Goal: Task Accomplishment & Management: Manage account settings

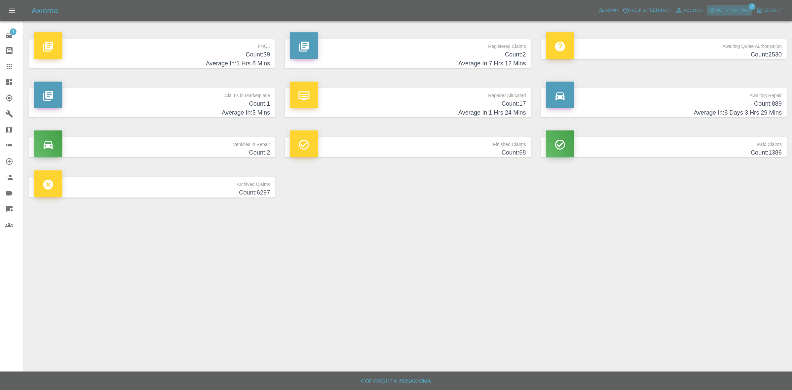
click at [722, 11] on span "Notifications" at bounding box center [733, 11] width 34 height 8
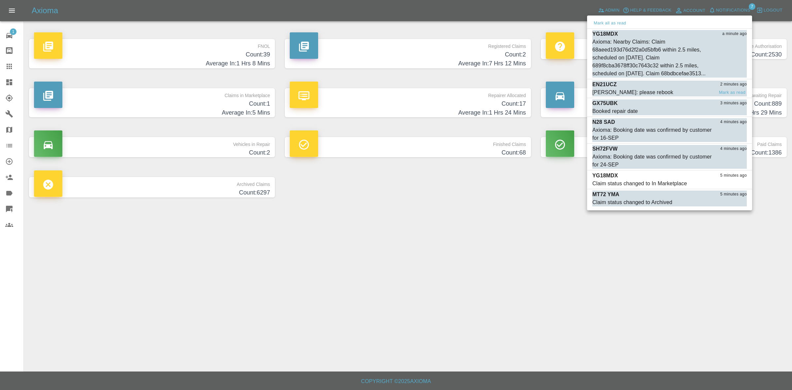
click at [652, 96] on div "[PERSON_NAME]: please rebook" at bounding box center [633, 92] width 81 height 8
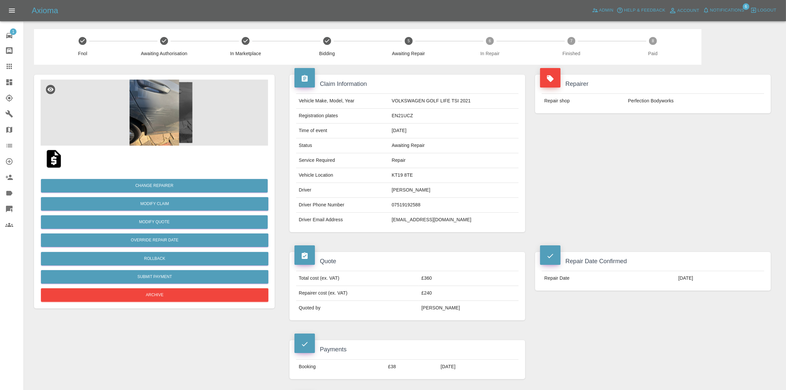
click at [8, 80] on icon at bounding box center [9, 82] width 6 height 6
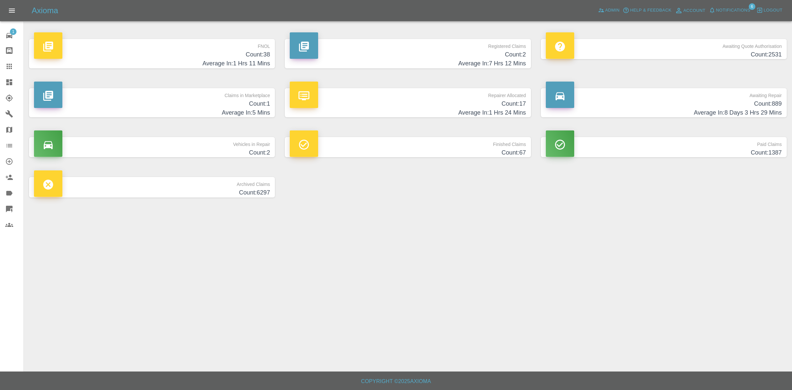
click at [252, 104] on h4 "Count: 1" at bounding box center [152, 103] width 236 height 9
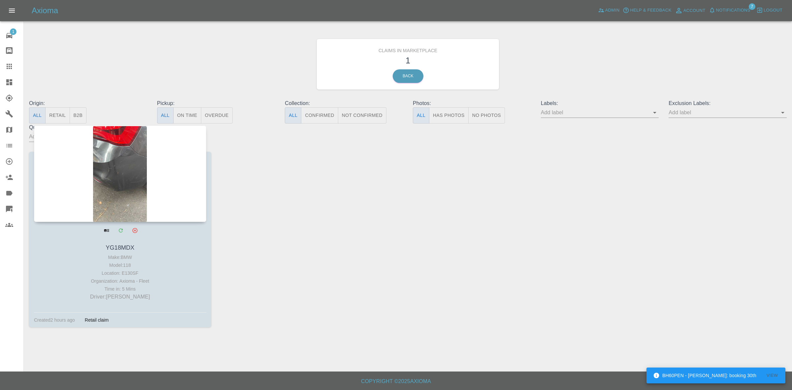
click at [162, 180] on div at bounding box center [120, 173] width 172 height 96
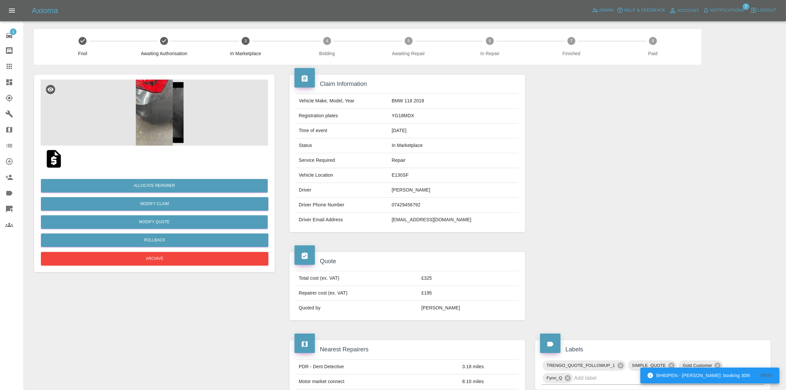
click at [204, 99] on img at bounding box center [154, 113] width 227 height 66
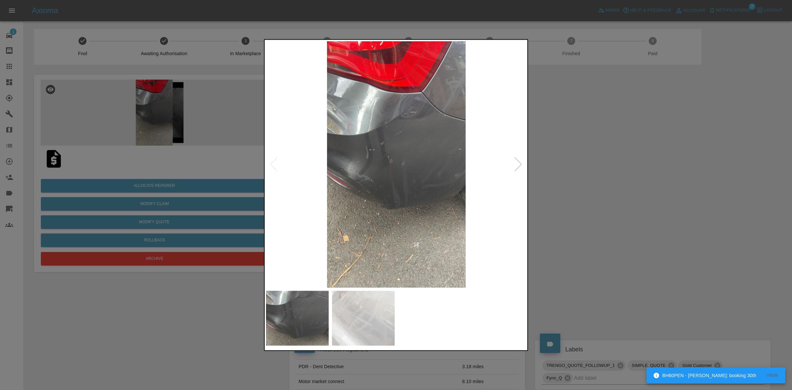
click at [515, 163] on div at bounding box center [518, 164] width 9 height 15
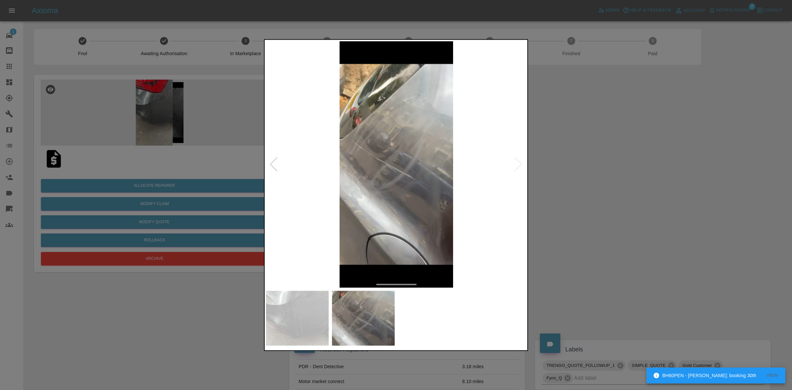
click at [601, 190] on div at bounding box center [396, 195] width 792 height 390
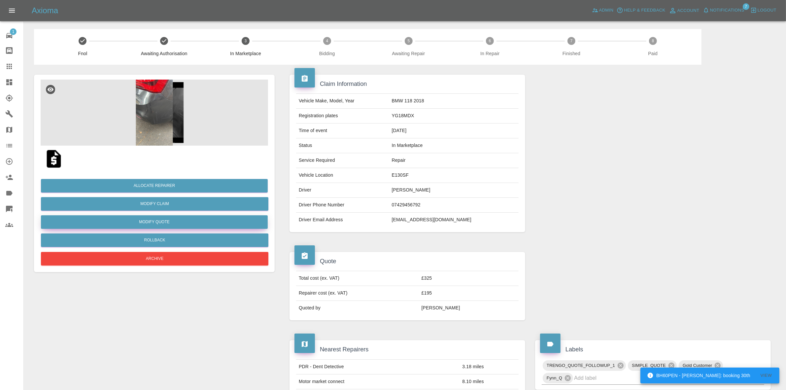
click at [153, 223] on button "Modify Quote" at bounding box center [154, 222] width 227 height 14
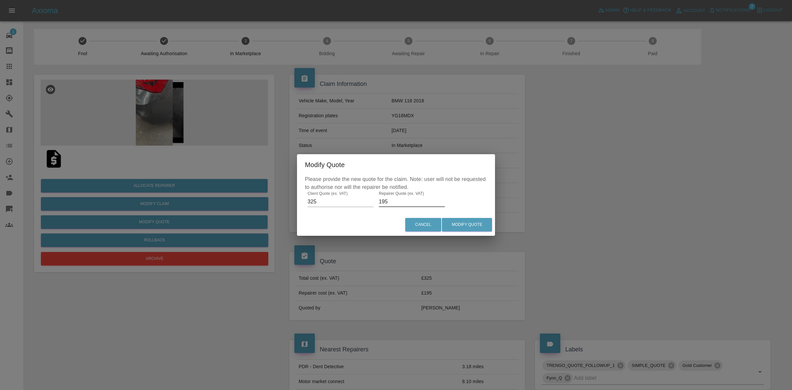
click at [388, 202] on input "195" at bounding box center [412, 201] width 66 height 11
type input "200"
click at [464, 222] on button "Modify Quote" at bounding box center [467, 225] width 50 height 14
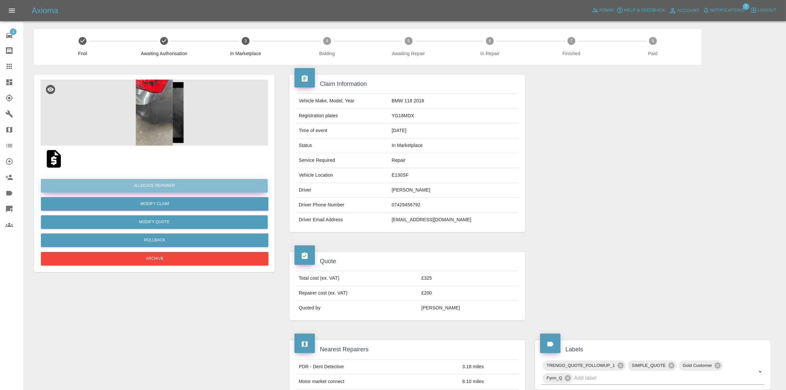
click at [154, 186] on button "Allocate Repairer" at bounding box center [154, 186] width 227 height 14
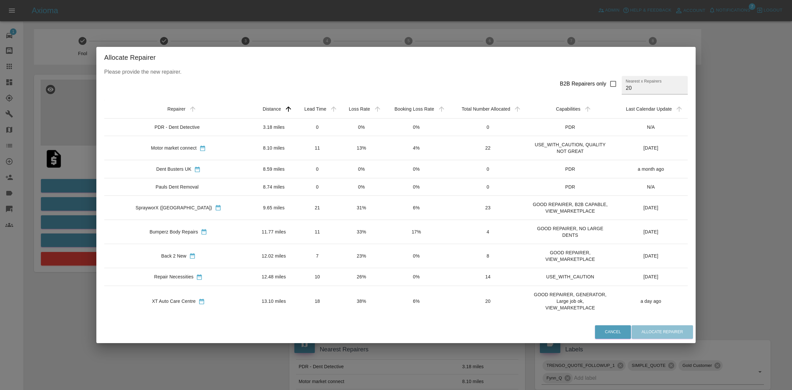
click at [129, 141] on td "Motor market connect" at bounding box center [178, 148] width 149 height 24
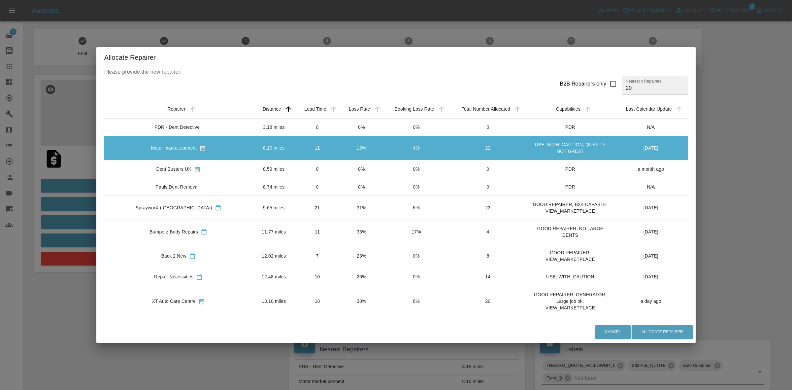
click at [9, 139] on div "Allocate Repairer Please provide the new repairer. B2B Repairers only Nearest x…" at bounding box center [396, 195] width 792 height 390
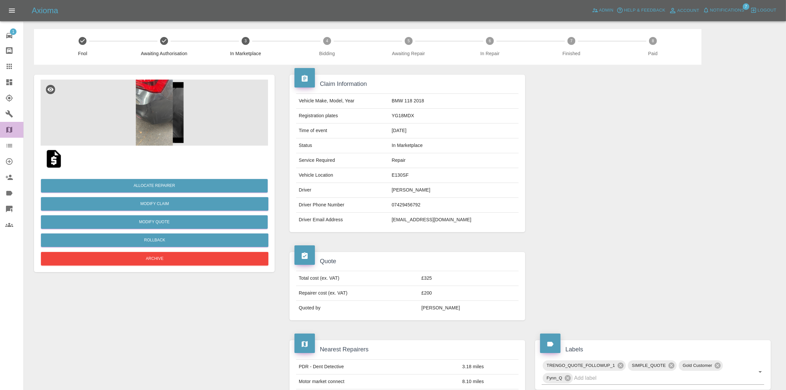
click at [7, 128] on icon at bounding box center [9, 130] width 6 height 6
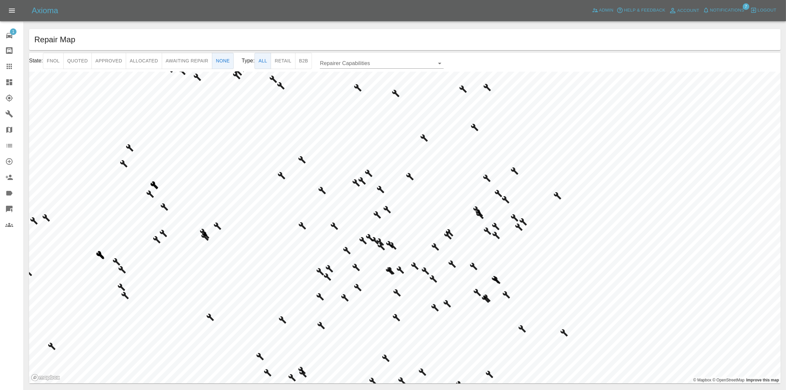
click at [109, 61] on button "Approved" at bounding box center [108, 61] width 35 height 16
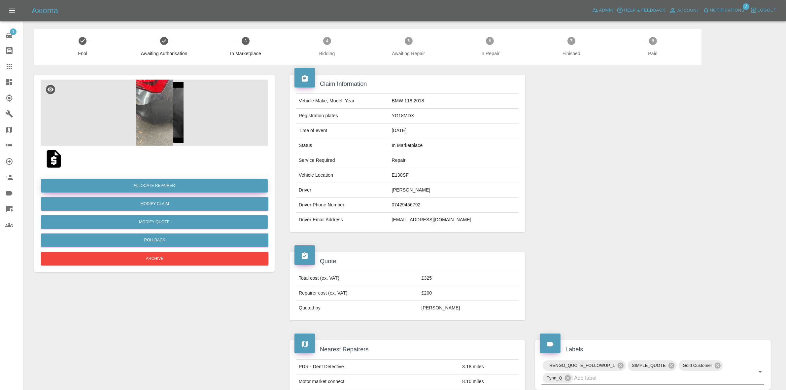
click at [157, 186] on button "Allocate Repairer" at bounding box center [154, 186] width 227 height 14
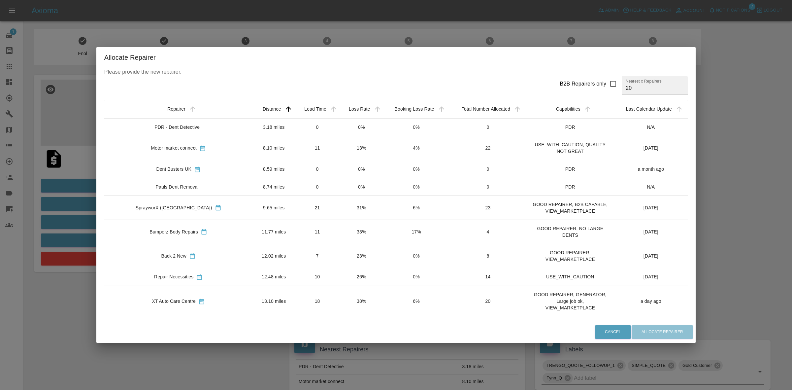
click at [340, 207] on td "31%" at bounding box center [362, 207] width 44 height 24
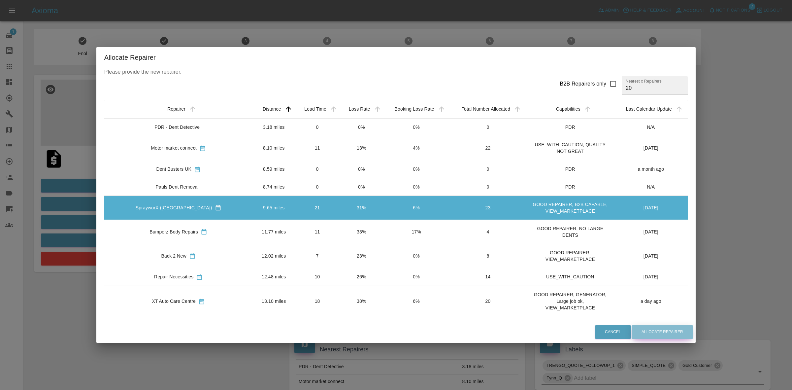
click at [632, 330] on button "Allocate Repairer" at bounding box center [662, 332] width 61 height 14
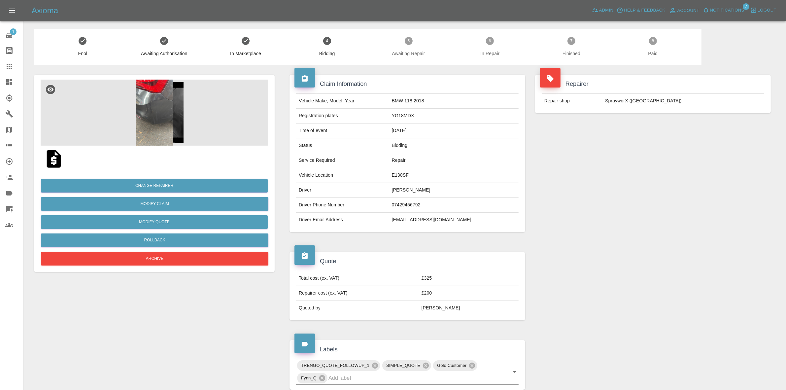
drag, startPoint x: 679, startPoint y: 160, endPoint x: 666, endPoint y: 158, distance: 12.7
click at [679, 160] on div "Repairer Repair shop SprayworX (Kent)" at bounding box center [653, 153] width 246 height 177
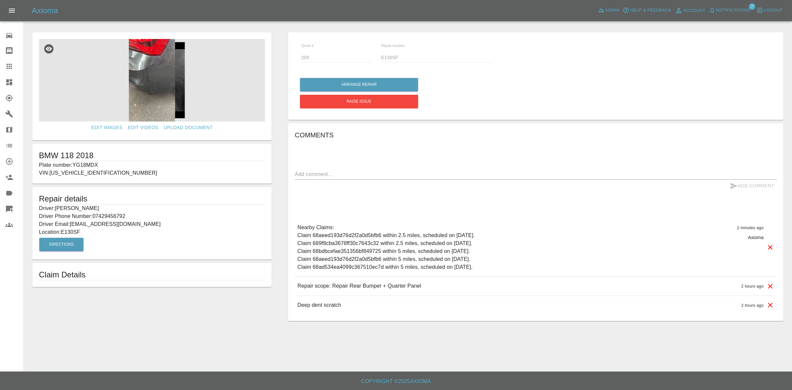
click at [2, 82] on link "Dashboard" at bounding box center [11, 82] width 23 height 16
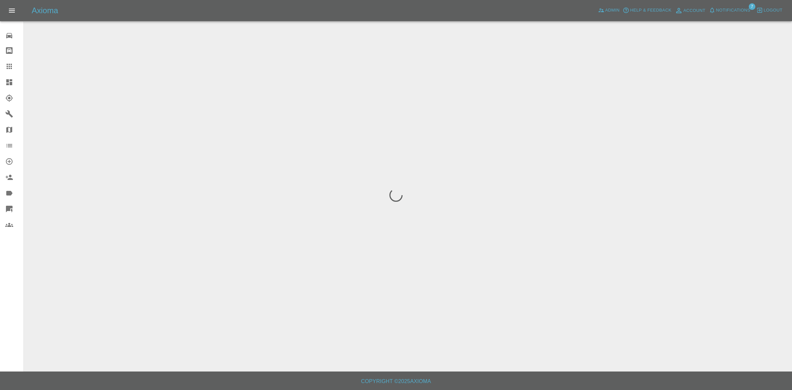
click at [725, 12] on span "Notifications" at bounding box center [733, 11] width 34 height 8
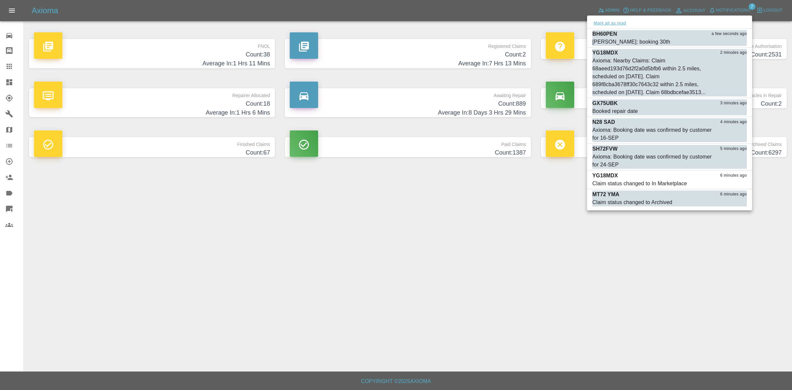
click at [616, 21] on button "Mark all as read" at bounding box center [610, 23] width 35 height 8
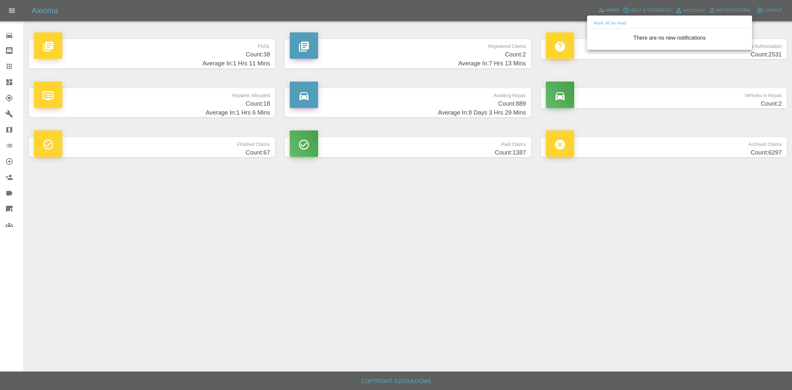
drag, startPoint x: 481, startPoint y: 270, endPoint x: 481, endPoint y: 305, distance: 35.3
click at [481, 270] on div at bounding box center [396, 195] width 792 height 390
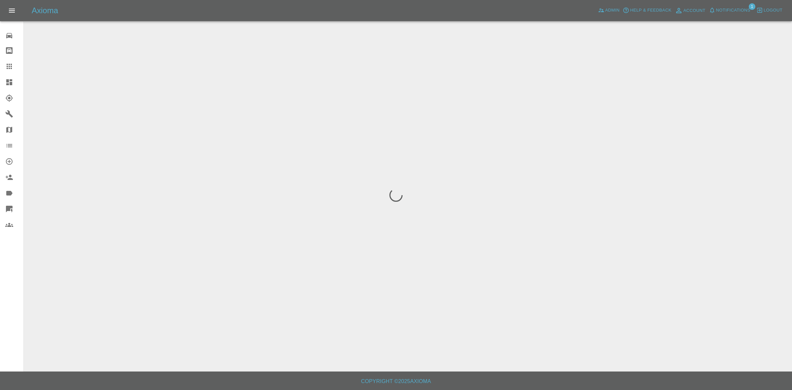
click at [737, 13] on span "Notifications" at bounding box center [733, 11] width 34 height 8
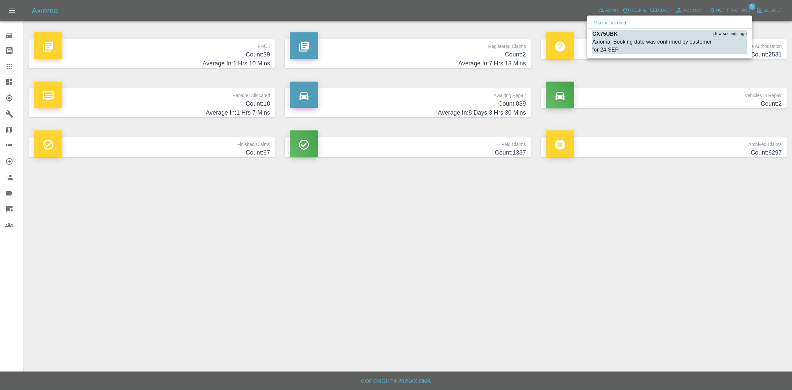
click at [623, 26] on button "Mark all as read" at bounding box center [610, 23] width 35 height 8
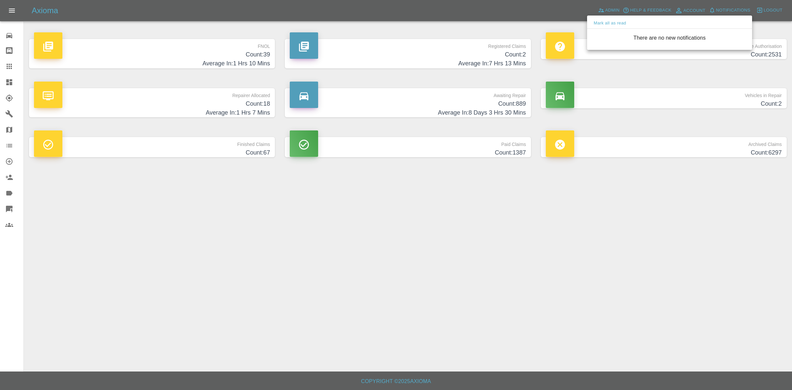
click at [687, 234] on div at bounding box center [396, 195] width 792 height 390
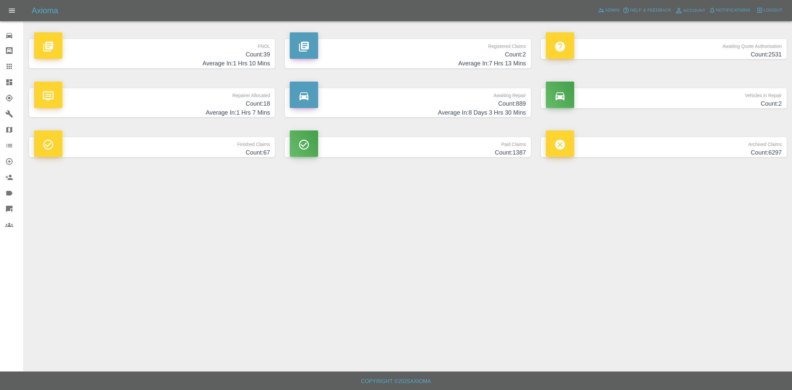
click at [413, 106] on h4 "Count: 889" at bounding box center [408, 103] width 236 height 9
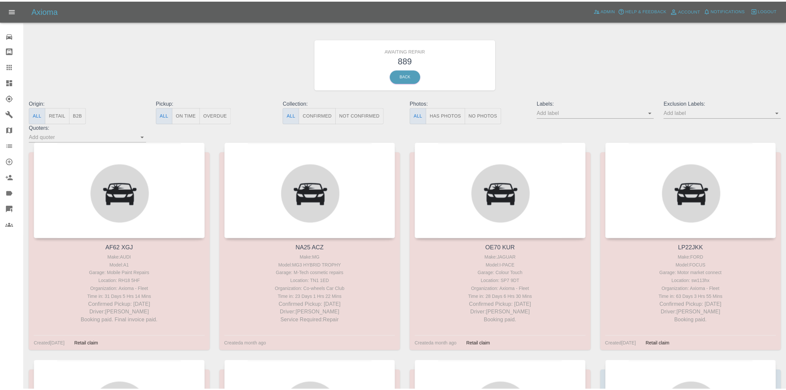
scroll to position [23527, 0]
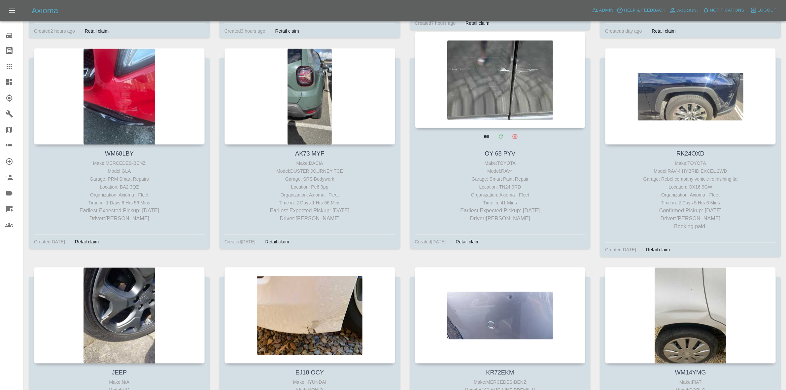
click at [528, 85] on div at bounding box center [500, 80] width 171 height 96
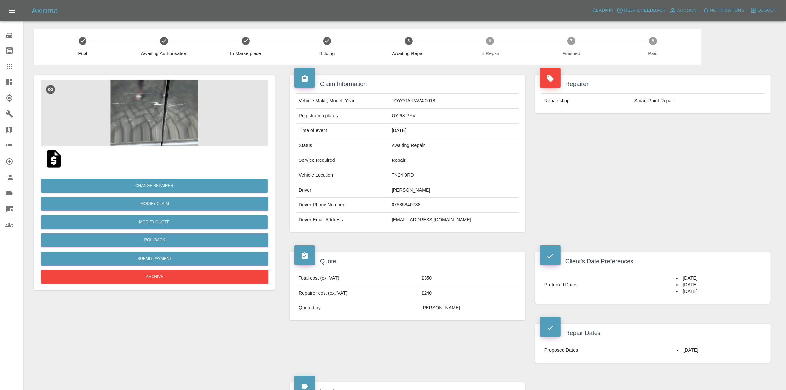
click at [740, 77] on div "Repairer" at bounding box center [653, 82] width 226 height 14
click at [730, 42] on div "Fnol Awaiting Authorisation In Marketplace Bidding 5 Awaiting Repair 6 In Repai…" at bounding box center [405, 47] width 752 height 36
click at [201, 147] on div at bounding box center [154, 159] width 227 height 26
click at [128, 138] on img at bounding box center [154, 113] width 227 height 66
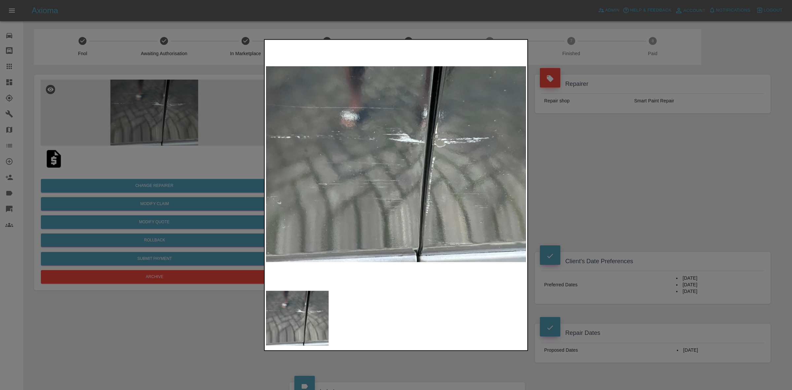
drag, startPoint x: 633, startPoint y: 199, endPoint x: 623, endPoint y: 205, distance: 12.0
click at [633, 199] on div at bounding box center [396, 195] width 792 height 390
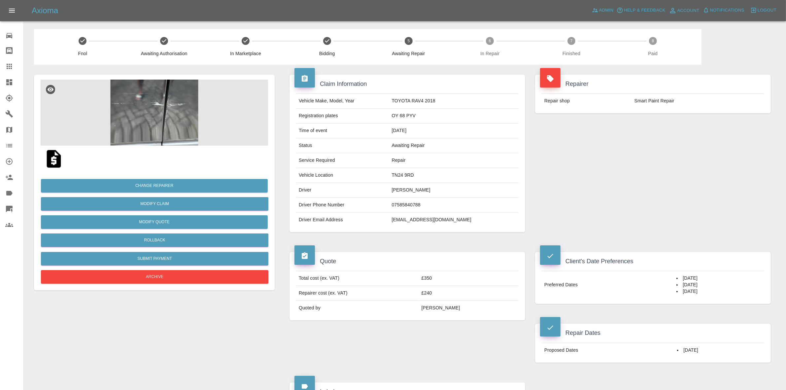
click at [160, 108] on img at bounding box center [154, 113] width 227 height 66
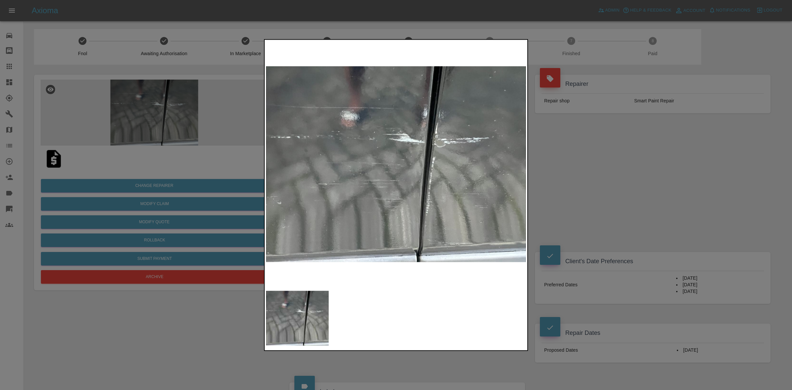
click at [134, 98] on div at bounding box center [396, 195] width 792 height 390
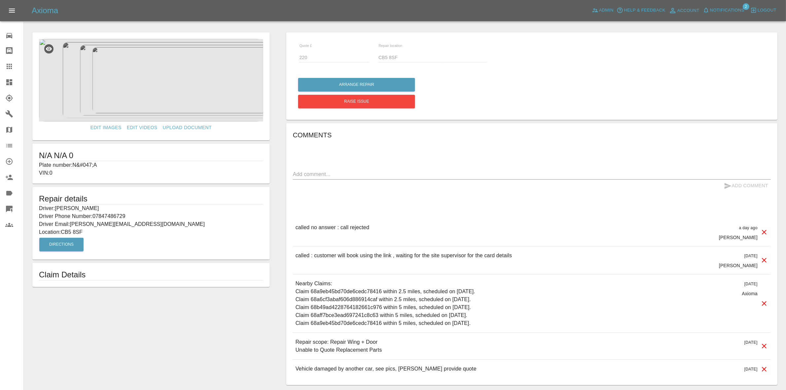
click at [100, 213] on p "Driver Phone Number: 07847486729" at bounding box center [151, 216] width 224 height 8
copy p "07847486729"
click at [2, 65] on link "Claims" at bounding box center [11, 66] width 23 height 16
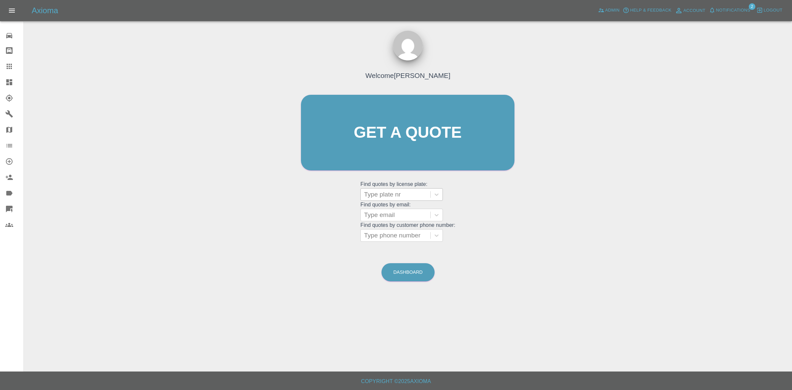
drag, startPoint x: 373, startPoint y: 192, endPoint x: 380, endPoint y: 194, distance: 6.8
click at [375, 192] on div at bounding box center [395, 194] width 63 height 9
paste input "07847486729"
click at [409, 213] on div "No options" at bounding box center [402, 211] width 83 height 13
type input "07847486729"
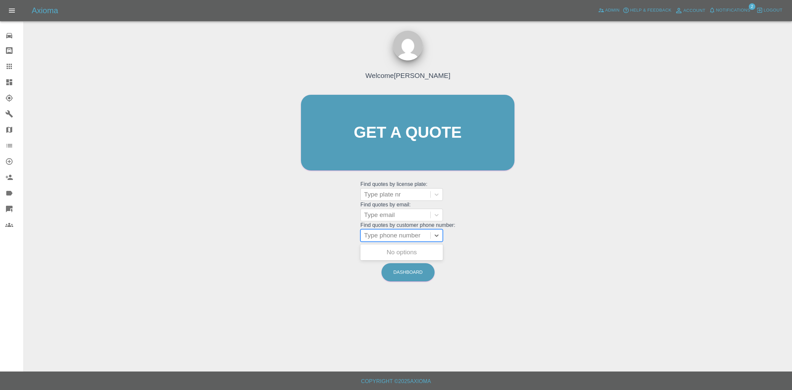
click at [391, 235] on div at bounding box center [395, 235] width 63 height 9
paste input "07847486729"
type input "07847486729"
click at [390, 245] on div "N&#047;A, Bidding" at bounding box center [402, 252] width 83 height 16
click at [387, 254] on div "N&#047;A, Bidding" at bounding box center [402, 252] width 83 height 13
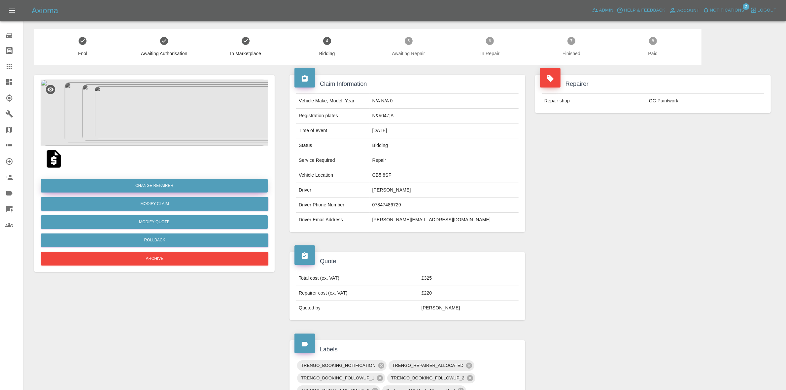
click at [153, 187] on button "Change Repairer" at bounding box center [154, 186] width 227 height 14
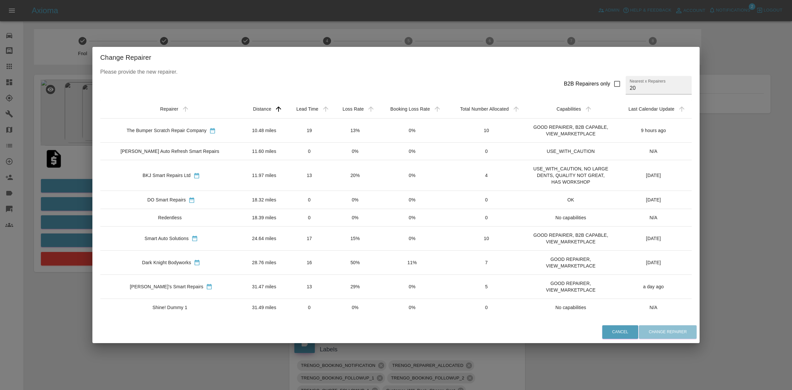
drag, startPoint x: 338, startPoint y: 253, endPoint x: 406, endPoint y: 287, distance: 76.0
click at [338, 253] on td "50%" at bounding box center [355, 262] width 45 height 24
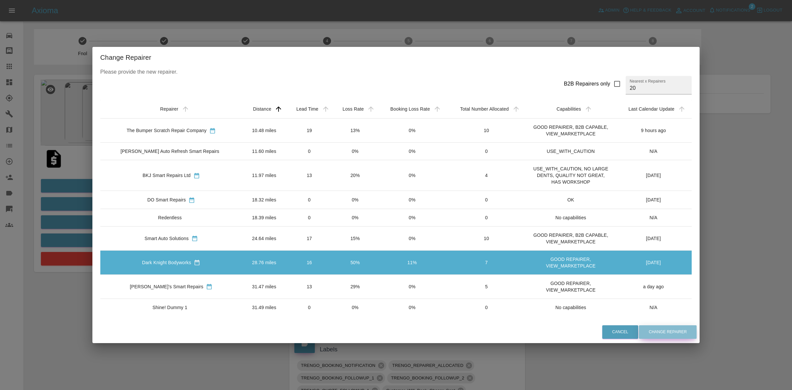
click at [662, 329] on button "Change Repairer" at bounding box center [668, 332] width 58 height 14
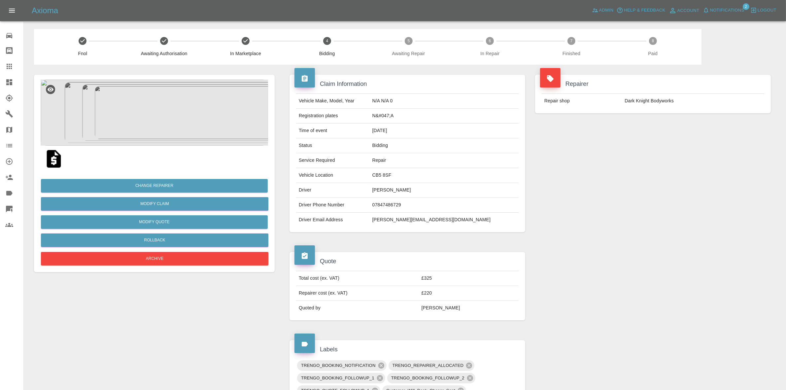
drag, startPoint x: 639, startPoint y: 101, endPoint x: 636, endPoint y: 99, distance: 3.6
click at [639, 101] on td "Dark Knight Bodyworks" at bounding box center [693, 101] width 142 height 15
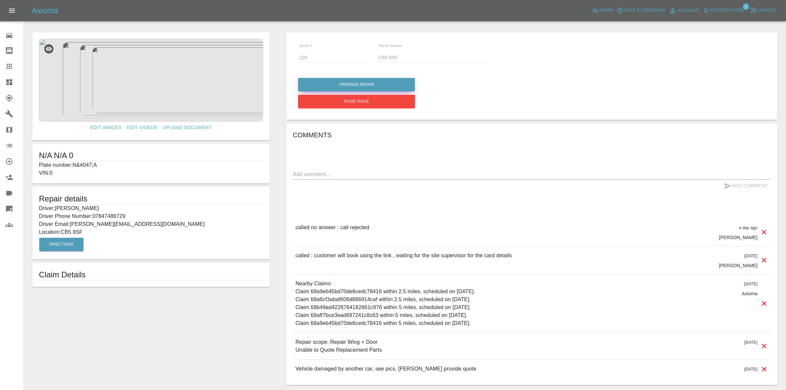
click at [329, 86] on button "Arrange Repair" at bounding box center [356, 85] width 117 height 14
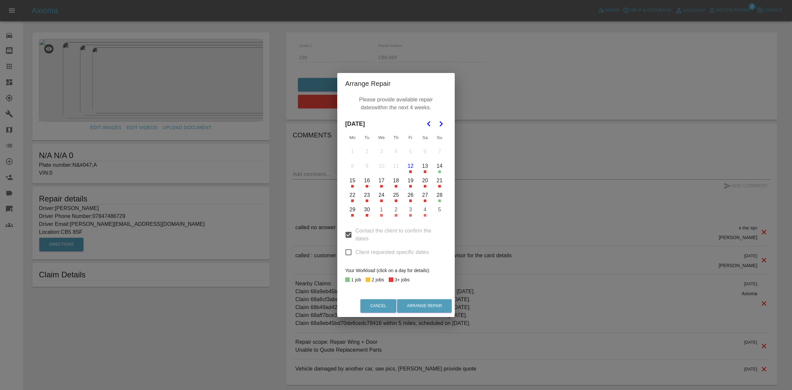
click at [348, 257] on input "Client requested specific dates" at bounding box center [349, 252] width 14 height 14
checkbox input "true"
click at [354, 211] on button "29" at bounding box center [353, 210] width 14 height 14
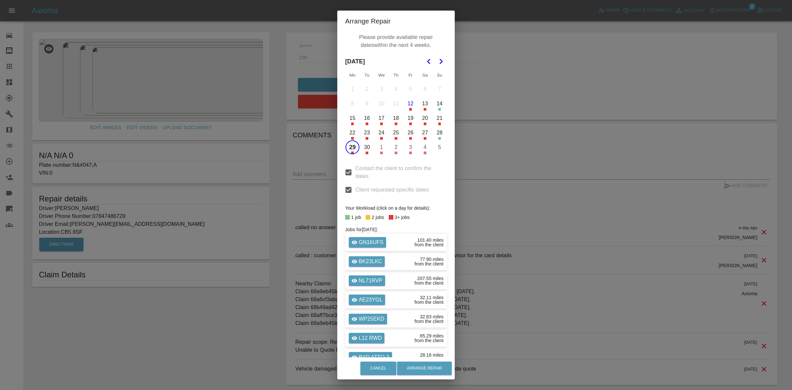
click at [360, 149] on button "30" at bounding box center [367, 147] width 14 height 14
click at [394, 148] on button "2" at bounding box center [396, 147] width 14 height 14
click at [422, 369] on button "Arrange Repair" at bounding box center [424, 369] width 55 height 14
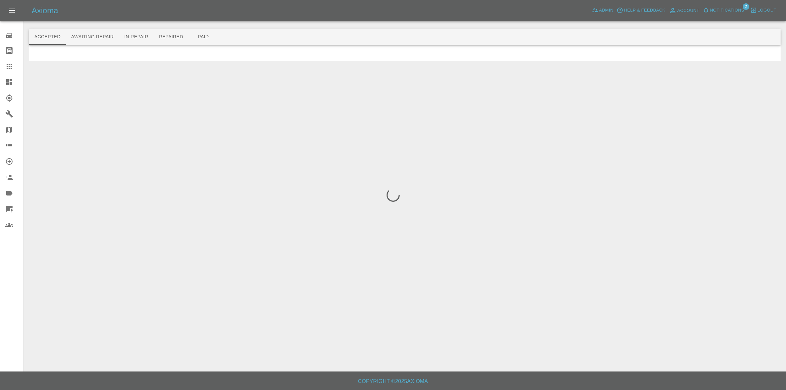
click at [0, 91] on link "Explorer" at bounding box center [11, 98] width 23 height 16
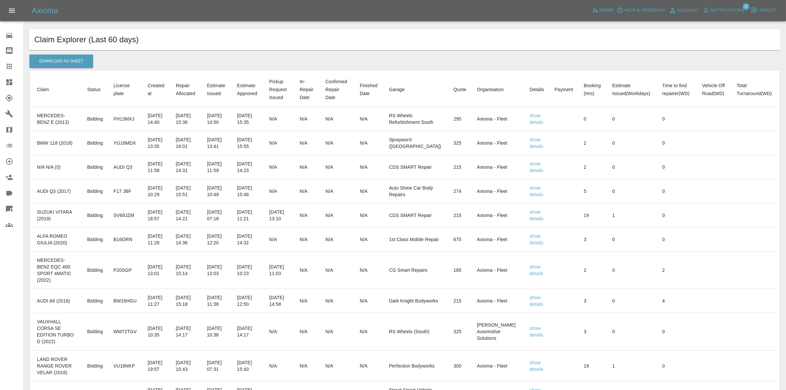
click at [5, 87] on link "Dashboard" at bounding box center [11, 82] width 23 height 16
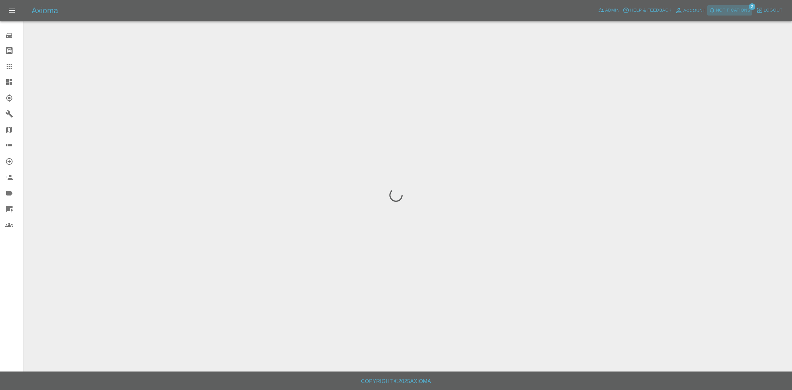
click at [738, 9] on span "Notifications" at bounding box center [733, 11] width 34 height 8
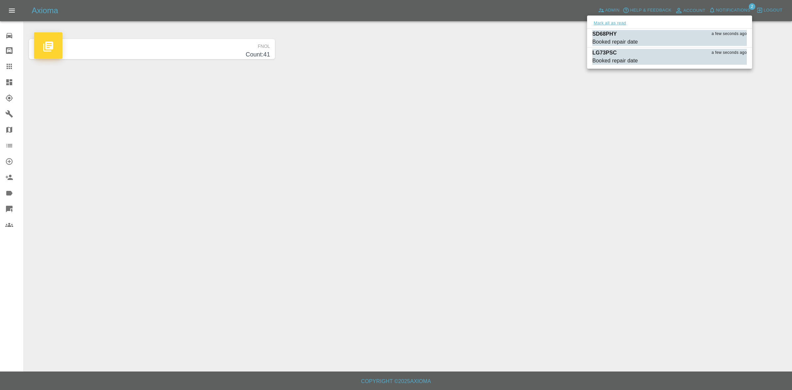
click at [614, 22] on button "Mark all as read" at bounding box center [610, 23] width 35 height 8
click at [686, 177] on div at bounding box center [396, 195] width 792 height 390
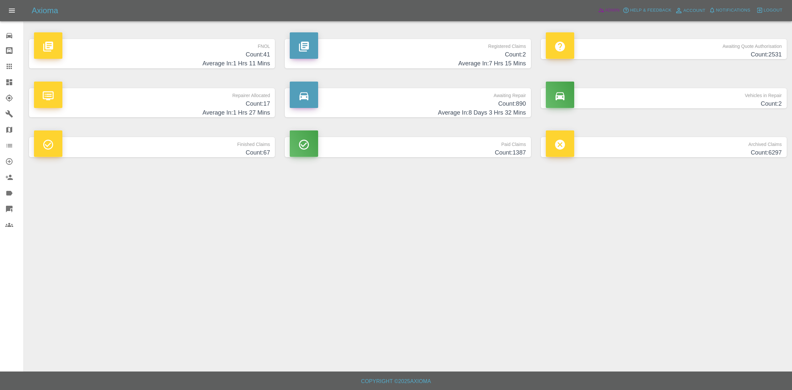
click at [607, 10] on span "Admin" at bounding box center [613, 11] width 15 height 8
click at [227, 98] on p "Repairer Allocated" at bounding box center [152, 93] width 236 height 11
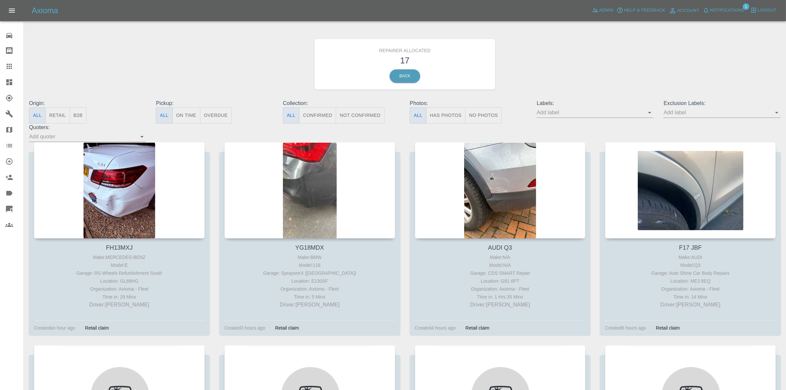
click at [277, 187] on div at bounding box center [310, 190] width 171 height 96
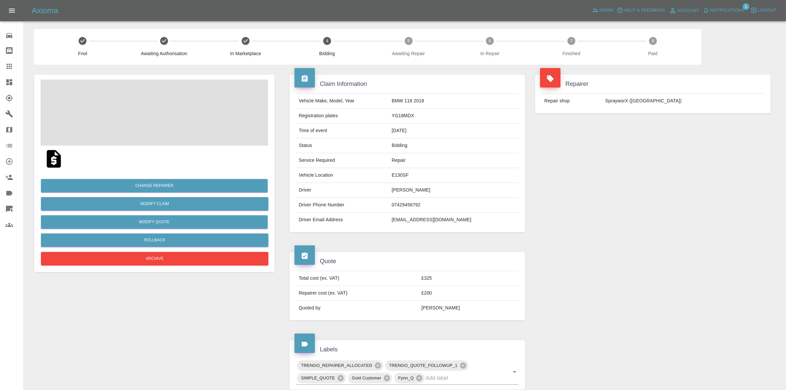
click at [724, 9] on span "Notifications" at bounding box center [727, 11] width 34 height 8
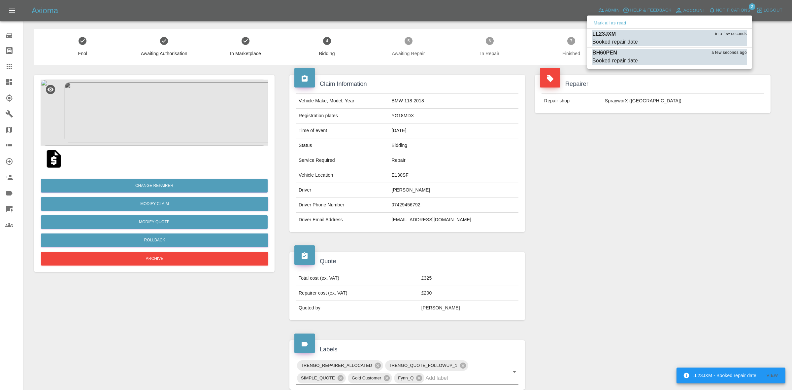
click at [608, 23] on button "Mark all as read" at bounding box center [610, 23] width 35 height 8
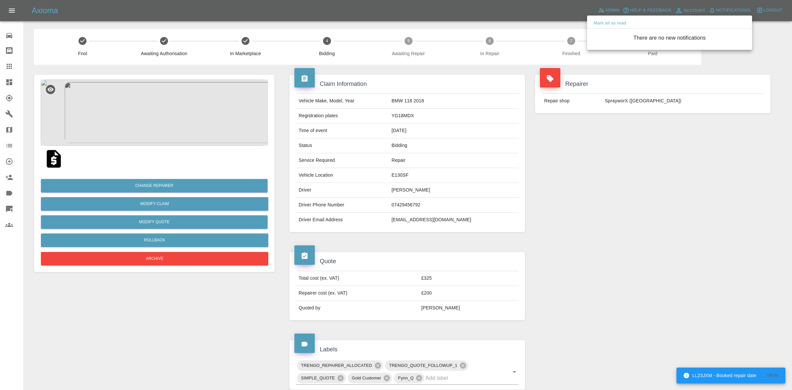
click at [649, 145] on div at bounding box center [396, 195] width 792 height 390
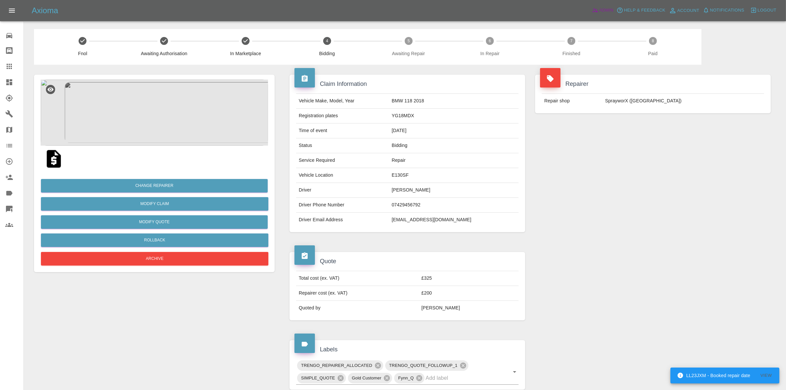
click at [604, 9] on span "Admin" at bounding box center [606, 11] width 15 height 8
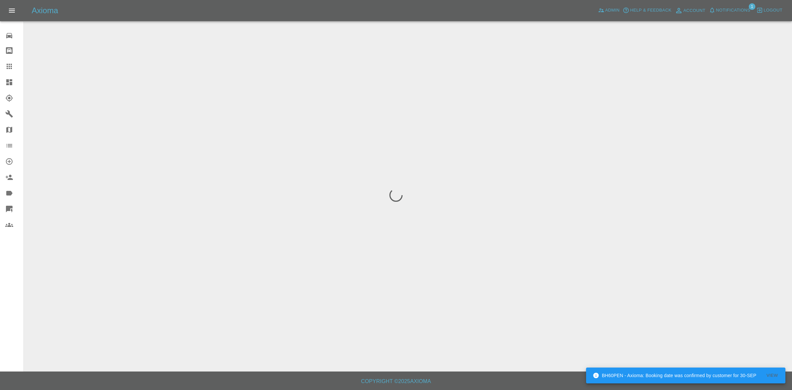
click at [724, 12] on span "Notifications" at bounding box center [733, 11] width 34 height 8
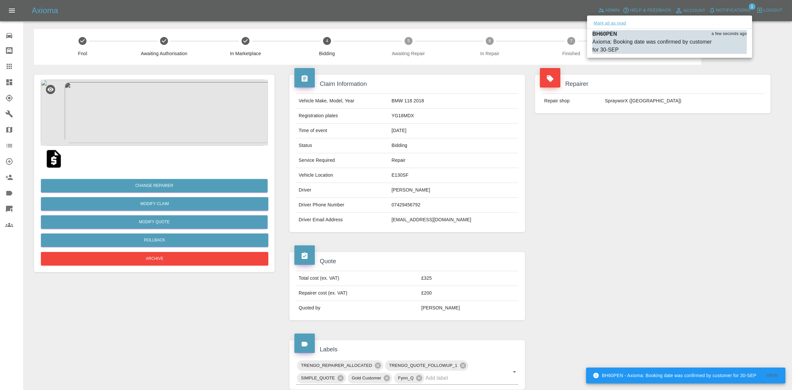
click at [611, 21] on button "Mark all as read" at bounding box center [610, 23] width 35 height 8
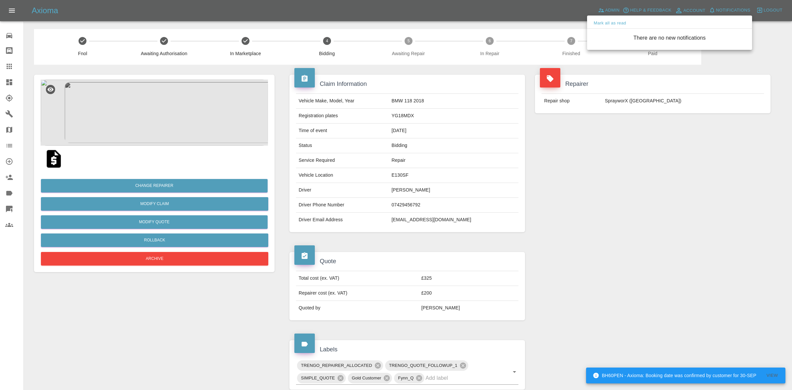
drag, startPoint x: 668, startPoint y: 109, endPoint x: 605, endPoint y: 103, distance: 63.3
click at [669, 109] on div at bounding box center [396, 195] width 792 height 390
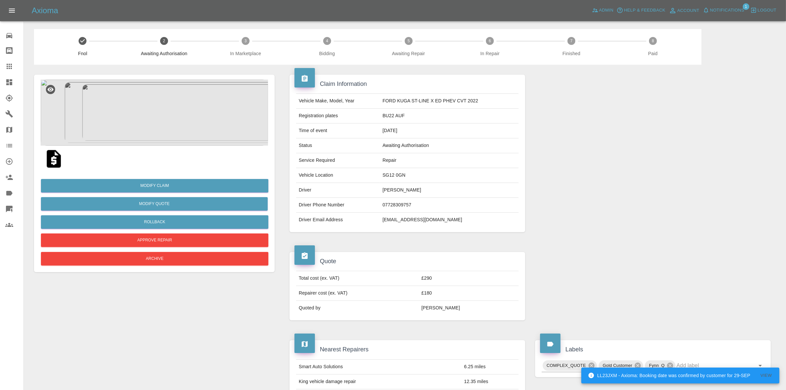
click at [727, 9] on span "Notifications" at bounding box center [727, 11] width 34 height 8
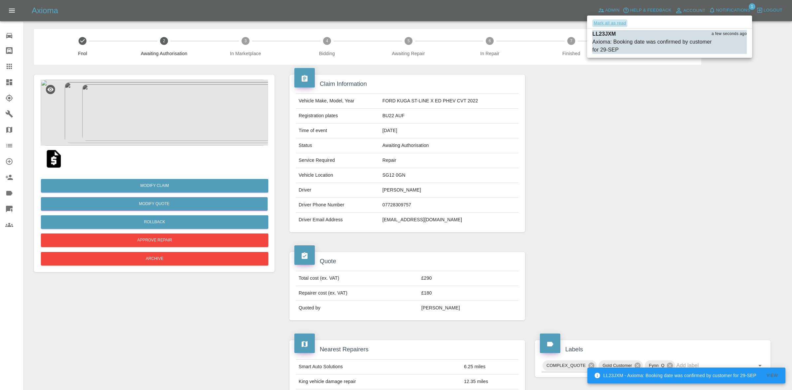
click at [609, 26] on button "Mark all as read" at bounding box center [610, 23] width 35 height 8
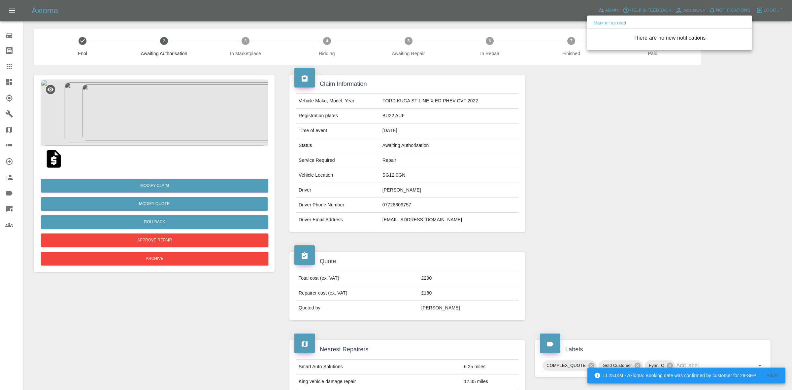
drag, startPoint x: 659, startPoint y: 150, endPoint x: 661, endPoint y: 153, distance: 3.6
click at [661, 153] on div at bounding box center [396, 195] width 792 height 390
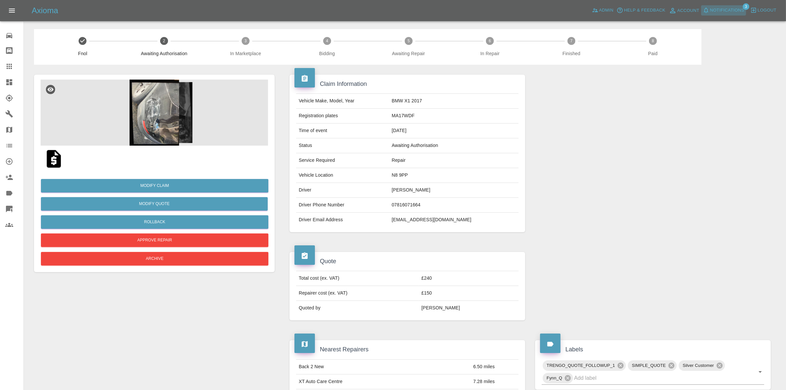
click at [731, 7] on span "Notifications" at bounding box center [727, 11] width 34 height 8
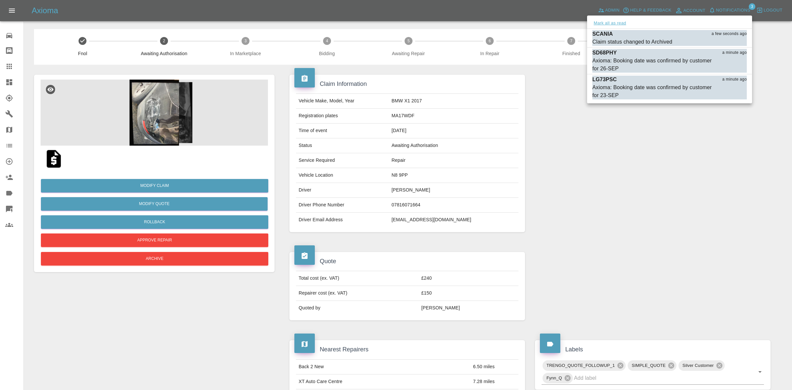
click at [627, 22] on button "Mark all as read" at bounding box center [610, 23] width 35 height 8
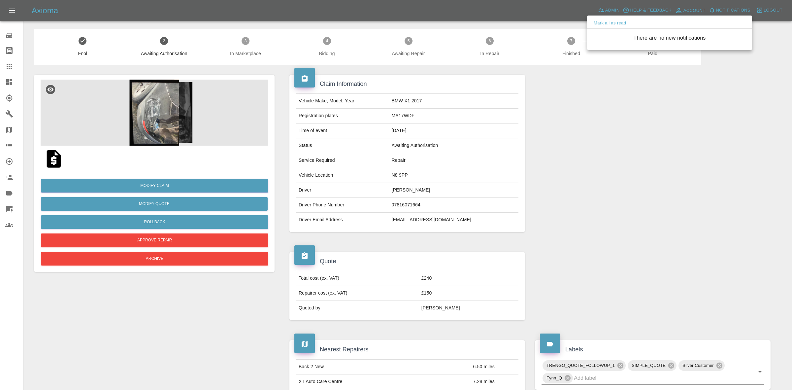
click at [652, 178] on div at bounding box center [396, 195] width 792 height 390
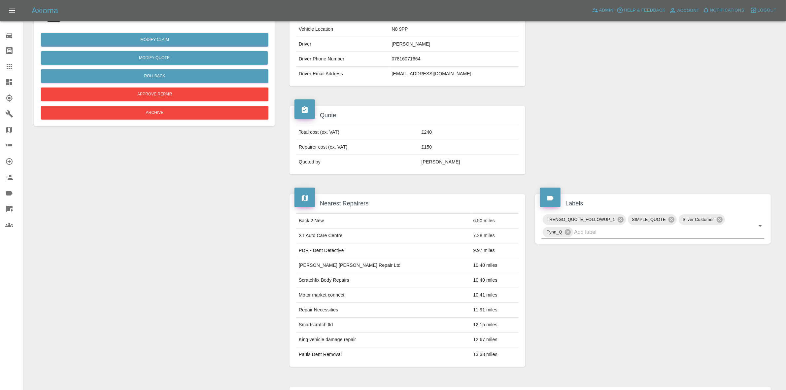
scroll to position [4, 0]
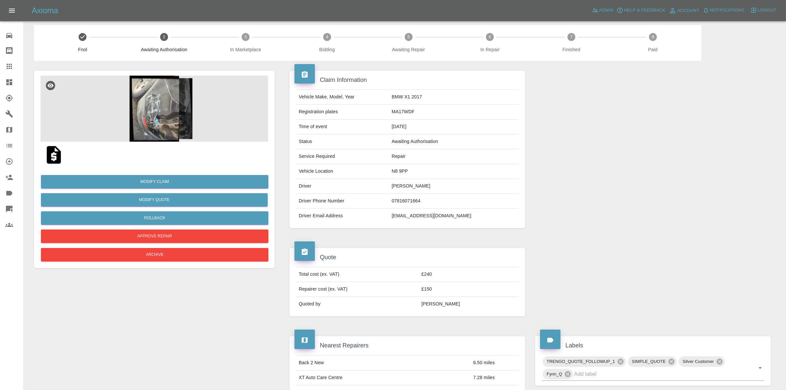
click at [197, 140] on img at bounding box center [154, 109] width 227 height 66
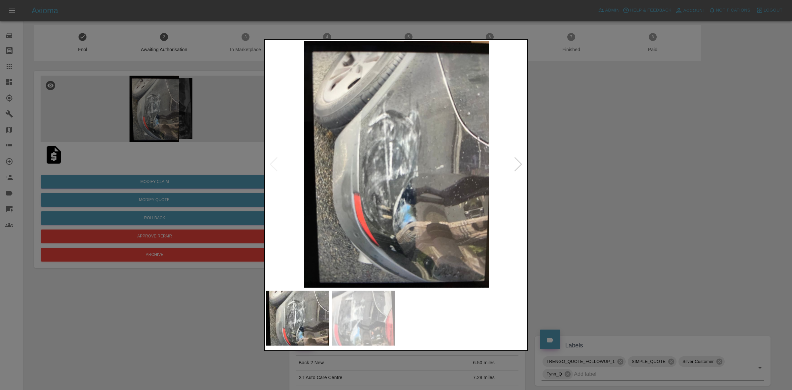
click at [624, 192] on div at bounding box center [396, 195] width 792 height 390
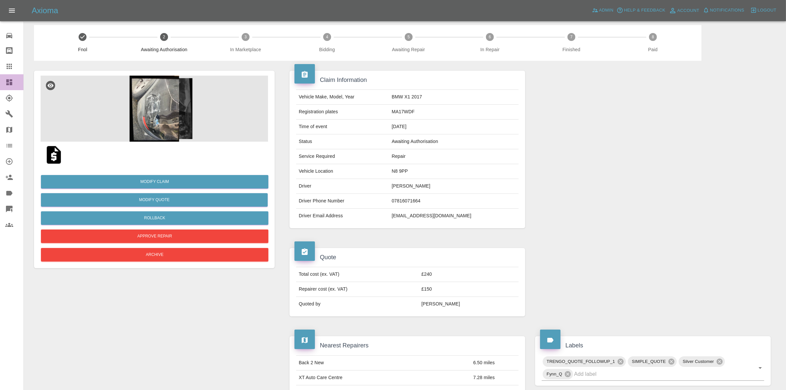
click at [0, 81] on link "Dashboard" at bounding box center [11, 82] width 23 height 16
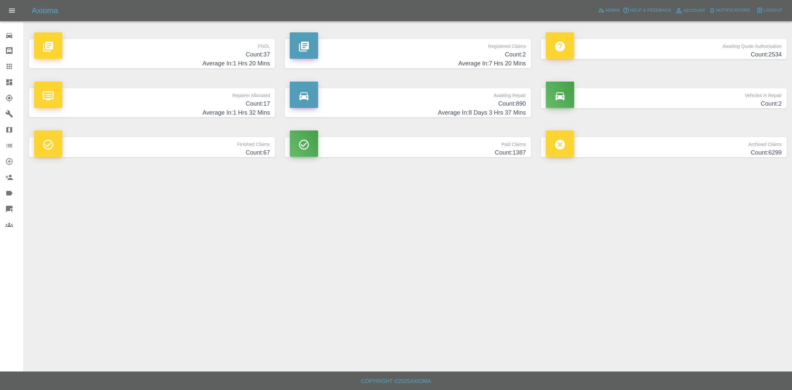
click at [469, 108] on h4 "Average In: 8 Days 3 Hrs 37 Mins" at bounding box center [408, 112] width 236 height 9
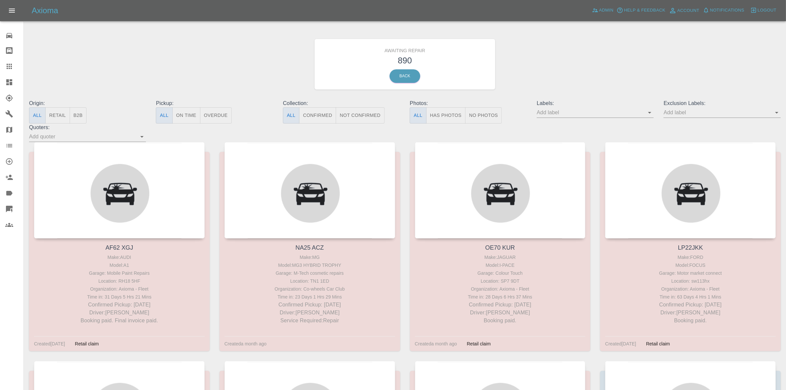
scroll to position [39731, 0]
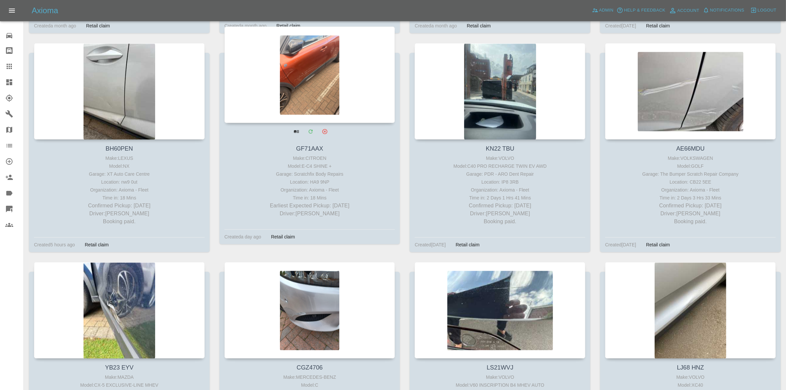
click at [339, 88] on div at bounding box center [310, 74] width 171 height 96
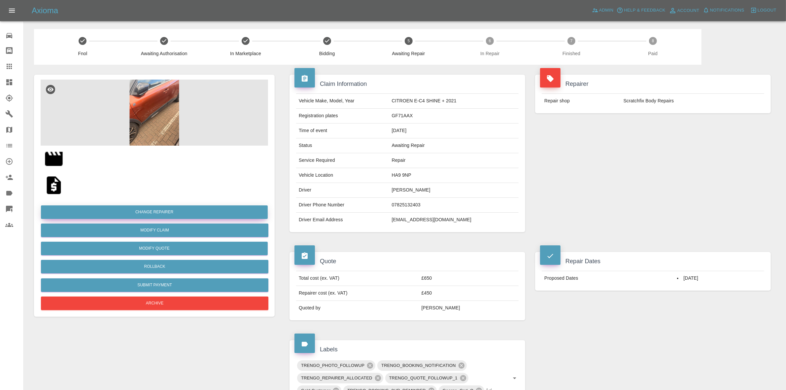
click at [148, 210] on button "Change Repairer" at bounding box center [154, 212] width 227 height 14
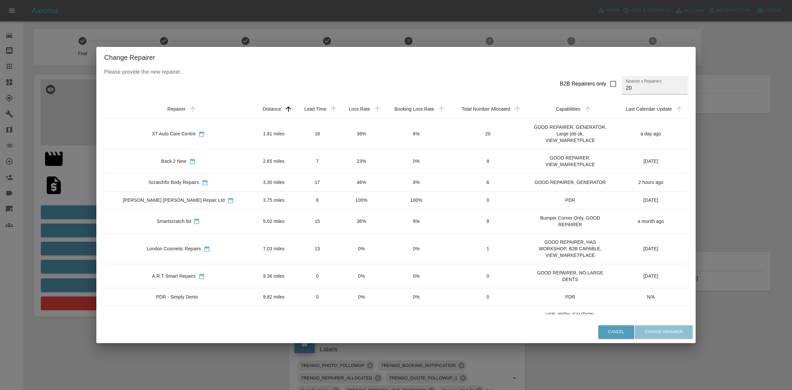
click at [340, 164] on td "23%" at bounding box center [362, 161] width 44 height 24
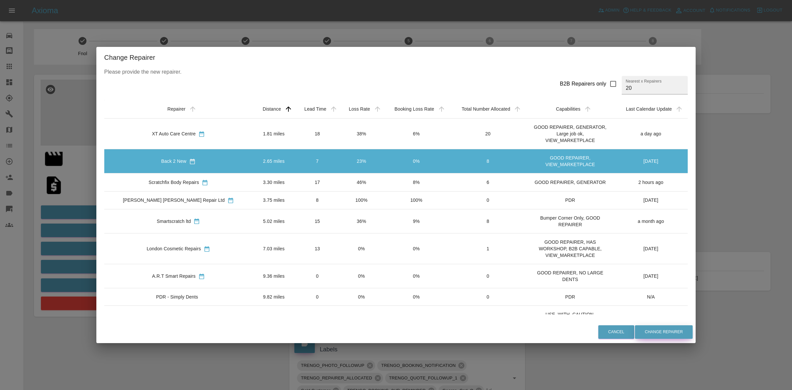
click at [635, 328] on button "Change Repairer" at bounding box center [664, 332] width 58 height 14
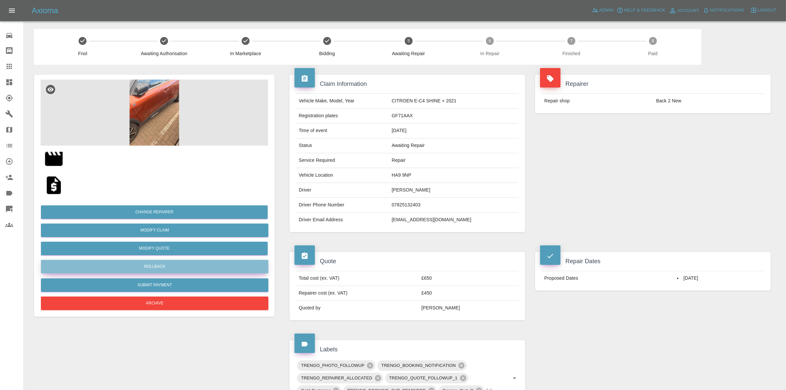
click at [172, 263] on button "Rollback" at bounding box center [154, 267] width 227 height 14
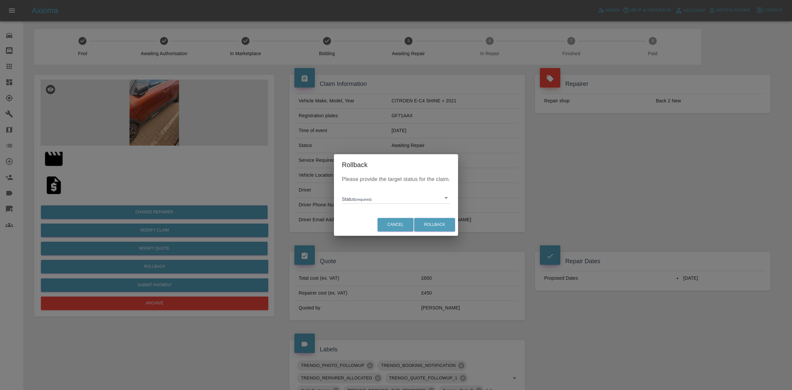
click at [379, 200] on body "Axioma Admin Help & Feedback Account Notifications 0 Logout 0 Repair home Bodys…" at bounding box center [396, 357] width 792 height 714
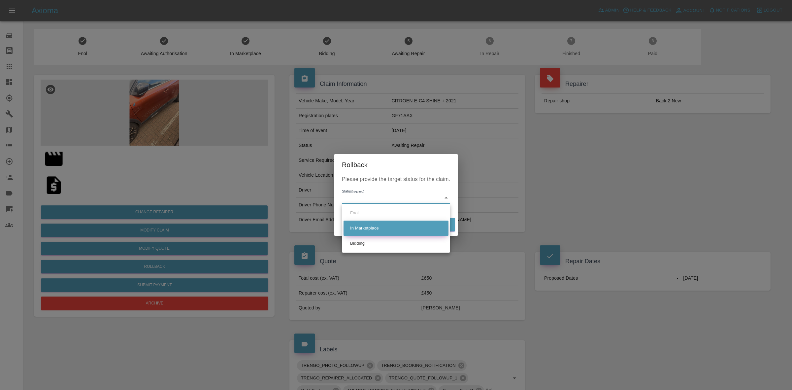
drag, startPoint x: 385, startPoint y: 239, endPoint x: 436, endPoint y: 221, distance: 54.3
click at [386, 239] on li "Bidding" at bounding box center [396, 243] width 105 height 15
type input "bidding"
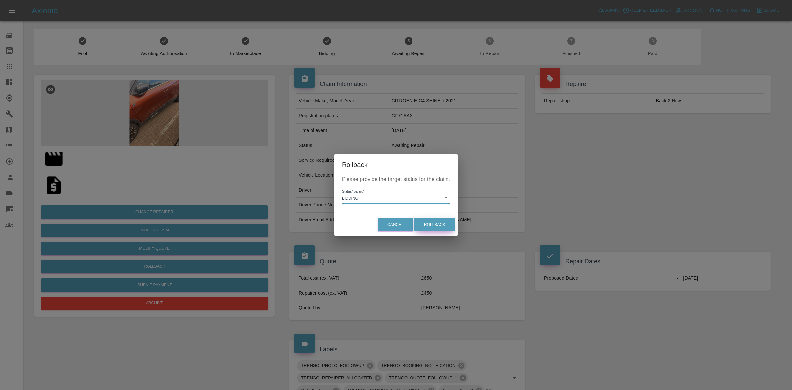
click at [436, 221] on button "Rollback" at bounding box center [434, 225] width 41 height 14
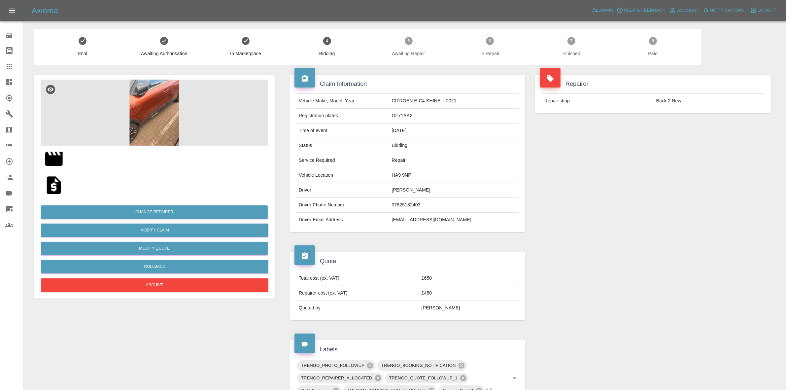
click at [675, 94] on td "Back 2 New" at bounding box center [709, 101] width 111 height 15
click at [609, 122] on div "Repairer Repair shop Back 2 New" at bounding box center [653, 94] width 246 height 58
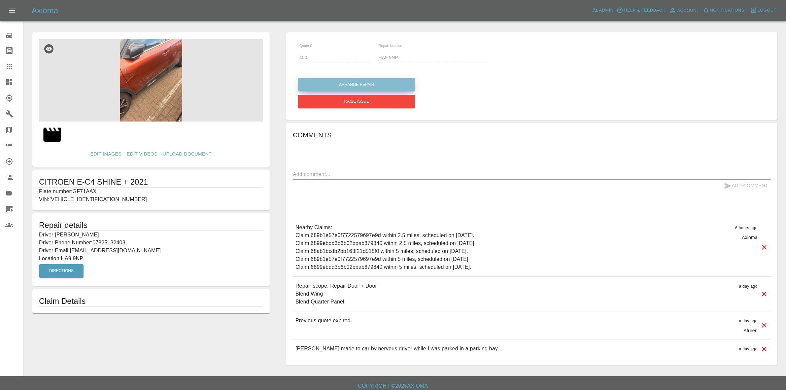
click at [353, 82] on button "Arrange Repair" at bounding box center [356, 85] width 117 height 14
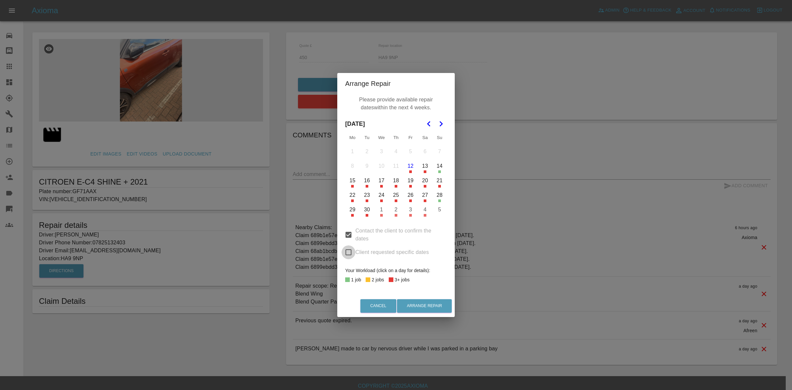
click at [348, 248] on input "Client requested specific dates" at bounding box center [349, 252] width 14 height 14
checkbox input "true"
click at [379, 182] on button "17" at bounding box center [382, 181] width 14 height 14
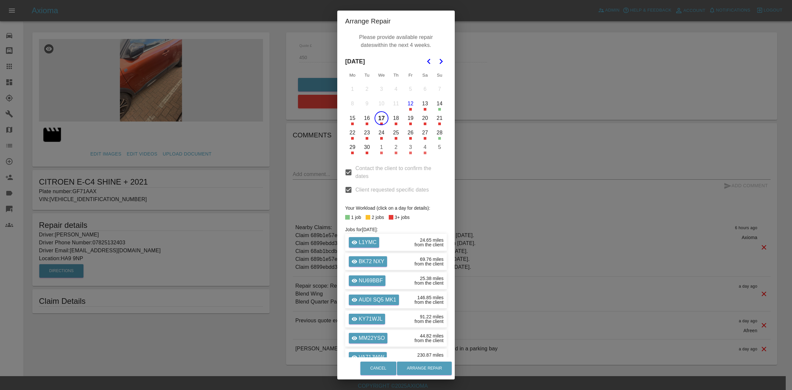
click at [349, 131] on button "22" at bounding box center [353, 133] width 14 height 14
drag, startPoint x: 377, startPoint y: 129, endPoint x: 398, endPoint y: 242, distance: 114.2
click at [377, 130] on button "24" at bounding box center [382, 133] width 14 height 14
click at [423, 369] on button "Arrange Repair" at bounding box center [424, 369] width 55 height 14
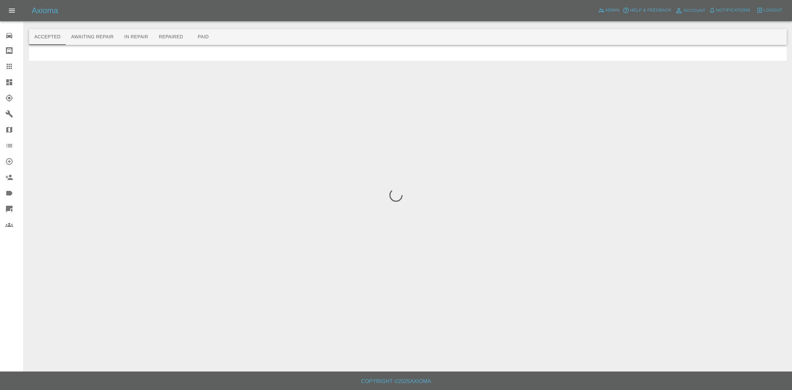
click at [735, 7] on span "Notifications" at bounding box center [733, 11] width 34 height 8
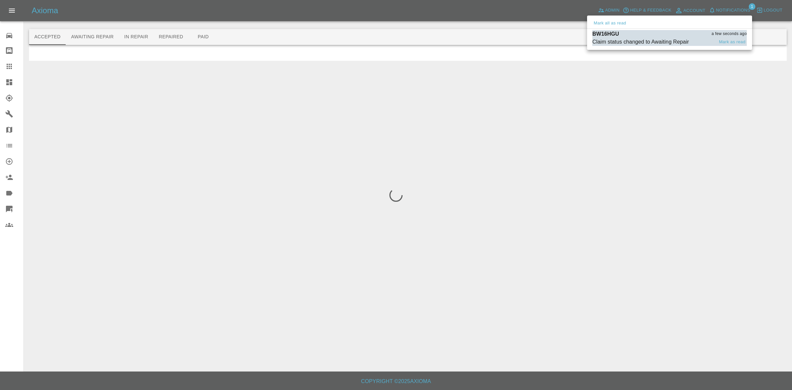
click at [639, 42] on div "Claim status changed to Awaiting Repair" at bounding box center [641, 42] width 97 height 8
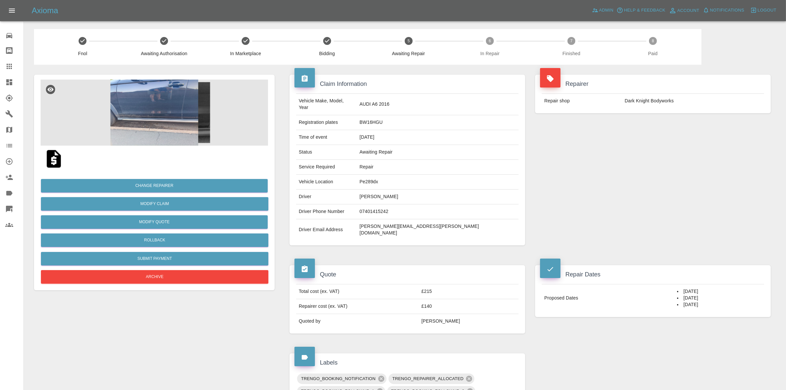
click at [0, 83] on link "Dashboard" at bounding box center [11, 82] width 23 height 16
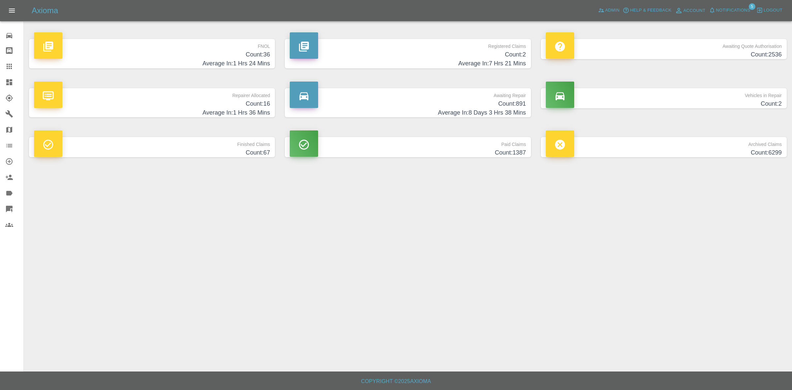
click at [209, 83] on div "Repairer Allocated Count: 16 Average In: 1 Hrs 36 Mins" at bounding box center [152, 102] width 256 height 49
click at [215, 94] on p "Repairer Allocated" at bounding box center [152, 93] width 236 height 11
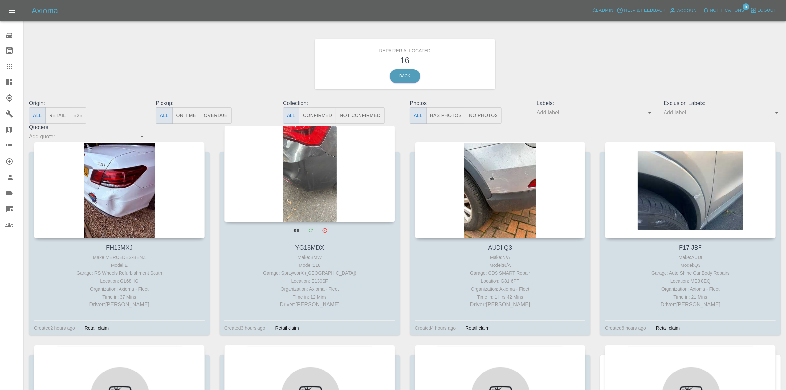
click at [314, 164] on div at bounding box center [310, 173] width 171 height 96
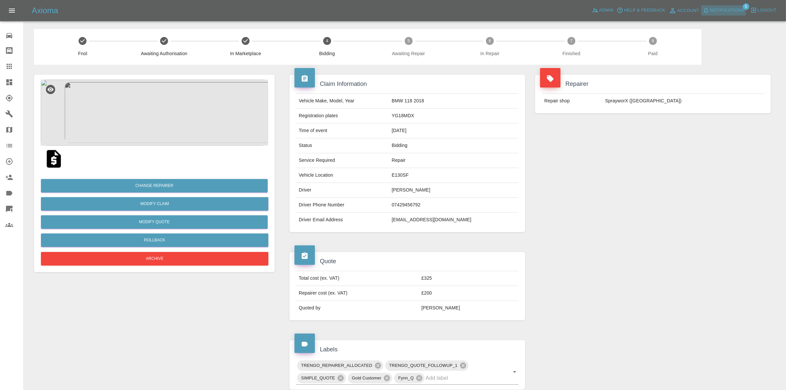
click at [724, 7] on span "Notifications" at bounding box center [727, 11] width 34 height 8
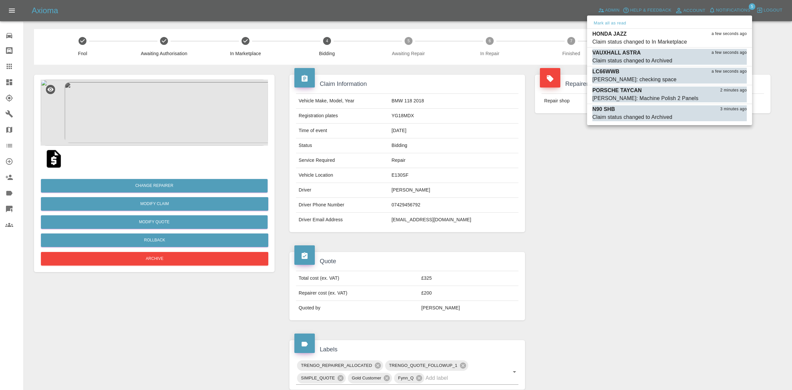
click at [465, 135] on div at bounding box center [396, 195] width 792 height 390
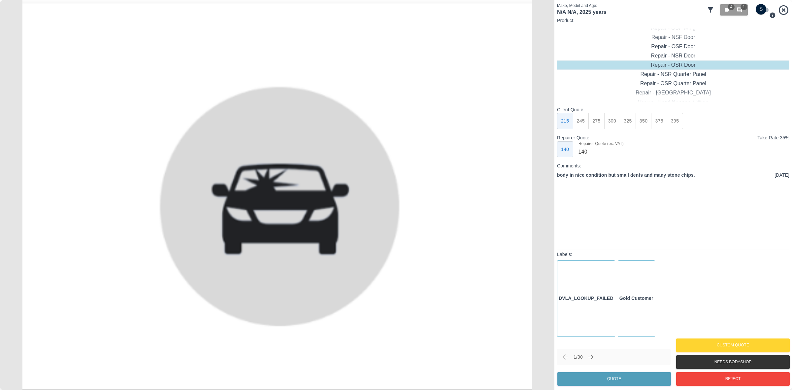
click at [710, 8] on icon at bounding box center [710, 9] width 5 height 5
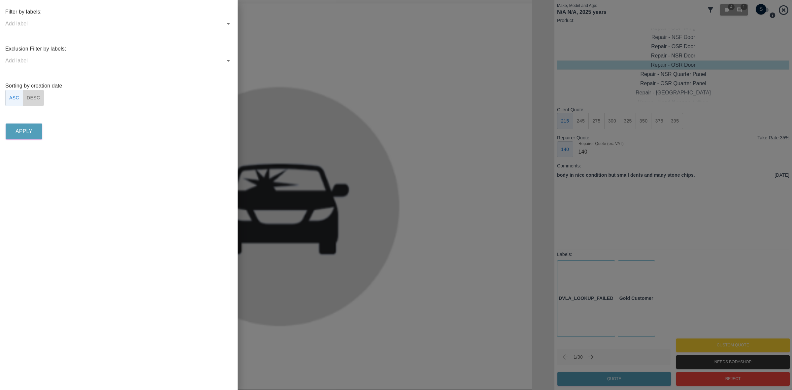
click at [37, 96] on button "DESC" at bounding box center [33, 98] width 21 height 16
click at [27, 126] on button "Apply" at bounding box center [24, 131] width 37 height 16
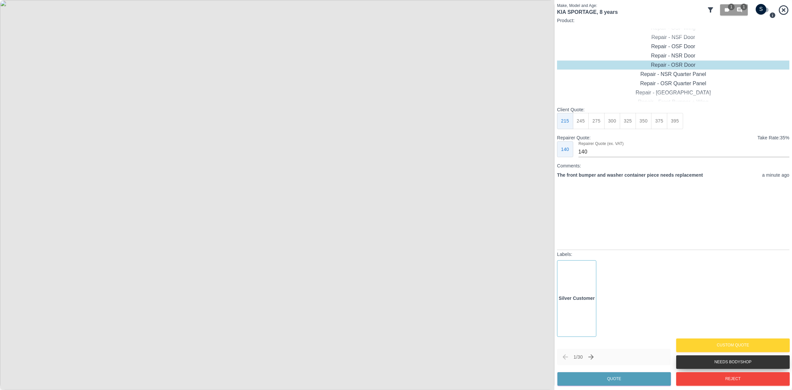
click at [720, 364] on button "Needs Bodyshop" at bounding box center [734, 362] width 114 height 14
click at [548, 193] on div at bounding box center [546, 195] width 9 height 15
click at [548, 193] on img at bounding box center [277, 195] width 555 height 390
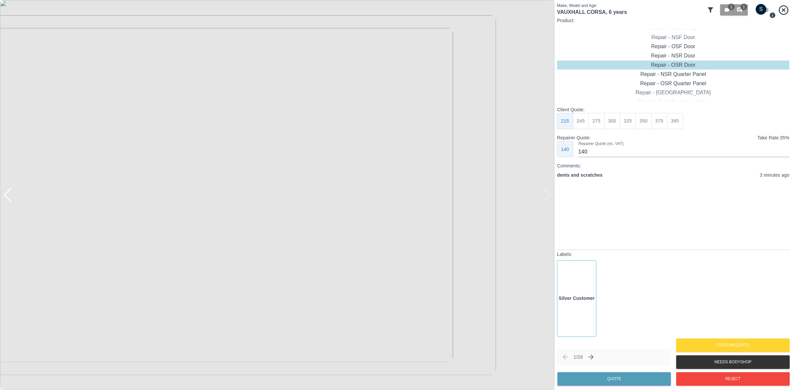
click at [5, 200] on div at bounding box center [3, 195] width 7 height 390
click at [5, 199] on div at bounding box center [3, 195] width 7 height 390
click at [7, 194] on div at bounding box center [7, 195] width 9 height 15
click at [7, 194] on img at bounding box center [277, 195] width 555 height 390
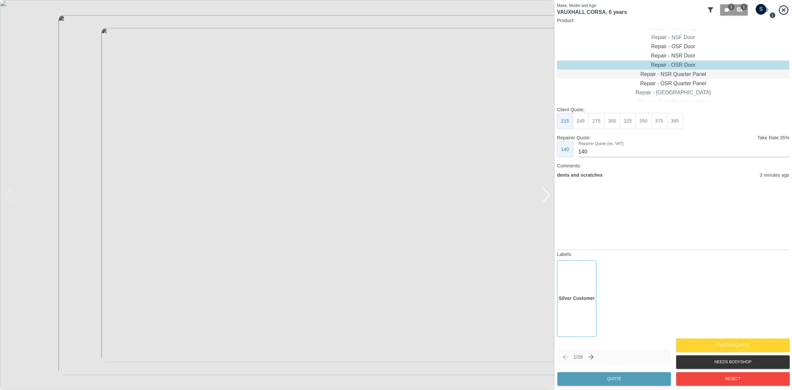
click at [672, 77] on div "Repair - NSR Quarter Panel" at bounding box center [673, 74] width 232 height 9
click at [659, 118] on button "375" at bounding box center [659, 121] width 16 height 16
type input "250"
click at [613, 377] on button "Quote" at bounding box center [615, 379] width 114 height 14
drag, startPoint x: 676, startPoint y: 215, endPoint x: 648, endPoint y: 211, distance: 28.0
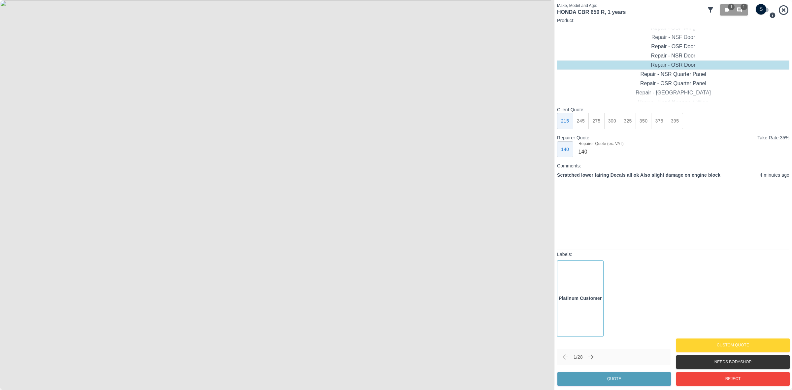
click at [648, 211] on div "Scratched lower fairing Decals all ok Also slight damage on engine block 4 minu…" at bounding box center [673, 210] width 232 height 77
click at [628, 208] on div "Scratched lower fairing Decals all ok Also slight damage on engine block 4 minu…" at bounding box center [673, 210] width 232 height 77
click at [722, 175] on div "Scratched lower fairing Decals all ok Also slight damage on engine block 4 minu…" at bounding box center [673, 175] width 232 height 7
click at [714, 375] on button "Reject" at bounding box center [734, 379] width 114 height 14
click at [719, 378] on button "Reject" at bounding box center [734, 379] width 114 height 14
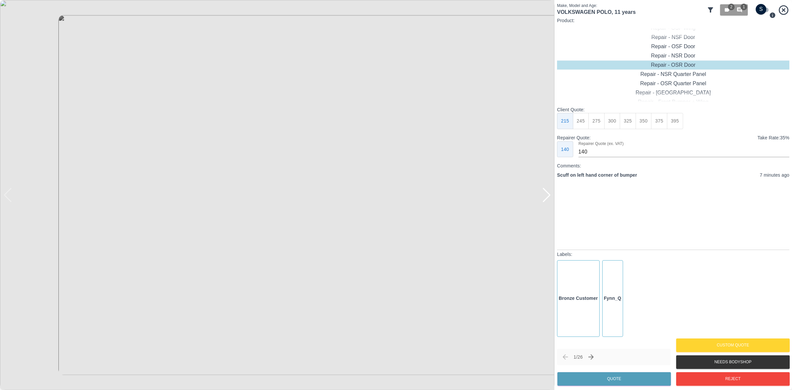
click at [550, 192] on div at bounding box center [546, 195] width 9 height 15
click at [550, 192] on div at bounding box center [277, 195] width 555 height 390
click at [761, 11] on input "checkbox" at bounding box center [762, 9] width 32 height 11
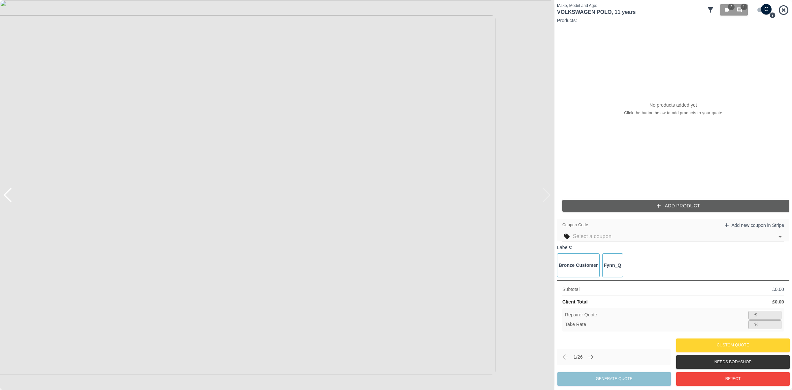
click at [762, 5] on input "checkbox" at bounding box center [767, 9] width 32 height 11
checkbox input "false"
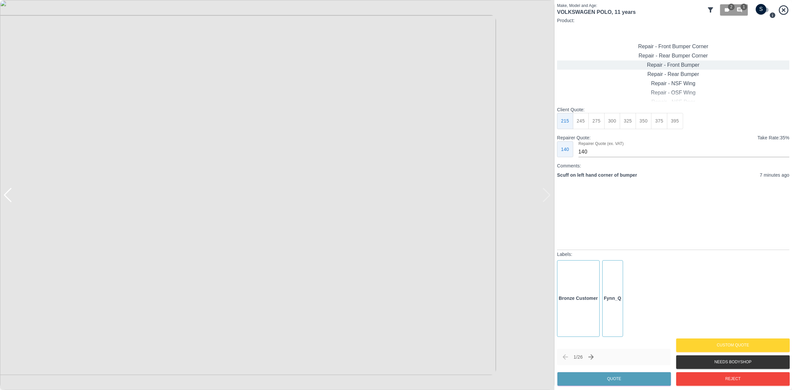
type input "120"
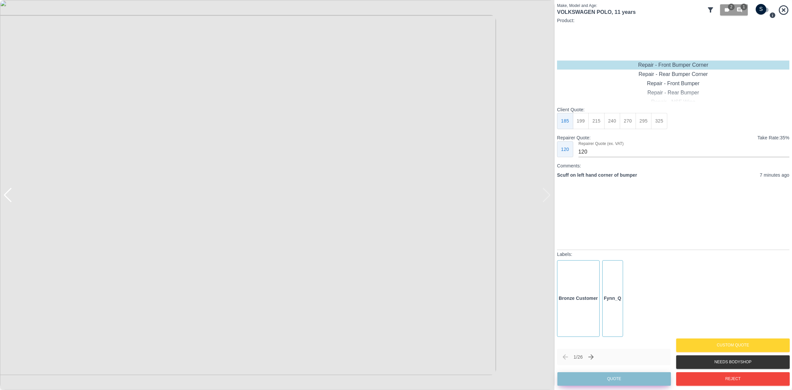
click at [600, 378] on button "Quote" at bounding box center [615, 379] width 114 height 14
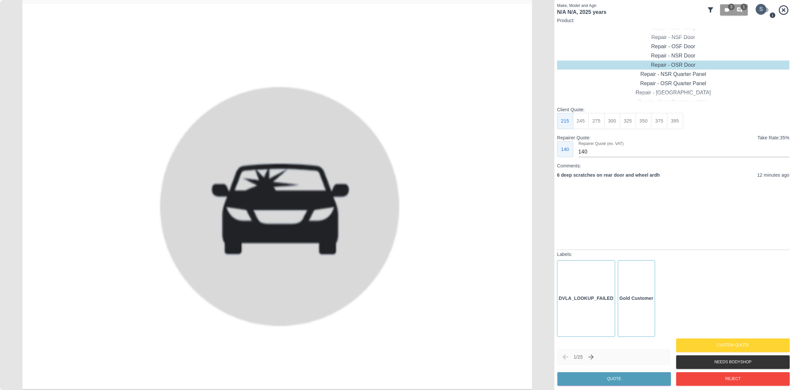
click at [759, 8] on input "checkbox" at bounding box center [762, 9] width 32 height 11
checkbox input "true"
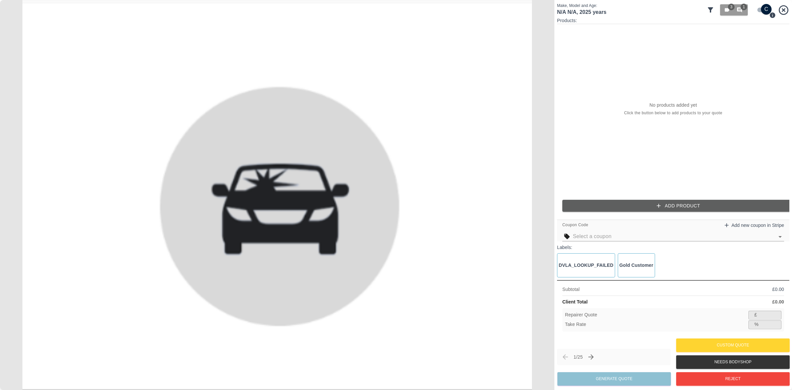
click at [611, 202] on button "Add Product" at bounding box center [679, 206] width 232 height 12
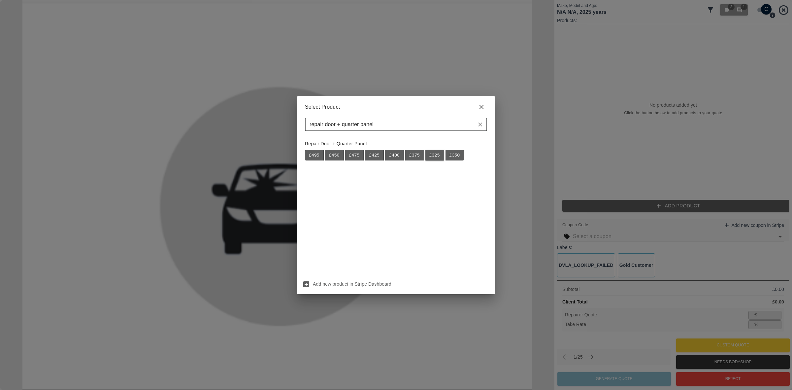
type input "repair door + quarter panel"
click at [435, 156] on button "£ 325" at bounding box center [435, 155] width 19 height 11
type input "211"
type input "35.1"
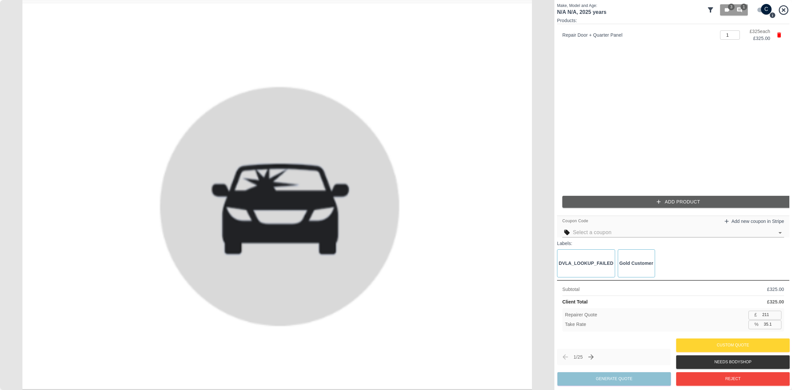
click at [622, 205] on button "Add Product" at bounding box center [679, 202] width 232 height 12
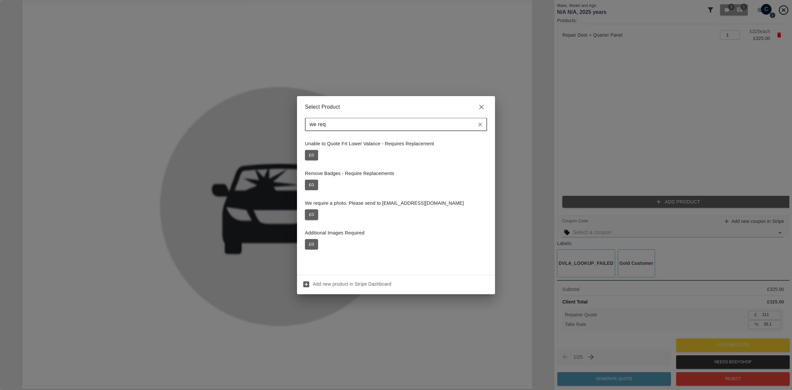
type input "we req"
click at [313, 211] on button "£ 0" at bounding box center [311, 214] width 13 height 11
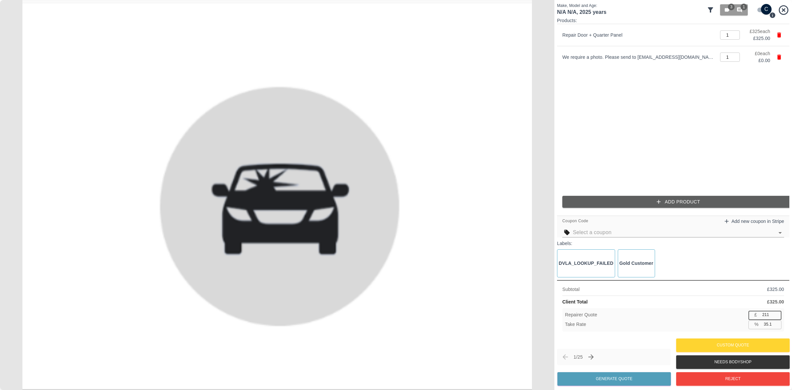
click at [767, 312] on input "211" at bounding box center [771, 315] width 22 height 8
type input "2"
type input "99.4"
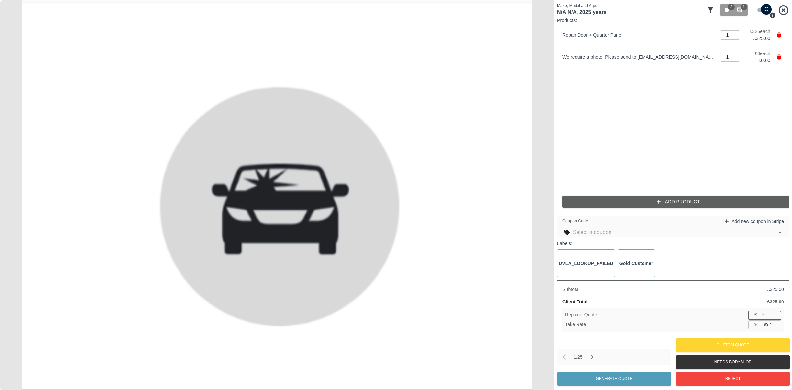
type input "22"
type input "93.2"
type input "220"
type input "32.3"
type input "220"
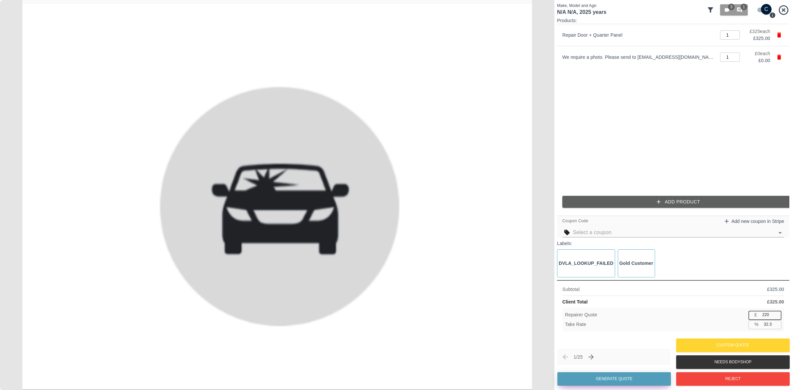
click at [602, 378] on button "Generate Quote" at bounding box center [615, 379] width 114 height 14
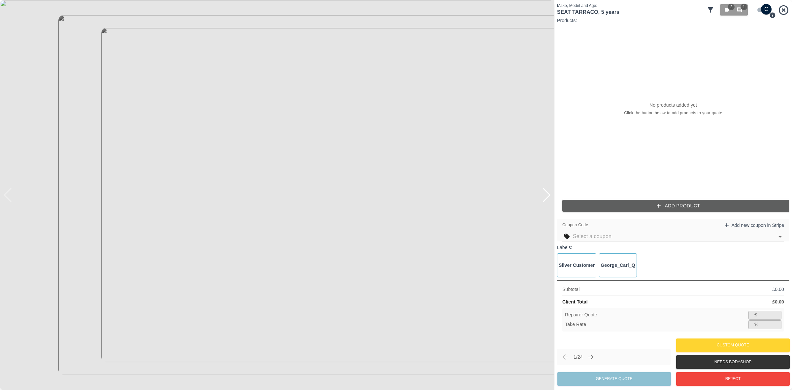
click at [547, 192] on div at bounding box center [546, 195] width 9 height 15
click at [547, 192] on img at bounding box center [277, 195] width 555 height 390
click at [765, 10] on input "checkbox" at bounding box center [767, 9] width 32 height 11
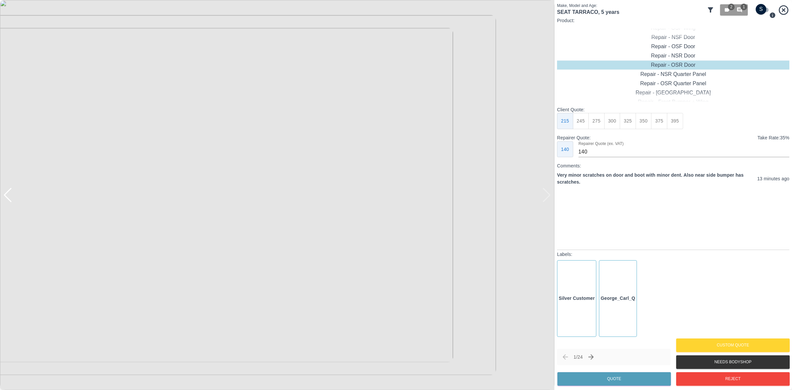
click at [549, 196] on img at bounding box center [277, 195] width 555 height 390
click at [548, 199] on img at bounding box center [277, 195] width 555 height 390
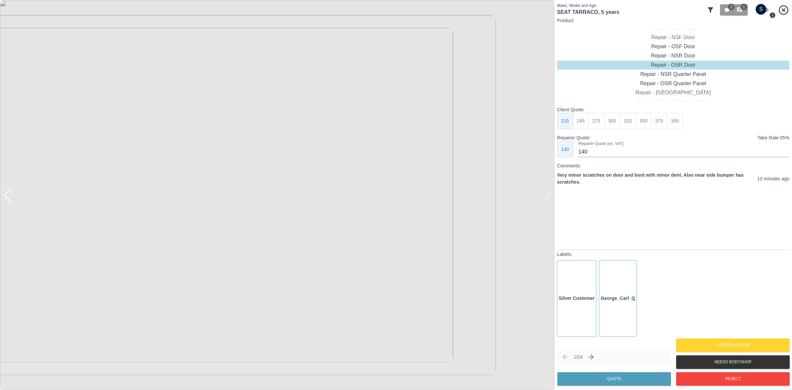
click at [7, 194] on div at bounding box center [7, 195] width 9 height 15
click at [762, 8] on input "checkbox" at bounding box center [762, 9] width 32 height 11
checkbox input "true"
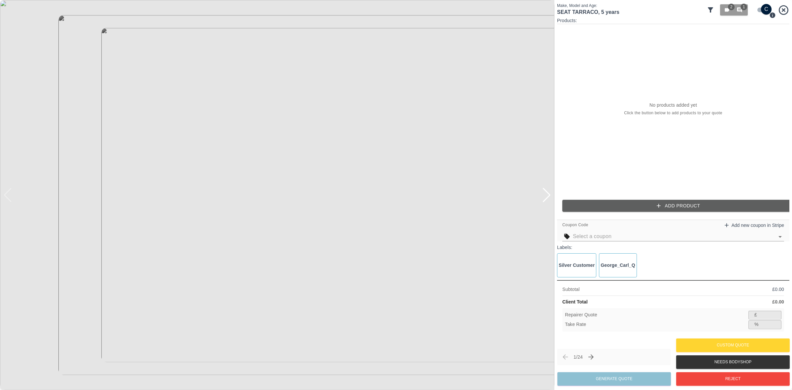
click at [647, 200] on button "Add Product" at bounding box center [679, 206] width 232 height 12
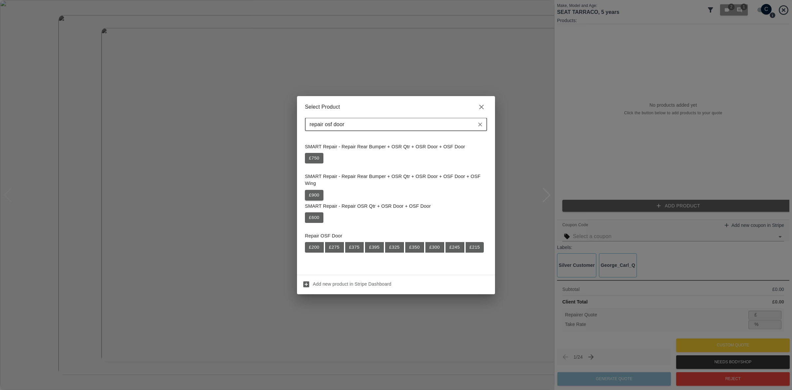
scroll to position [41, 0]
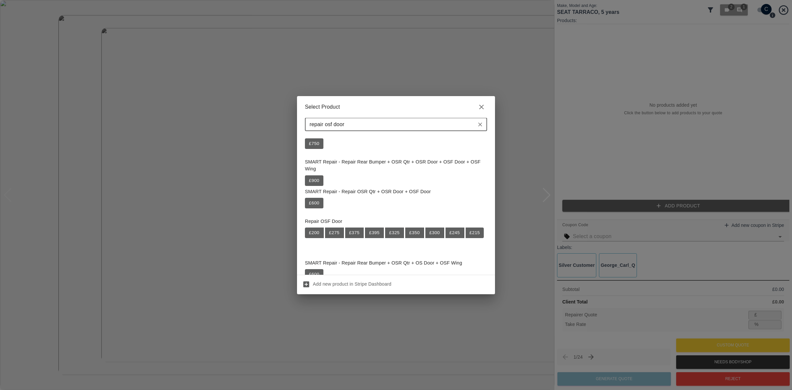
type input "repair osf door"
click at [309, 232] on button "£ 200" at bounding box center [314, 232] width 19 height 11
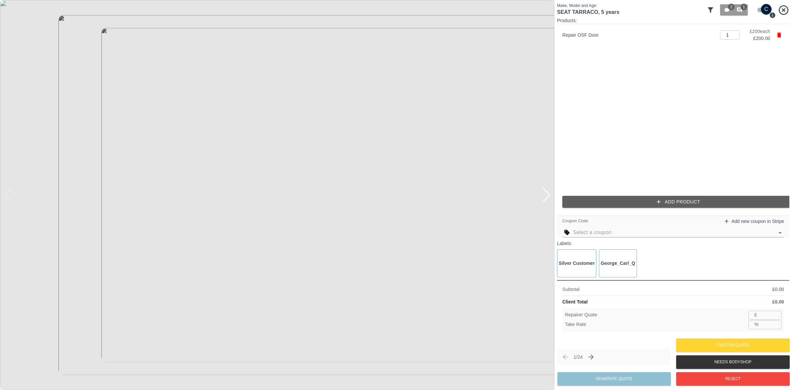
type input "130"
type input "35.0"
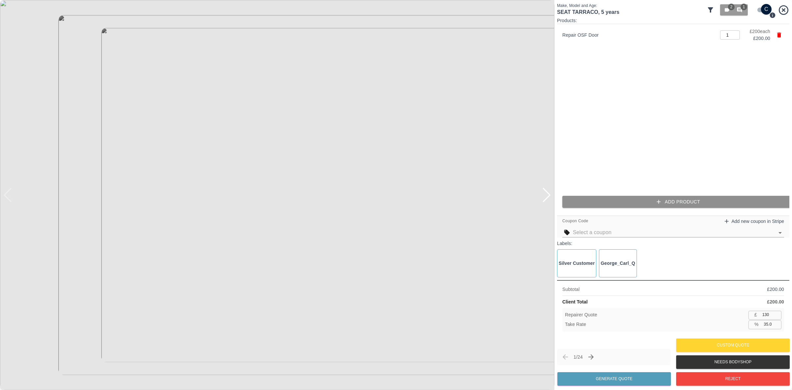
click at [628, 197] on button "Add Product" at bounding box center [679, 202] width 232 height 12
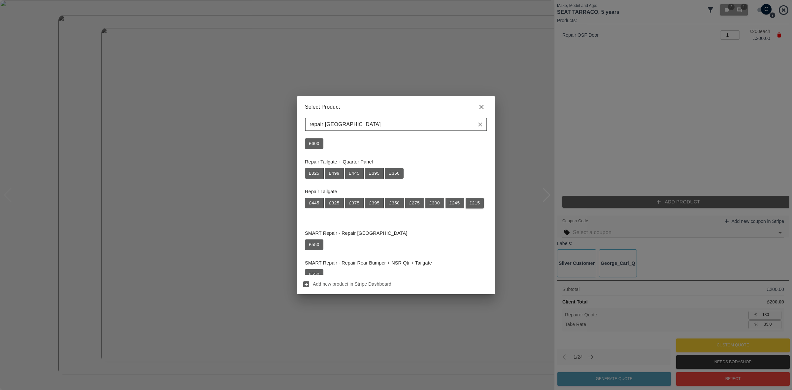
type input "repair tailgate"
click at [466, 208] on button "£ 215" at bounding box center [475, 203] width 18 height 11
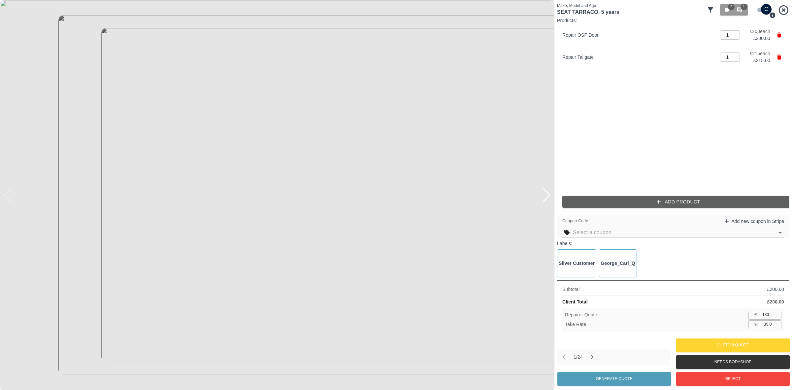
type input "269"
type input "35.2"
click at [652, 204] on button "Add Product" at bounding box center [679, 202] width 232 height 12
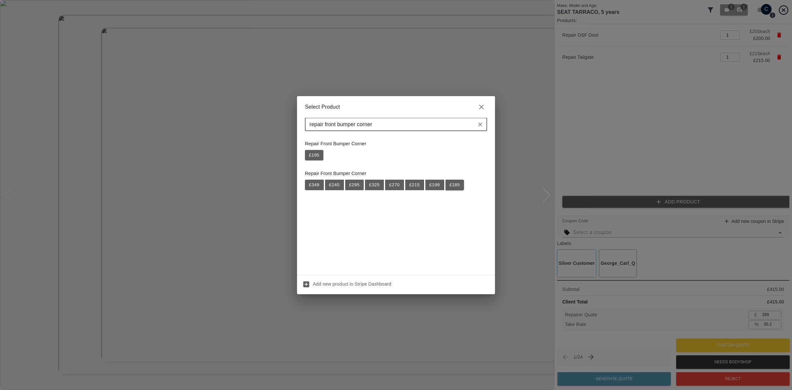
type input "repair front bumper corner"
click at [451, 186] on button "£ 185" at bounding box center [455, 185] width 18 height 11
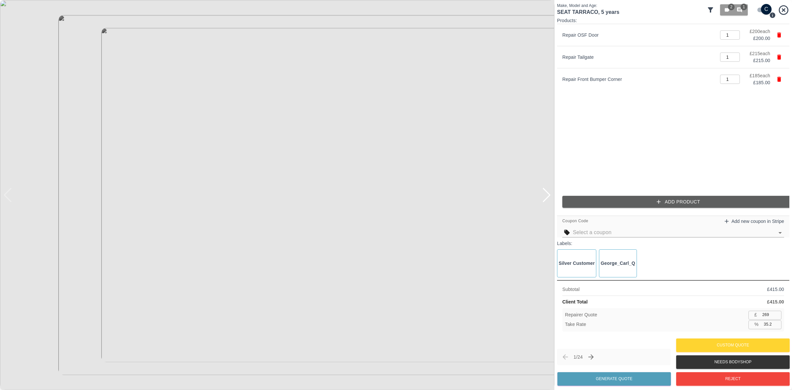
type input "390"
type input "35.0"
click at [605, 233] on input "text" at bounding box center [673, 232] width 201 height 9
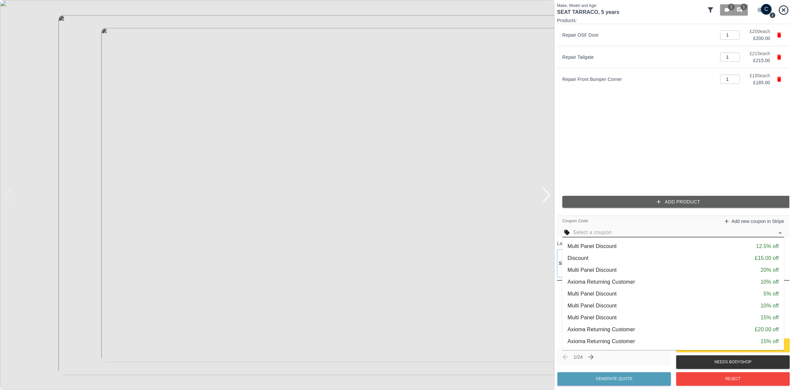
click at [636, 268] on div "Multi Panel Discount 20% off" at bounding box center [673, 270] width 211 height 8
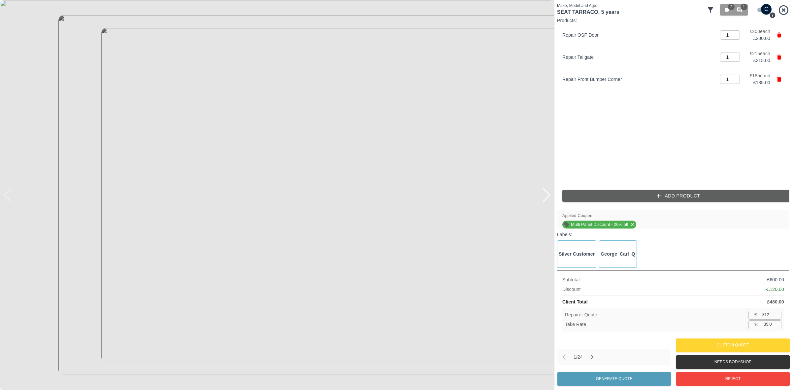
click at [767, 312] on input "312" at bounding box center [771, 315] width 22 height 8
type input "3"
type input "99.4"
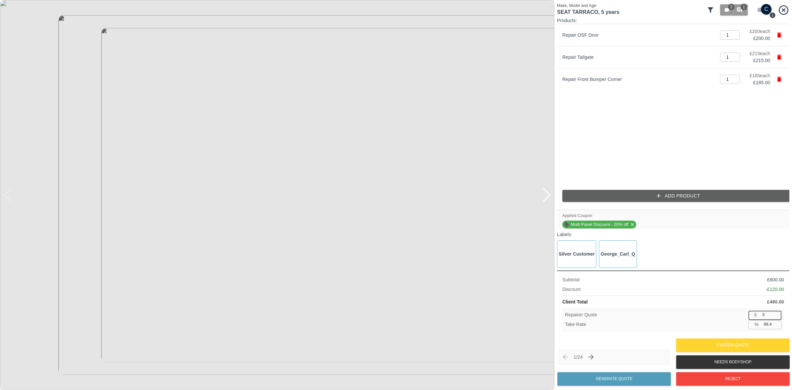
type input "33"
type input "93.1"
type input "330"
type input "31.3"
type input "330"
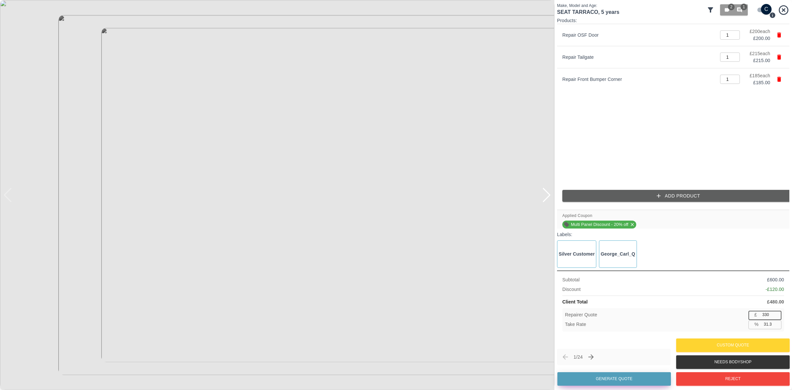
click at [613, 377] on button "Generate Quote" at bounding box center [615, 379] width 114 height 14
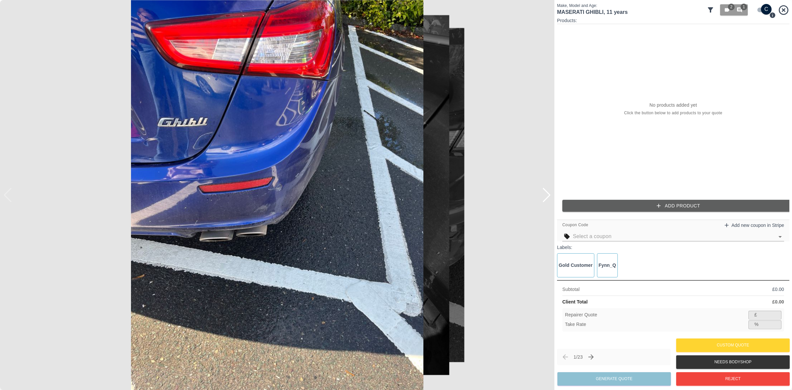
click at [550, 197] on div at bounding box center [546, 195] width 9 height 15
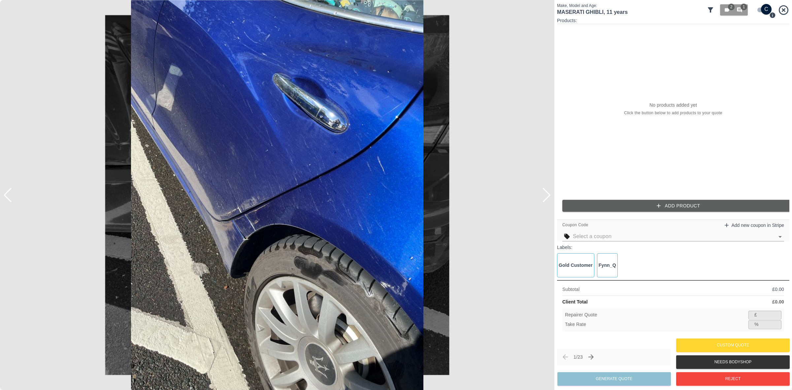
click at [550, 197] on div at bounding box center [546, 195] width 9 height 15
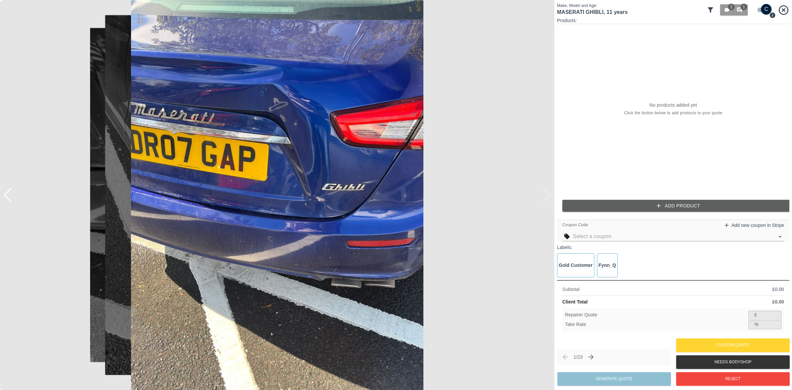
click at [550, 197] on img at bounding box center [277, 195] width 555 height 390
click at [597, 356] on button "Next claim" at bounding box center [591, 356] width 11 height 11
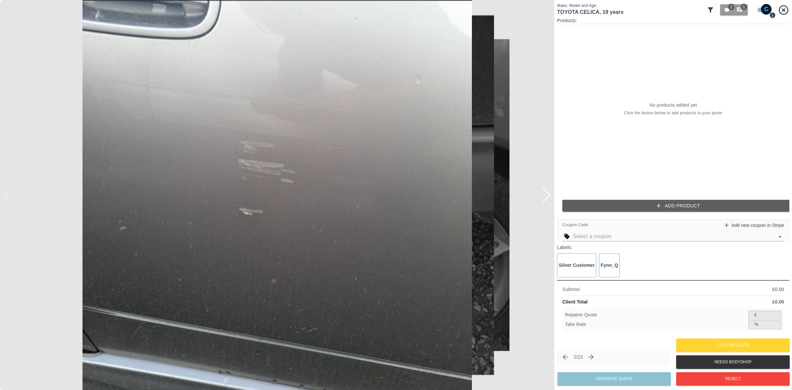
click at [546, 190] on div at bounding box center [546, 195] width 9 height 15
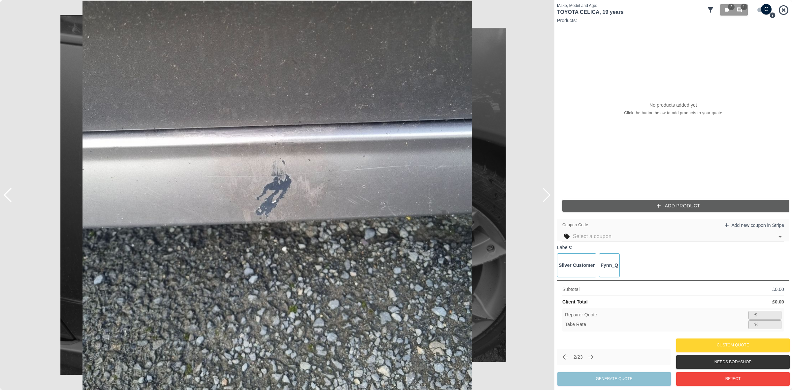
click at [546, 190] on div at bounding box center [546, 195] width 9 height 15
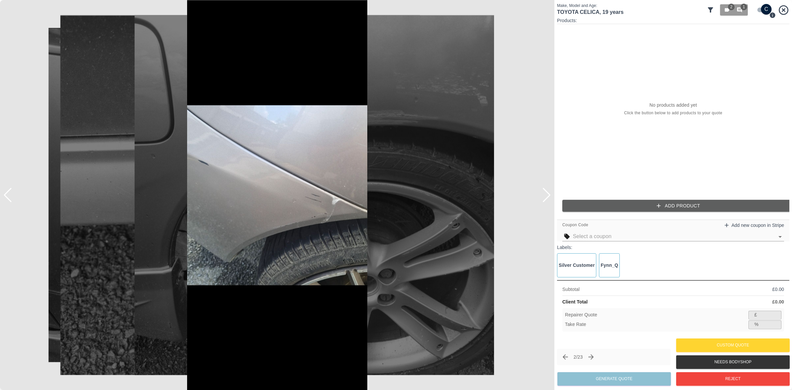
click at [546, 190] on div at bounding box center [546, 195] width 9 height 15
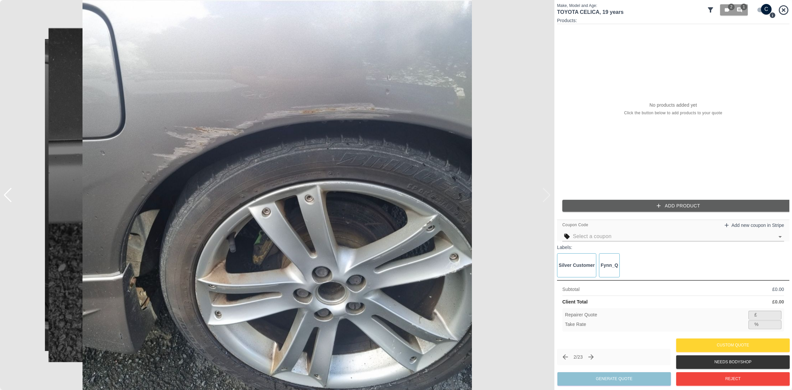
click at [546, 190] on img at bounding box center [277, 195] width 555 height 390
click at [597, 358] on button "Next claim" at bounding box center [591, 356] width 11 height 11
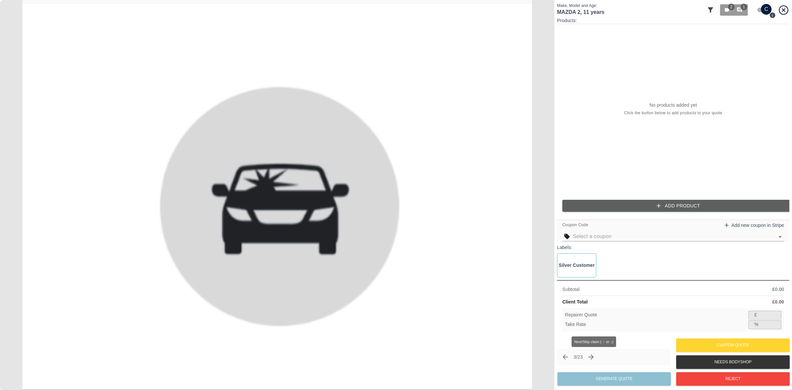
click at [595, 356] on icon "Next claim" at bounding box center [591, 357] width 8 height 8
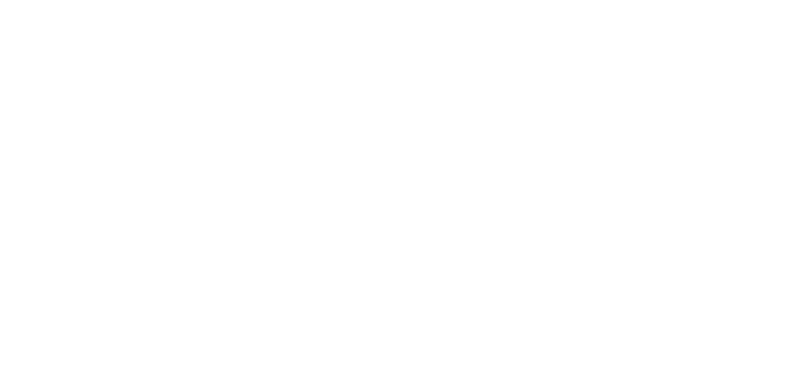
click at [594, 356] on icon "Next claim" at bounding box center [590, 356] width 8 height 8
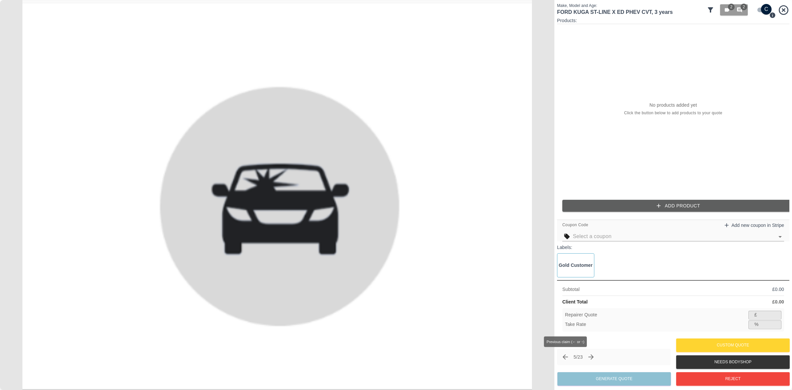
click at [565, 353] on icon "Previous claim" at bounding box center [566, 357] width 8 height 8
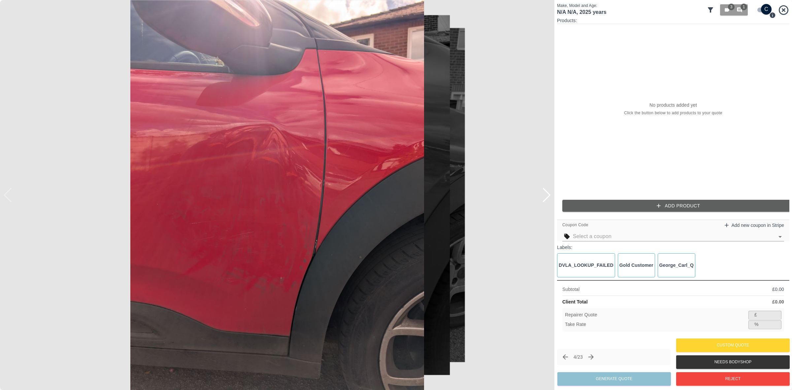
click at [548, 192] on div at bounding box center [546, 195] width 9 height 15
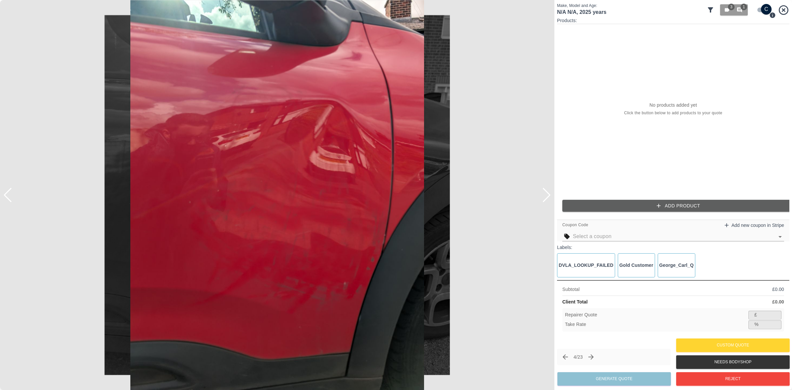
click at [548, 192] on div at bounding box center [546, 195] width 9 height 15
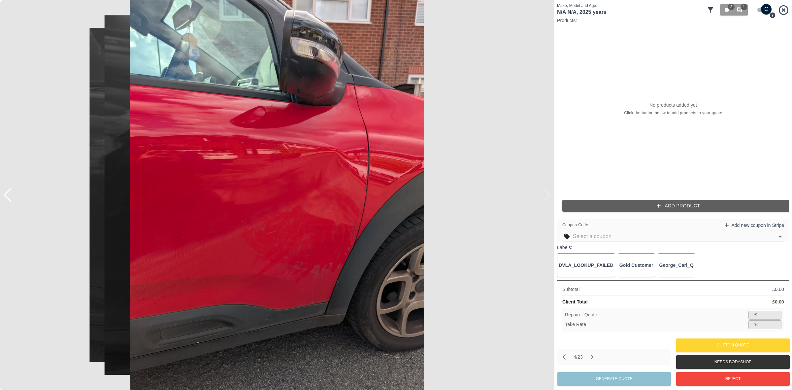
click at [548, 192] on img at bounding box center [277, 195] width 555 height 390
click at [722, 381] on button "Reject" at bounding box center [734, 379] width 114 height 14
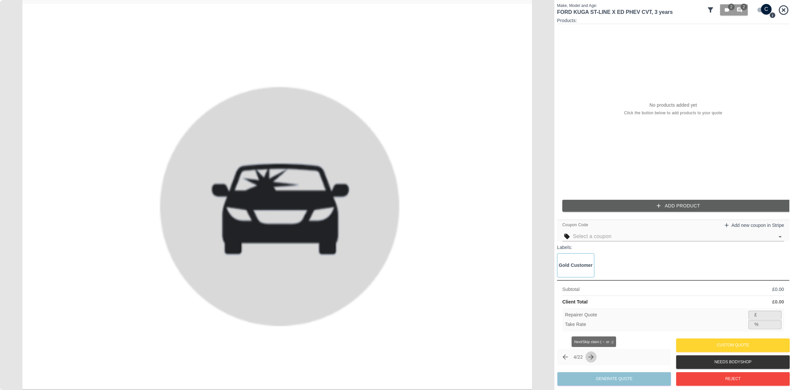
click at [591, 355] on icon "Next claim" at bounding box center [591, 357] width 8 height 8
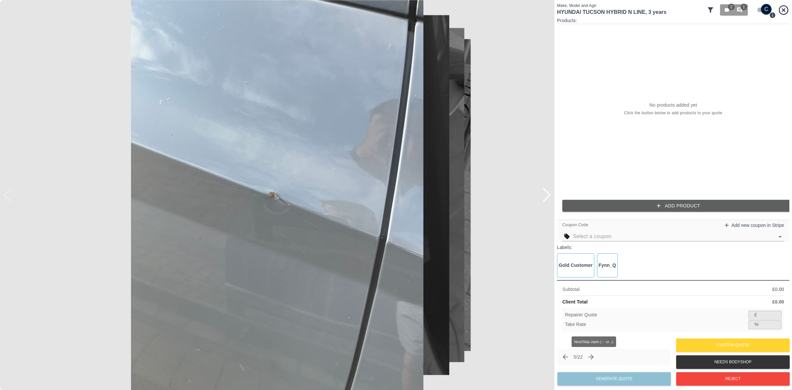
click at [592, 355] on icon "Next claim" at bounding box center [591, 357] width 8 height 8
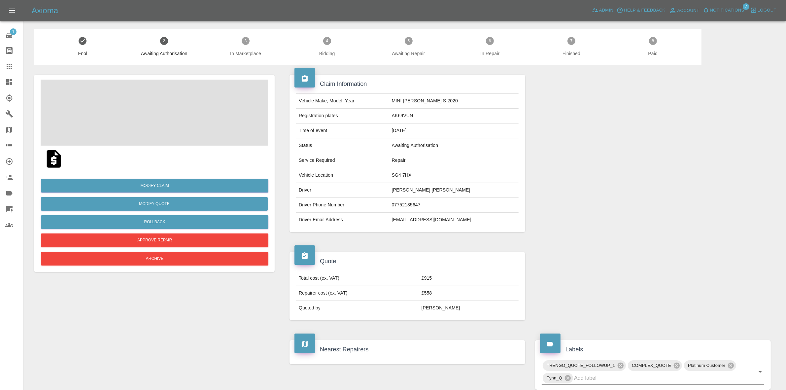
click at [730, 9] on span "Notifications" at bounding box center [727, 11] width 34 height 8
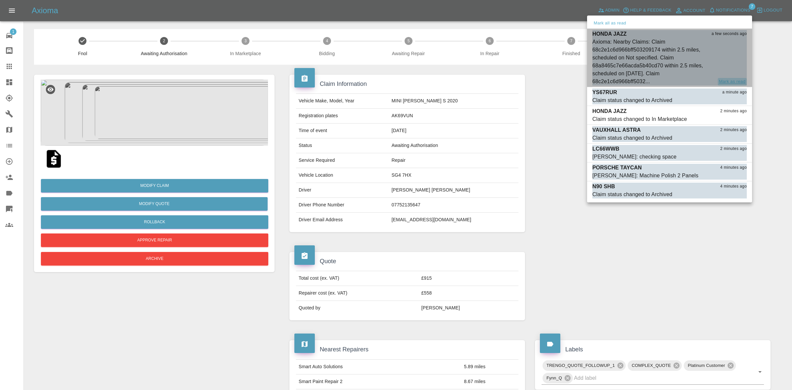
click at [732, 78] on button "Mark as read" at bounding box center [732, 82] width 29 height 8
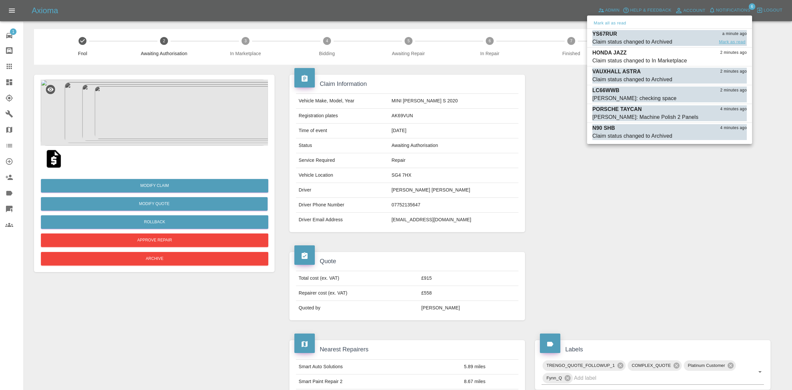
click at [736, 40] on button "Mark as read" at bounding box center [732, 42] width 29 height 8
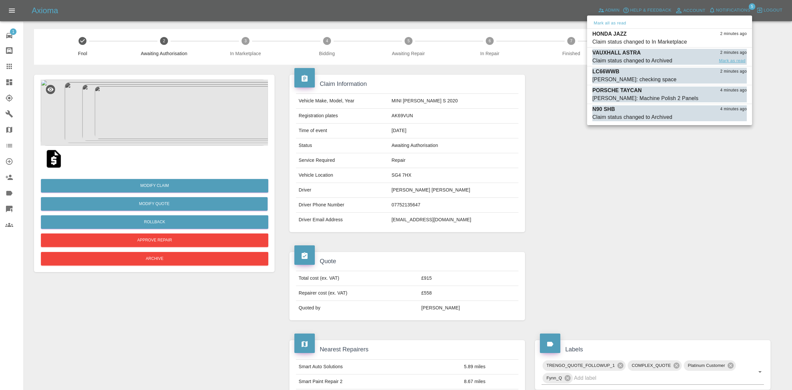
click at [735, 59] on button "Mark as read" at bounding box center [732, 61] width 29 height 8
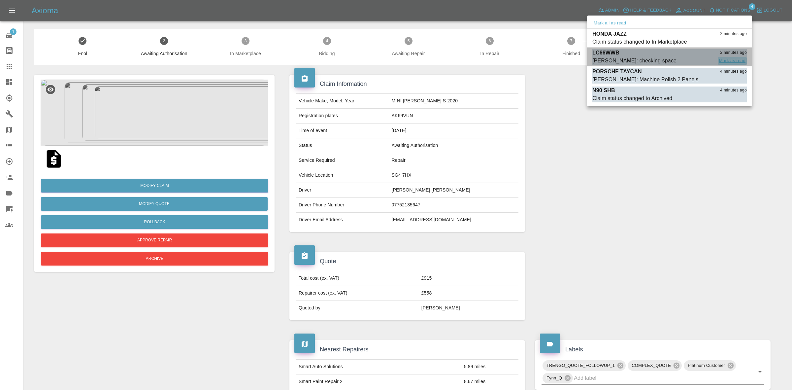
click at [731, 60] on button "Mark as read" at bounding box center [732, 61] width 29 height 8
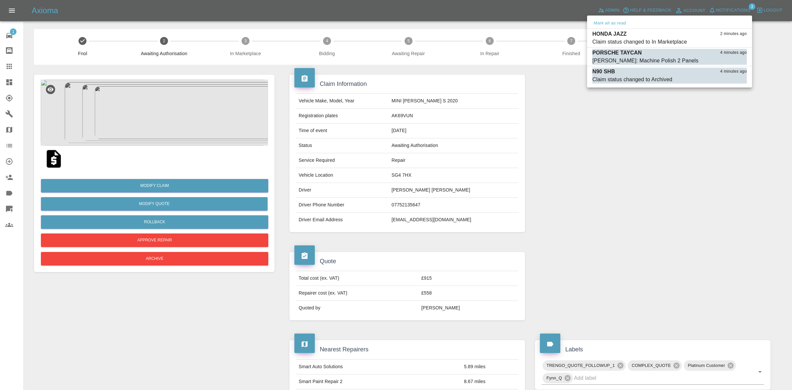
click at [731, 60] on button "Mark as read" at bounding box center [732, 61] width 29 height 8
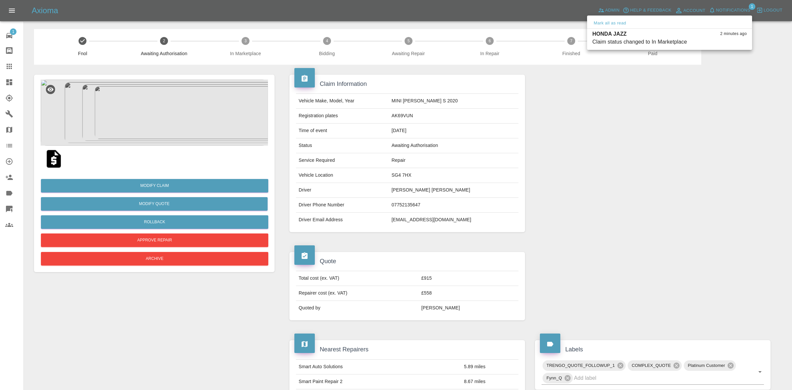
click at [749, 212] on div at bounding box center [396, 195] width 792 height 390
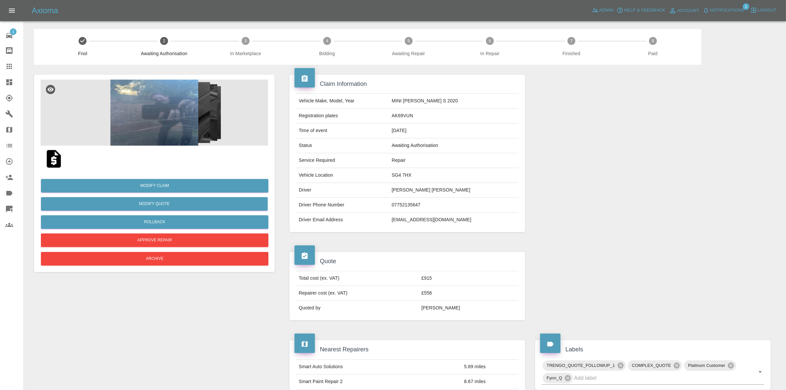
click at [733, 131] on div at bounding box center [653, 153] width 246 height 177
click at [734, 7] on span "Notifications" at bounding box center [727, 11] width 34 height 8
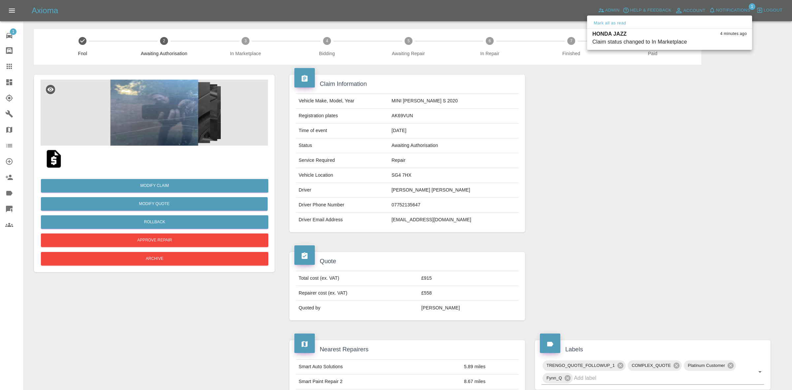
click at [613, 192] on div at bounding box center [396, 195] width 792 height 390
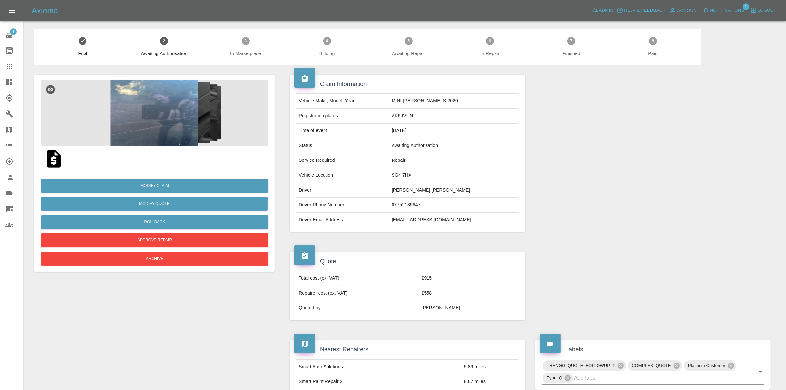
drag, startPoint x: 0, startPoint y: 83, endPoint x: 4, endPoint y: 85, distance: 4.1
click at [0, 83] on link "Dashboard" at bounding box center [11, 82] width 23 height 16
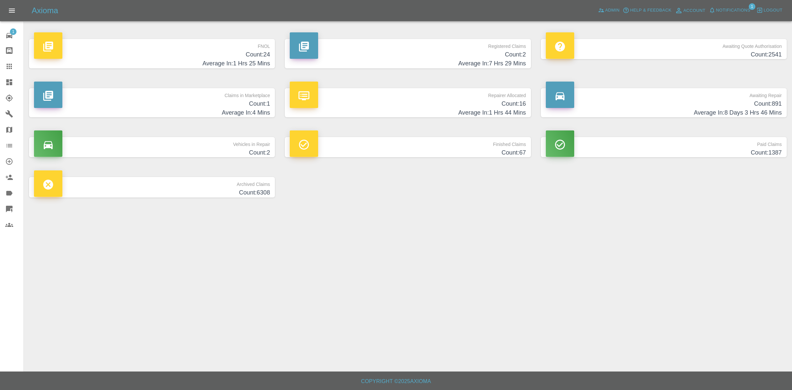
click at [227, 116] on h4 "Average In: 4 Mins" at bounding box center [152, 112] width 236 height 9
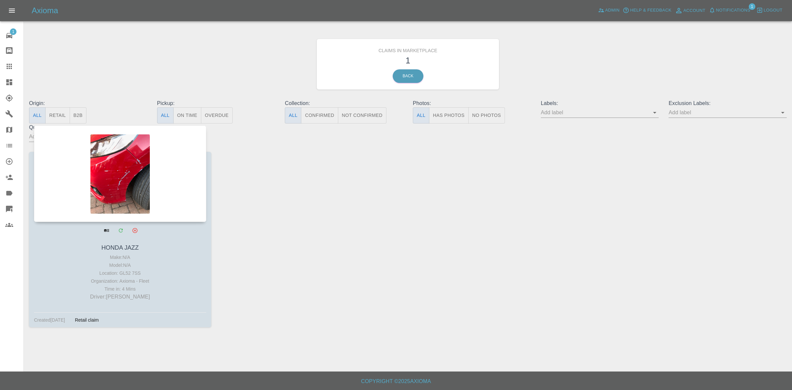
click at [157, 194] on div at bounding box center [120, 173] width 172 height 96
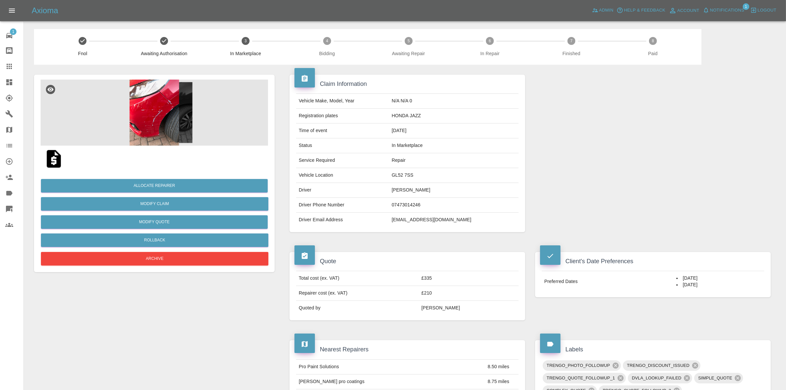
click at [156, 107] on img at bounding box center [154, 113] width 227 height 66
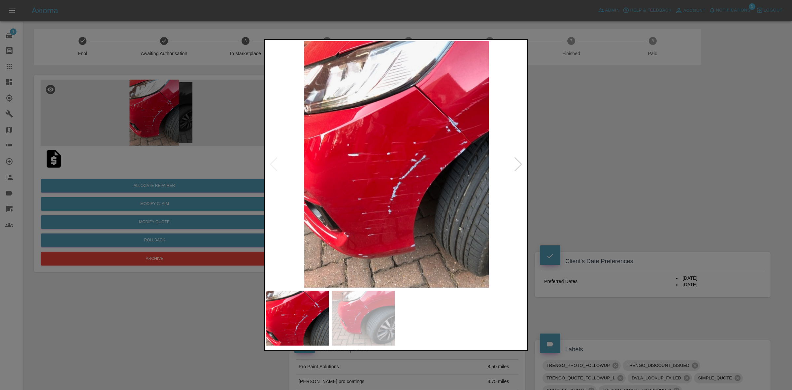
click at [518, 162] on div at bounding box center [518, 164] width 9 height 15
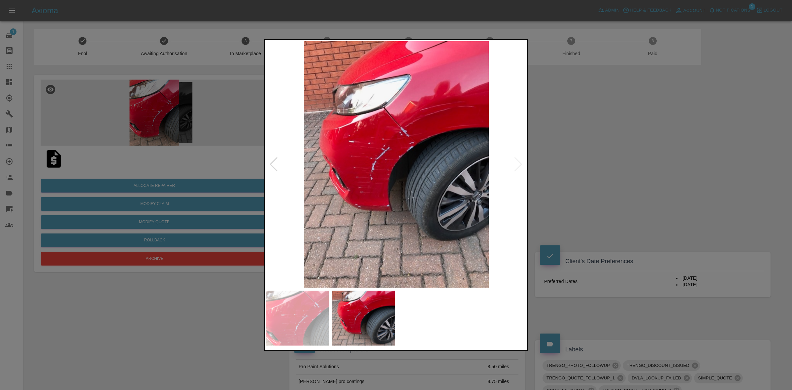
click at [443, 124] on img at bounding box center [396, 164] width 261 height 246
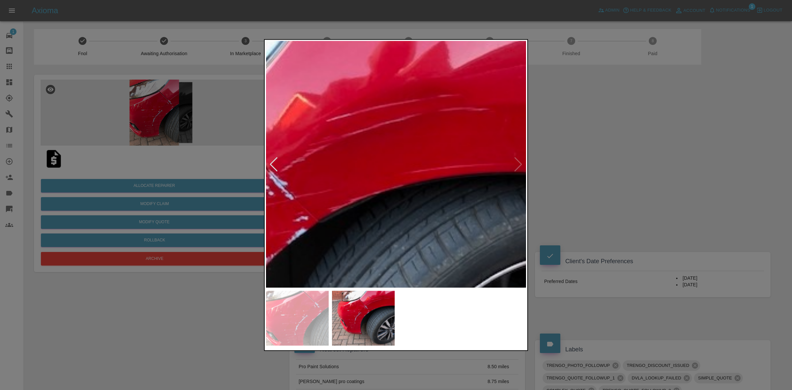
click at [376, 156] on img at bounding box center [255, 282] width 783 height 739
click at [402, 141] on img at bounding box center [255, 282] width 783 height 739
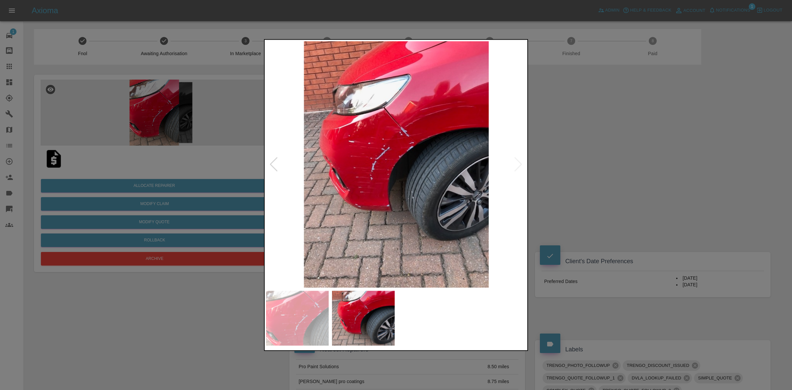
drag, startPoint x: 627, startPoint y: 176, endPoint x: 640, endPoint y: 178, distance: 12.7
click at [640, 178] on div at bounding box center [396, 195] width 792 height 390
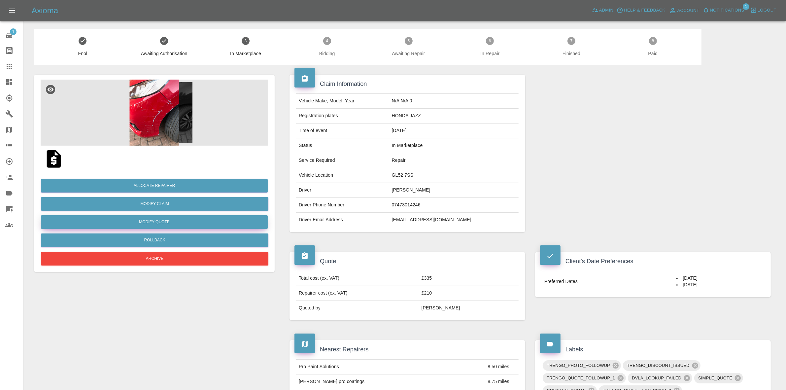
click at [153, 222] on button "Modify Quote" at bounding box center [154, 222] width 227 height 14
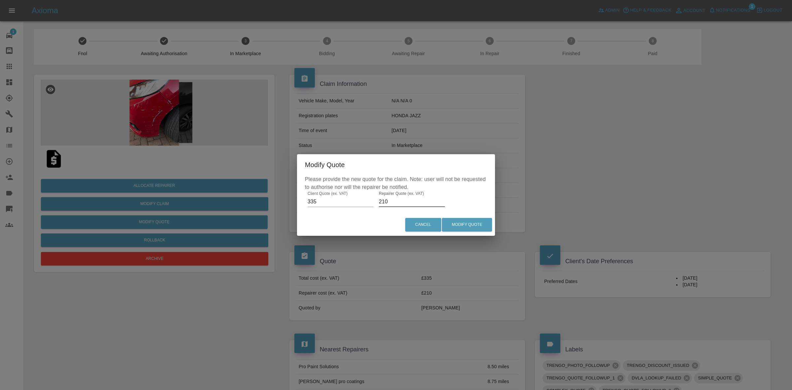
click at [399, 204] on input "210" at bounding box center [412, 201] width 66 height 11
type input "230"
click at [479, 227] on button "Modify Quote" at bounding box center [467, 225] width 50 height 14
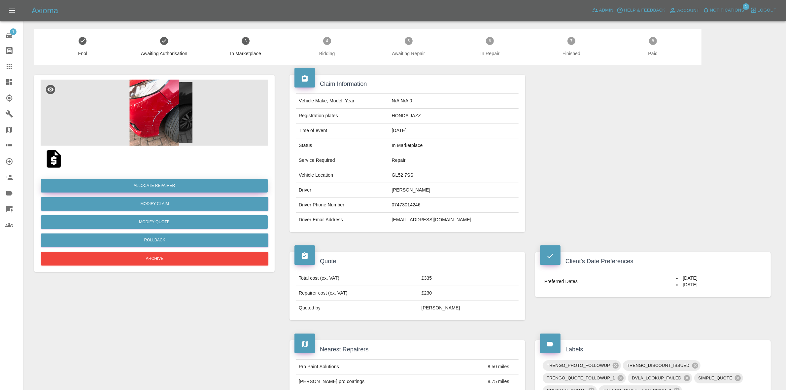
click at [166, 182] on button "Allocate Repairer" at bounding box center [154, 186] width 227 height 14
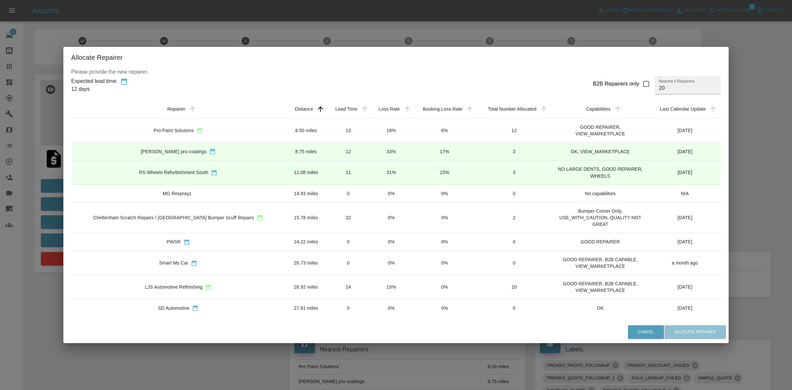
click at [348, 134] on td "13" at bounding box center [348, 131] width 43 height 24
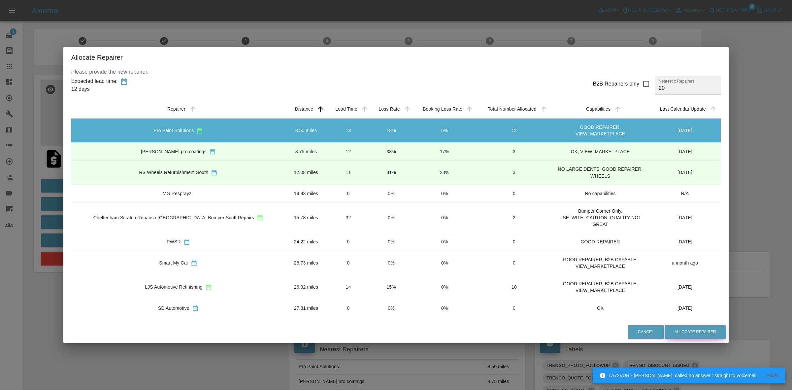
click at [689, 329] on button "Allocate Repairer" at bounding box center [695, 332] width 61 height 14
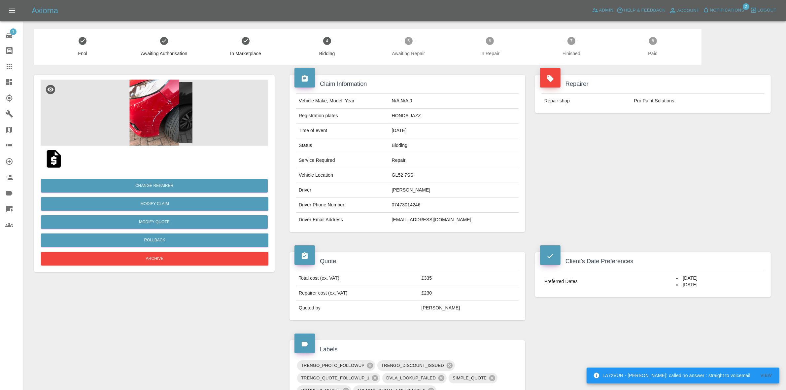
click at [720, 119] on div "Repairer Repair shop Pro Paint Solutions" at bounding box center [653, 94] width 246 height 58
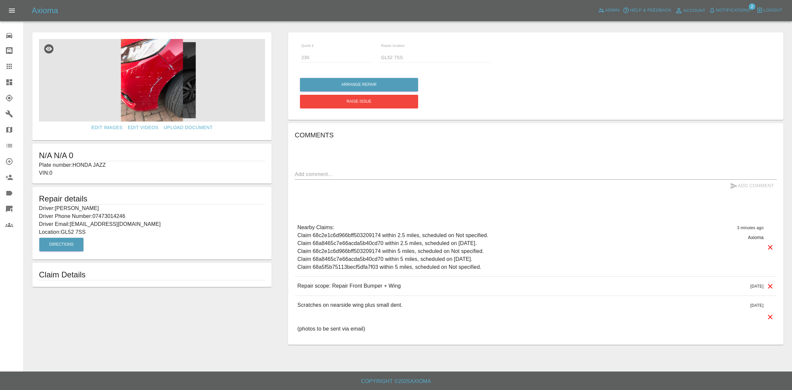
drag, startPoint x: 0, startPoint y: 81, endPoint x: 16, endPoint y: 67, distance: 21.3
click at [0, 81] on link "Dashboard" at bounding box center [11, 82] width 23 height 16
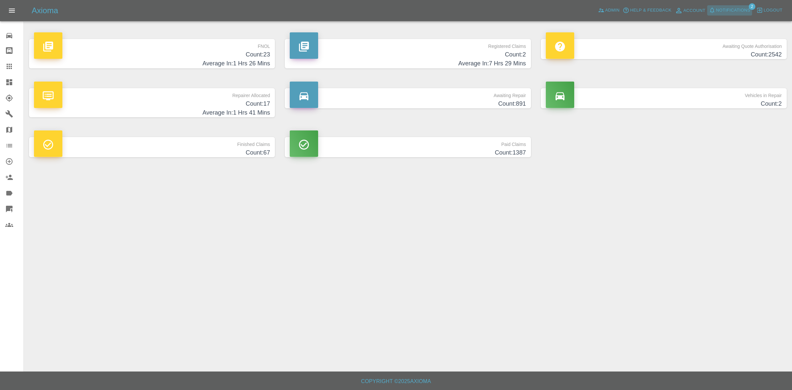
click at [747, 11] on span "Notifications" at bounding box center [733, 11] width 34 height 8
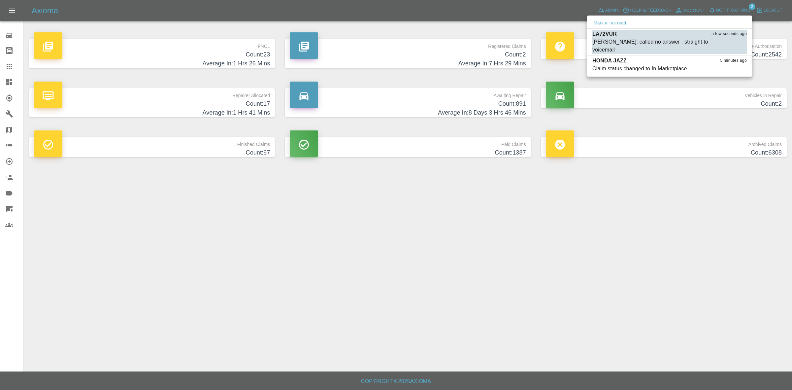
click at [609, 21] on button "Mark all as read" at bounding box center [610, 23] width 35 height 8
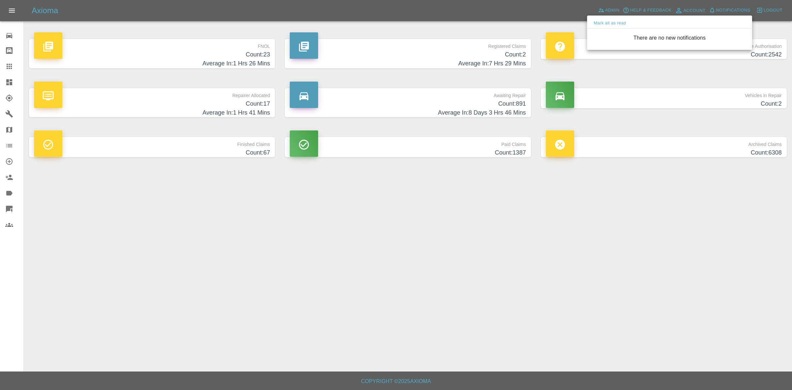
drag, startPoint x: 552, startPoint y: 276, endPoint x: 542, endPoint y: 290, distance: 17.2
click at [550, 290] on div at bounding box center [396, 195] width 792 height 390
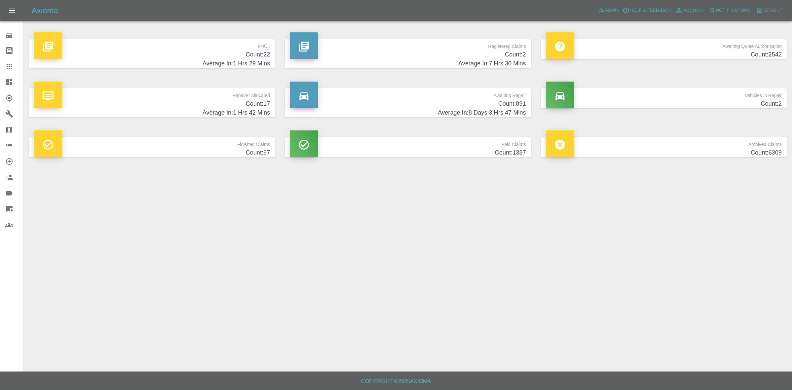
click at [210, 54] on h4 "Count: 22" at bounding box center [152, 54] width 236 height 9
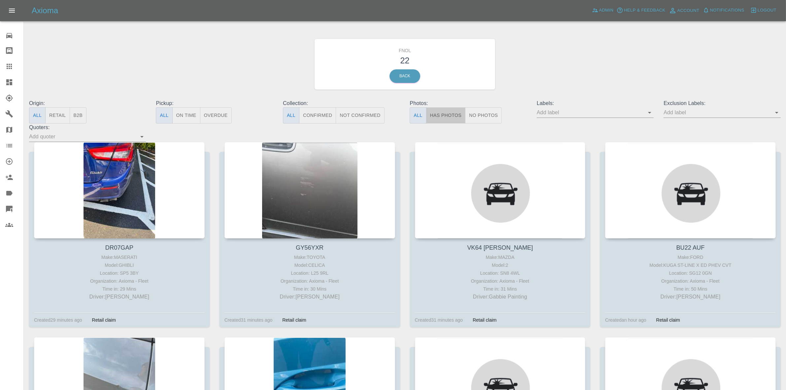
click at [456, 113] on button "Has Photos" at bounding box center [446, 115] width 40 height 16
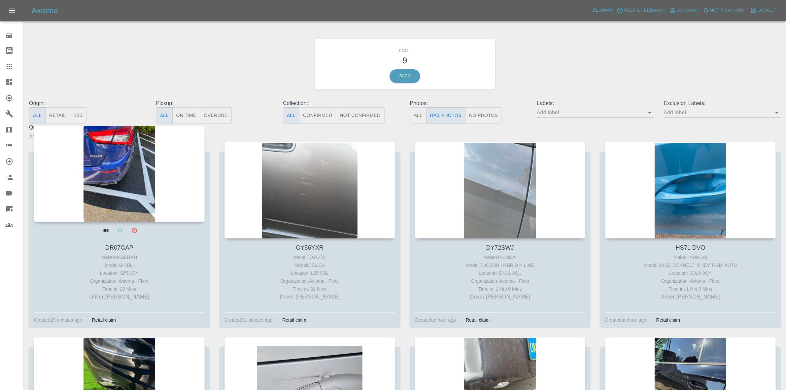
drag, startPoint x: 132, startPoint y: 179, endPoint x: 141, endPoint y: 179, distance: 8.3
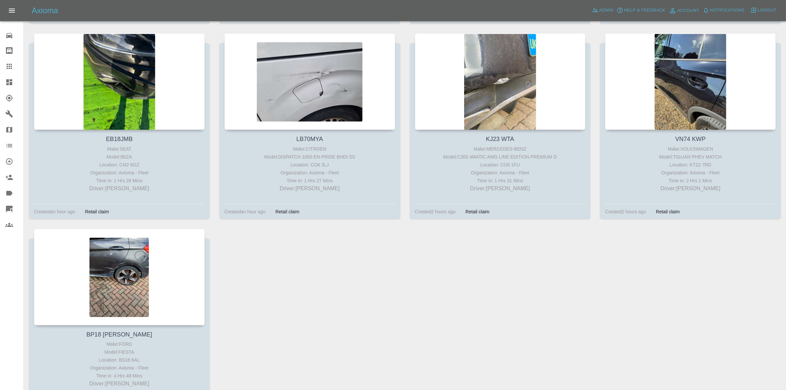
scroll to position [364, 0]
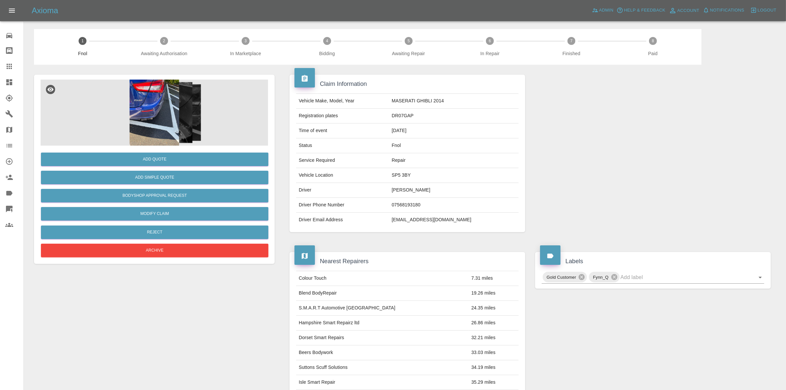
click at [151, 106] on img at bounding box center [154, 113] width 227 height 66
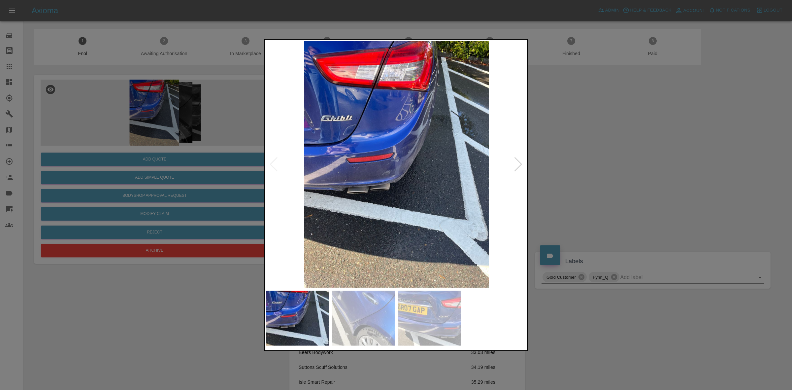
click at [518, 162] on div at bounding box center [518, 164] width 9 height 15
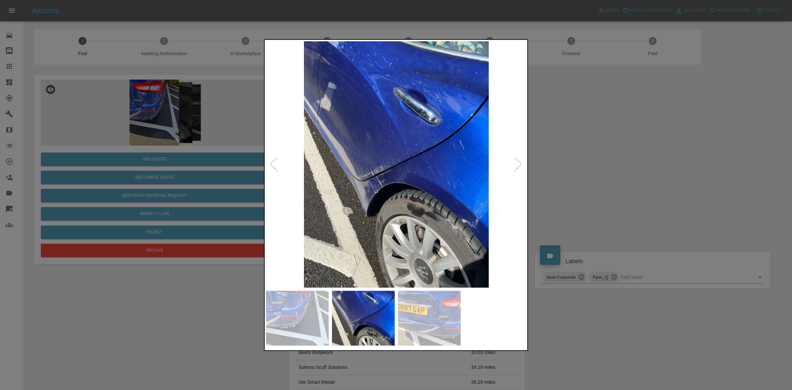
click at [518, 162] on div at bounding box center [518, 164] width 9 height 15
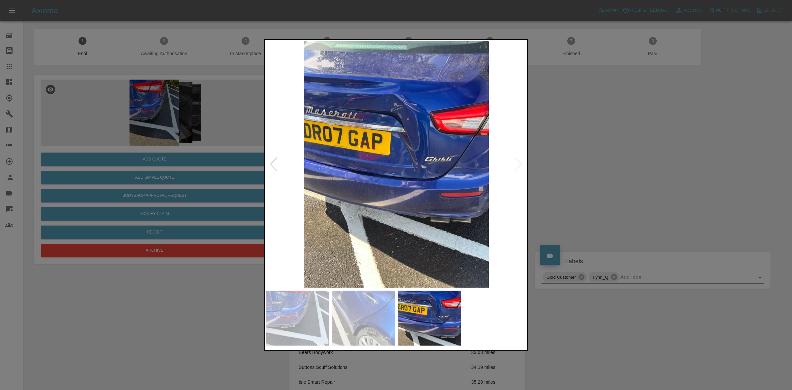
click at [275, 161] on div at bounding box center [273, 164] width 9 height 15
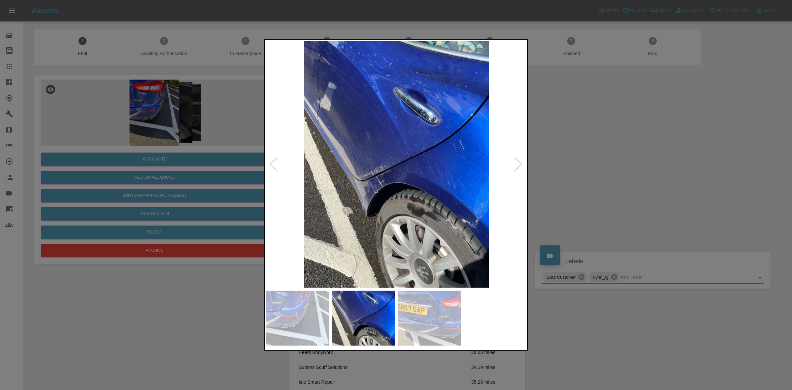
drag, startPoint x: 766, startPoint y: 243, endPoint x: 416, endPoint y: 237, distance: 350.4
click at [765, 243] on div at bounding box center [396, 195] width 792 height 390
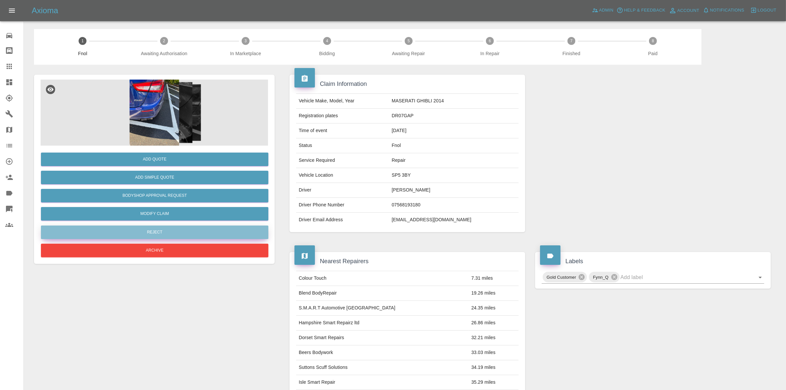
click at [144, 230] on button "Reject" at bounding box center [154, 233] width 227 height 14
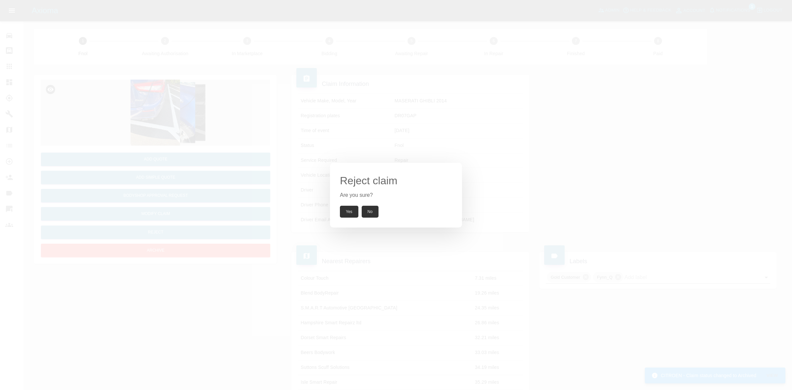
click at [334, 203] on div "Reject claim Are you sure? Yes No" at bounding box center [396, 195] width 132 height 65
click at [343, 208] on button "Yes" at bounding box center [349, 212] width 18 height 12
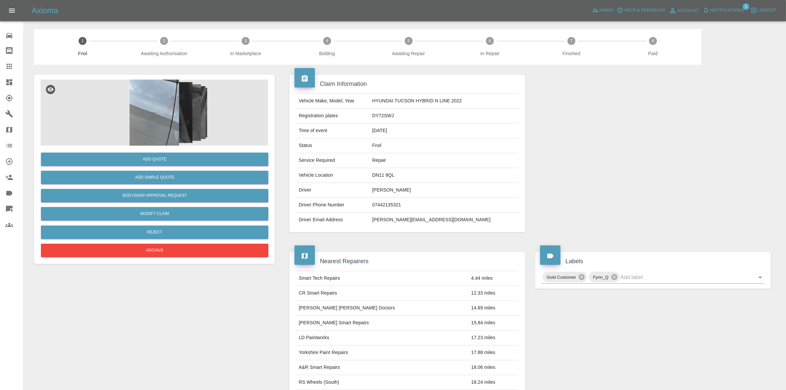
click at [167, 119] on img at bounding box center [154, 113] width 227 height 66
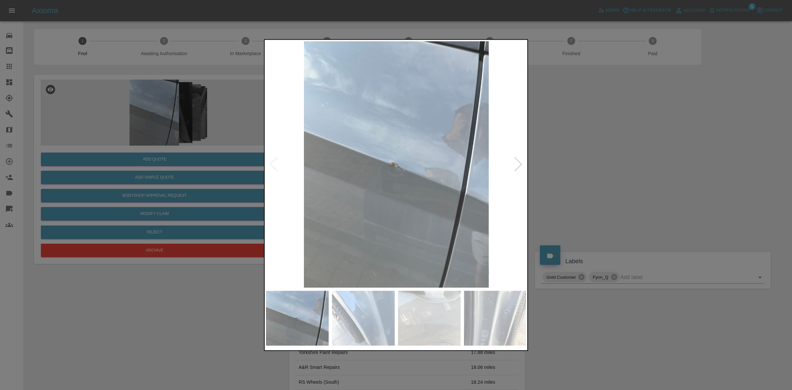
click at [519, 161] on div at bounding box center [518, 164] width 9 height 15
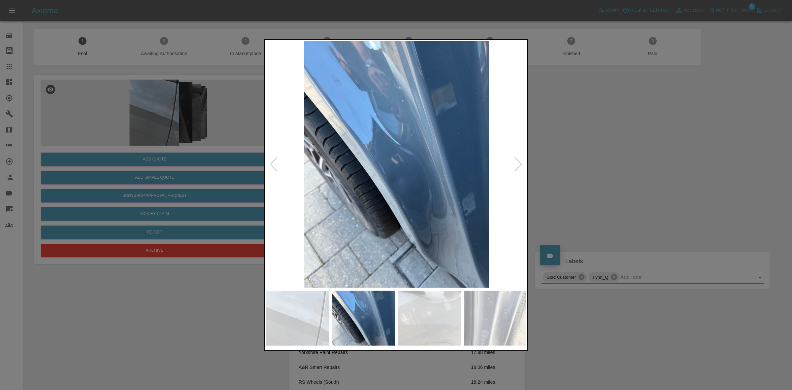
click at [519, 161] on div at bounding box center [518, 164] width 9 height 15
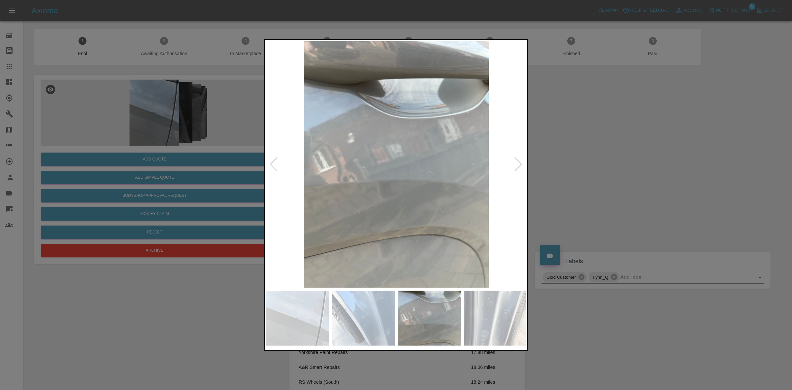
click at [519, 161] on div at bounding box center [518, 164] width 9 height 15
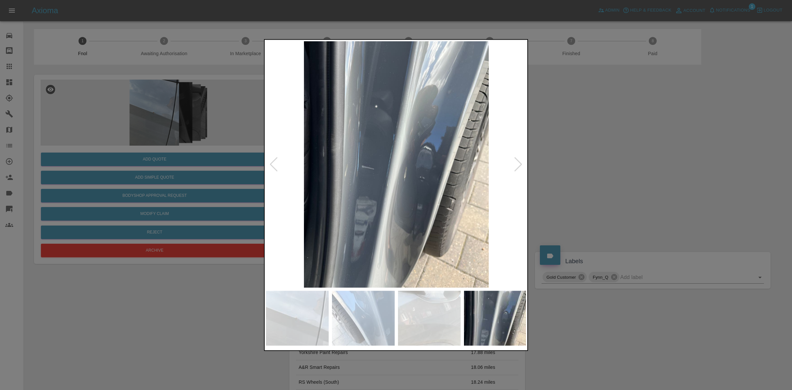
click at [519, 161] on div at bounding box center [518, 164] width 9 height 15
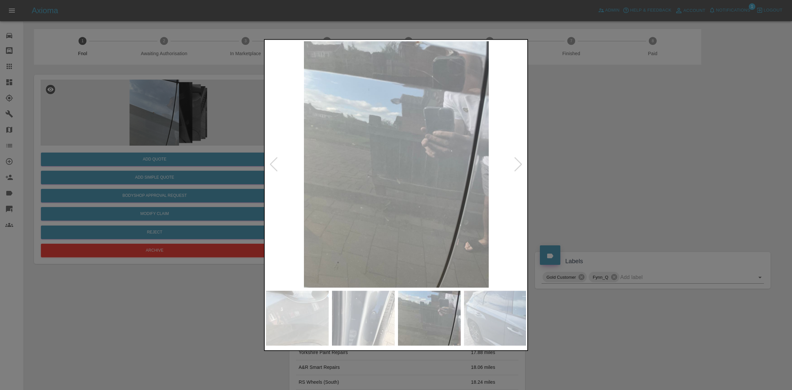
click at [519, 161] on div at bounding box center [518, 164] width 9 height 15
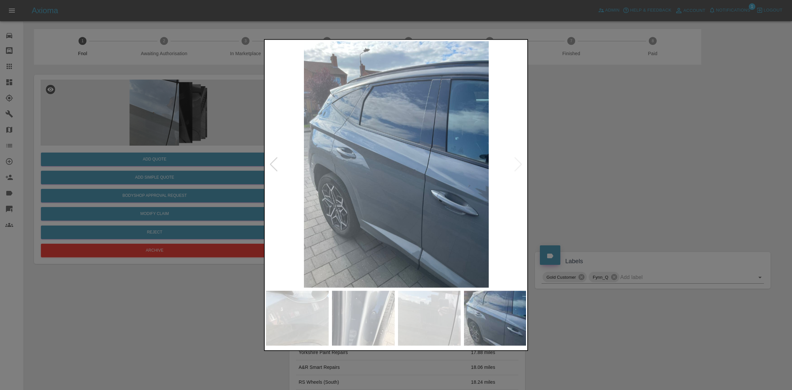
click at [592, 184] on div at bounding box center [396, 195] width 792 height 390
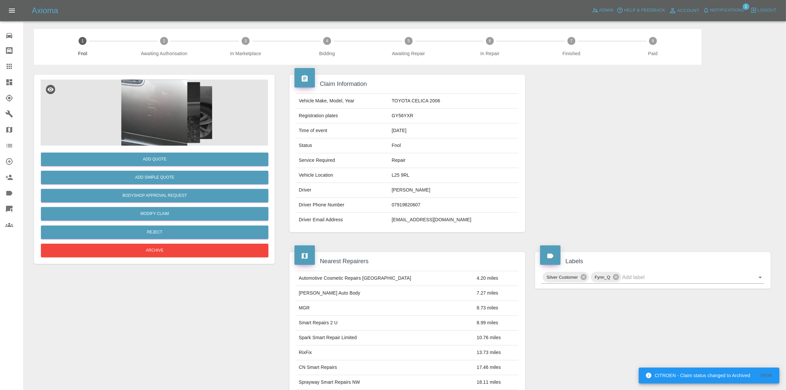
click at [163, 122] on img at bounding box center [154, 113] width 227 height 66
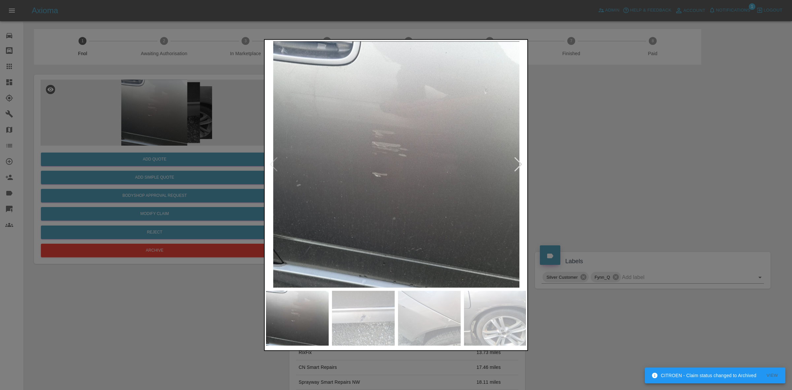
click at [520, 164] on div at bounding box center [518, 164] width 9 height 15
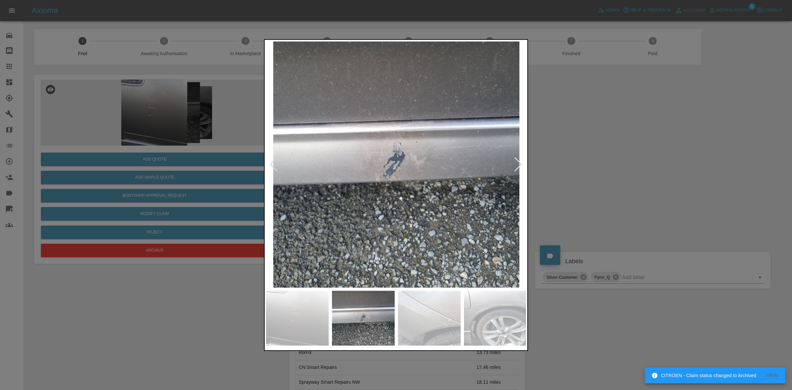
click at [520, 164] on div at bounding box center [518, 164] width 9 height 15
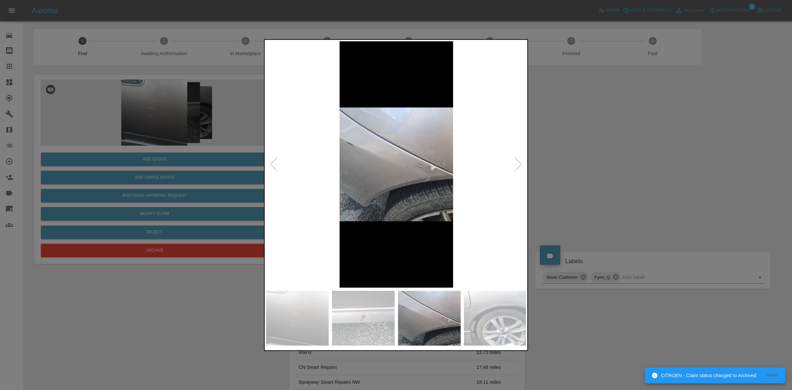
click at [520, 164] on div at bounding box center [518, 164] width 9 height 15
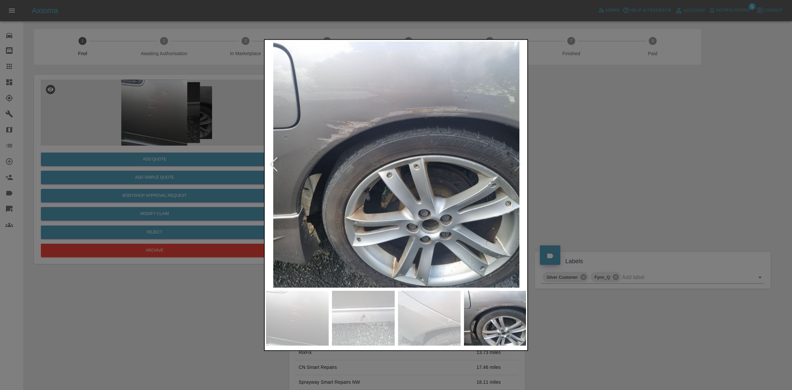
click at [520, 164] on img at bounding box center [396, 164] width 261 height 246
click at [631, 204] on div at bounding box center [396, 195] width 792 height 390
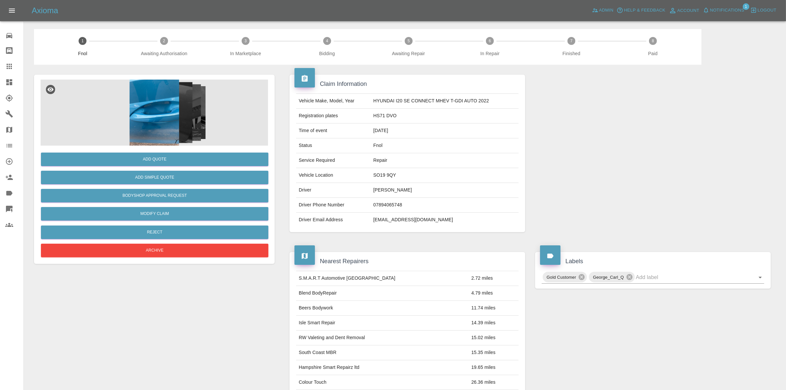
click at [169, 116] on img at bounding box center [154, 113] width 227 height 66
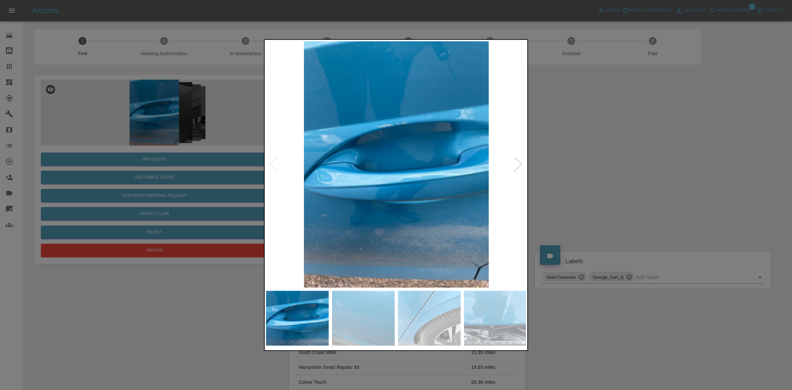
click at [517, 160] on div at bounding box center [518, 164] width 9 height 15
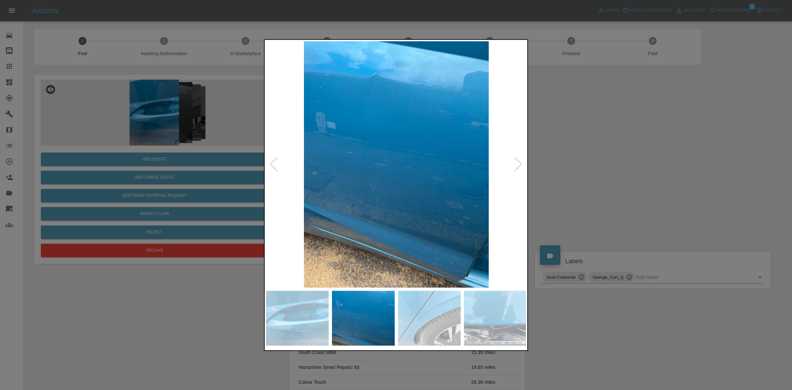
click at [517, 160] on div at bounding box center [518, 164] width 9 height 15
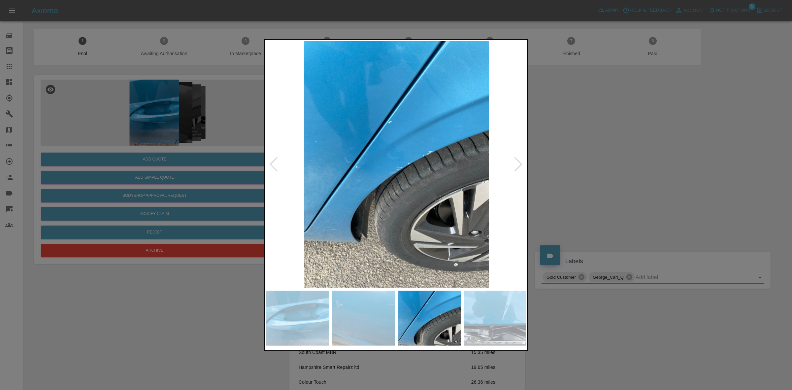
click at [517, 160] on div at bounding box center [518, 164] width 9 height 15
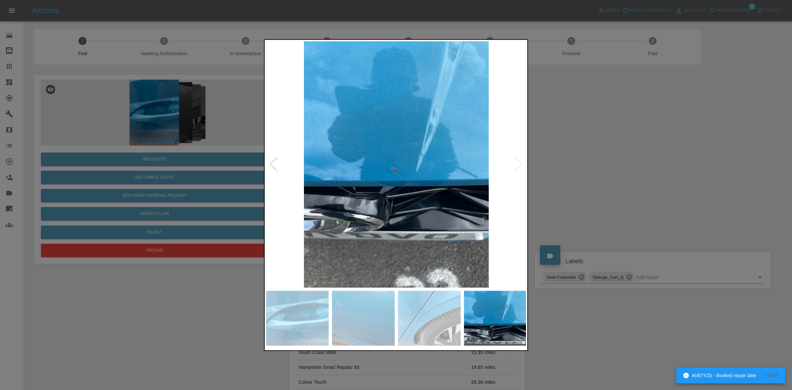
click at [517, 160] on img at bounding box center [396, 164] width 261 height 246
click at [608, 180] on div at bounding box center [396, 195] width 792 height 390
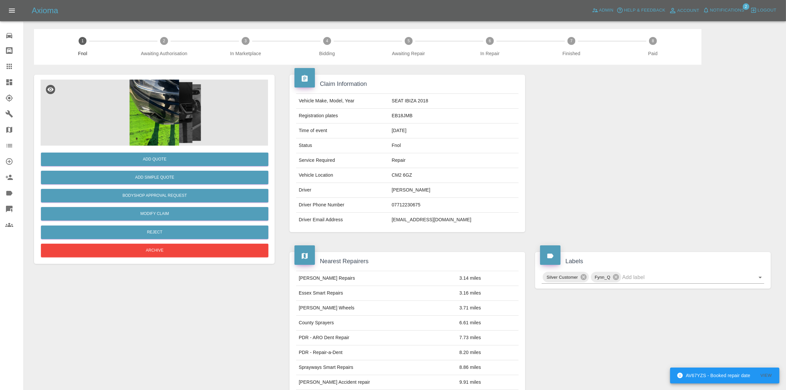
click at [151, 118] on img at bounding box center [154, 113] width 227 height 66
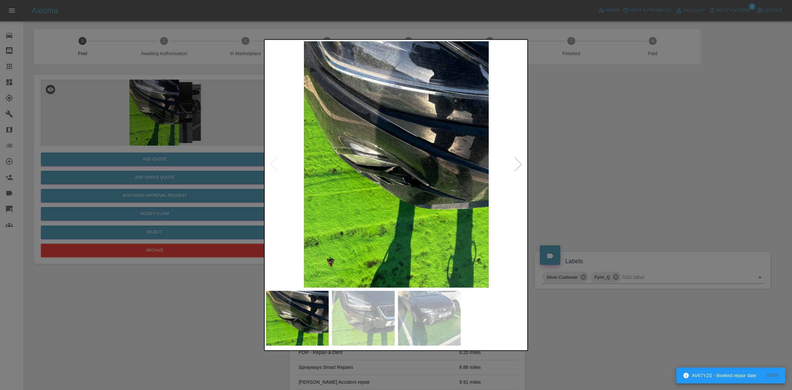
click at [519, 162] on div at bounding box center [518, 164] width 9 height 15
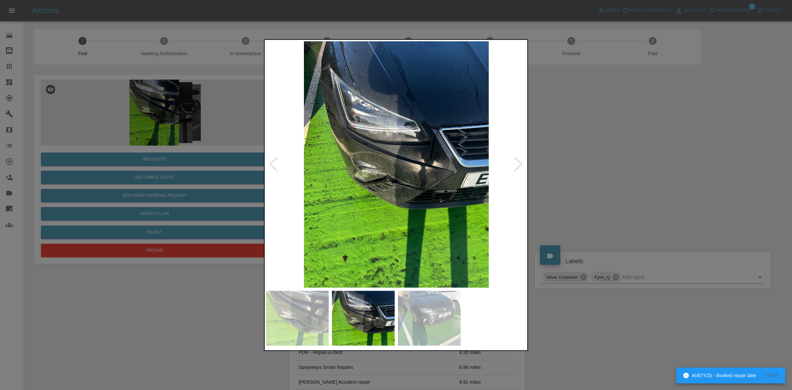
click at [519, 162] on div at bounding box center [518, 164] width 9 height 15
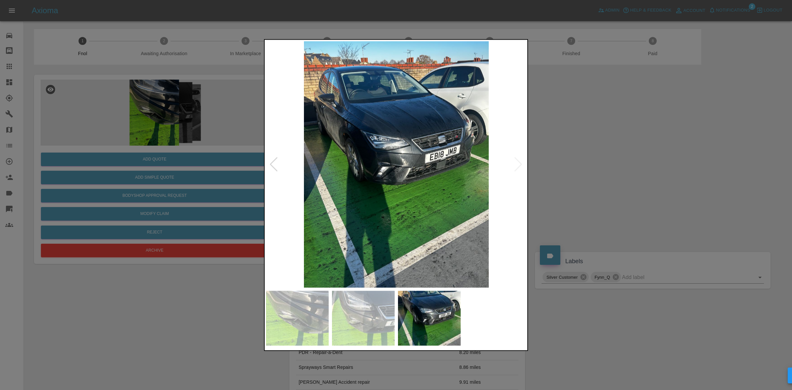
click at [519, 162] on img at bounding box center [396, 164] width 261 height 246
click at [390, 163] on img at bounding box center [396, 164] width 261 height 246
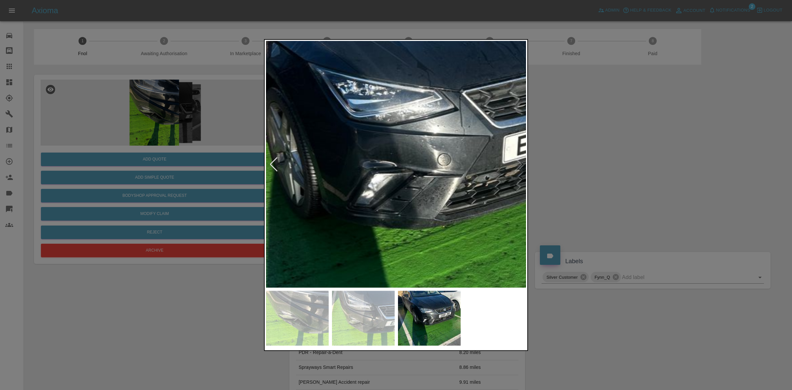
click at [407, 192] on img at bounding box center [416, 166] width 783 height 739
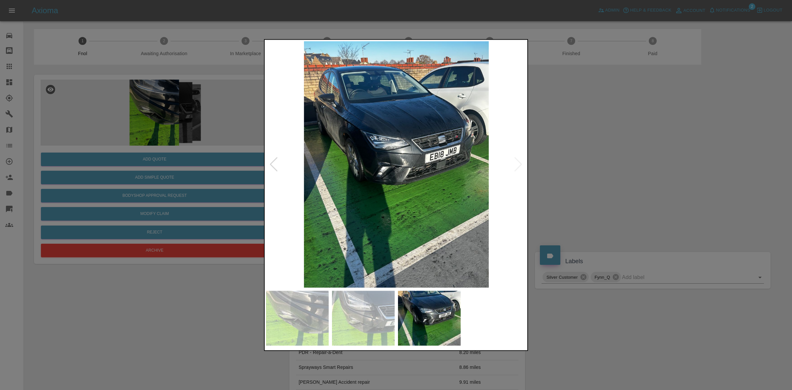
click at [279, 162] on img at bounding box center [396, 164] width 261 height 246
click at [275, 160] on div at bounding box center [273, 164] width 9 height 15
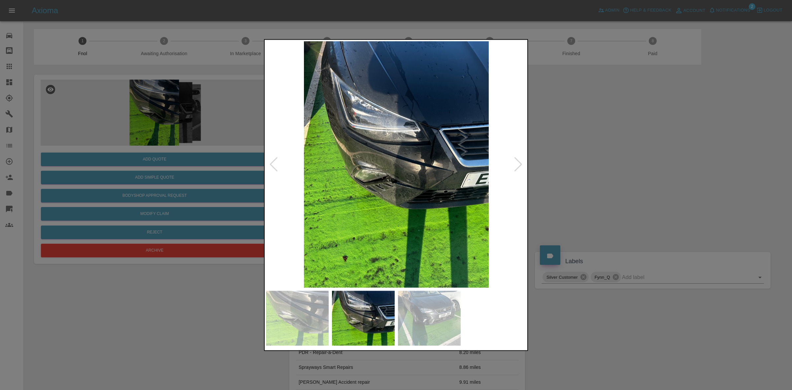
click at [390, 194] on img at bounding box center [396, 164] width 261 height 246
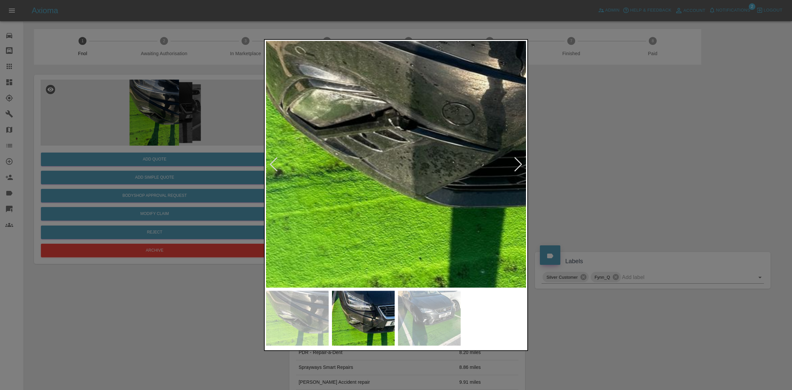
click at [373, 121] on img at bounding box center [415, 73] width 783 height 739
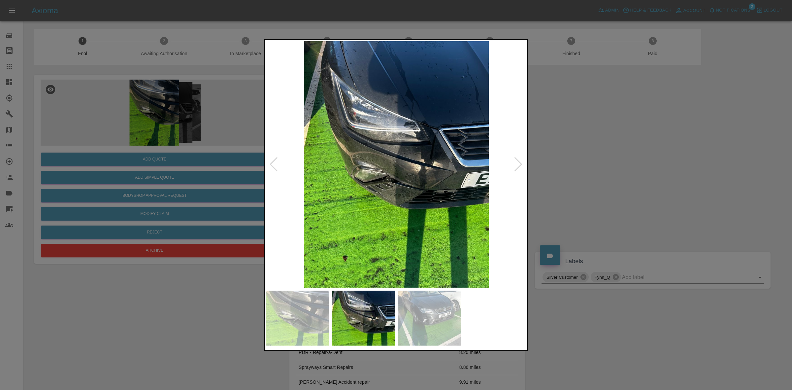
click at [602, 194] on div at bounding box center [396, 195] width 792 height 390
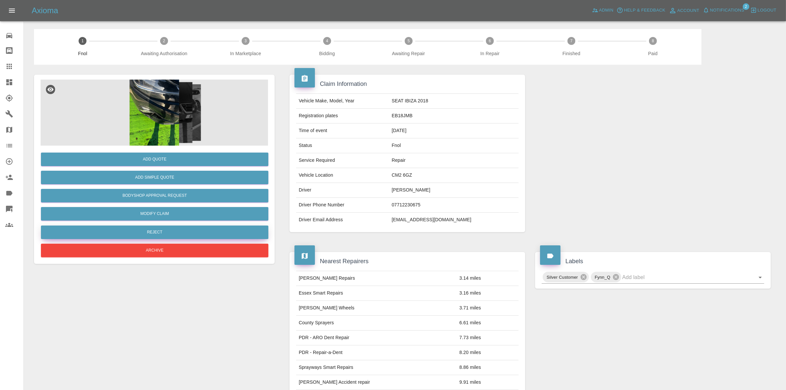
click at [153, 231] on button "Reject" at bounding box center [154, 233] width 227 height 14
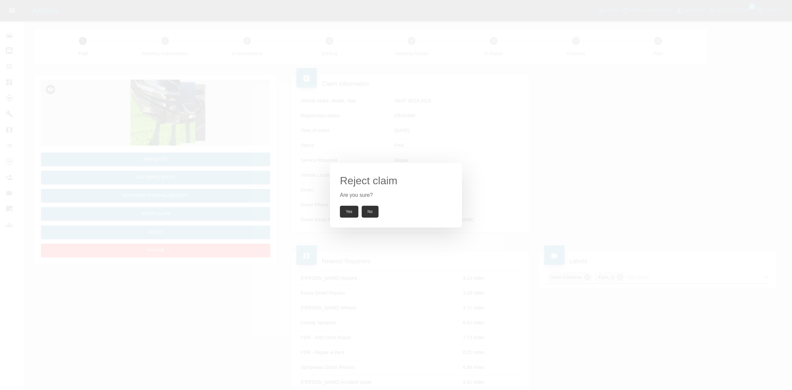
click at [351, 211] on button "Yes" at bounding box center [349, 212] width 18 height 12
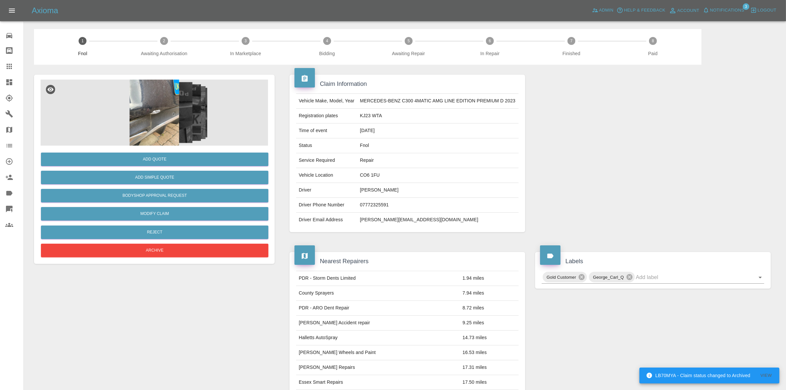
click at [164, 114] on img at bounding box center [154, 113] width 227 height 66
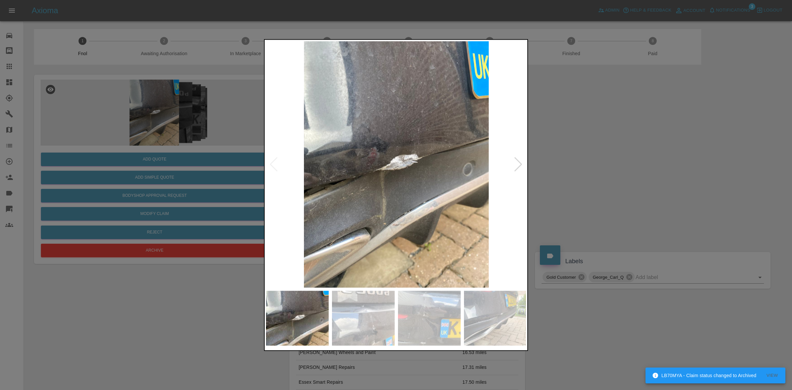
click at [519, 165] on div at bounding box center [518, 164] width 9 height 15
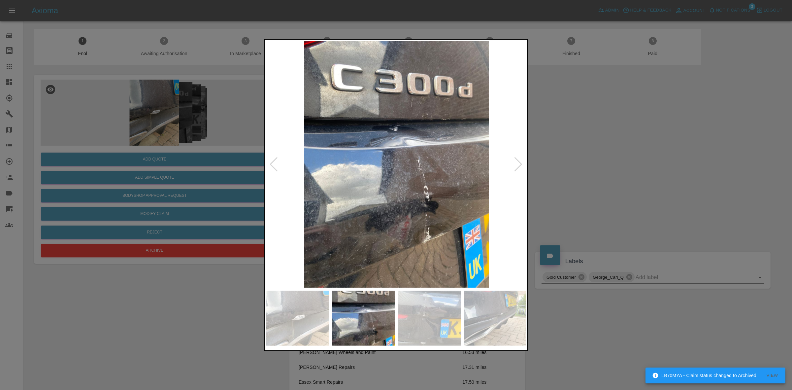
click at [519, 165] on div at bounding box center [518, 164] width 9 height 15
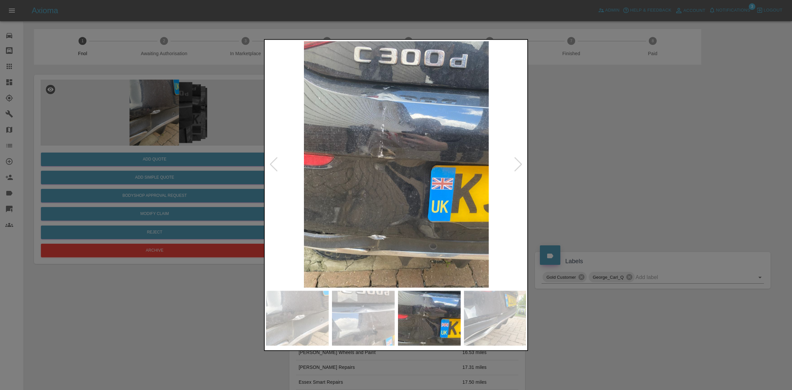
click at [519, 165] on div at bounding box center [518, 164] width 9 height 15
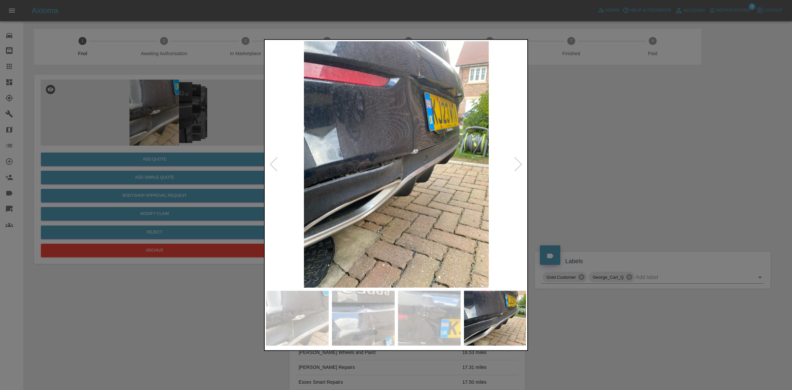
click at [628, 207] on div at bounding box center [396, 195] width 792 height 390
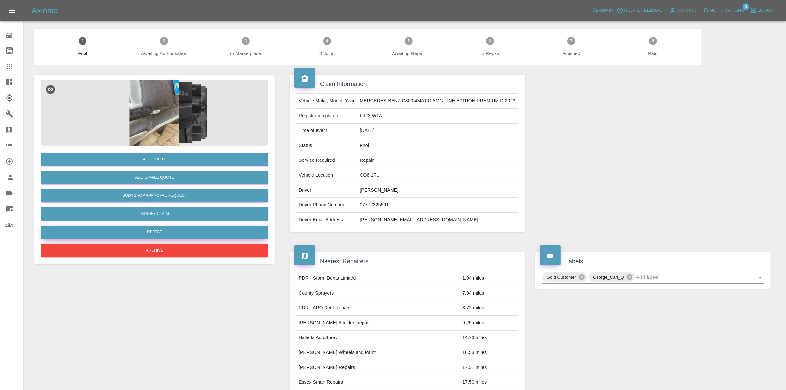
click at [151, 228] on button "Reject" at bounding box center [154, 233] width 227 height 14
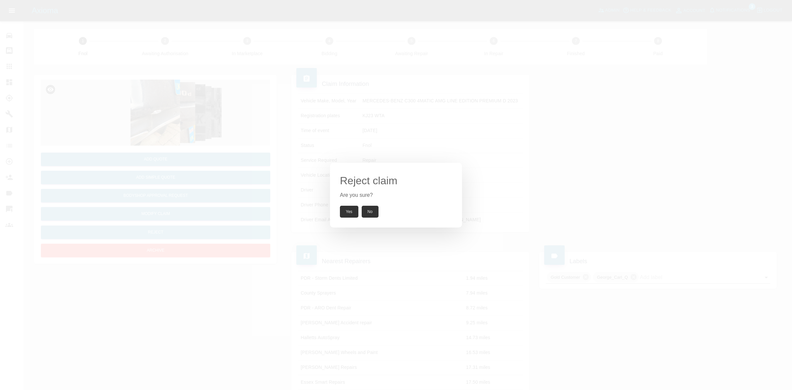
click at [134, 187] on div "Reject claim Are you sure? Yes No" at bounding box center [396, 195] width 792 height 390
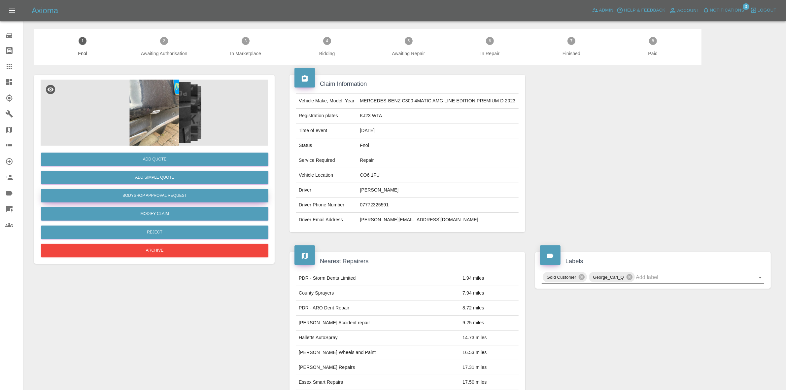
click at [138, 194] on button "Bodyshop Approval Request" at bounding box center [154, 196] width 227 height 14
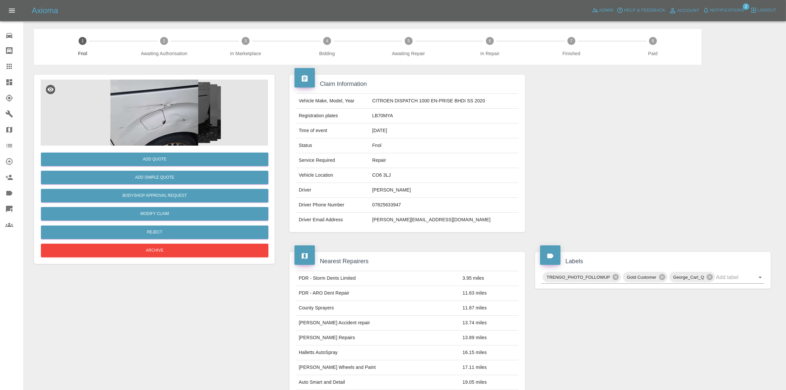
drag, startPoint x: 129, startPoint y: 150, endPoint x: 133, endPoint y: 150, distance: 3.6
click at [129, 150] on div "Add Quote Add Simple Quote Bodyshop Approval Request Modify Claim Reject Archive" at bounding box center [154, 202] width 227 height 113
click at [136, 139] on img at bounding box center [154, 113] width 227 height 66
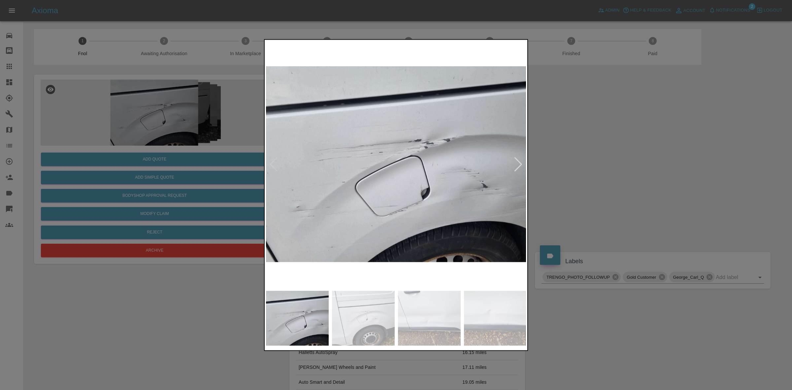
click at [520, 161] on div at bounding box center [518, 164] width 9 height 15
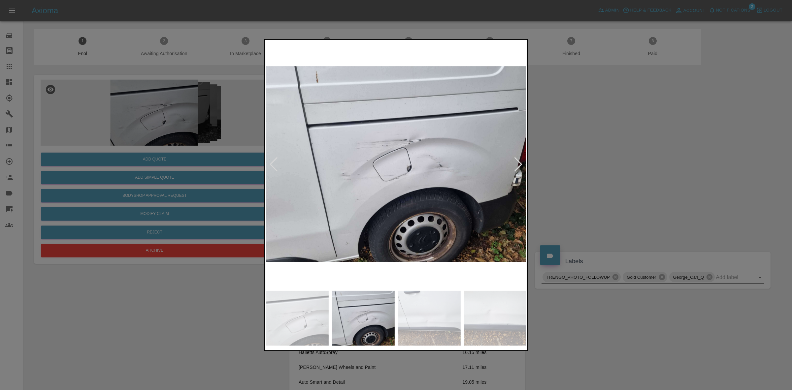
click at [520, 161] on div at bounding box center [518, 164] width 9 height 15
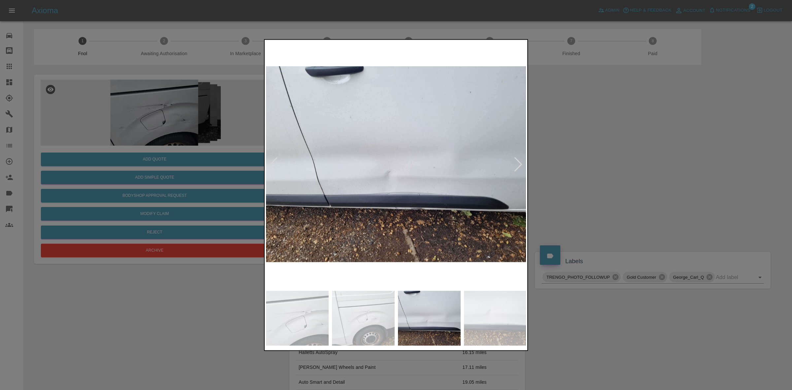
drag, startPoint x: 600, startPoint y: 180, endPoint x: 490, endPoint y: 200, distance: 111.7
click at [600, 181] on div at bounding box center [396, 195] width 792 height 390
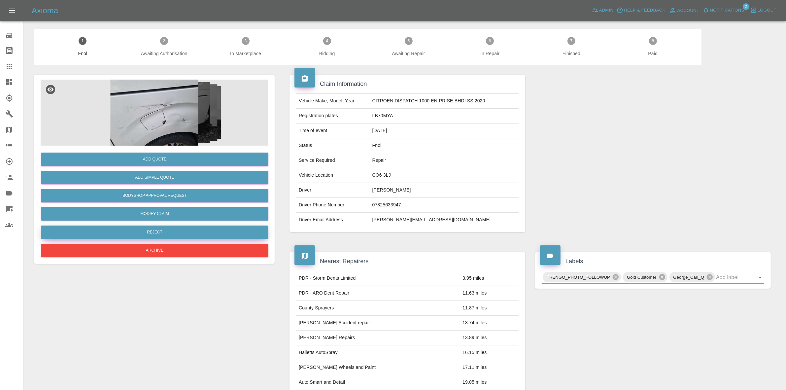
click at [139, 227] on button "Reject" at bounding box center [154, 233] width 227 height 14
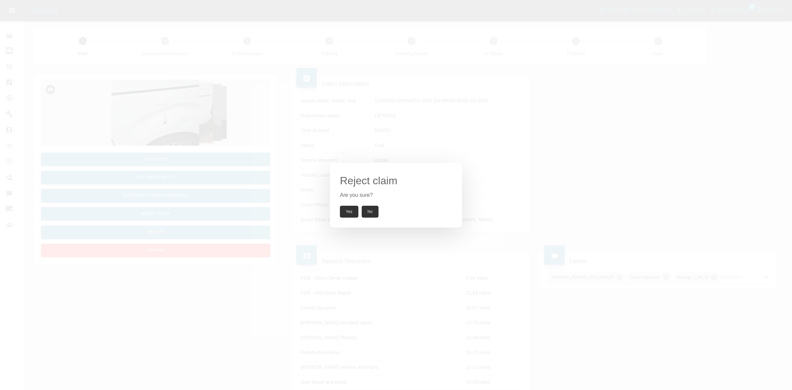
click at [186, 192] on div "Reject claim Are you sure? Yes No" at bounding box center [396, 195] width 792 height 390
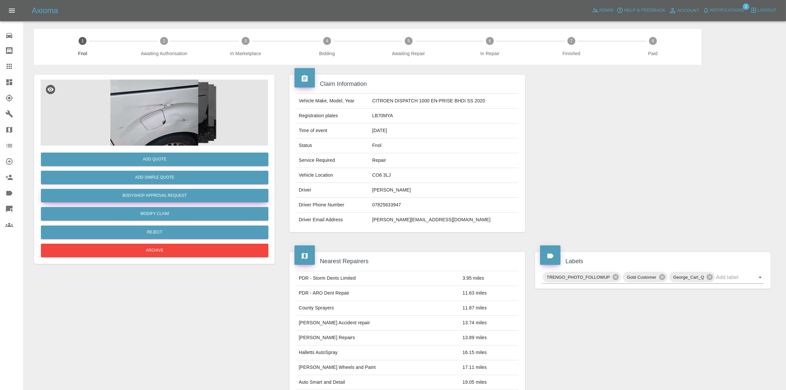
click at [162, 193] on button "Bodyshop Approval Request" at bounding box center [154, 196] width 227 height 14
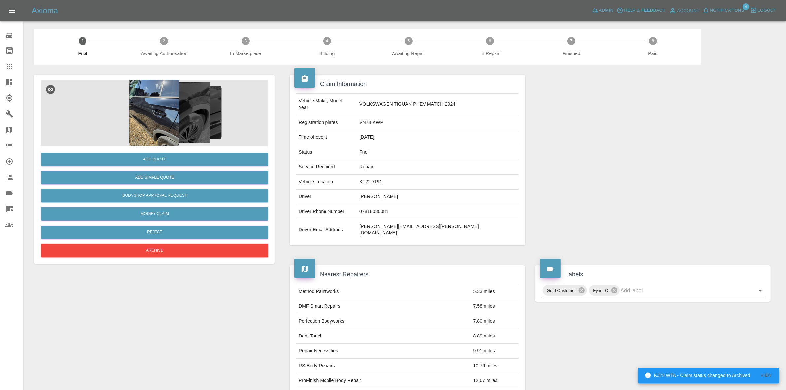
click at [154, 106] on img at bounding box center [154, 113] width 227 height 66
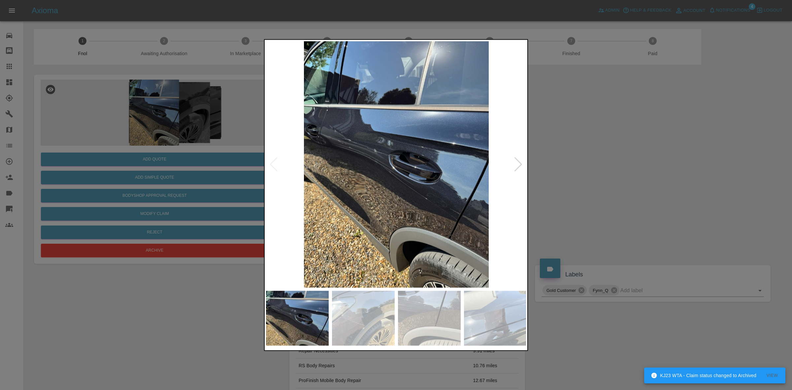
click at [518, 162] on div at bounding box center [518, 164] width 9 height 15
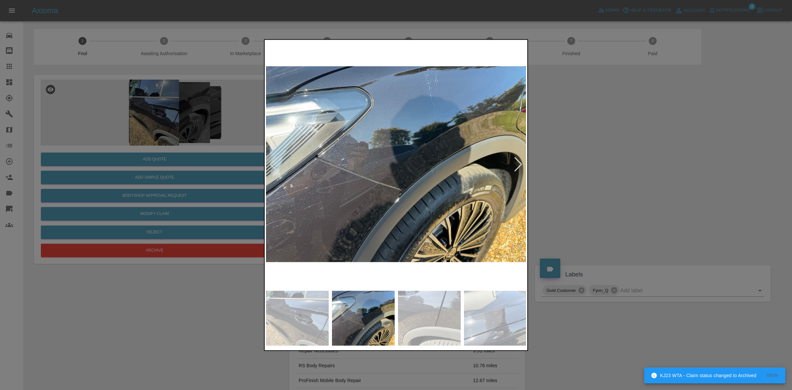
click at [518, 162] on div at bounding box center [518, 164] width 9 height 15
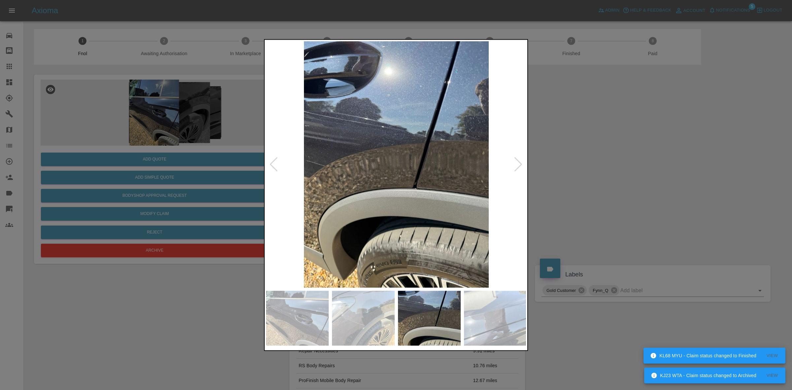
click at [518, 162] on div at bounding box center [518, 164] width 9 height 15
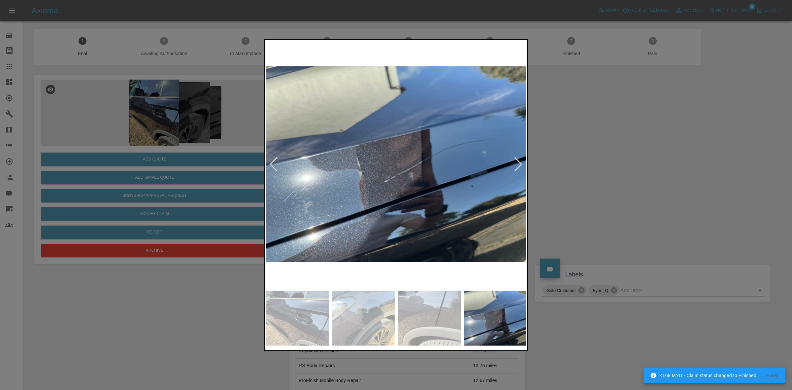
click at [518, 162] on div at bounding box center [518, 164] width 9 height 15
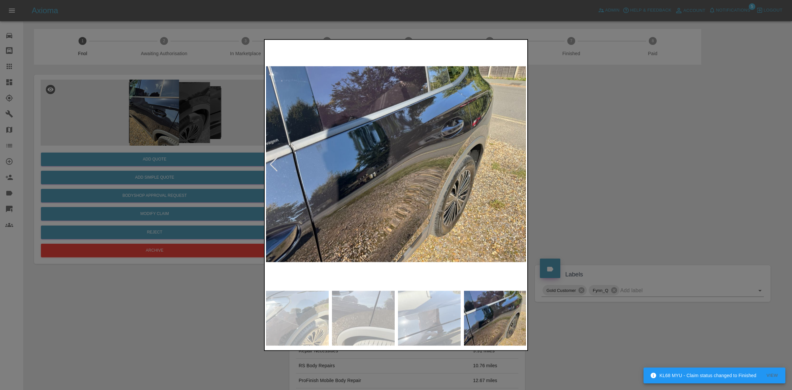
click at [518, 162] on img at bounding box center [396, 164] width 261 height 246
click at [595, 177] on div at bounding box center [396, 195] width 792 height 390
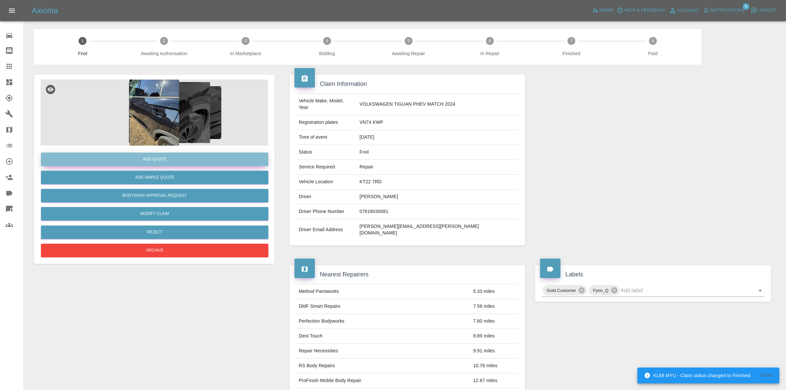
click at [157, 158] on button "Add Quote" at bounding box center [154, 160] width 227 height 14
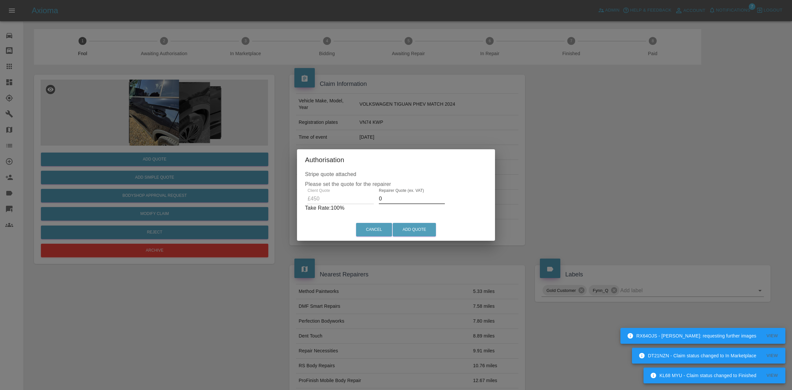
click at [402, 199] on input "0" at bounding box center [412, 198] width 66 height 11
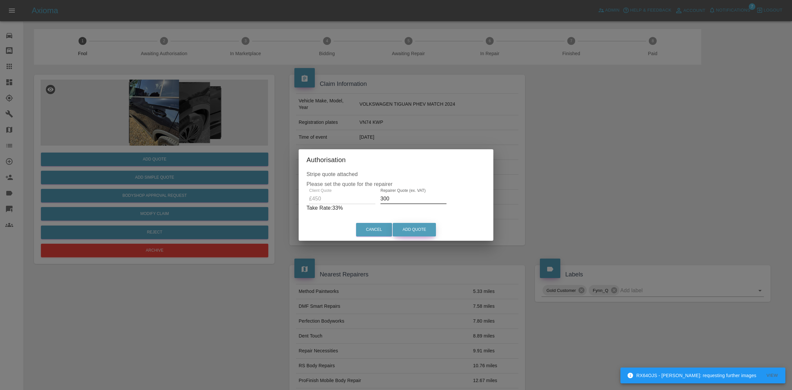
type input "300"
click at [405, 228] on button "Add Quote" at bounding box center [414, 230] width 43 height 14
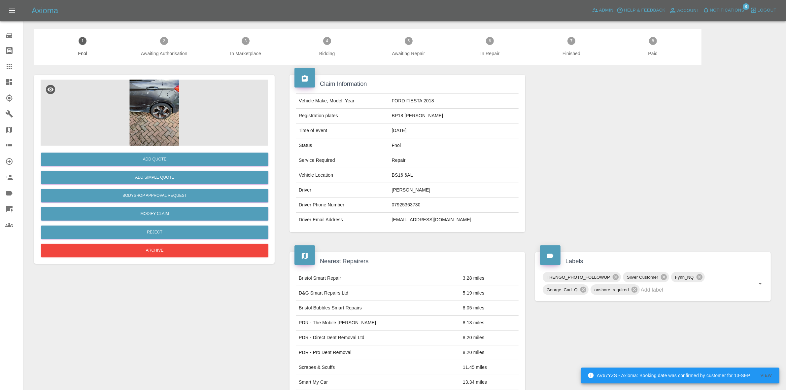
click at [717, 8] on span "Notifications" at bounding box center [727, 11] width 34 height 8
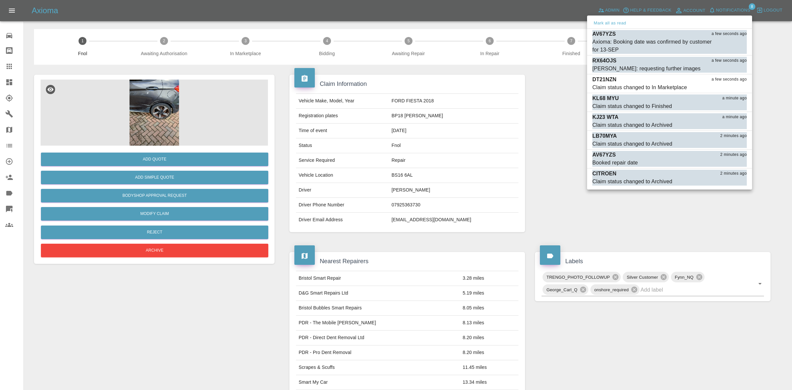
click at [507, 111] on div at bounding box center [396, 195] width 792 height 390
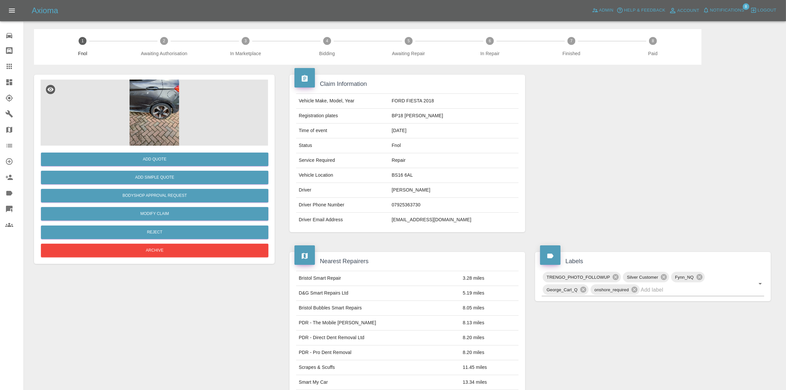
click at [162, 118] on img at bounding box center [154, 113] width 227 height 66
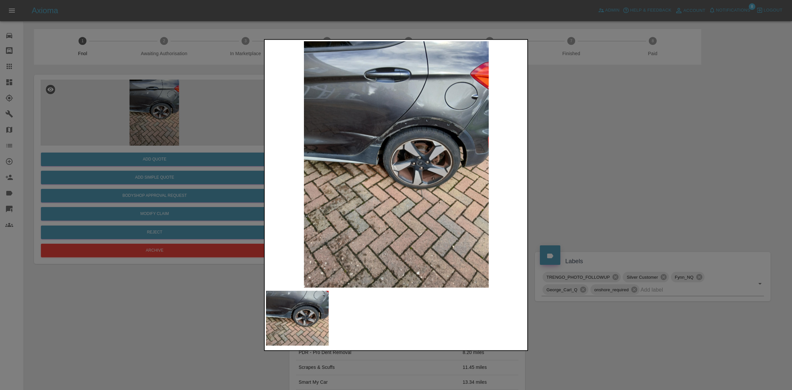
click at [377, 149] on img at bounding box center [396, 164] width 261 height 246
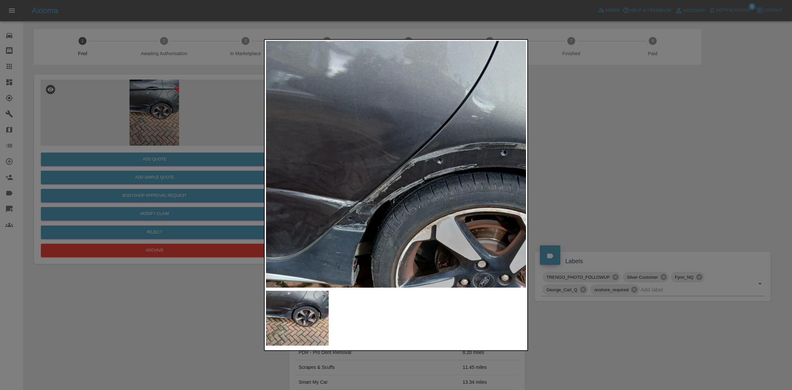
click at [341, 178] on img at bounding box center [411, 284] width 783 height 739
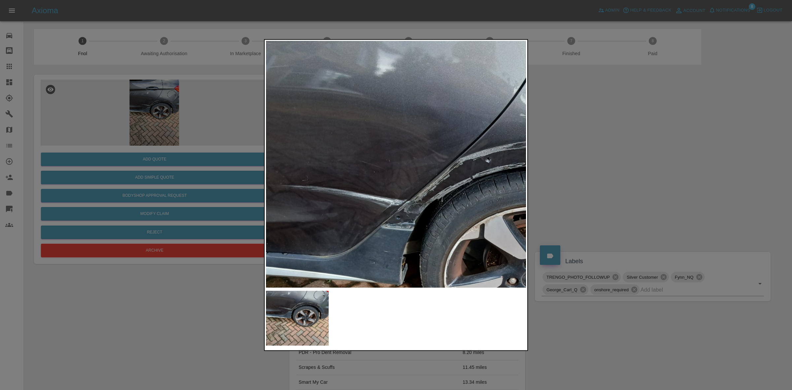
click at [370, 182] on img at bounding box center [460, 283] width 783 height 739
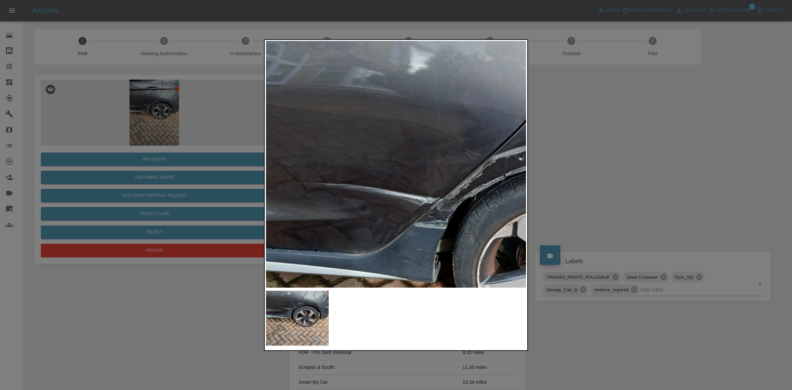
click at [370, 181] on img at bounding box center [493, 281] width 783 height 739
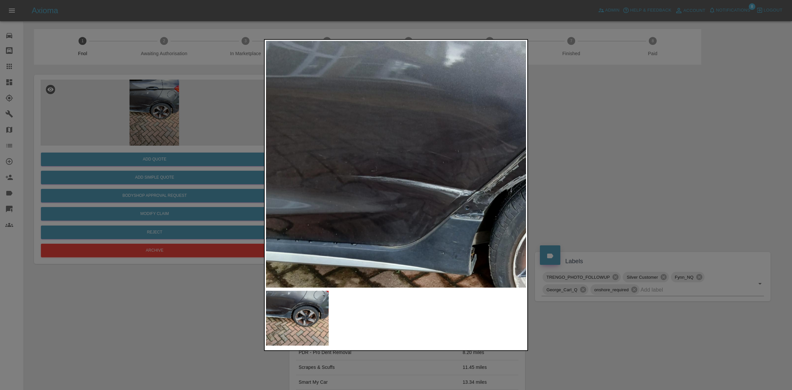
click at [347, 187] on img at bounding box center [529, 273] width 783 height 739
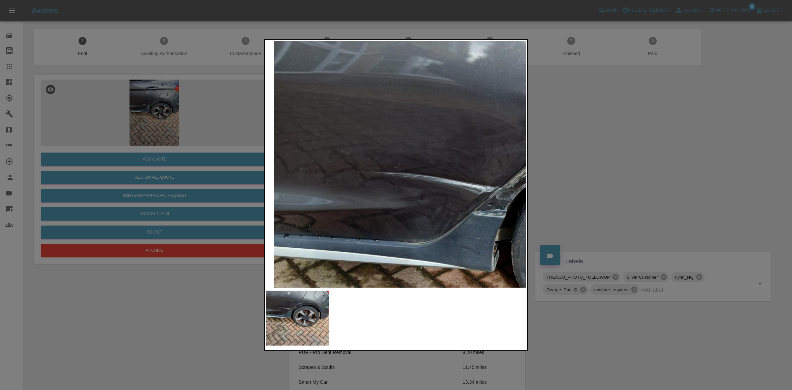
click at [337, 184] on img at bounding box center [551, 270] width 783 height 739
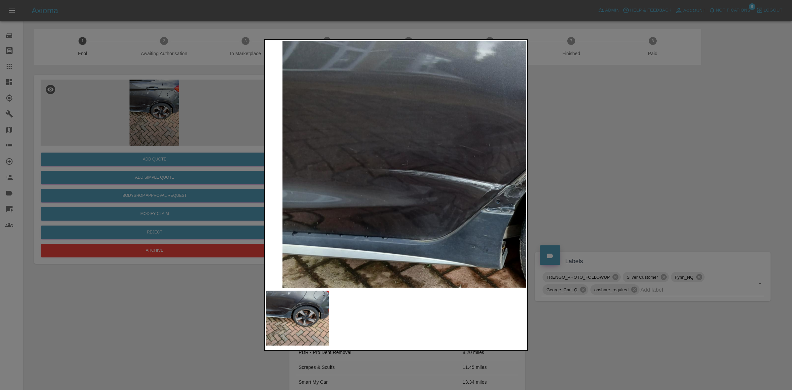
click at [339, 182] on img at bounding box center [560, 267] width 783 height 739
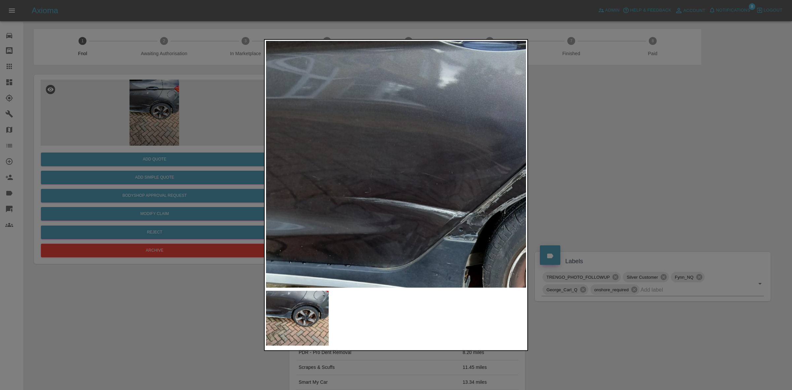
click at [337, 200] on img at bounding box center [522, 295] width 783 height 739
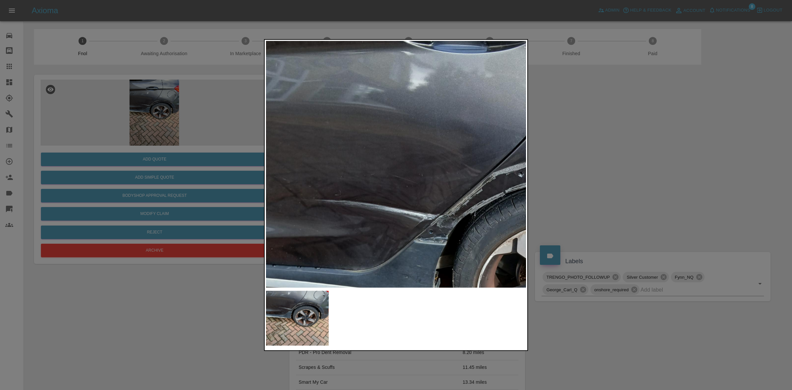
click at [306, 172] on img at bounding box center [492, 297] width 783 height 739
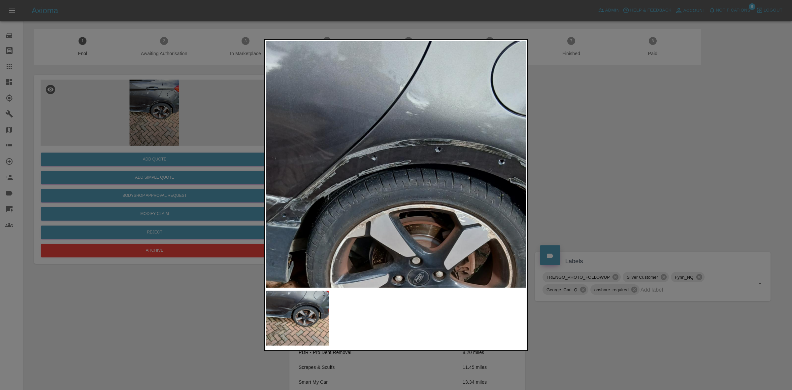
click at [305, 176] on img at bounding box center [346, 281] width 783 height 739
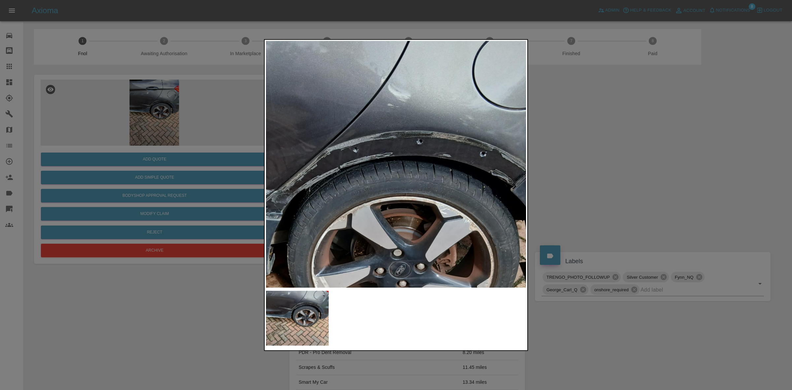
click at [367, 169] on img at bounding box center [327, 273] width 783 height 739
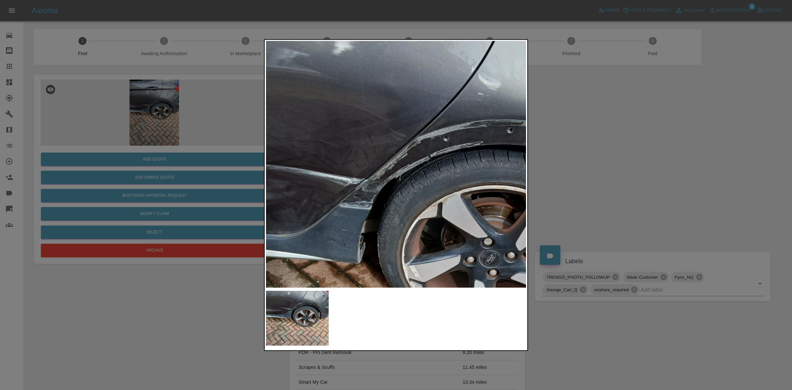
click at [392, 159] on img at bounding box center [417, 261] width 783 height 739
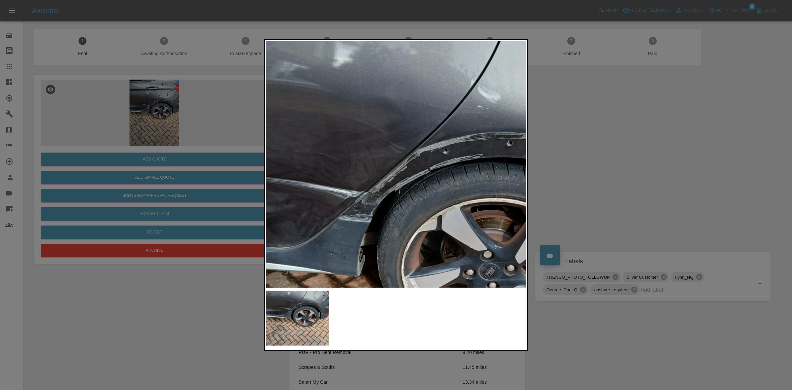
click at [353, 179] on img at bounding box center [417, 274] width 783 height 739
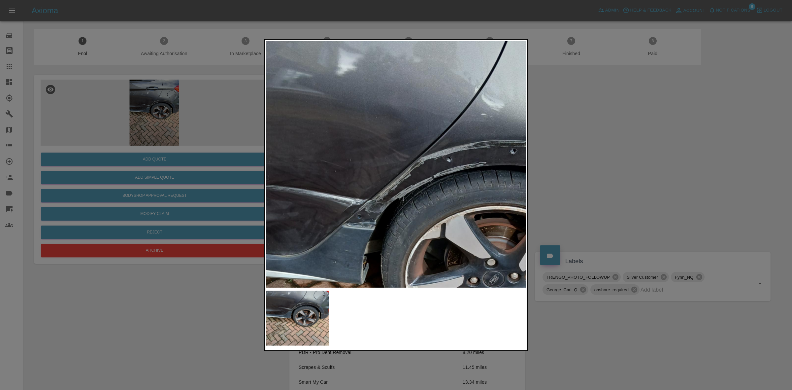
click at [337, 179] on img at bounding box center [421, 282] width 783 height 739
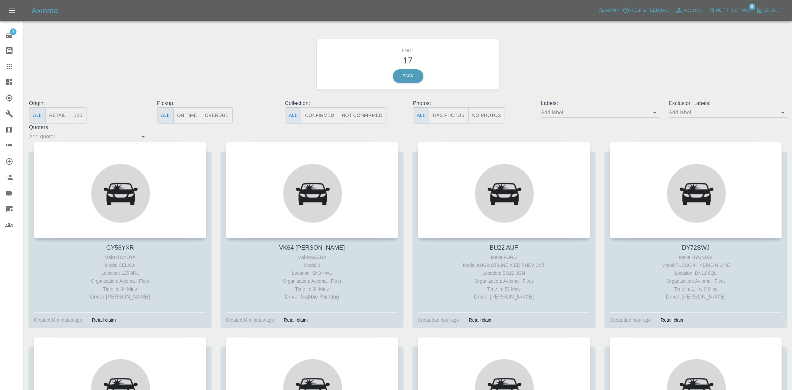
click at [749, 8] on span "8" at bounding box center [752, 6] width 7 height 7
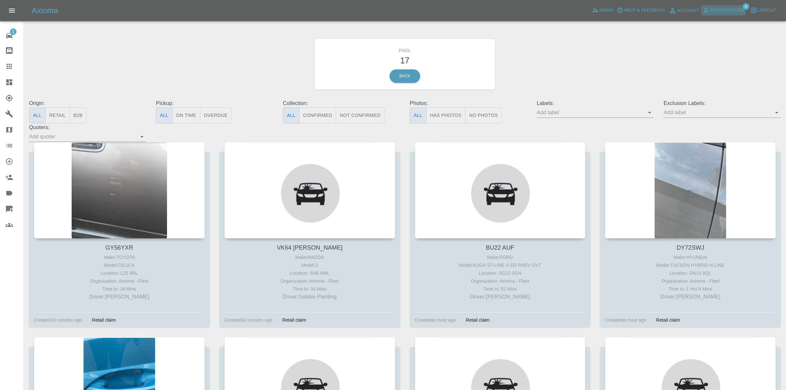
click at [717, 5] on button "Notifications" at bounding box center [723, 10] width 45 height 10
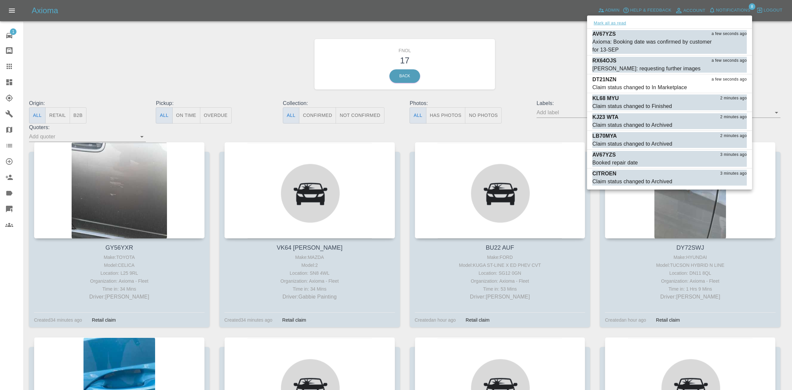
click at [613, 21] on button "Mark all as read" at bounding box center [610, 23] width 35 height 8
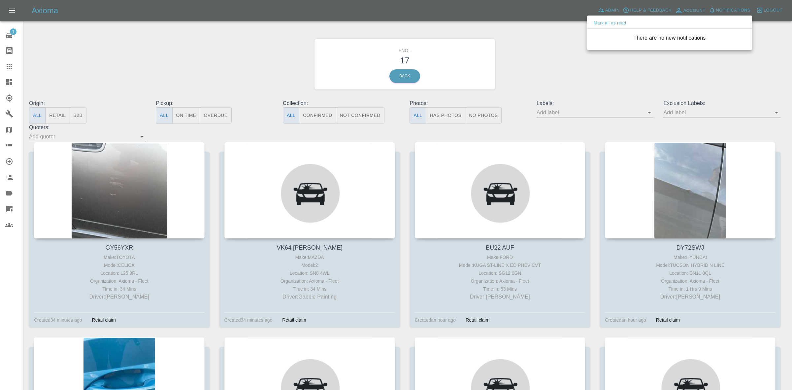
click at [528, 78] on div at bounding box center [396, 195] width 792 height 390
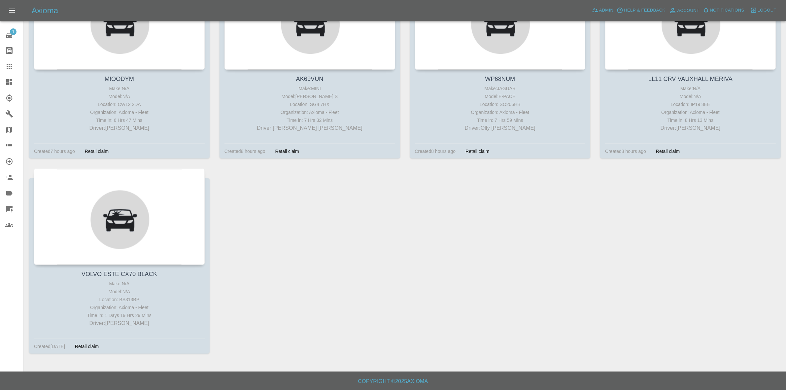
scroll to position [425, 0]
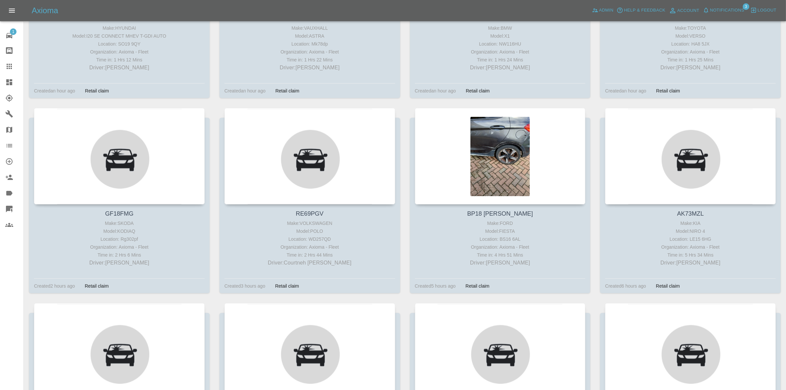
drag, startPoint x: 2, startPoint y: 83, endPoint x: 5, endPoint y: 85, distance: 3.5
click at [2, 83] on link "Dashboard" at bounding box center [11, 82] width 23 height 16
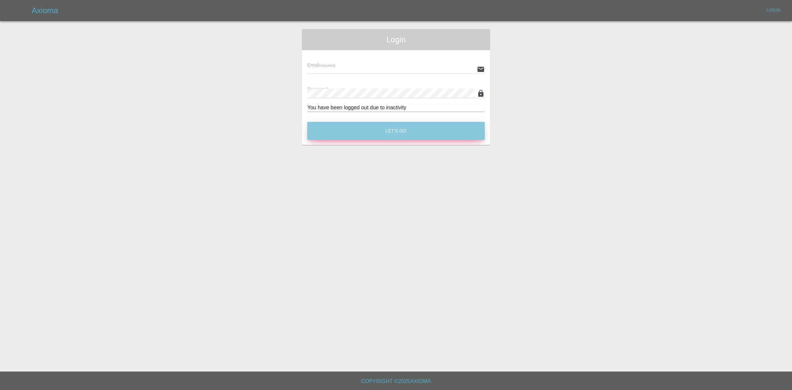
click at [362, 123] on button "Let's Go" at bounding box center [396, 131] width 178 height 18
type input "[EMAIL_ADDRESS][DOMAIN_NAME]"
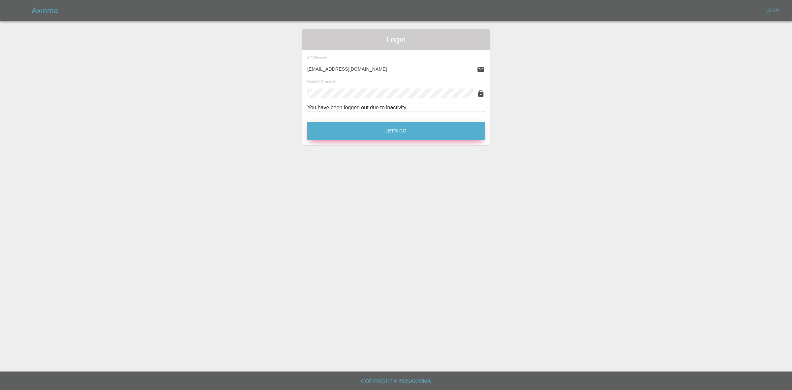
click at [373, 132] on button "Let's Go" at bounding box center [396, 131] width 178 height 18
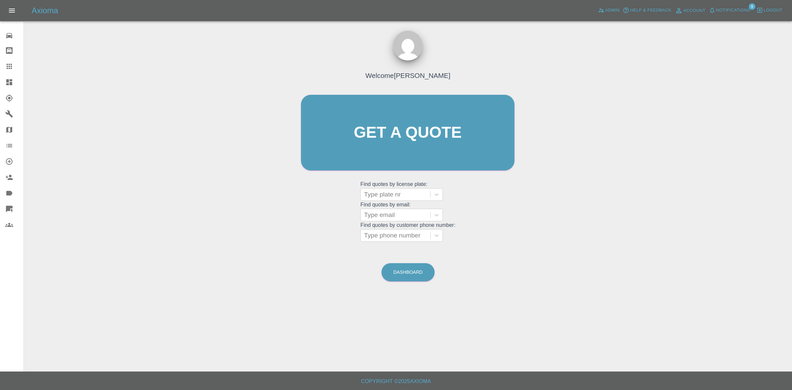
click at [0, 80] on link "Dashboard" at bounding box center [11, 82] width 23 height 16
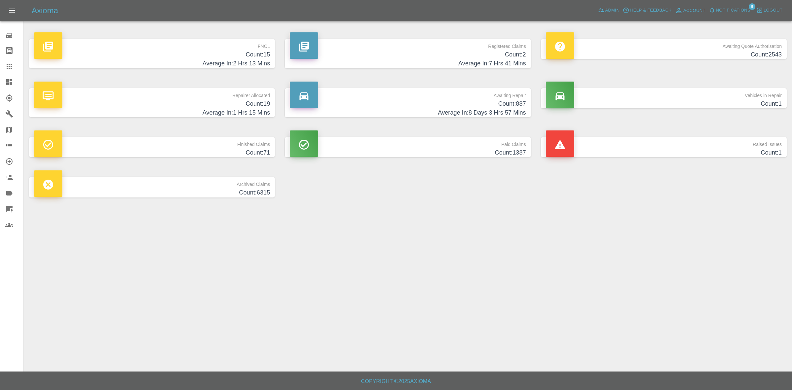
click at [241, 103] on h4 "Count: 19" at bounding box center [152, 103] width 236 height 9
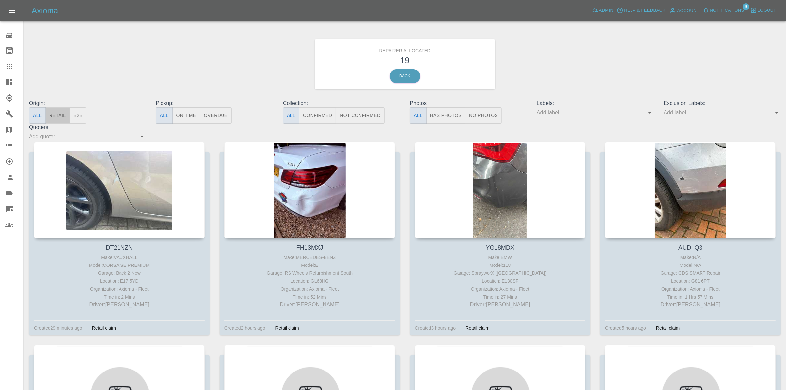
click at [54, 113] on button "Retail" at bounding box center [57, 115] width 24 height 16
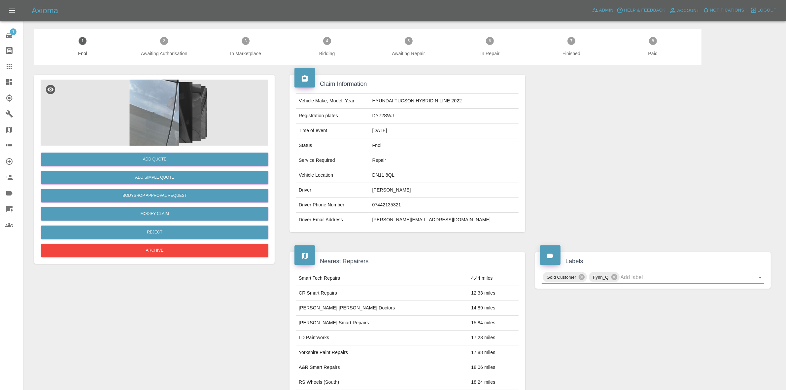
click at [178, 90] on img at bounding box center [154, 113] width 227 height 66
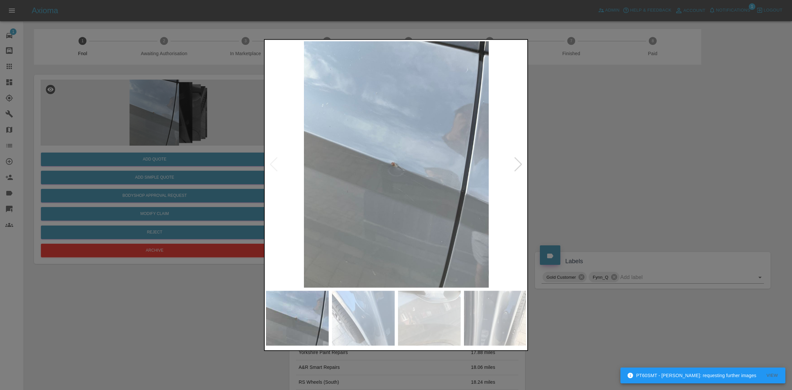
click at [517, 162] on div at bounding box center [518, 164] width 9 height 15
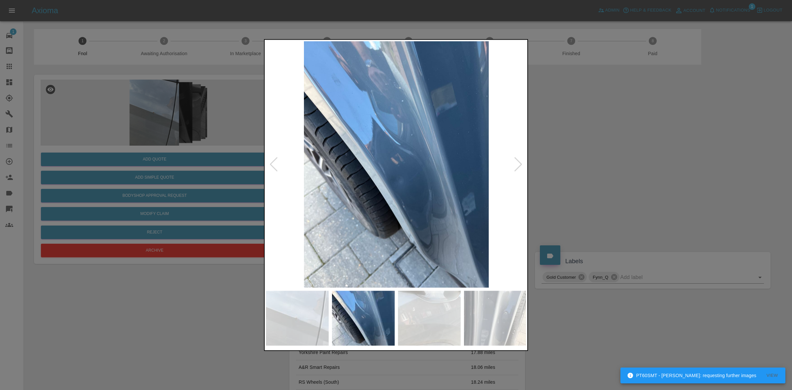
click at [517, 162] on div at bounding box center [518, 164] width 9 height 15
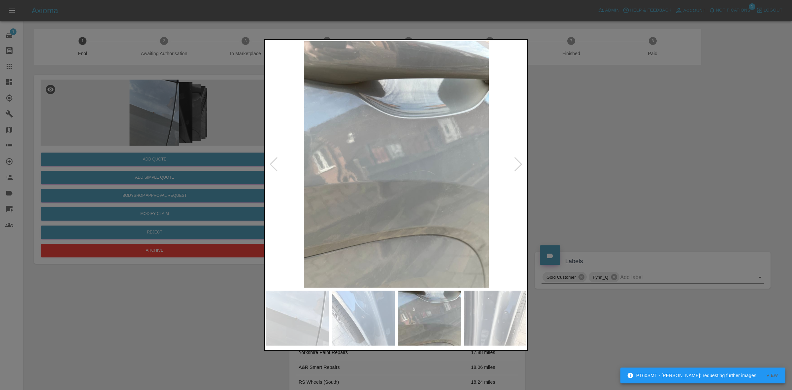
click at [517, 162] on div at bounding box center [518, 164] width 9 height 15
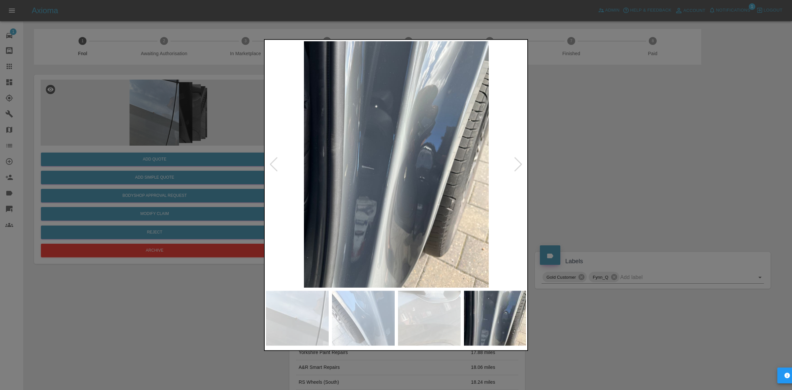
click at [517, 162] on div at bounding box center [518, 164] width 9 height 15
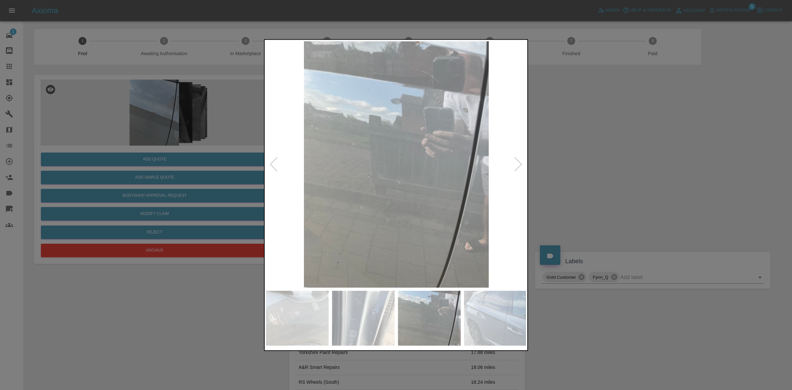
click at [517, 162] on div at bounding box center [518, 164] width 9 height 15
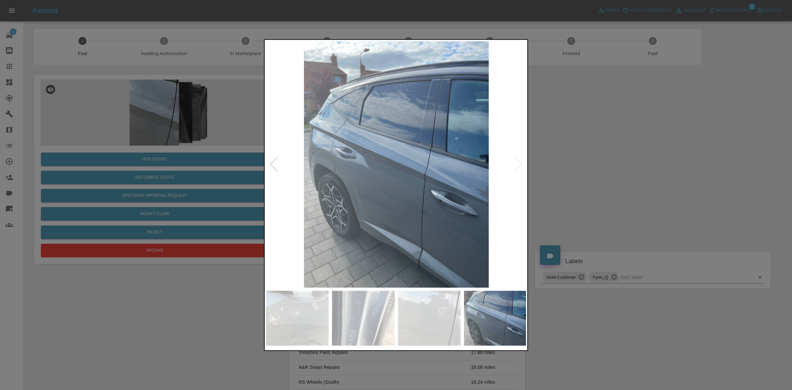
click at [517, 162] on img at bounding box center [396, 164] width 261 height 246
click at [578, 177] on div at bounding box center [396, 195] width 792 height 390
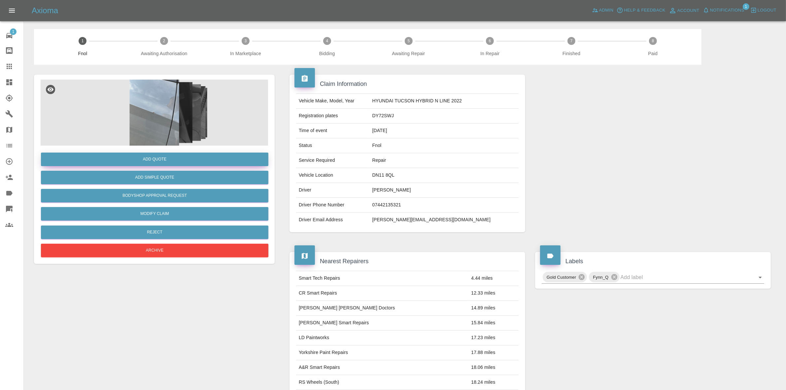
click at [160, 159] on button "Add Quote" at bounding box center [154, 160] width 227 height 14
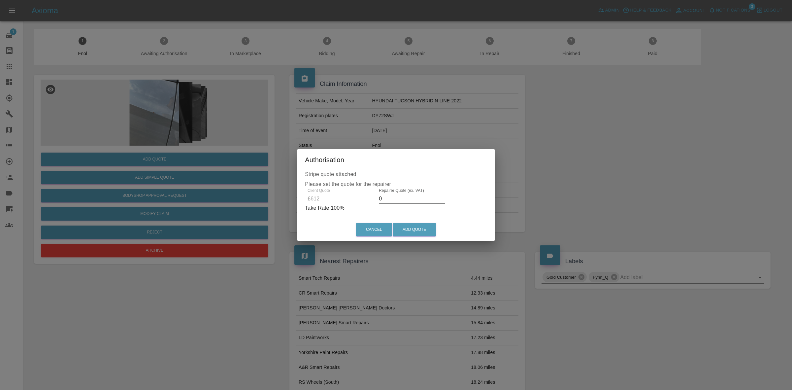
click at [394, 198] on input "0" at bounding box center [412, 198] width 66 height 11
type input "410"
click at [414, 230] on button "Add Quote" at bounding box center [414, 230] width 43 height 14
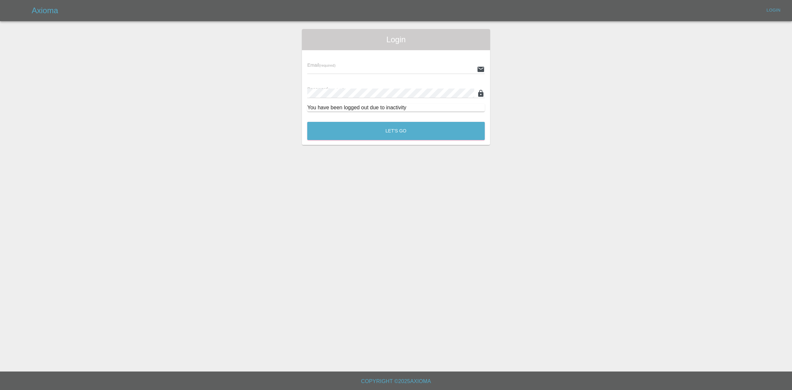
type input "[EMAIL_ADDRESS][DOMAIN_NAME]"
click at [387, 126] on button "Let's Go" at bounding box center [396, 131] width 178 height 18
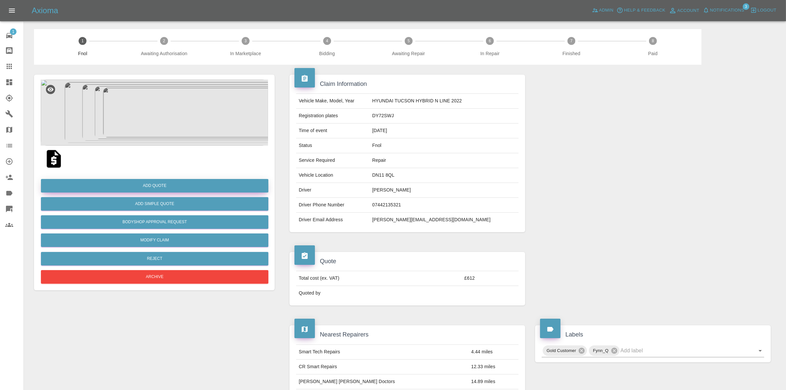
click at [157, 187] on button "Add Quote" at bounding box center [154, 186] width 227 height 14
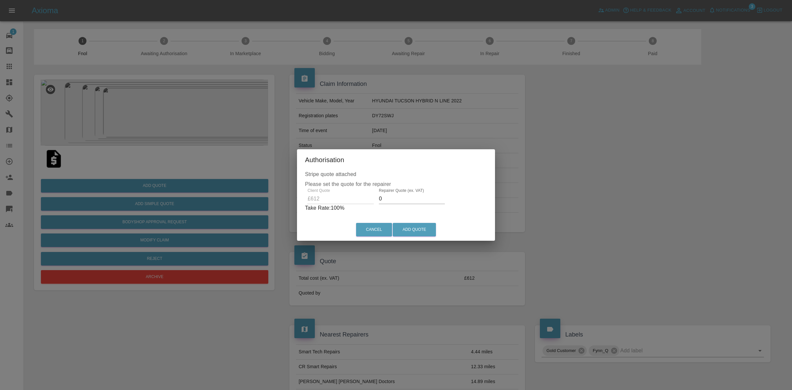
click at [408, 196] on input "0" at bounding box center [412, 198] width 66 height 11
type input "410"
click at [421, 227] on button "Add Quote" at bounding box center [414, 230] width 43 height 14
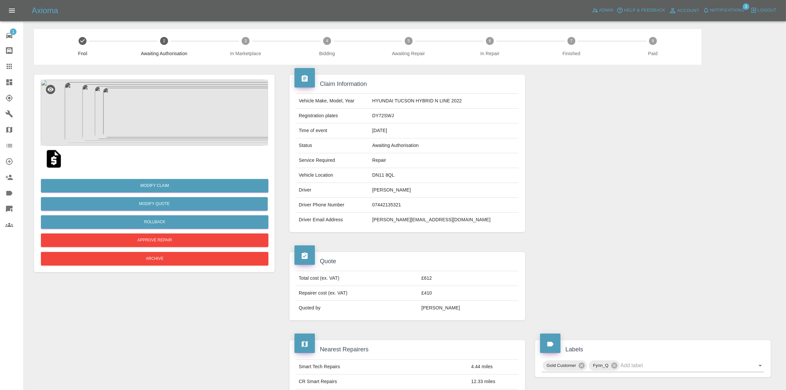
click at [725, 9] on span "Notifications" at bounding box center [727, 11] width 34 height 8
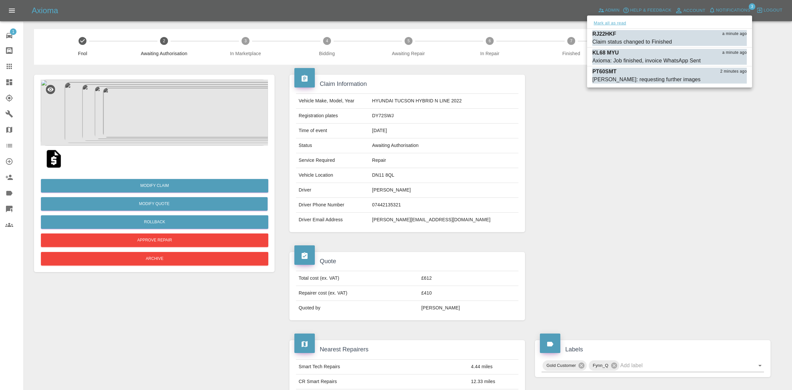
click at [615, 25] on button "Mark all as read" at bounding box center [610, 23] width 35 height 8
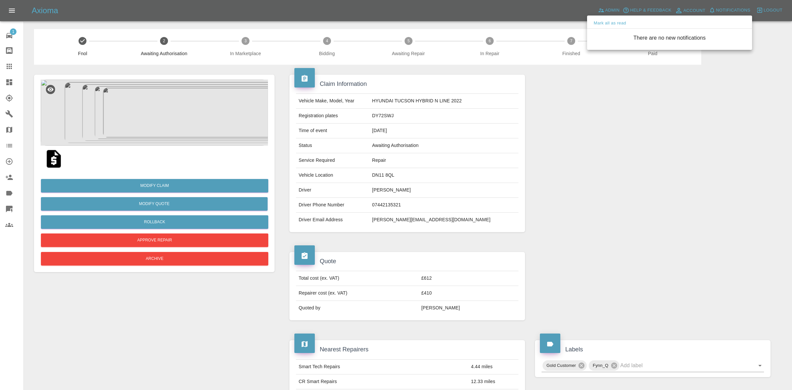
click at [662, 171] on div at bounding box center [396, 195] width 792 height 390
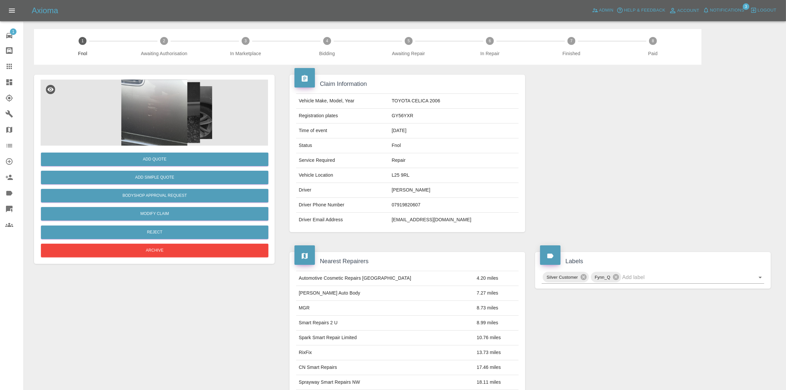
click at [193, 107] on img at bounding box center [154, 113] width 227 height 66
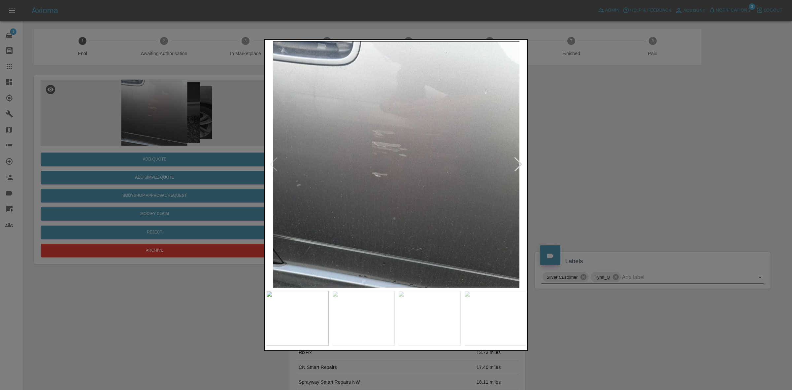
click at [515, 162] on div at bounding box center [518, 164] width 9 height 15
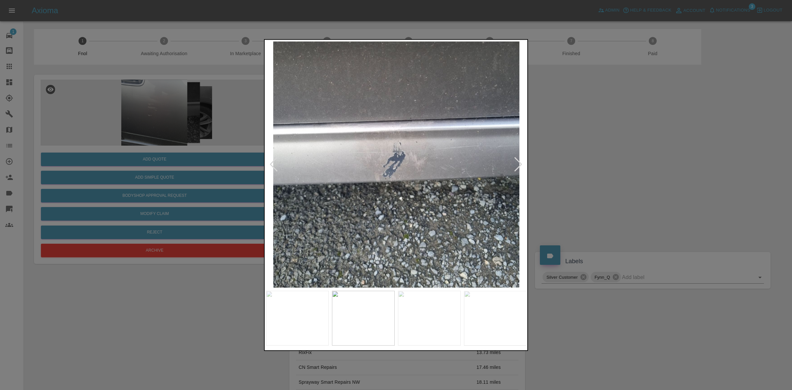
click at [515, 162] on div at bounding box center [518, 164] width 9 height 15
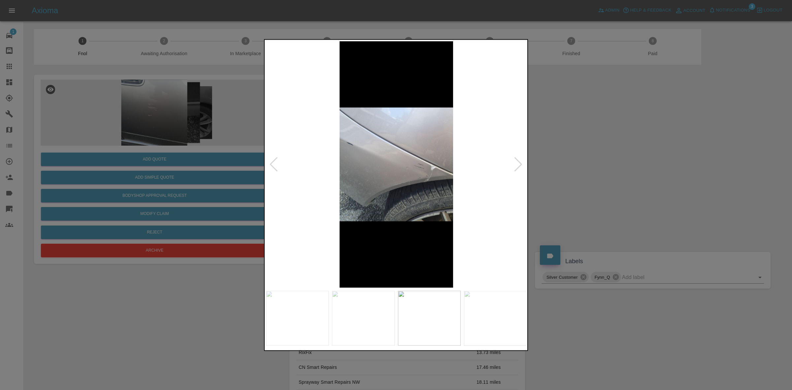
click at [515, 162] on div at bounding box center [518, 164] width 9 height 15
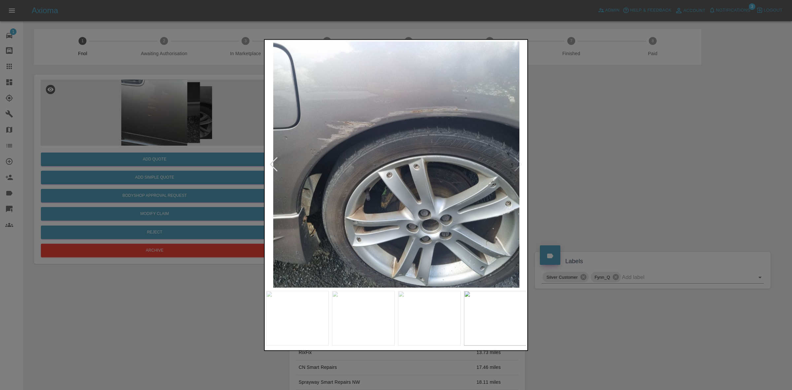
click at [515, 162] on img at bounding box center [396, 164] width 261 height 246
click at [608, 178] on div at bounding box center [396, 195] width 792 height 390
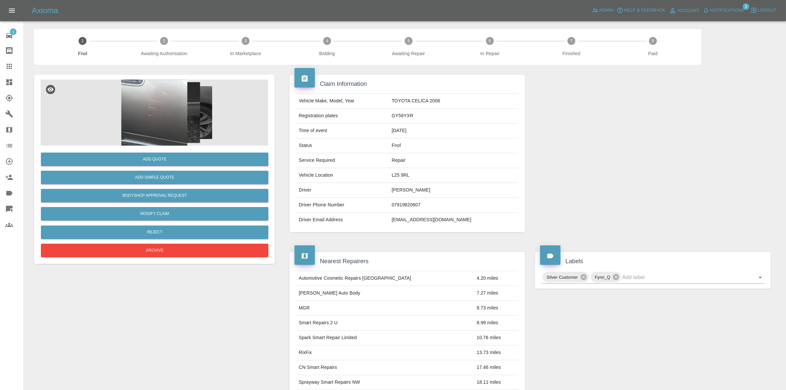
click at [138, 118] on img at bounding box center [154, 113] width 227 height 66
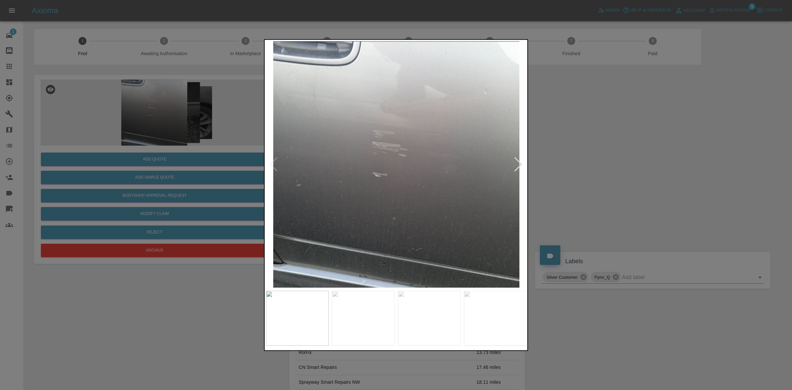
click at [516, 163] on div at bounding box center [518, 164] width 9 height 15
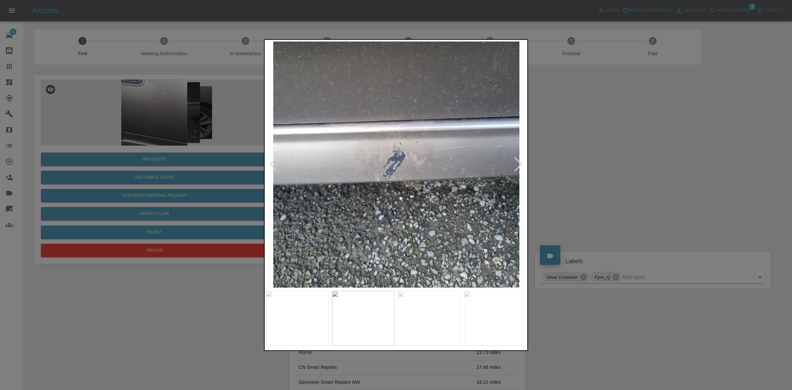
click at [516, 163] on div at bounding box center [518, 164] width 9 height 15
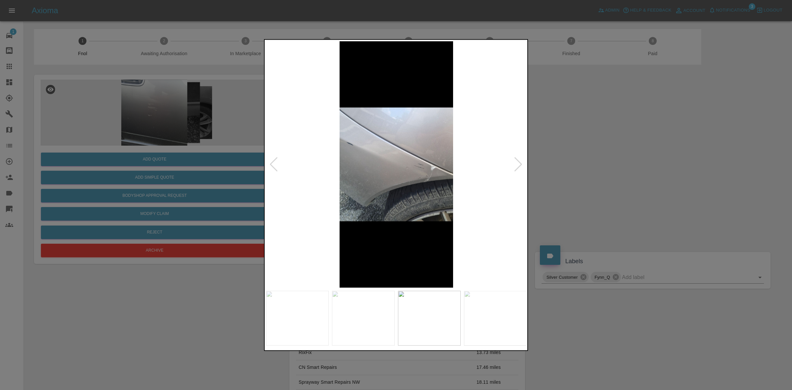
click at [553, 167] on div at bounding box center [396, 195] width 792 height 390
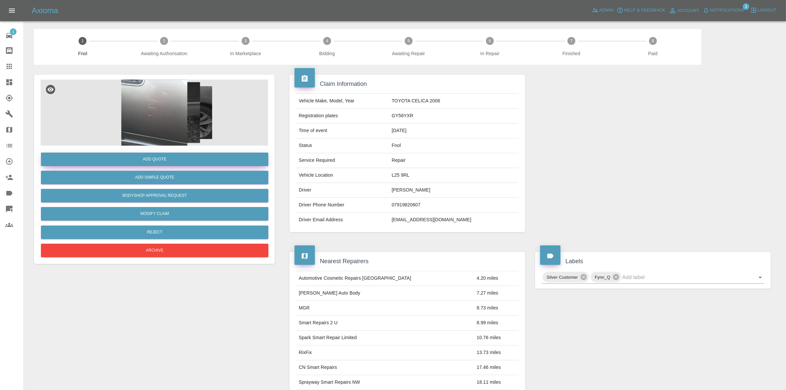
click at [163, 154] on button "Add Quote" at bounding box center [154, 160] width 227 height 14
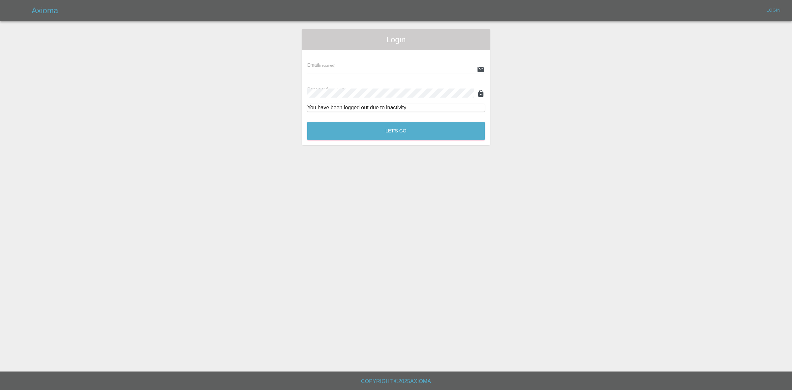
type input "[EMAIL_ADDRESS][DOMAIN_NAME]"
click at [403, 126] on button "Let's Go" at bounding box center [396, 131] width 178 height 18
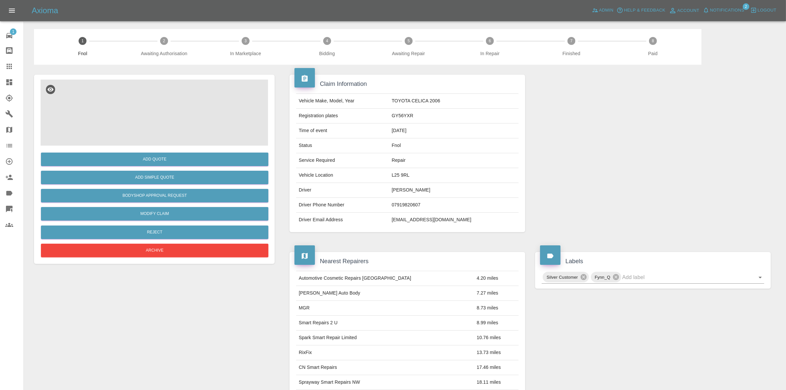
click at [150, 129] on img at bounding box center [154, 113] width 227 height 66
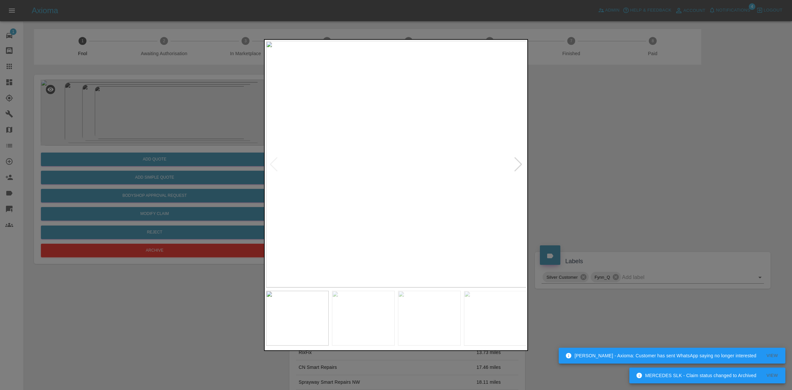
click at [144, 160] on div at bounding box center [396, 195] width 792 height 390
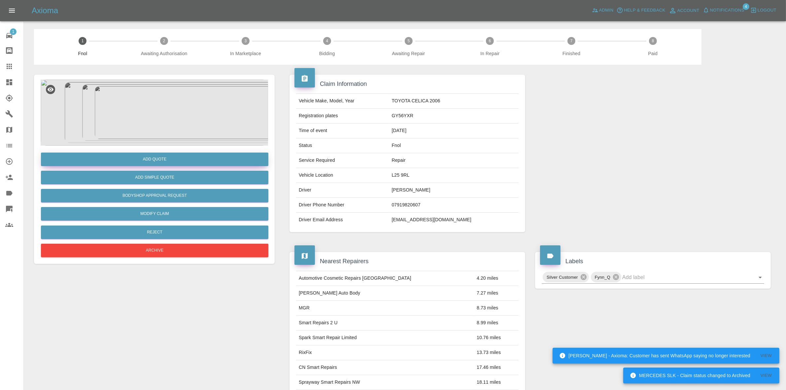
click at [144, 160] on button "Add Quote" at bounding box center [154, 160] width 227 height 14
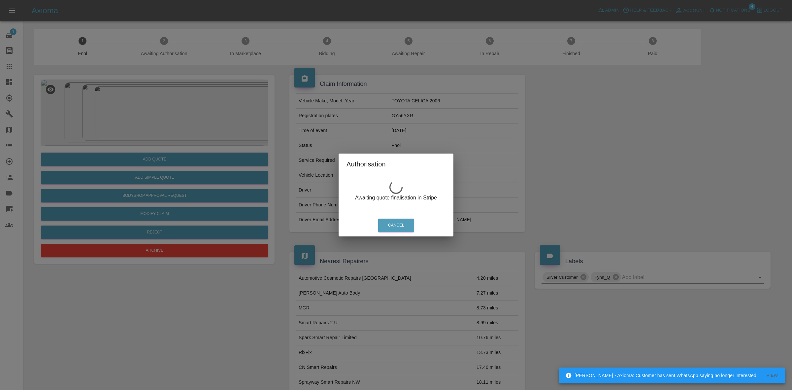
click at [319, 96] on div "Authorisation Awaiting quote finalisation in Stripe Cancel" at bounding box center [396, 195] width 792 height 390
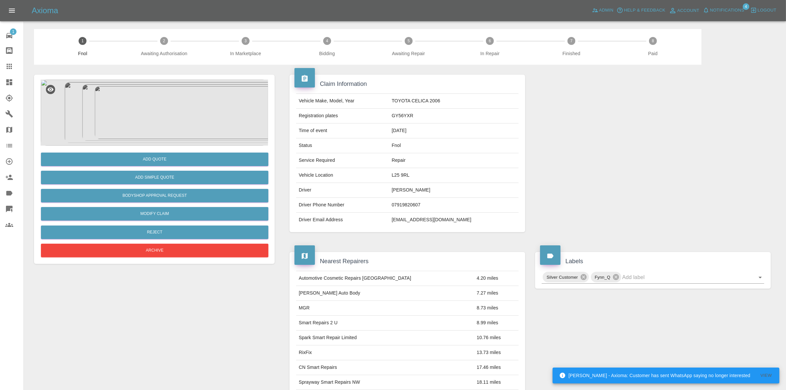
click at [180, 101] on img at bounding box center [154, 113] width 227 height 66
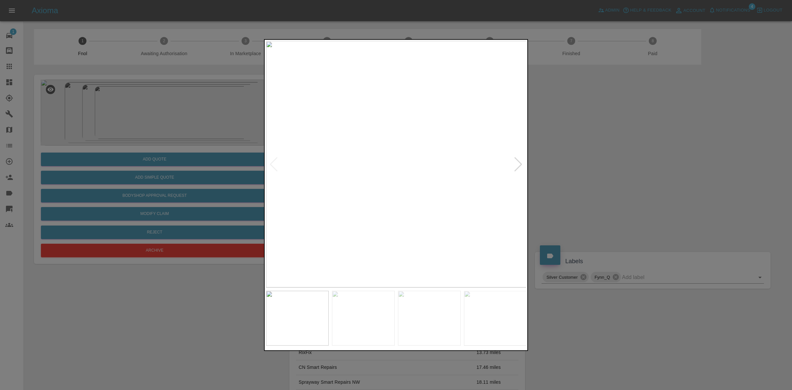
click at [518, 161] on div at bounding box center [518, 164] width 9 height 15
click at [518, 161] on img at bounding box center [396, 164] width 261 height 246
drag, startPoint x: 235, startPoint y: 113, endPoint x: 235, endPoint y: 136, distance: 23.4
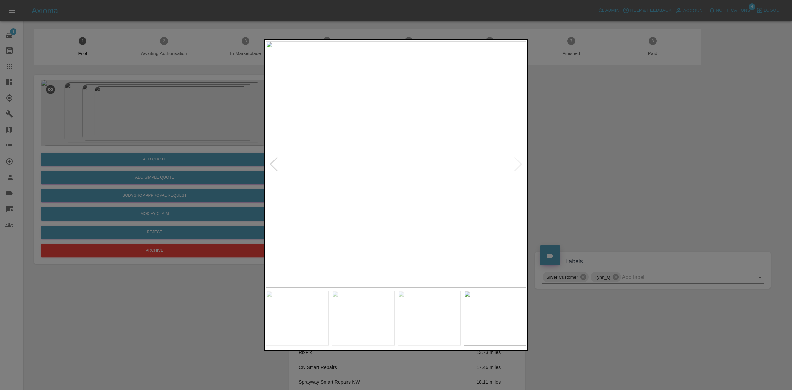
click at [238, 121] on div at bounding box center [396, 195] width 792 height 390
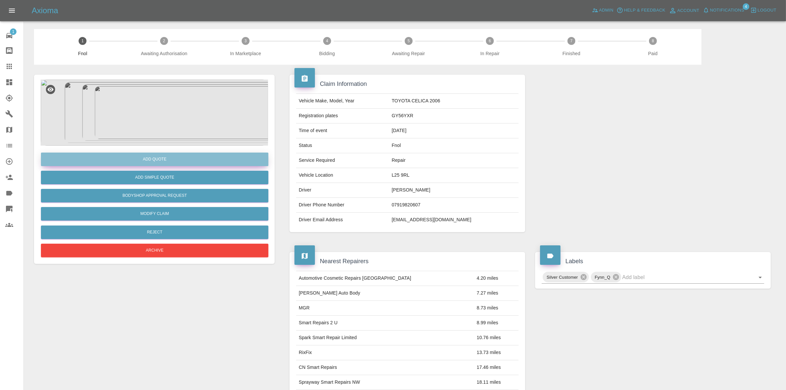
click at [143, 158] on button "Add Quote" at bounding box center [154, 160] width 227 height 14
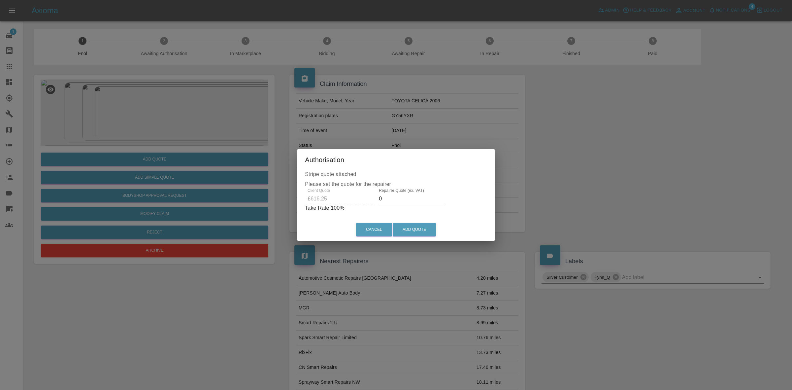
click at [387, 200] on input "0" at bounding box center [412, 198] width 66 height 11
click at [387, 200] on input "040" at bounding box center [414, 198] width 66 height 11
type input "400"
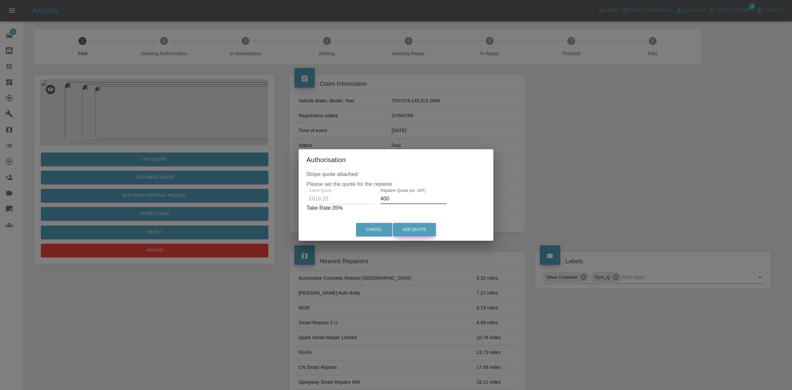
click at [419, 228] on button "Add Quote" at bounding box center [414, 230] width 43 height 14
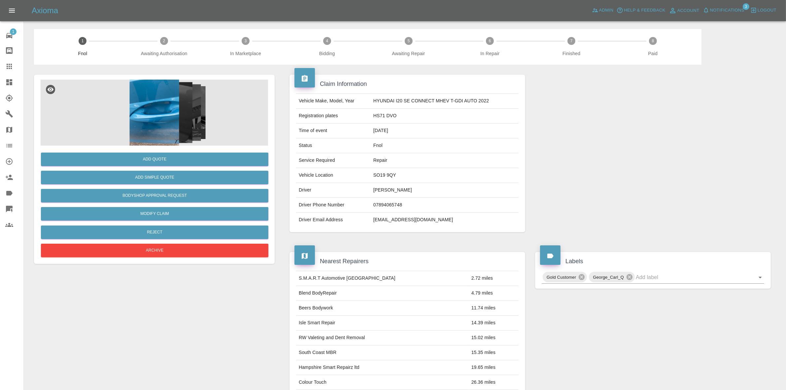
click at [184, 105] on img at bounding box center [154, 113] width 227 height 66
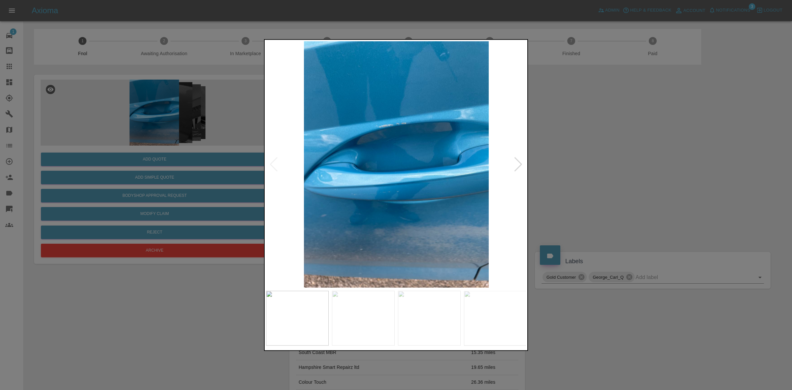
click at [518, 160] on div at bounding box center [518, 164] width 9 height 15
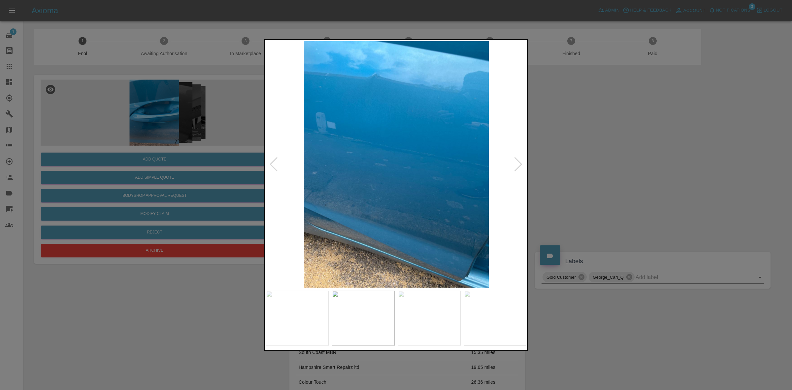
click at [518, 160] on div at bounding box center [518, 164] width 9 height 15
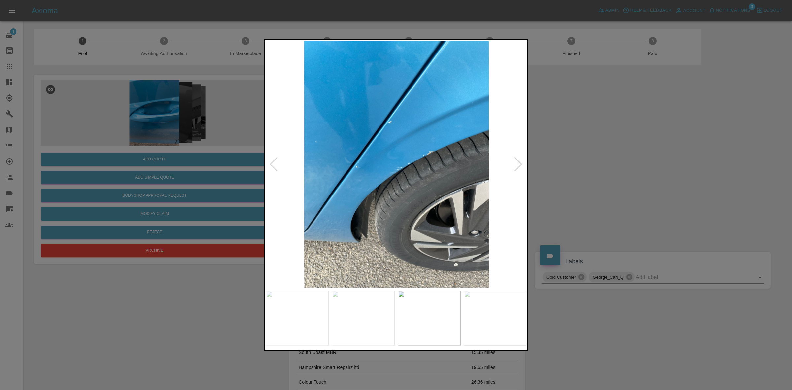
click at [518, 160] on div at bounding box center [518, 164] width 9 height 15
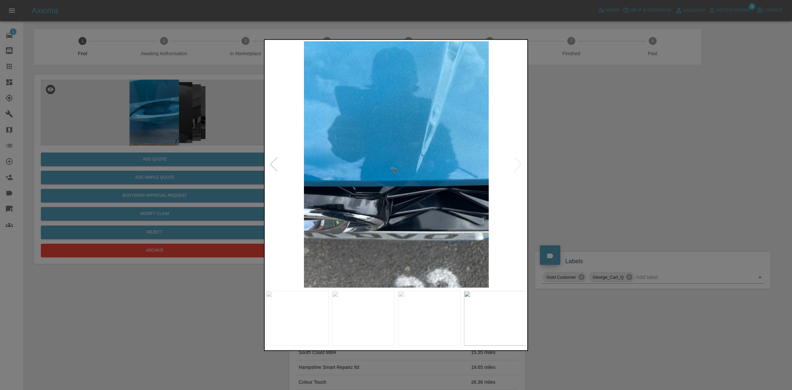
click at [518, 160] on img at bounding box center [396, 164] width 261 height 246
click at [580, 163] on div at bounding box center [396, 195] width 792 height 390
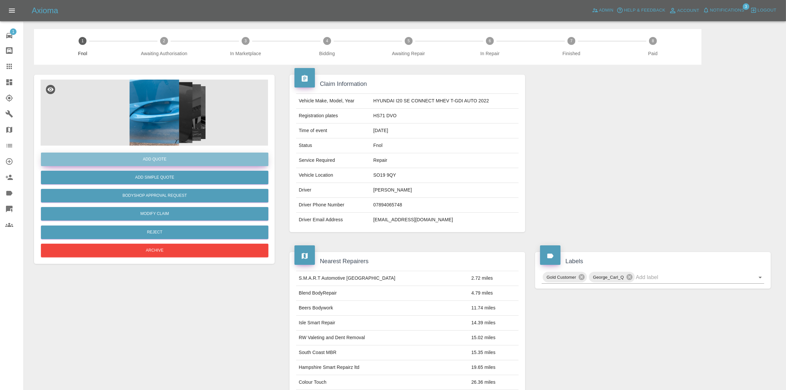
click at [153, 157] on button "Add Quote" at bounding box center [154, 160] width 227 height 14
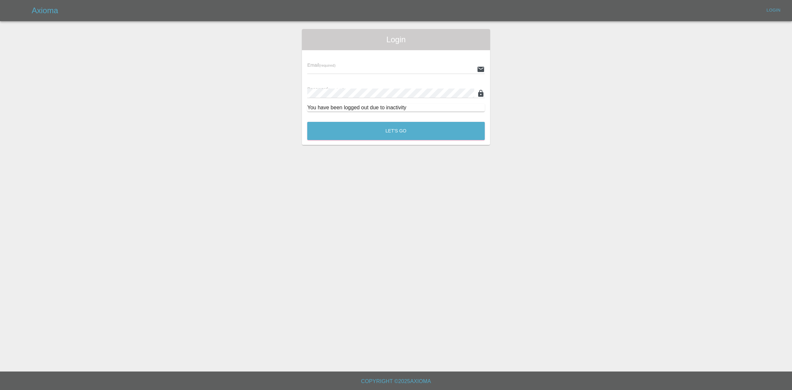
type input "[EMAIL_ADDRESS][DOMAIN_NAME]"
click at [405, 136] on button "Let's Go" at bounding box center [396, 131] width 178 height 18
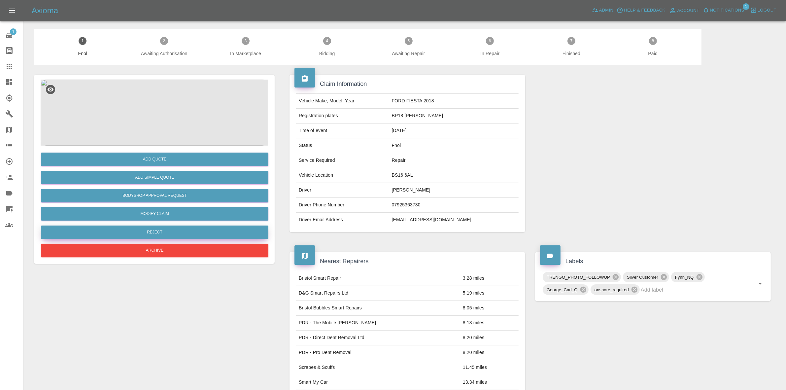
click at [146, 233] on button "Reject" at bounding box center [154, 233] width 227 height 14
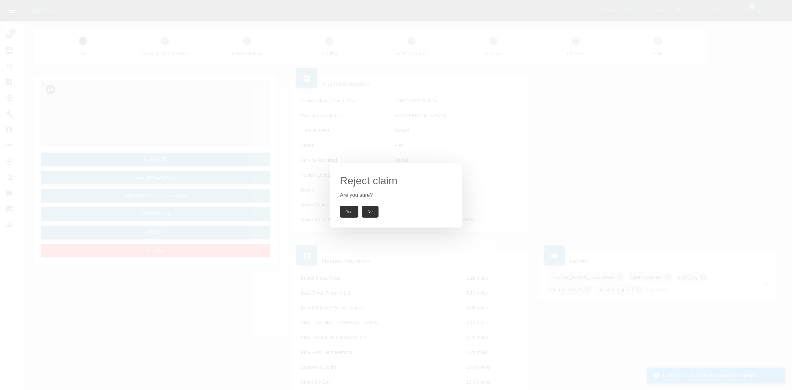
click at [346, 212] on button "Yes" at bounding box center [349, 212] width 18 height 12
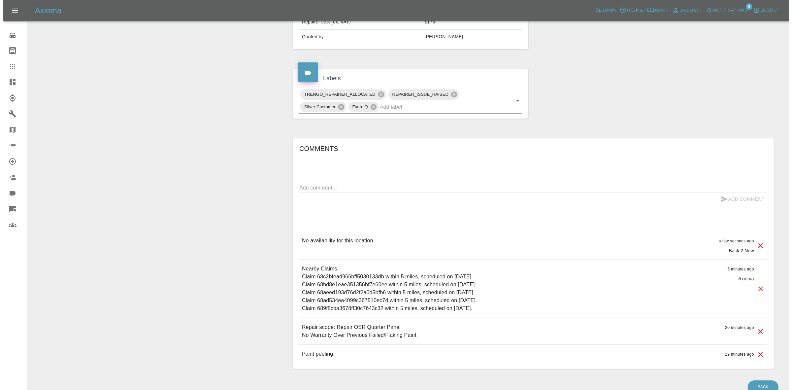
scroll to position [304, 0]
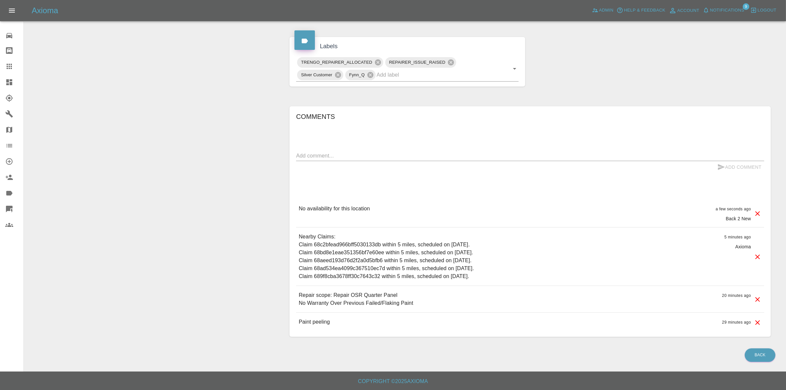
click at [760, 210] on icon at bounding box center [758, 214] width 8 height 8
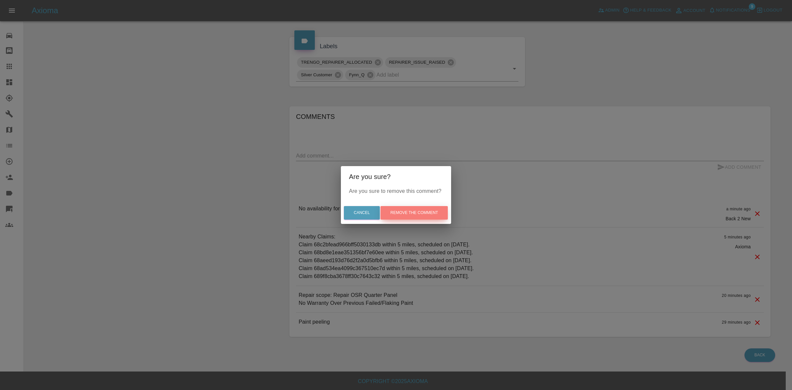
click at [434, 210] on button "Remove the comment" at bounding box center [414, 213] width 67 height 14
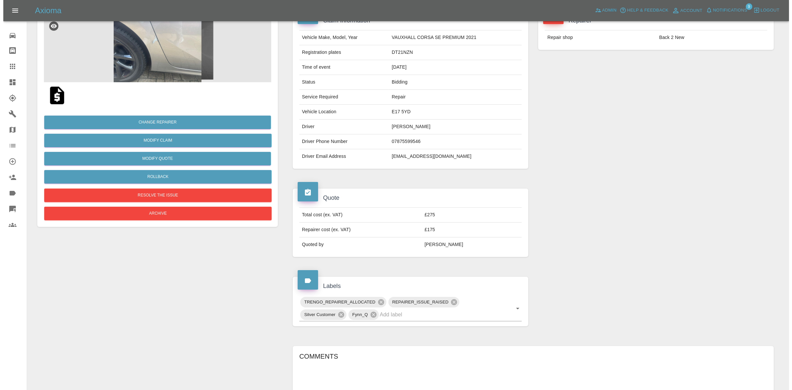
scroll to position [0, 0]
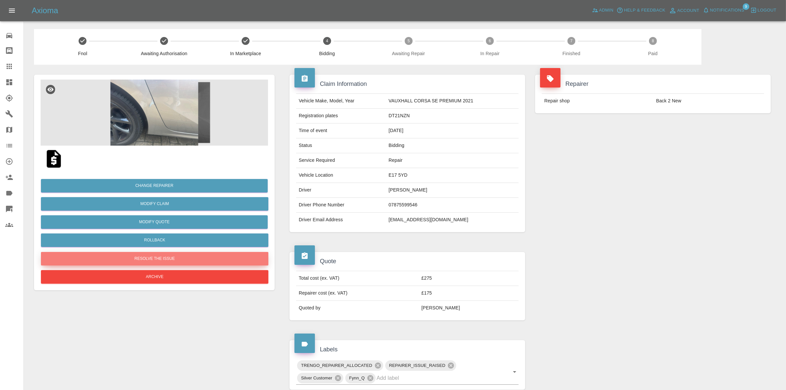
click at [160, 264] on button "Resolve the issue" at bounding box center [154, 259] width 227 height 14
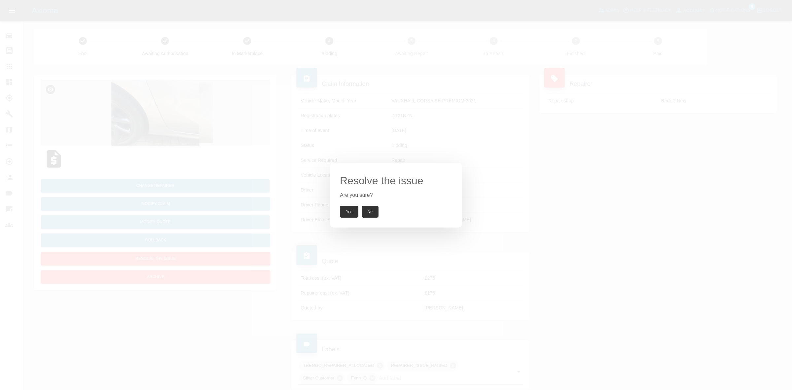
click at [348, 209] on button "Yes" at bounding box center [349, 212] width 18 height 12
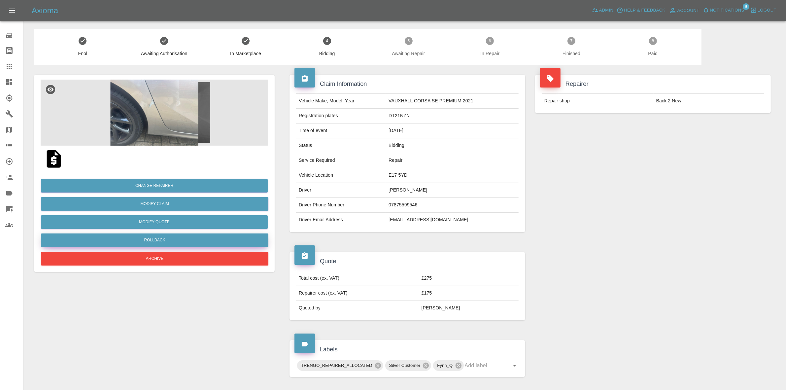
click at [159, 241] on button "Rollback" at bounding box center [154, 240] width 227 height 14
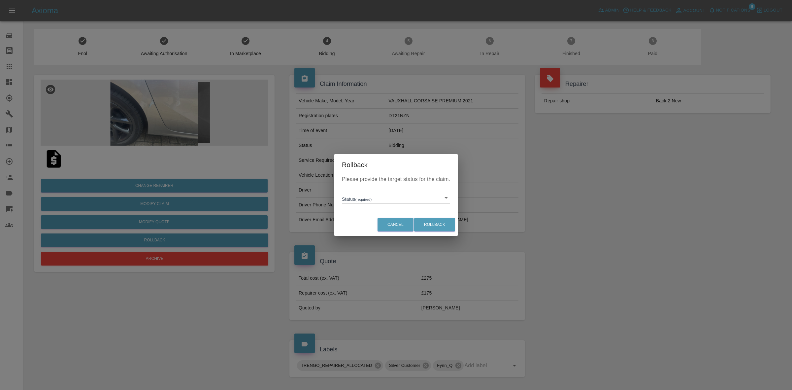
click at [371, 203] on body "Axioma Admin Help & Feedback Account Notifications 9 Logout Repair home Bodysho…" at bounding box center [396, 326] width 792 height 652
click at [371, 234] on li "In Marketplace" at bounding box center [396, 228] width 105 height 15
type input "in-marketplace"
click at [438, 222] on button "Rollback" at bounding box center [434, 225] width 41 height 14
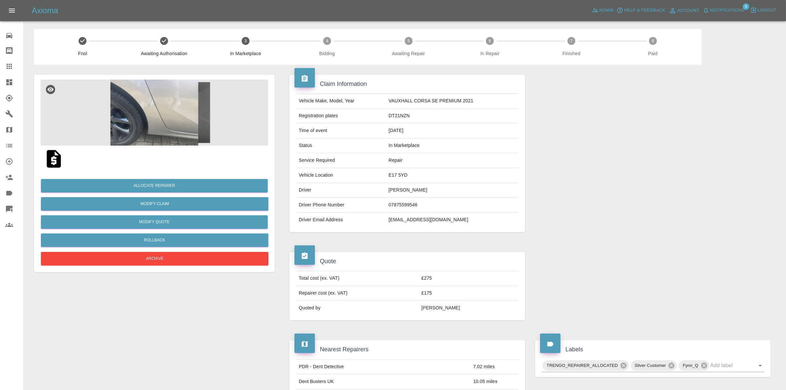
click at [0, 132] on link "Map" at bounding box center [11, 130] width 23 height 16
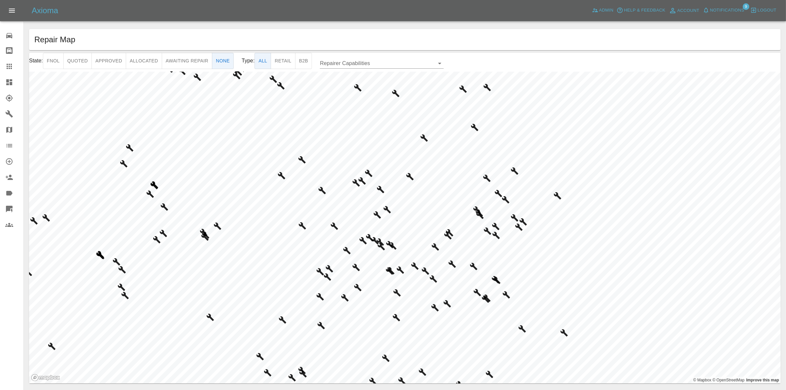
click at [107, 64] on button "Approved" at bounding box center [108, 61] width 35 height 16
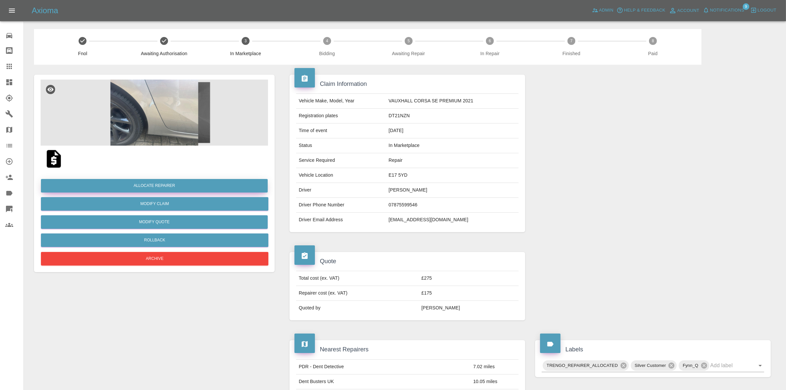
click at [151, 184] on button "Allocate Repairer" at bounding box center [154, 186] width 227 height 14
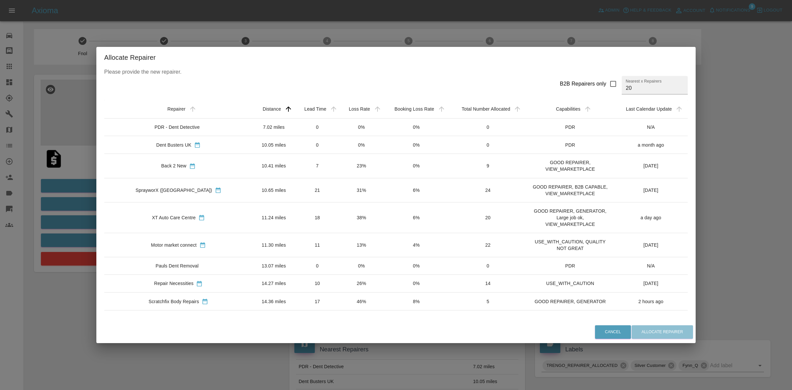
click at [80, 154] on div "Allocate Repairer Please provide the new repairer. B2B Repairers only Nearest x…" at bounding box center [396, 195] width 792 height 390
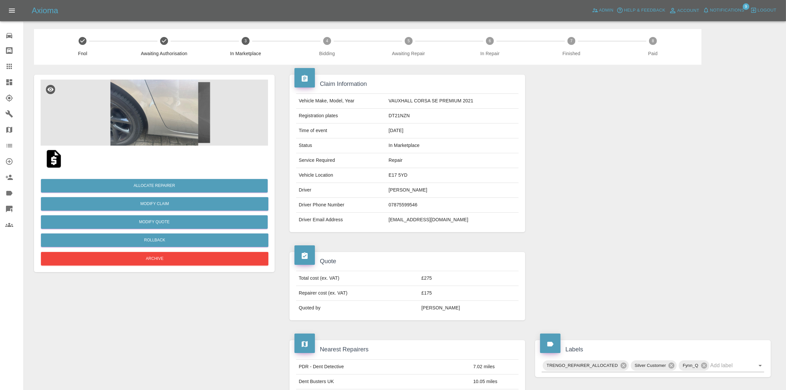
click at [131, 122] on img at bounding box center [154, 113] width 227 height 66
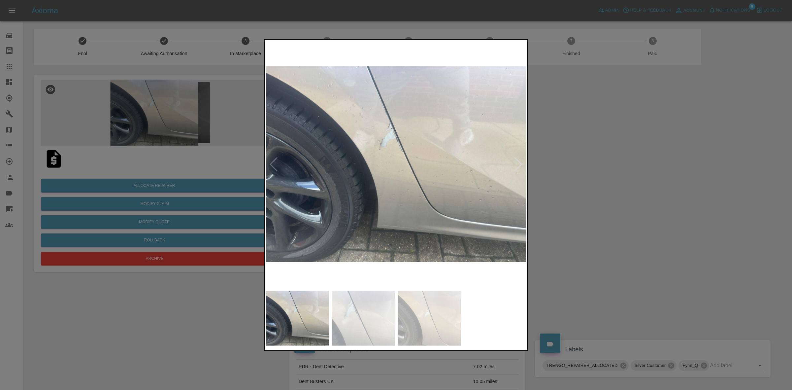
click at [564, 194] on div at bounding box center [396, 195] width 792 height 390
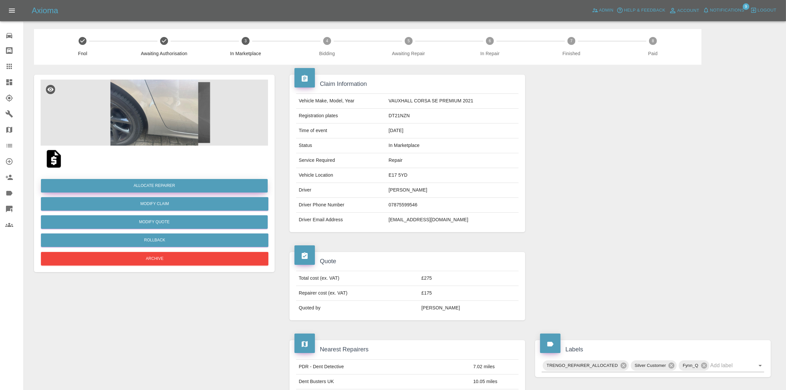
click at [164, 187] on button "Allocate Repairer" at bounding box center [154, 186] width 227 height 14
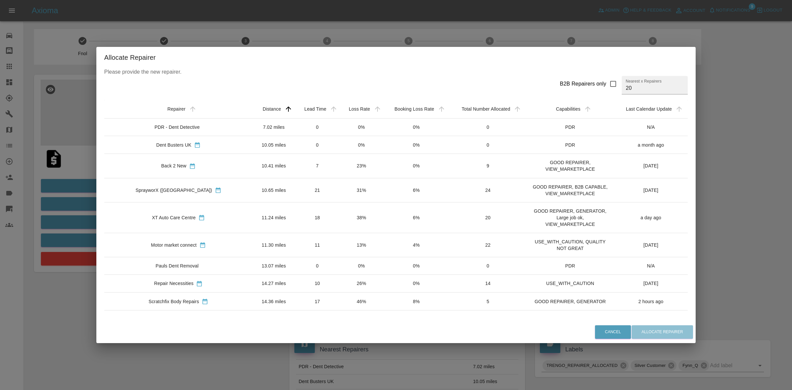
click at [340, 188] on td "31%" at bounding box center [362, 190] width 44 height 24
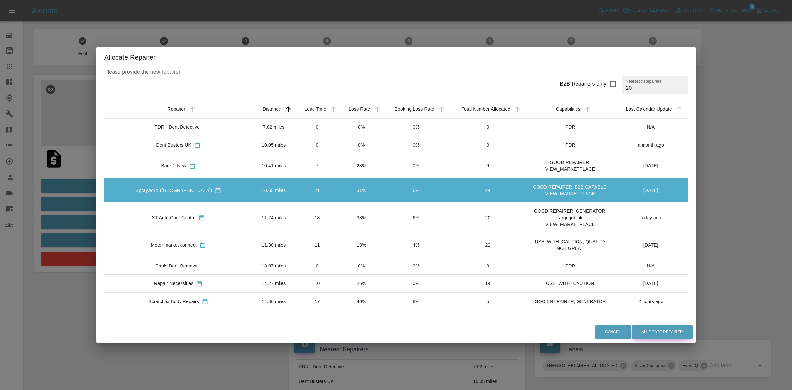
click at [642, 331] on button "Allocate Repairer" at bounding box center [662, 332] width 61 height 14
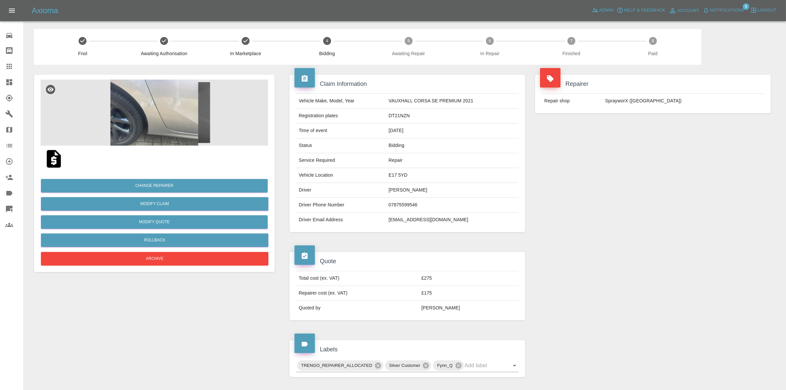
click at [648, 103] on td "SprayworX (Kent)" at bounding box center [684, 101] width 162 height 15
click at [724, 7] on span "Notifications" at bounding box center [727, 11] width 34 height 8
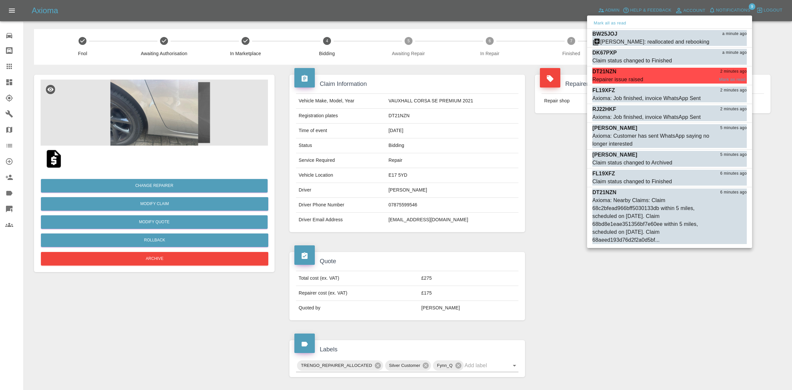
click at [657, 71] on div "DT21NZN 2 minutes ago" at bounding box center [670, 72] width 155 height 8
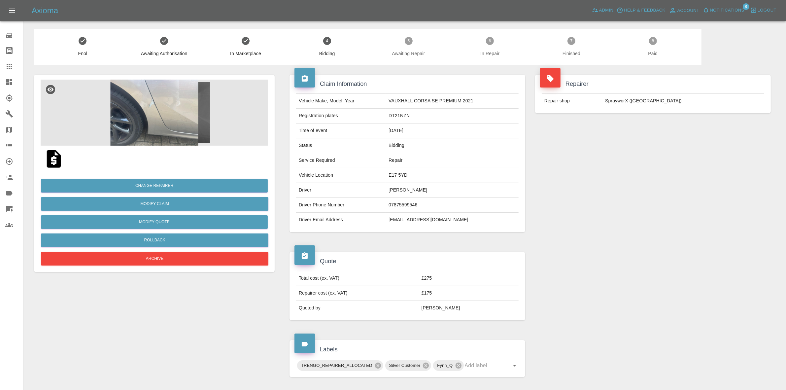
click at [716, 13] on span "Notifications" at bounding box center [727, 11] width 34 height 8
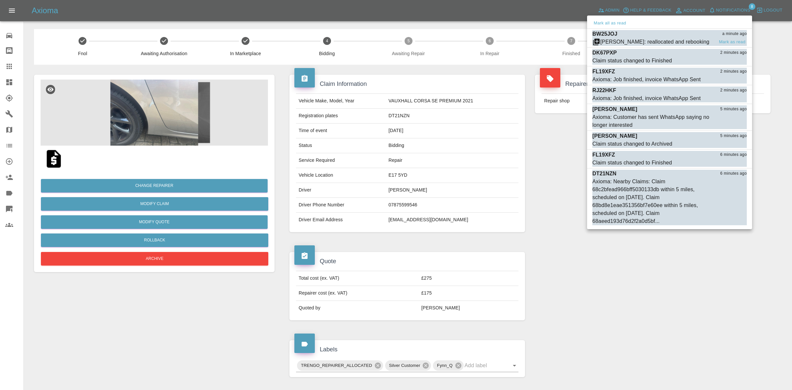
click at [659, 34] on div "BW25JOJ a minute ago" at bounding box center [670, 34] width 155 height 8
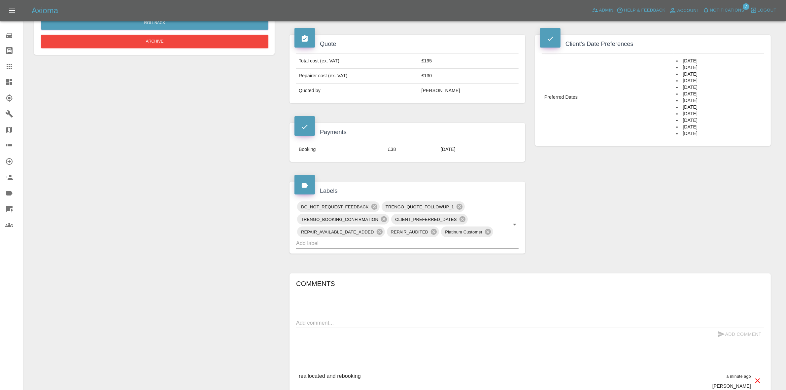
scroll to position [248, 0]
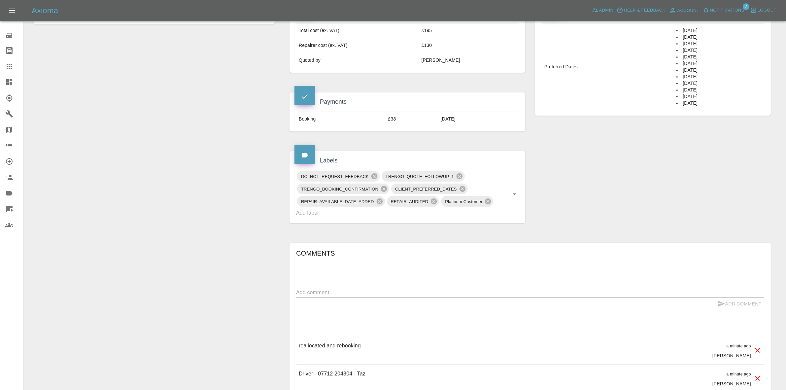
click at [633, 146] on div "Claim Information Vehicle Make, Model, Year VOLVO XC90 PHEV ULTRA 2025 Registra…" at bounding box center [530, 312] width 491 height 990
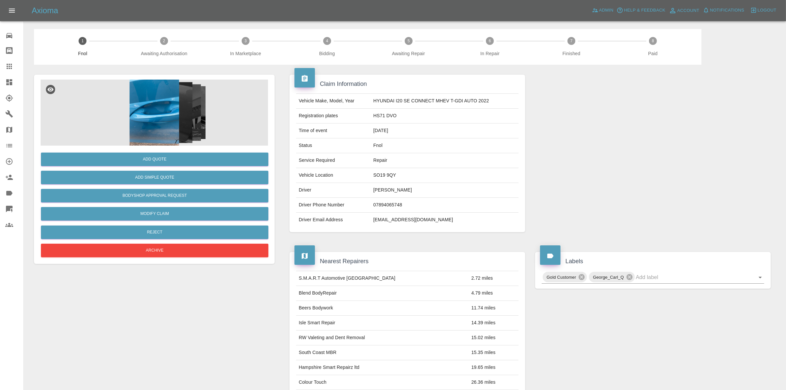
click at [160, 123] on img at bounding box center [154, 113] width 227 height 66
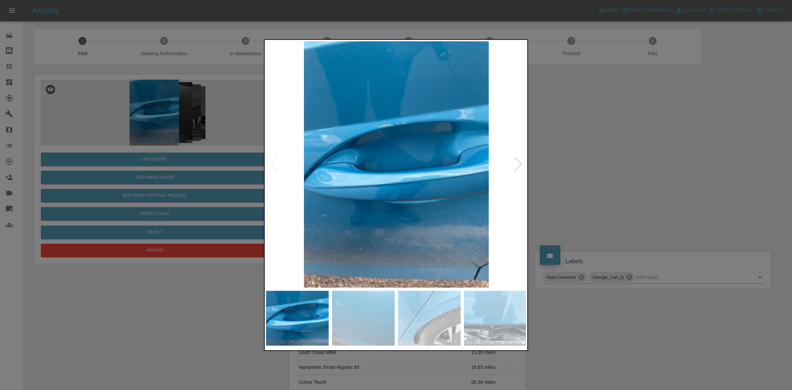
click at [593, 173] on div at bounding box center [396, 195] width 792 height 390
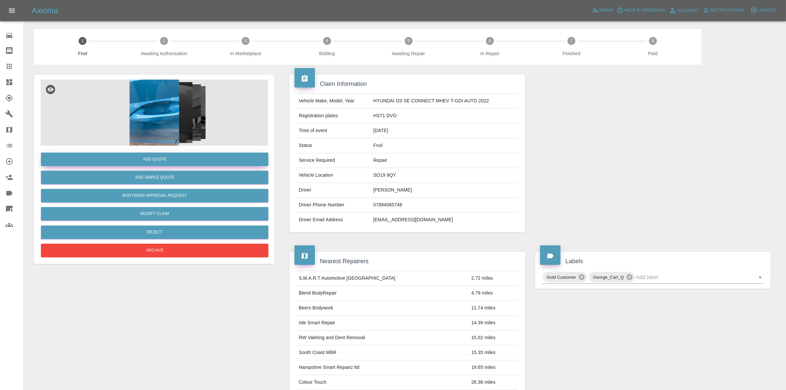
click at [151, 155] on button "Add Quote" at bounding box center [154, 160] width 227 height 14
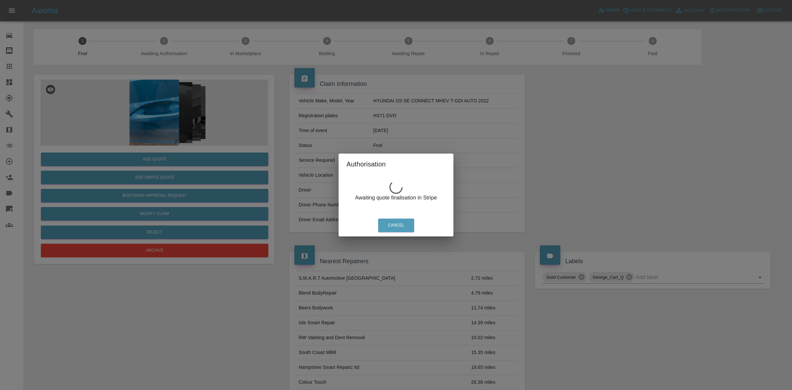
click at [247, 72] on div "Authorisation Awaiting quote finalisation in Stripe Cancel" at bounding box center [396, 195] width 792 height 390
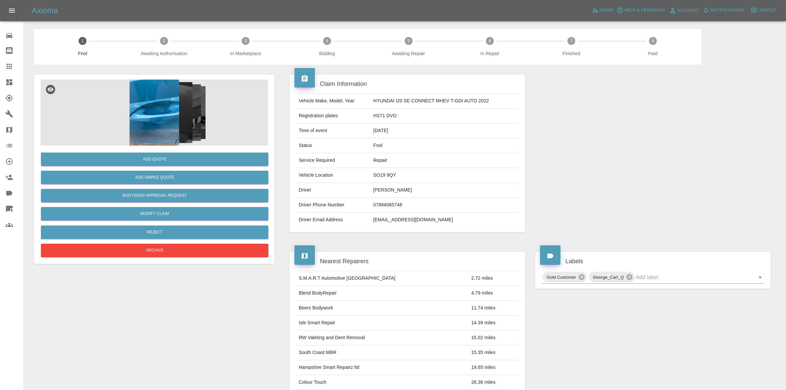
click at [172, 117] on img at bounding box center [154, 113] width 227 height 66
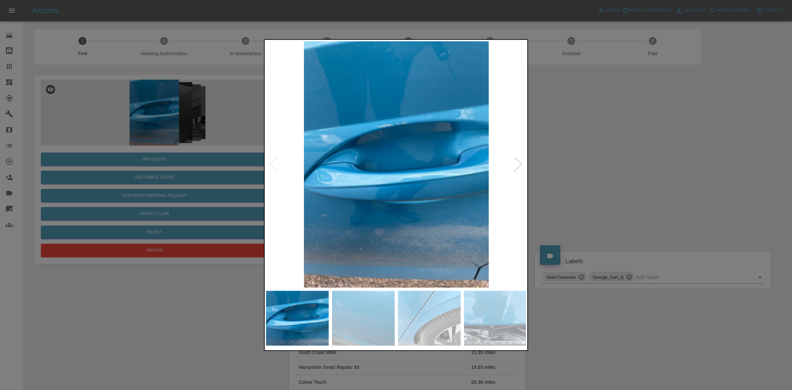
click at [519, 163] on div at bounding box center [518, 164] width 9 height 15
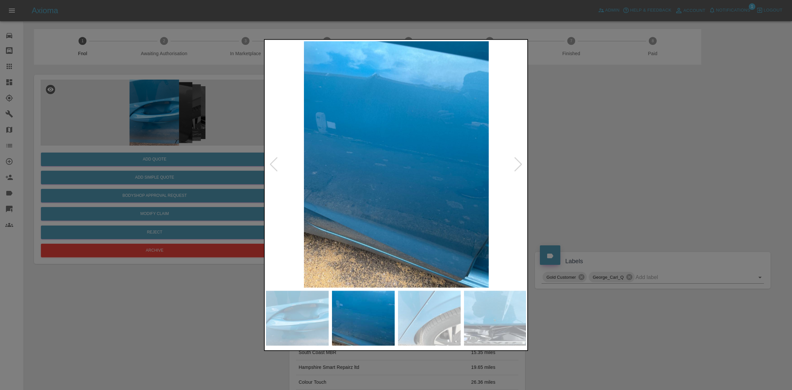
click at [518, 164] on div at bounding box center [518, 164] width 9 height 15
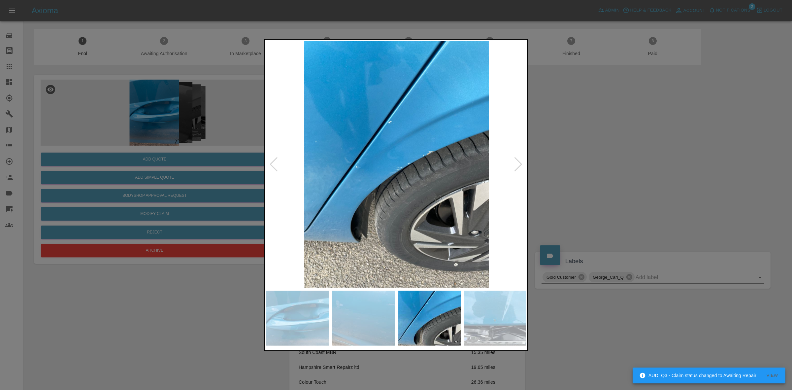
click at [518, 164] on div at bounding box center [518, 164] width 9 height 15
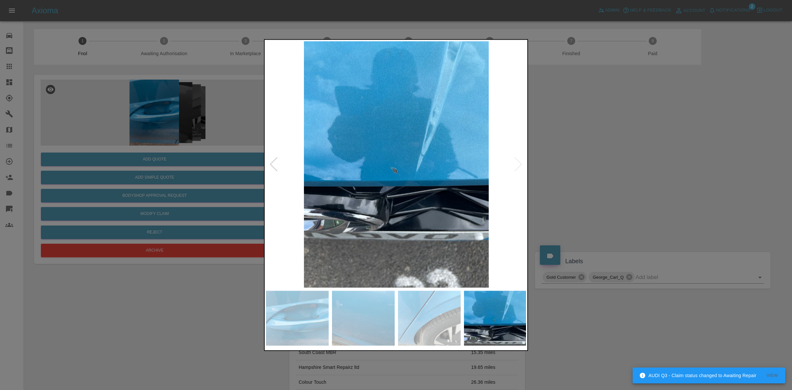
click at [518, 164] on img at bounding box center [396, 164] width 261 height 246
click at [271, 166] on div at bounding box center [273, 164] width 9 height 15
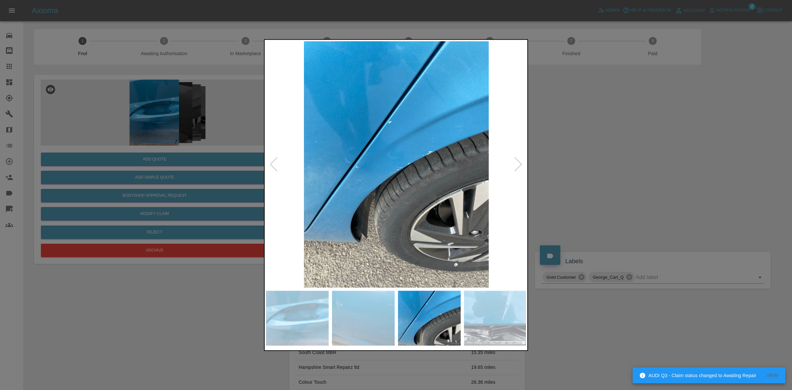
click at [271, 166] on div at bounding box center [273, 164] width 9 height 15
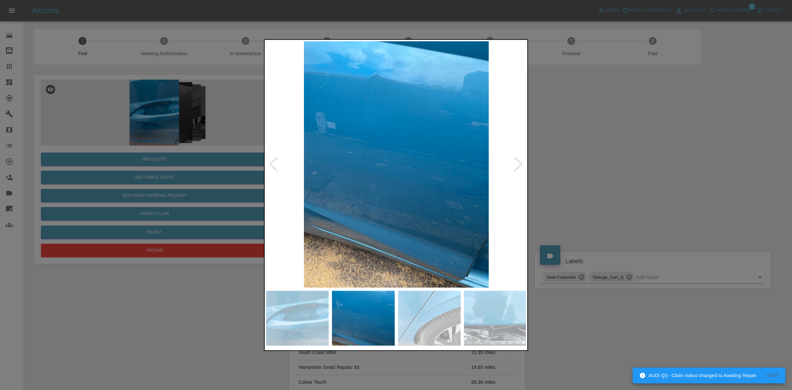
click at [271, 166] on div at bounding box center [273, 164] width 9 height 15
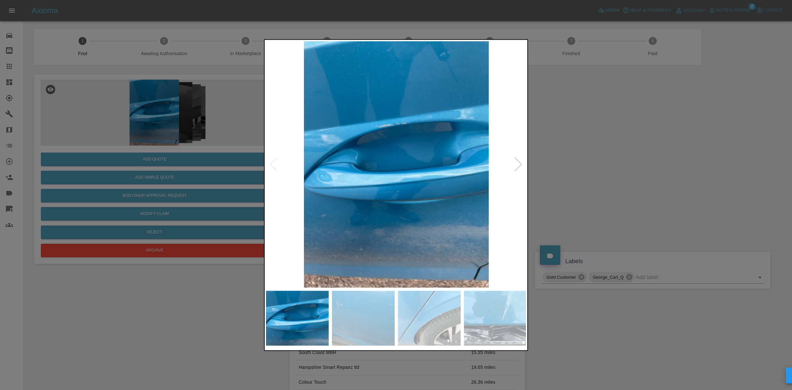
click at [271, 166] on img at bounding box center [396, 164] width 261 height 246
click at [198, 159] on div at bounding box center [396, 195] width 792 height 390
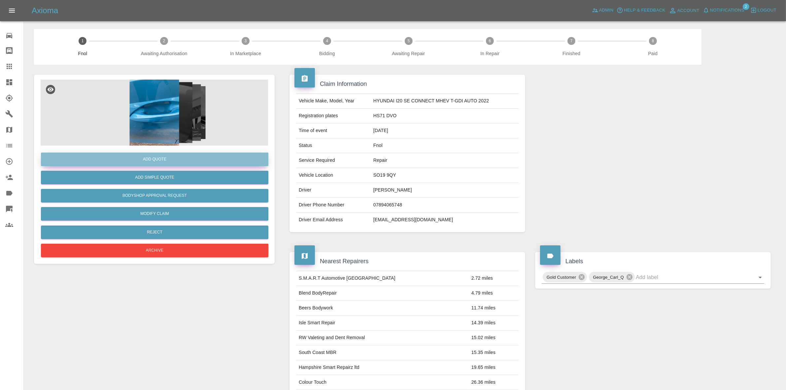
click at [170, 158] on button "Add Quote" at bounding box center [154, 160] width 227 height 14
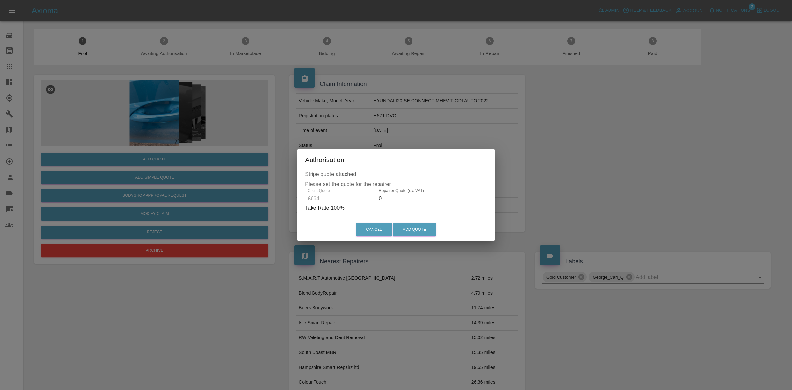
click at [394, 200] on input "0" at bounding box center [412, 198] width 66 height 11
type input "400"
click at [411, 226] on button "Add Quote" at bounding box center [414, 230] width 43 height 14
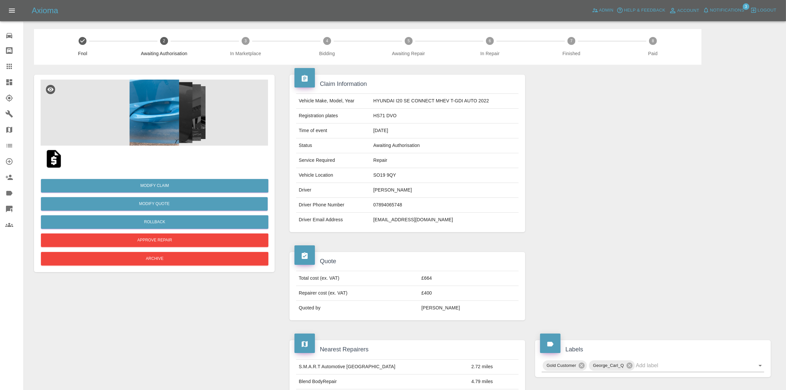
click at [726, 11] on span "Notifications" at bounding box center [727, 11] width 34 height 8
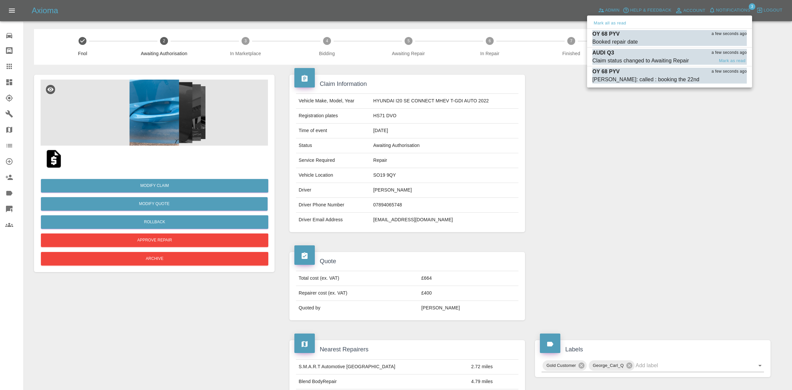
click at [655, 58] on div "Claim status changed to Awaiting Repair" at bounding box center [641, 61] width 97 height 8
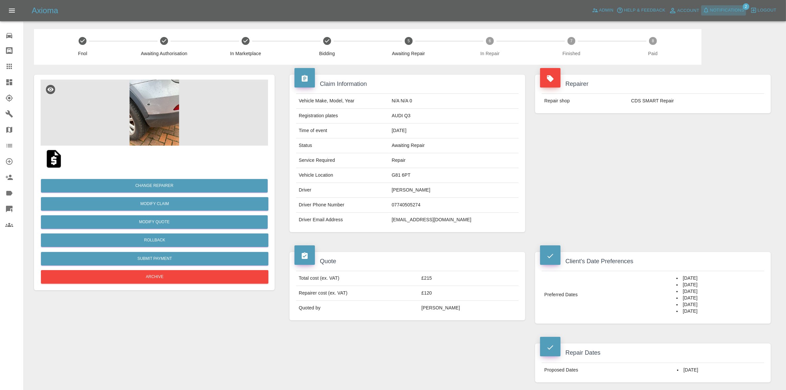
click at [729, 8] on span "Notifications" at bounding box center [727, 11] width 34 height 8
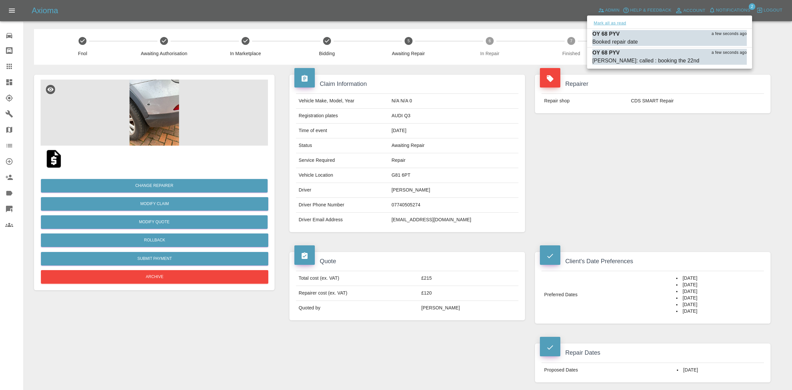
click at [611, 24] on button "Mark all as read" at bounding box center [610, 23] width 35 height 8
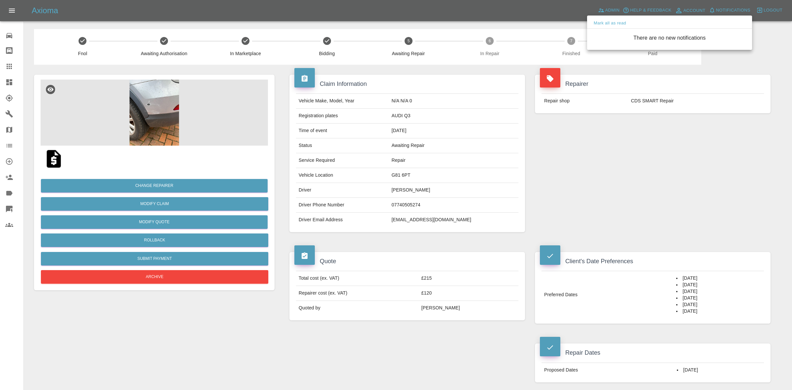
drag, startPoint x: 640, startPoint y: 146, endPoint x: 582, endPoint y: 126, distance: 61.1
click at [639, 147] on div at bounding box center [396, 195] width 792 height 390
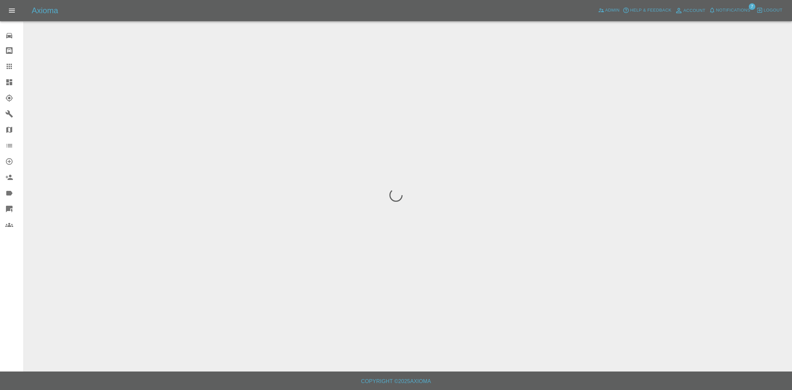
click at [742, 6] on button "Notifications" at bounding box center [730, 10] width 45 height 10
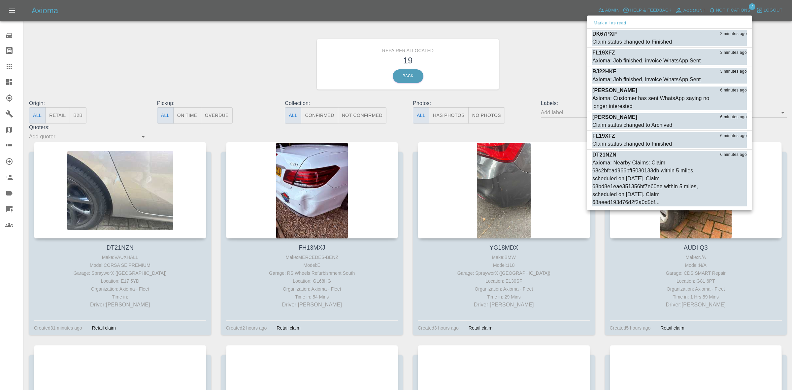
click at [610, 21] on button "Mark all as read" at bounding box center [610, 23] width 35 height 8
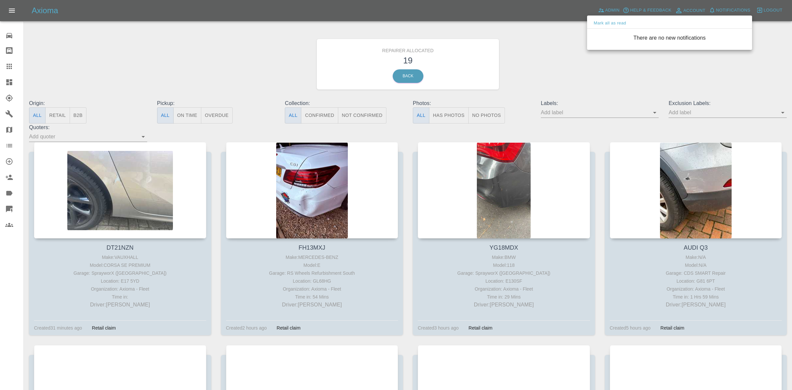
drag, startPoint x: 565, startPoint y: 52, endPoint x: 509, endPoint y: 66, distance: 57.6
click at [565, 53] on div at bounding box center [396, 195] width 792 height 390
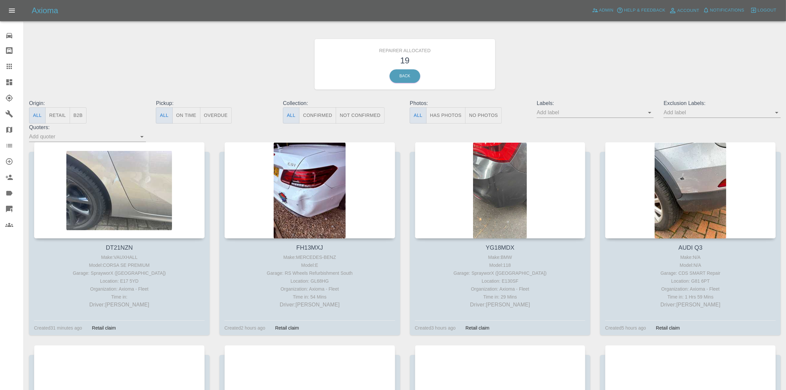
click at [58, 115] on button "Retail" at bounding box center [57, 115] width 24 height 16
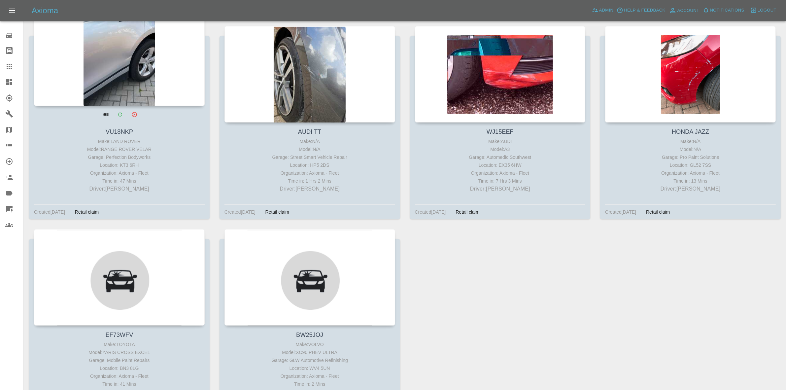
scroll to position [607, 0]
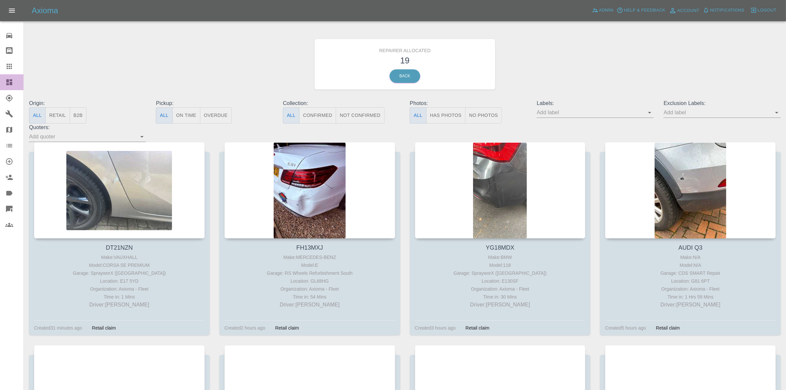
click at [0, 80] on link "Dashboard" at bounding box center [11, 82] width 23 height 16
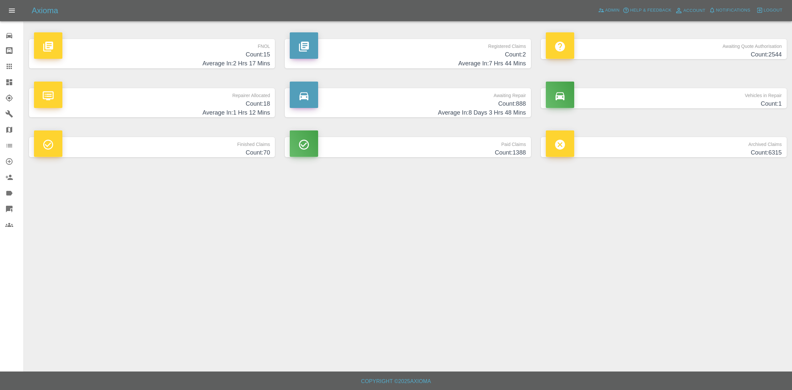
click at [177, 62] on h4 "Average In: 2 Hrs 17 Mins" at bounding box center [152, 63] width 236 height 9
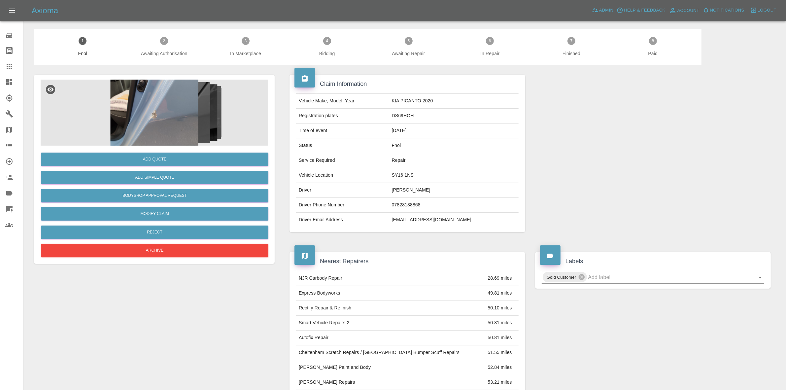
click at [123, 91] on img at bounding box center [154, 113] width 227 height 66
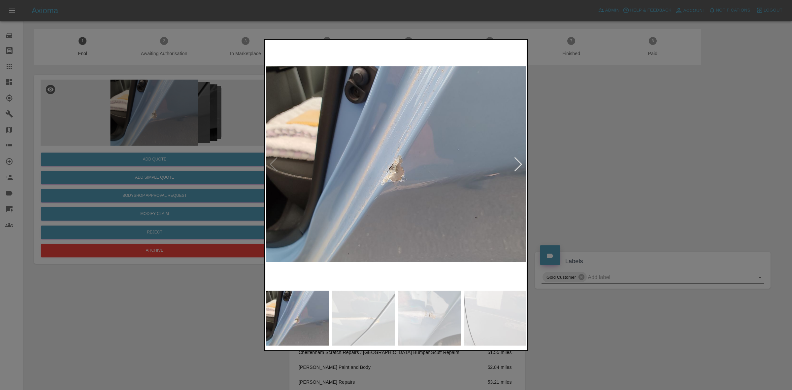
click at [519, 168] on div at bounding box center [518, 164] width 9 height 15
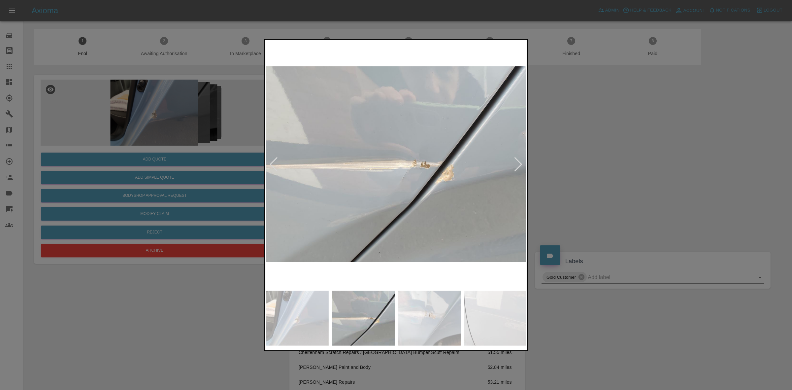
click at [519, 168] on div at bounding box center [518, 164] width 9 height 15
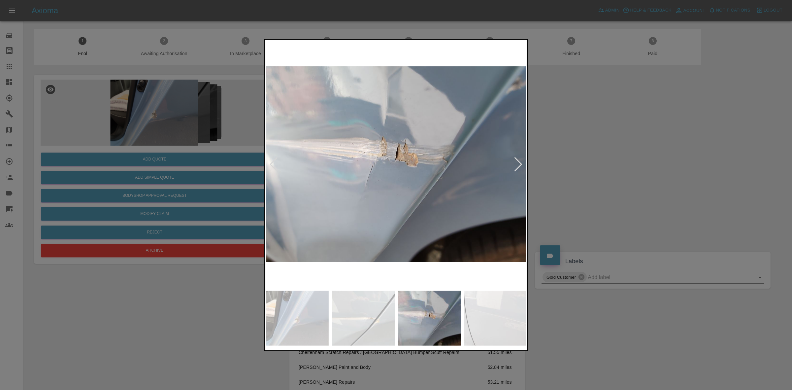
click at [519, 168] on div at bounding box center [518, 164] width 9 height 15
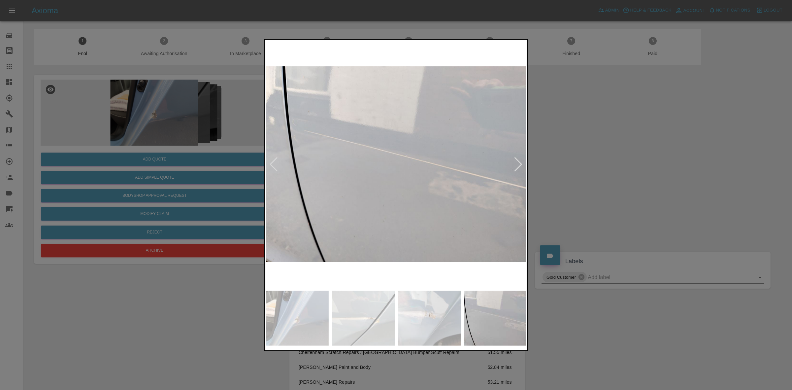
click at [519, 168] on div at bounding box center [518, 164] width 9 height 15
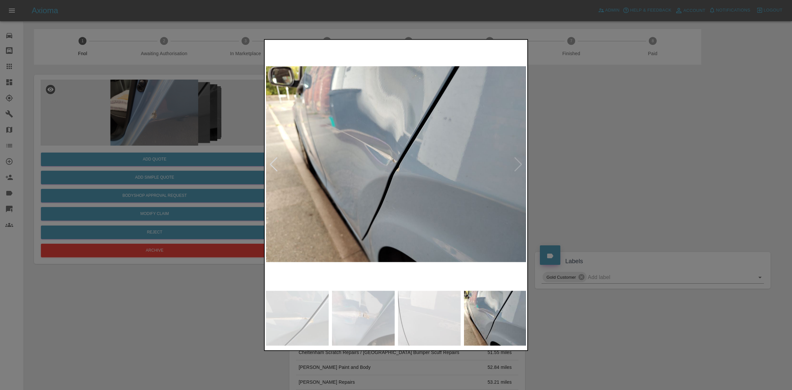
click at [519, 168] on img at bounding box center [396, 164] width 261 height 246
click at [589, 169] on div at bounding box center [396, 195] width 792 height 390
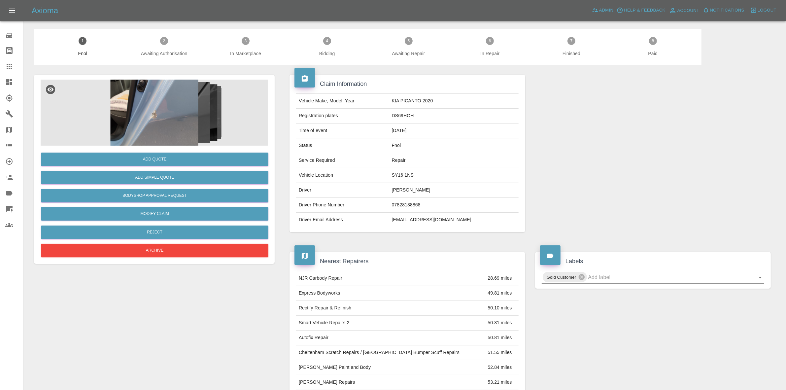
click at [151, 141] on img at bounding box center [154, 113] width 227 height 66
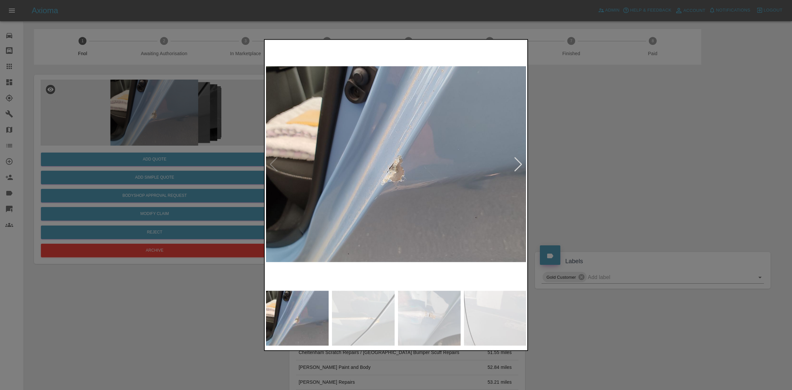
click at [522, 162] on div at bounding box center [518, 164] width 9 height 15
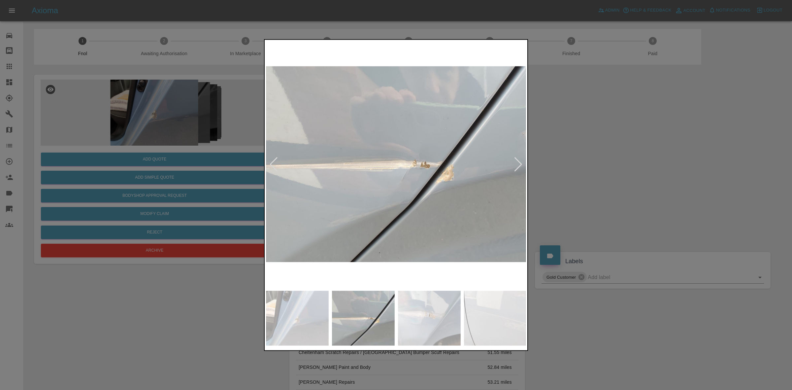
click at [522, 162] on div at bounding box center [518, 164] width 9 height 15
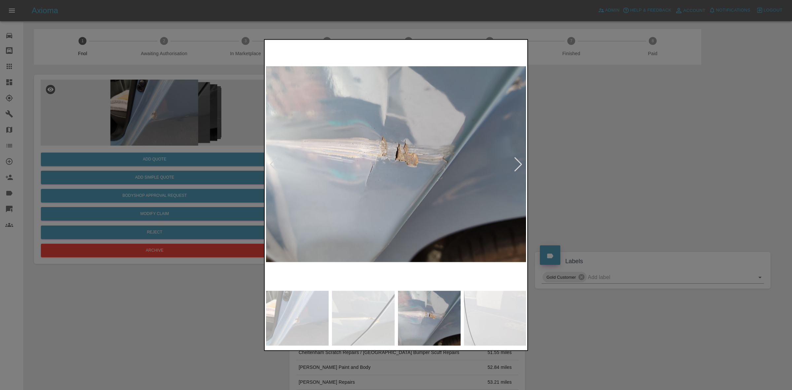
click at [522, 162] on div at bounding box center [518, 164] width 9 height 15
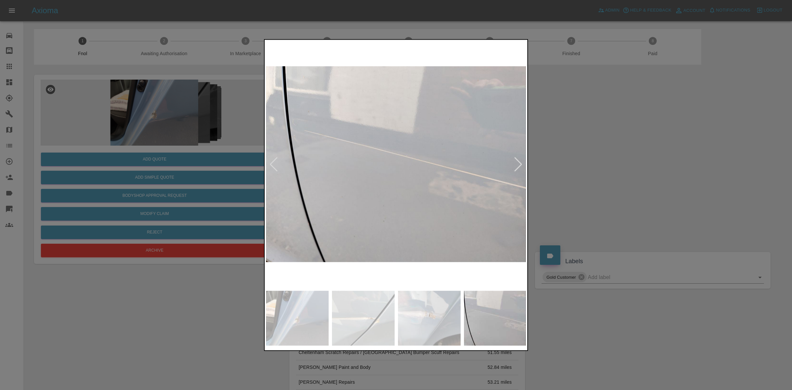
click at [522, 162] on div at bounding box center [518, 164] width 9 height 15
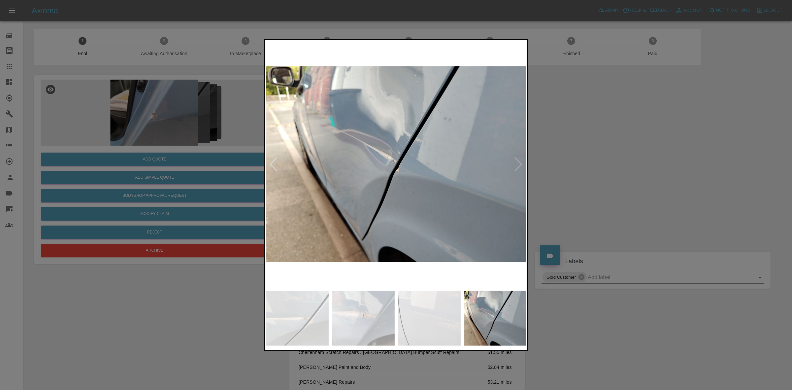
click at [522, 162] on img at bounding box center [396, 164] width 261 height 246
click at [623, 173] on div at bounding box center [396, 195] width 792 height 390
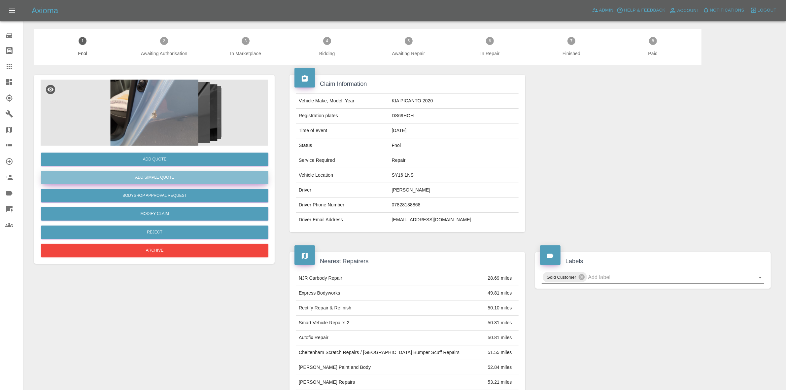
click at [150, 175] on button "Add Simple Quote" at bounding box center [154, 178] width 227 height 14
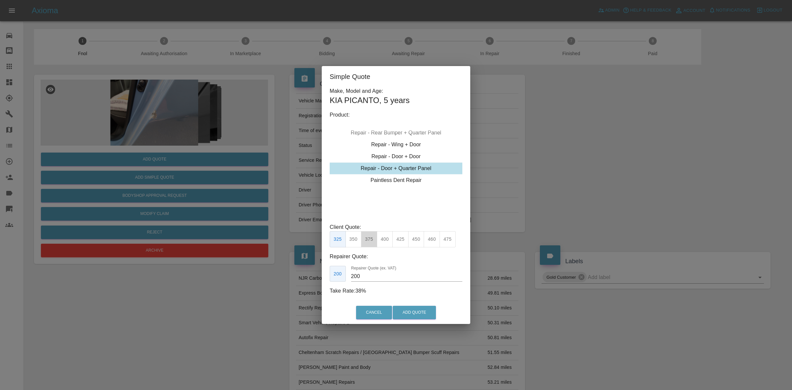
click at [370, 238] on button "375" at bounding box center [369, 239] width 16 height 16
click at [387, 240] on button "400" at bounding box center [385, 239] width 16 height 16
click at [366, 275] on input "250" at bounding box center [406, 276] width 111 height 11
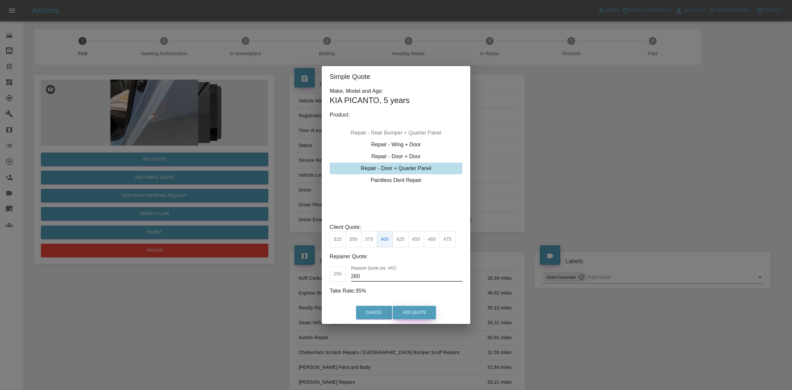
type input "260"
click at [412, 314] on button "Add Quote" at bounding box center [414, 313] width 43 height 14
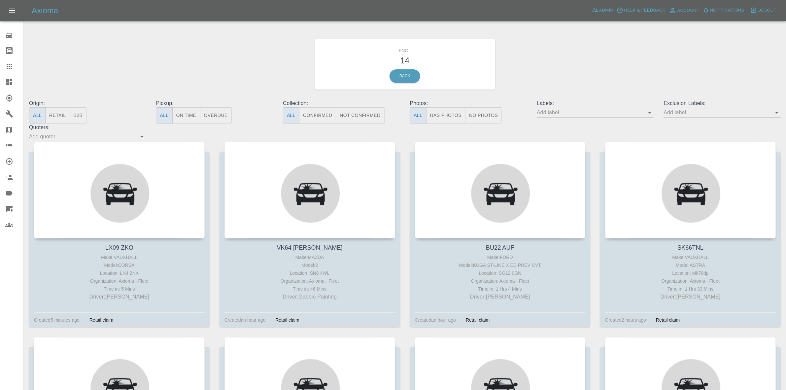
click at [0, 79] on link "Dashboard" at bounding box center [11, 82] width 23 height 16
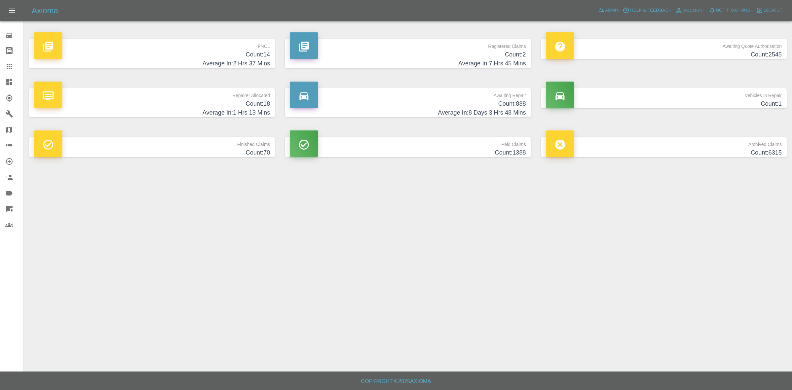
click at [207, 108] on h4 "Average In: 1 Hrs 13 Mins" at bounding box center [152, 112] width 236 height 9
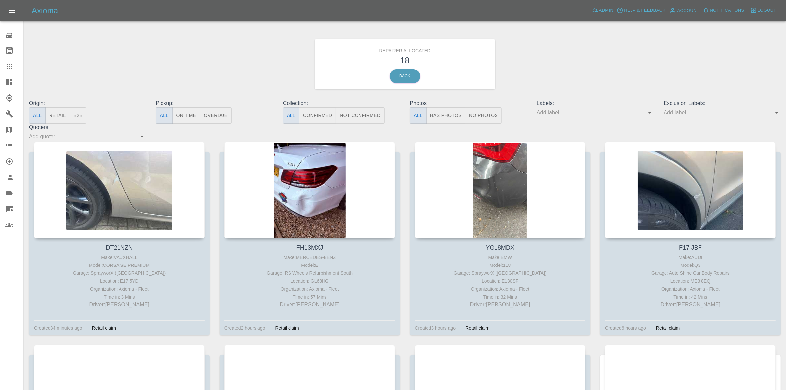
click at [57, 119] on button "Retail" at bounding box center [57, 115] width 24 height 16
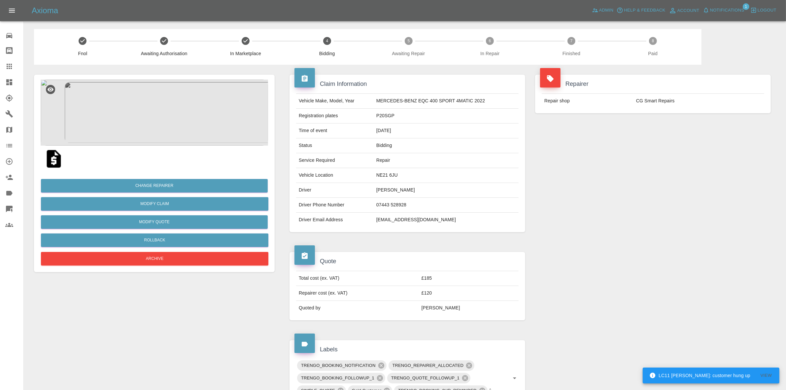
click at [725, 8] on span "Notifications" at bounding box center [727, 11] width 34 height 8
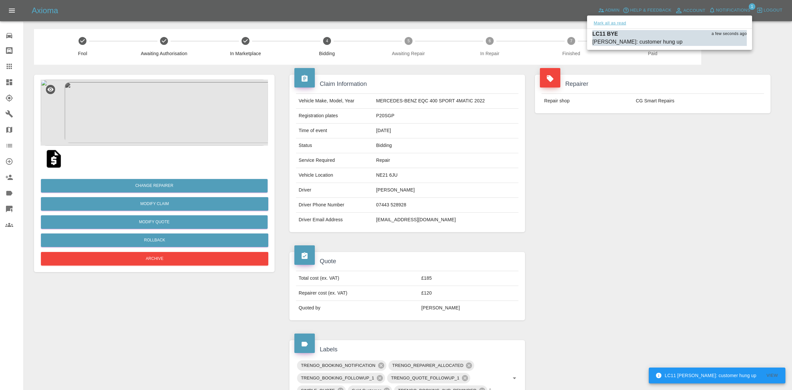
click at [604, 20] on button "Mark all as read" at bounding box center [610, 23] width 35 height 8
drag, startPoint x: 635, startPoint y: 117, endPoint x: 637, endPoint y: 125, distance: 9.1
click at [637, 122] on div at bounding box center [396, 195] width 792 height 390
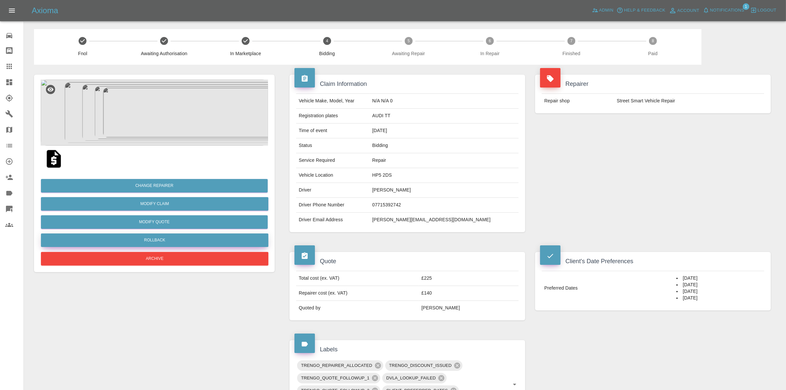
click at [166, 242] on button "Rollback" at bounding box center [154, 240] width 227 height 14
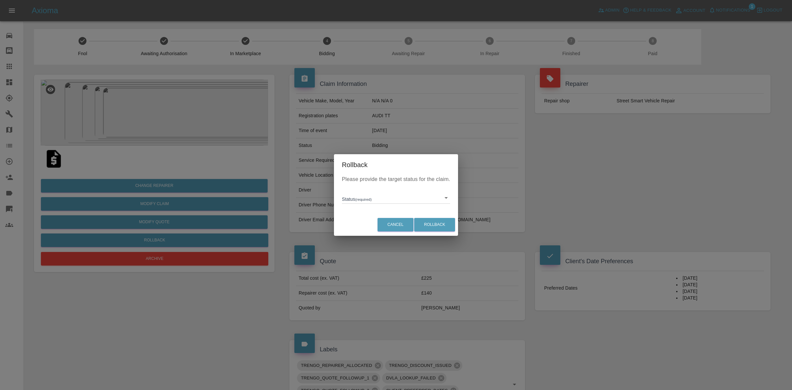
click at [352, 203] on body "Axioma Admin Help & Feedback Account Notifications 1 Logout Repair home Bodysho…" at bounding box center [396, 368] width 792 height 737
click at [373, 226] on li "In Marketplace" at bounding box center [396, 228] width 105 height 15
type input "in-marketplace"
click at [441, 225] on button "Rollback" at bounding box center [434, 225] width 41 height 14
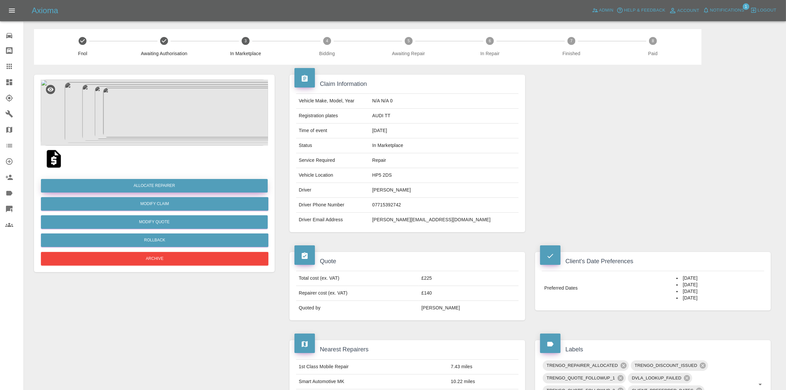
click at [157, 185] on button "Allocate Repairer" at bounding box center [154, 186] width 227 height 14
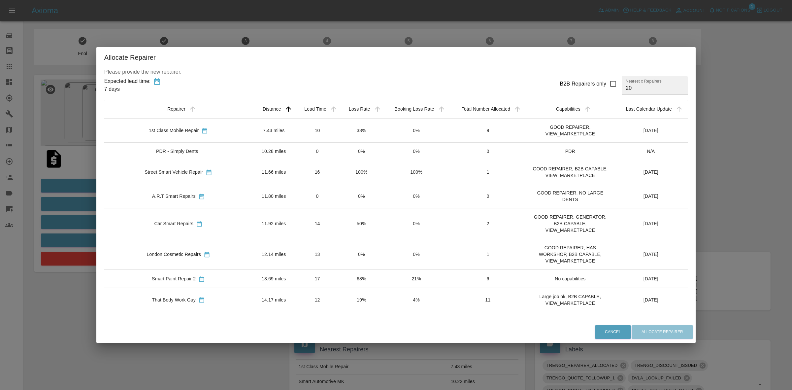
click at [347, 129] on td "38%" at bounding box center [362, 131] width 44 height 24
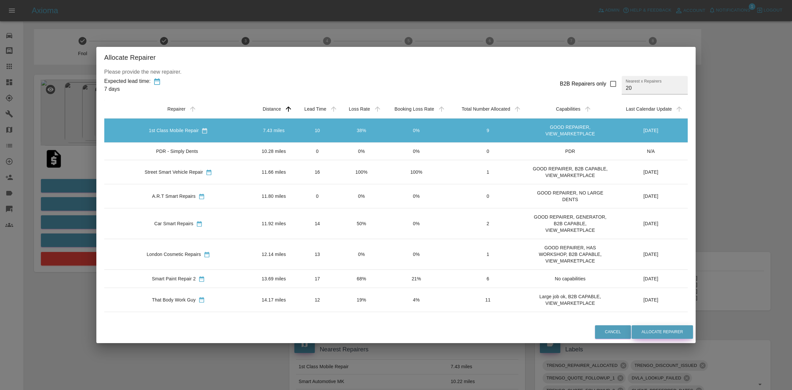
click at [648, 331] on button "Allocate Repairer" at bounding box center [662, 332] width 61 height 14
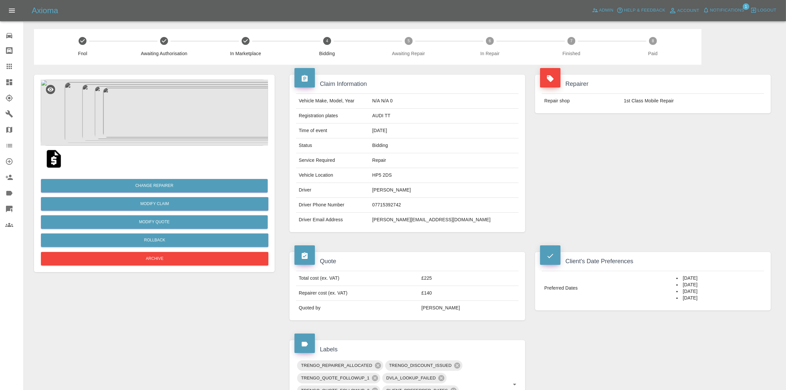
click at [672, 119] on div "Repairer Repair shop 1st Class Mobile Repair" at bounding box center [653, 94] width 246 height 58
click at [729, 14] on span "Notifications" at bounding box center [727, 11] width 34 height 8
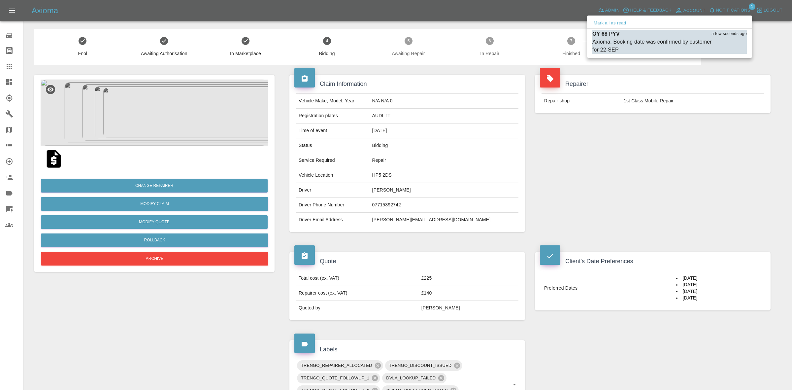
click at [631, 24] on div "Mark all as read" at bounding box center [669, 23] width 165 height 11
click at [622, 22] on button "Mark all as read" at bounding box center [610, 23] width 35 height 8
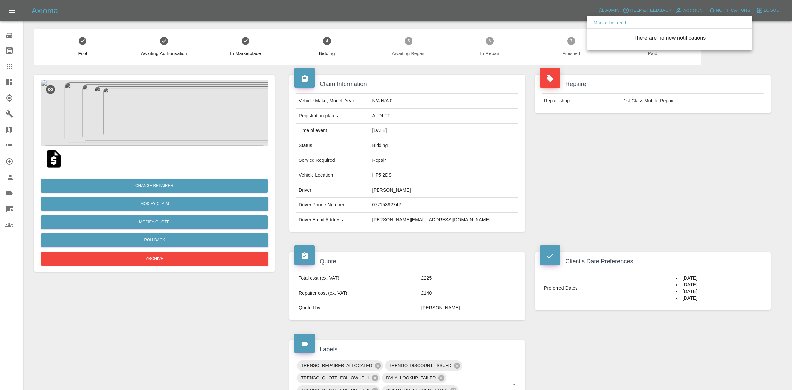
click at [638, 133] on div at bounding box center [396, 195] width 792 height 390
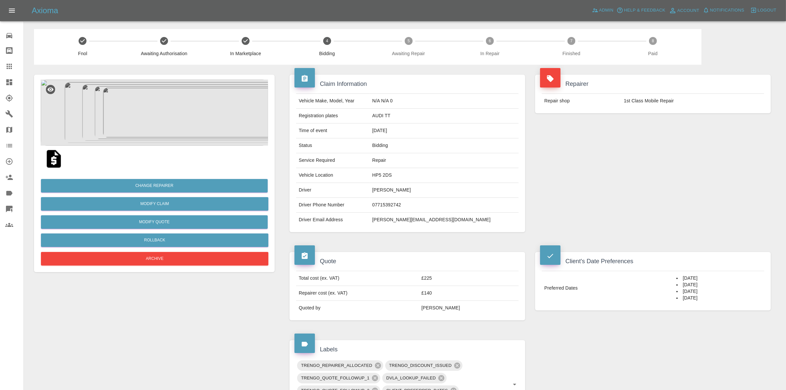
click at [510, 161] on td "Repair" at bounding box center [444, 160] width 149 height 15
click at [686, 146] on div "Repairer Repair shop 1st Class Mobile Repair" at bounding box center [653, 153] width 246 height 177
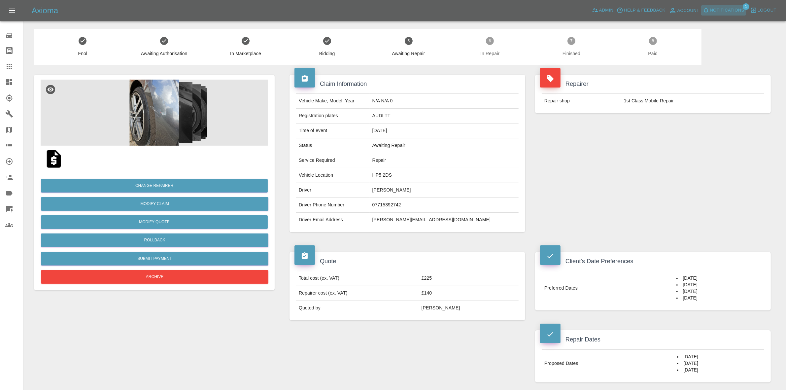
click at [721, 5] on button "Notifications" at bounding box center [723, 10] width 45 height 10
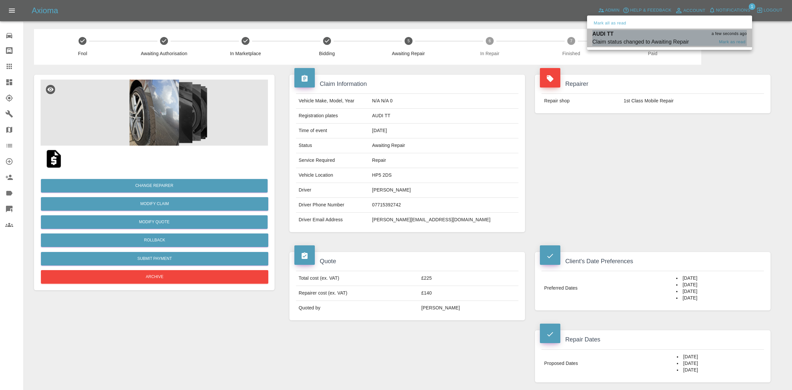
click at [658, 36] on div "AUDI TT a few seconds ago" at bounding box center [670, 34] width 155 height 8
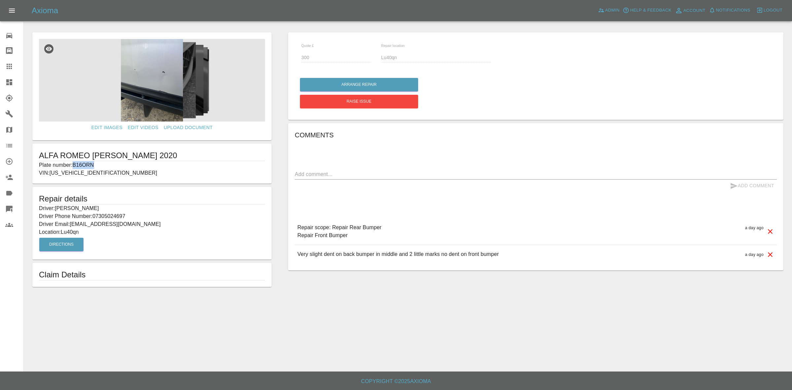
drag, startPoint x: 75, startPoint y: 163, endPoint x: 108, endPoint y: 164, distance: 32.7
click at [108, 164] on p "Plate number: B16ORN" at bounding box center [152, 165] width 226 height 8
copy p "B16ORN"
click at [5, 70] on icon at bounding box center [9, 66] width 8 height 8
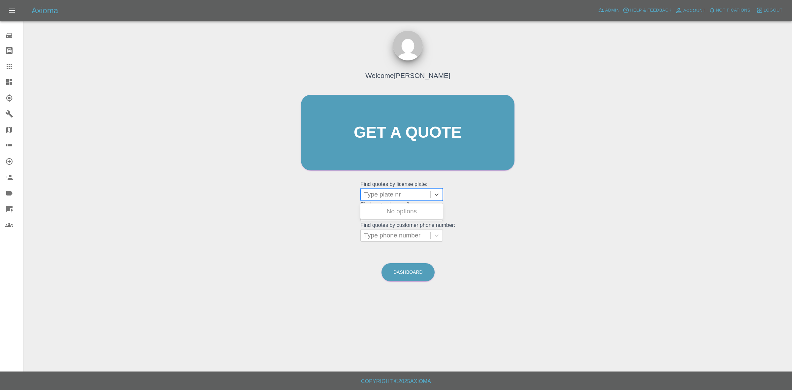
click at [387, 197] on div at bounding box center [395, 194] width 63 height 9
paste input "B16ORN"
type input "B16ORN"
click at [387, 210] on div "B16ORN, Bidding" at bounding box center [402, 211] width 83 height 13
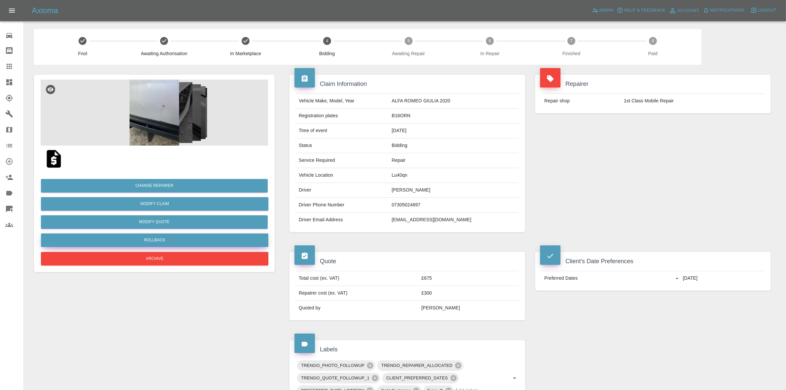
click at [167, 239] on button "Rollback" at bounding box center [154, 240] width 227 height 14
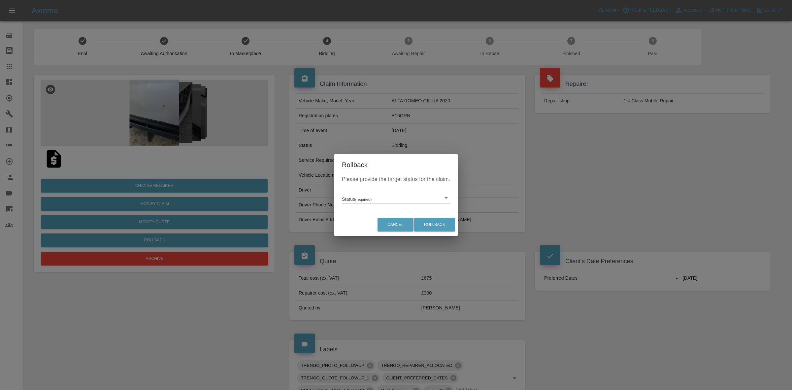
click at [378, 195] on body "Axioma Admin Help & Feedback Account Notifications 0 Logout 0 Repair home Bodys…" at bounding box center [396, 309] width 792 height 619
click at [382, 230] on li "In Marketplace" at bounding box center [396, 228] width 105 height 15
type input "in-marketplace"
click at [434, 228] on button "Rollback" at bounding box center [434, 225] width 41 height 14
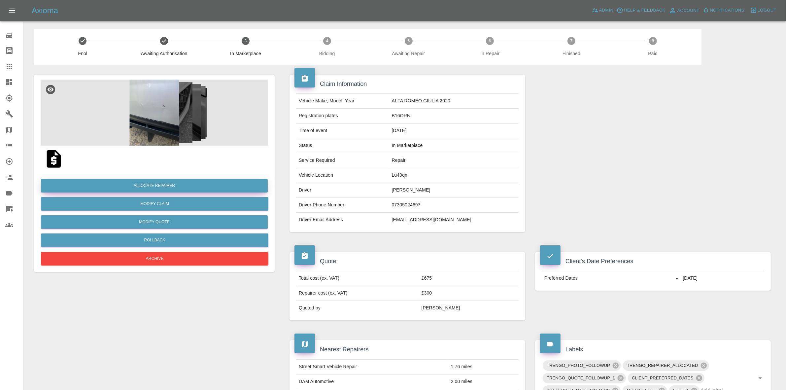
click at [159, 183] on button "Allocate Repairer" at bounding box center [154, 186] width 227 height 14
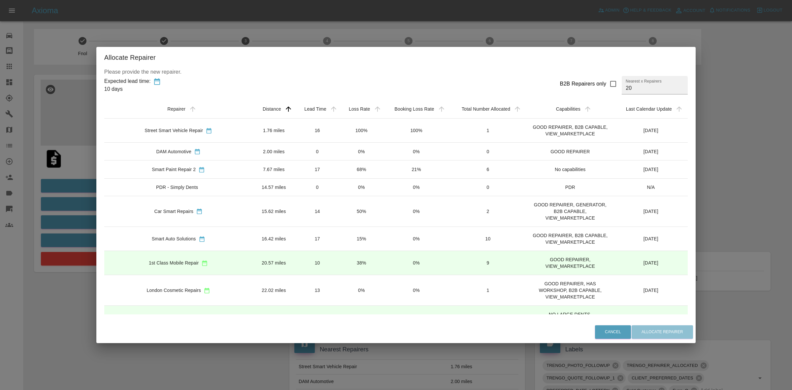
click at [364, 131] on td "100%" at bounding box center [362, 131] width 44 height 24
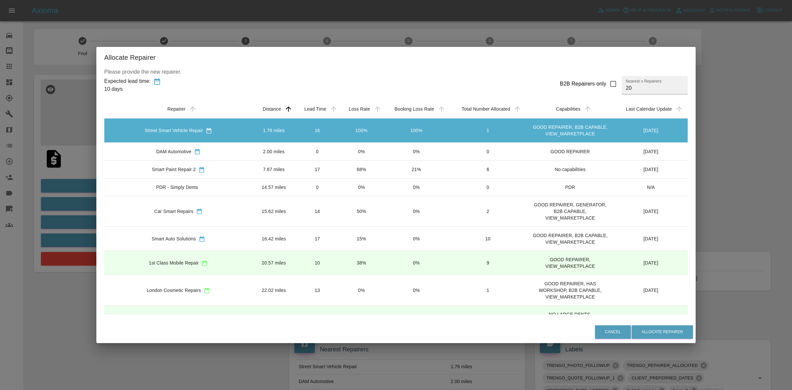
click at [357, 150] on td "0%" at bounding box center [362, 152] width 44 height 18
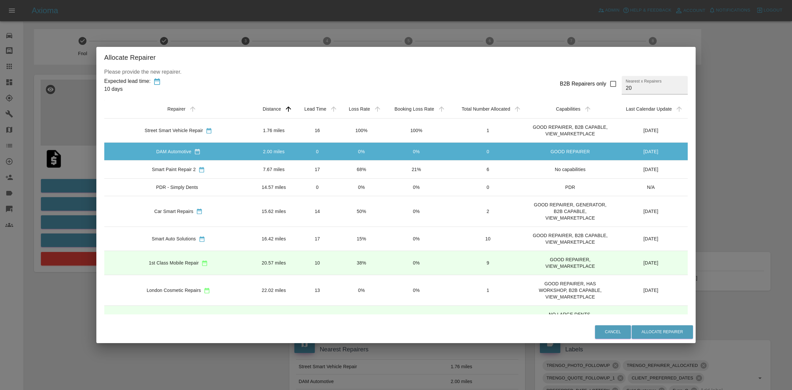
click at [352, 164] on td "68%" at bounding box center [362, 169] width 44 height 18
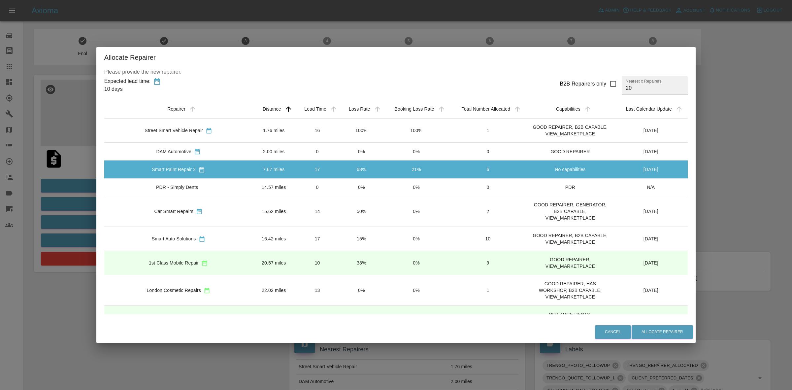
click at [344, 182] on td "0%" at bounding box center [362, 186] width 44 height 17
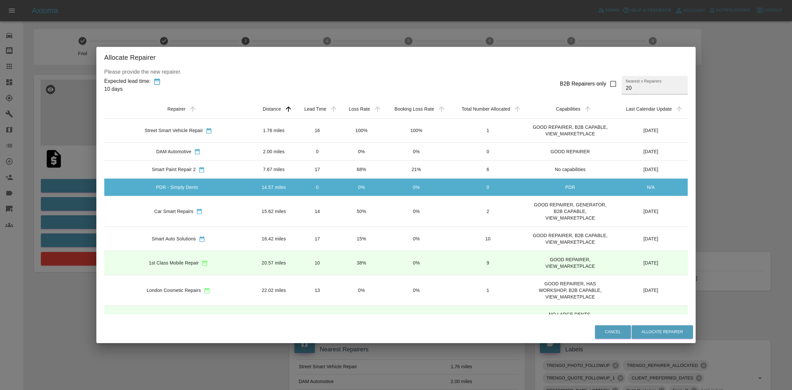
click at [340, 211] on td "50%" at bounding box center [362, 211] width 44 height 31
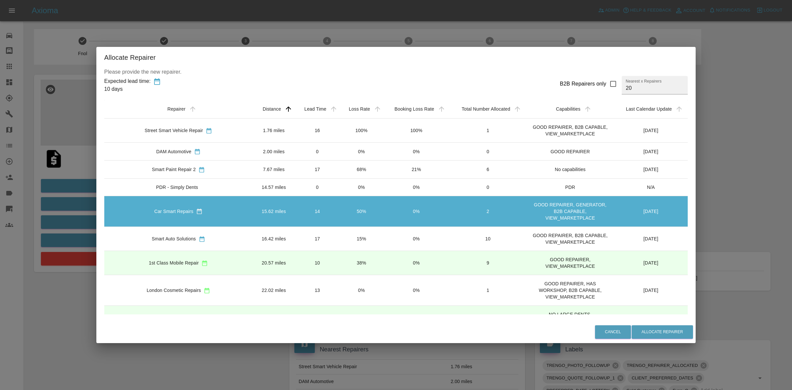
click at [344, 239] on td "15%" at bounding box center [362, 239] width 44 height 24
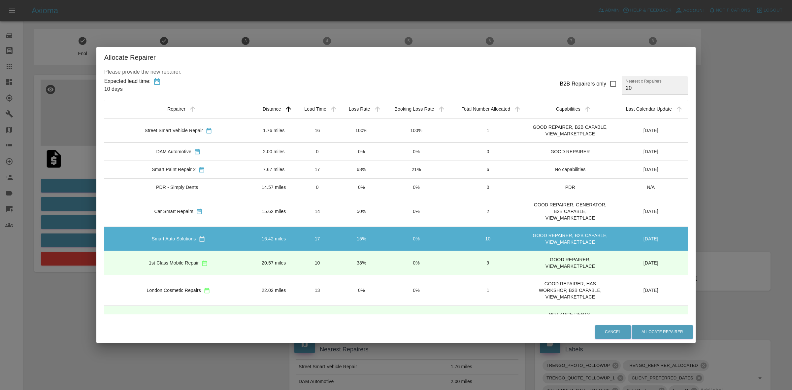
click at [346, 265] on td "38%" at bounding box center [362, 263] width 44 height 24
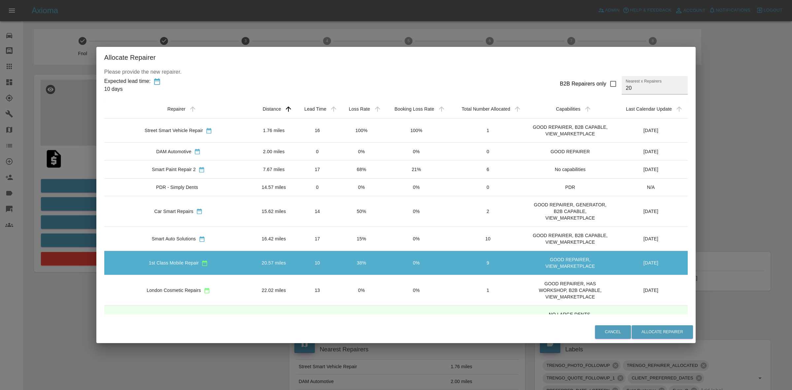
click at [341, 240] on td "15%" at bounding box center [362, 239] width 44 height 24
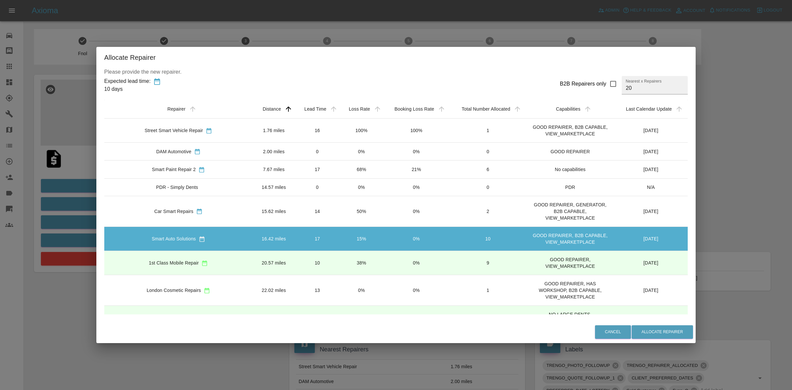
click at [340, 201] on td "50%" at bounding box center [362, 211] width 44 height 31
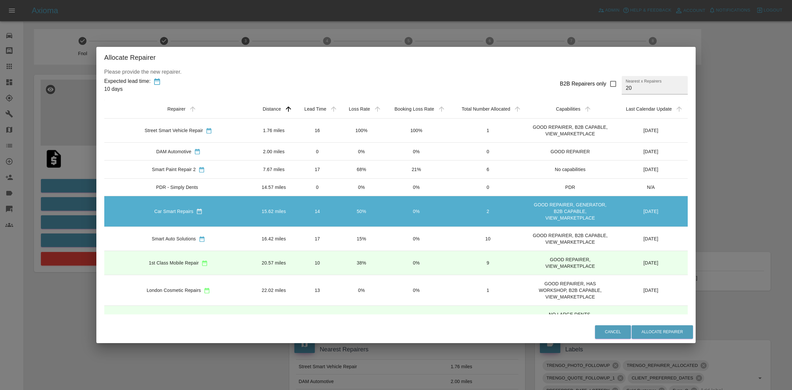
click at [340, 183] on td "0%" at bounding box center [362, 186] width 44 height 17
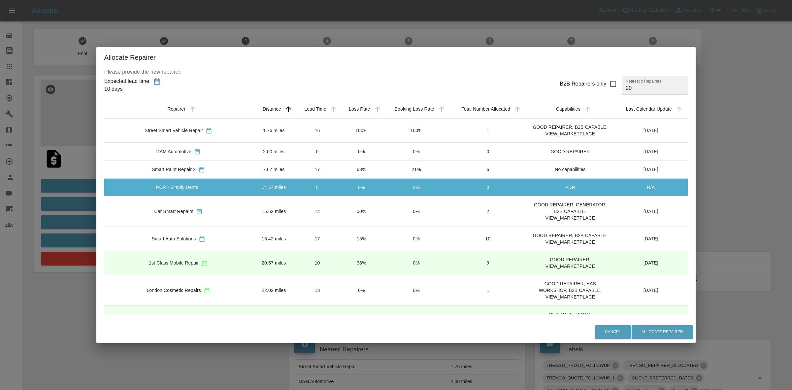
click at [340, 165] on td "68%" at bounding box center [362, 169] width 44 height 18
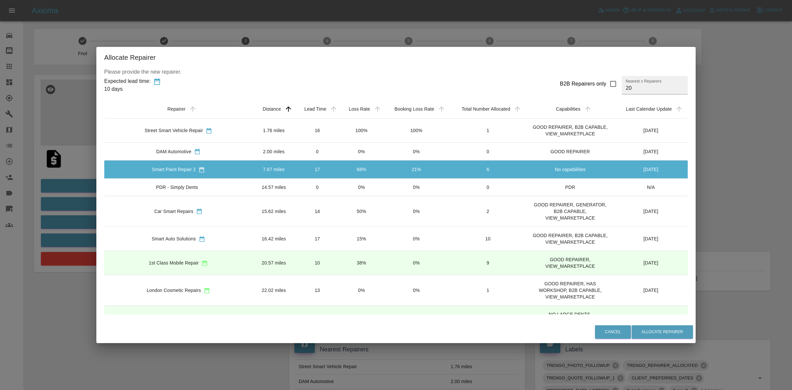
click at [354, 239] on td "15%" at bounding box center [362, 239] width 44 height 24
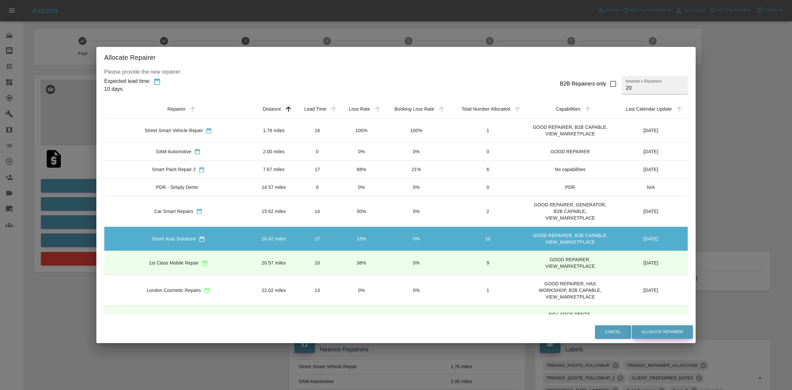
click at [644, 330] on button "Allocate Repairer" at bounding box center [662, 332] width 61 height 14
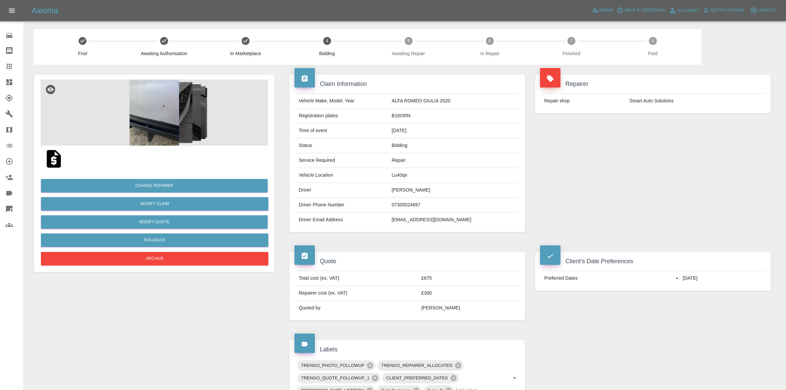
click at [222, 139] on img at bounding box center [154, 113] width 227 height 66
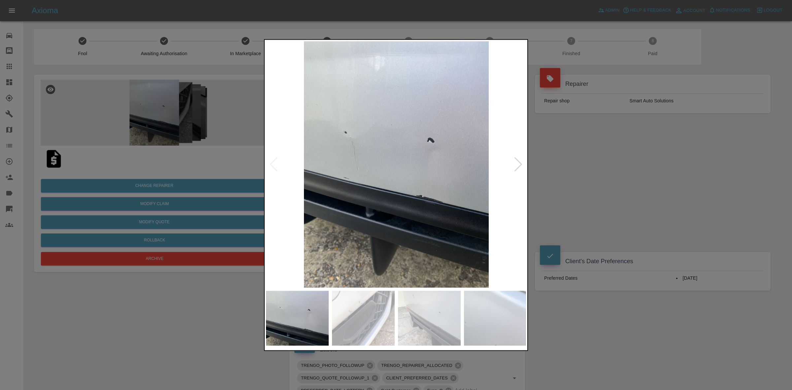
click at [517, 164] on div at bounding box center [518, 164] width 9 height 15
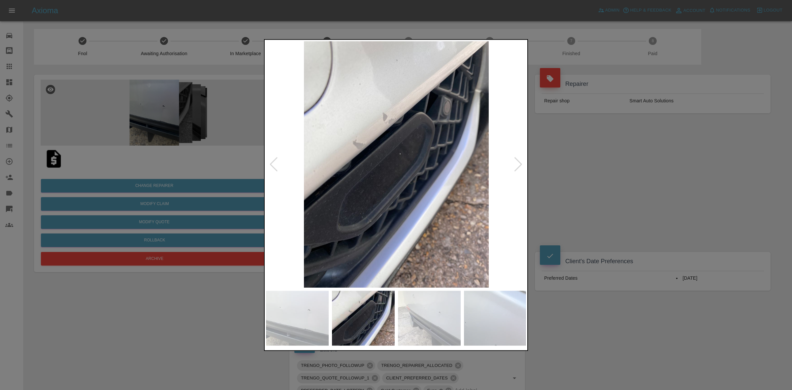
click at [517, 164] on div at bounding box center [518, 164] width 9 height 15
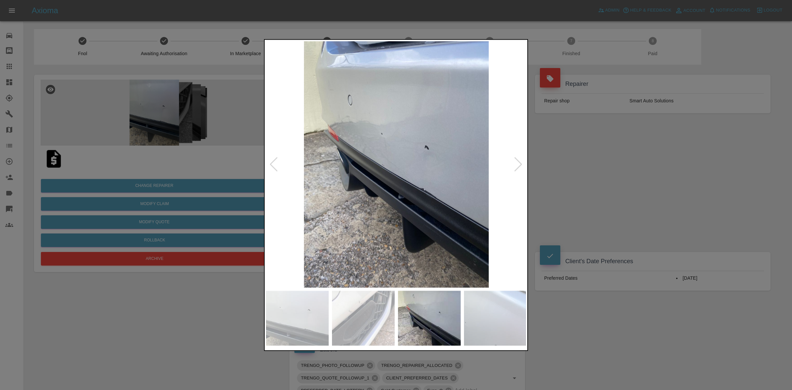
click at [517, 164] on div at bounding box center [518, 164] width 9 height 15
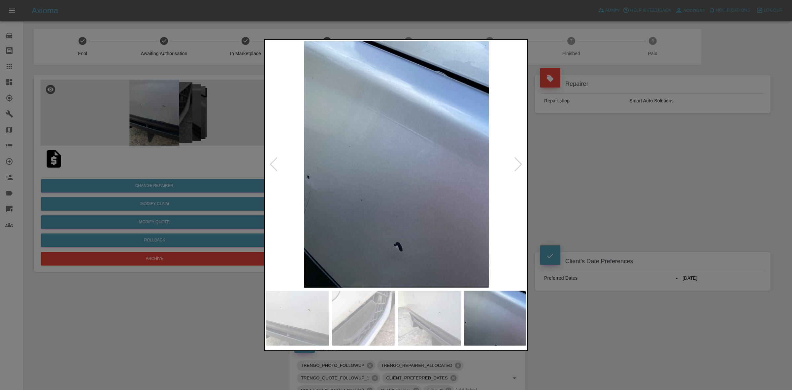
click at [517, 164] on div at bounding box center [518, 164] width 9 height 15
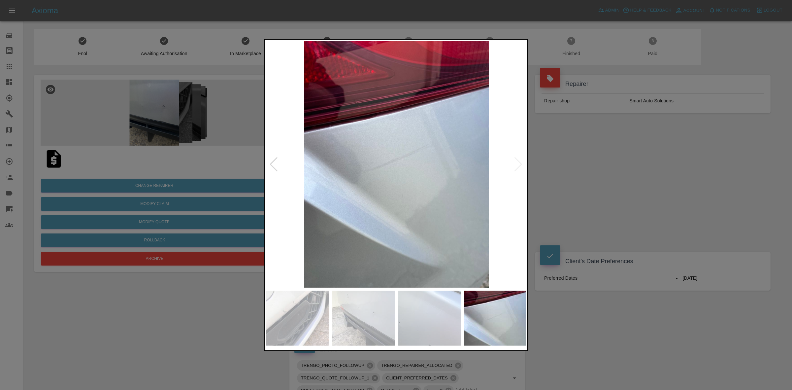
click at [517, 164] on img at bounding box center [396, 164] width 261 height 246
click at [647, 193] on div at bounding box center [396, 195] width 792 height 390
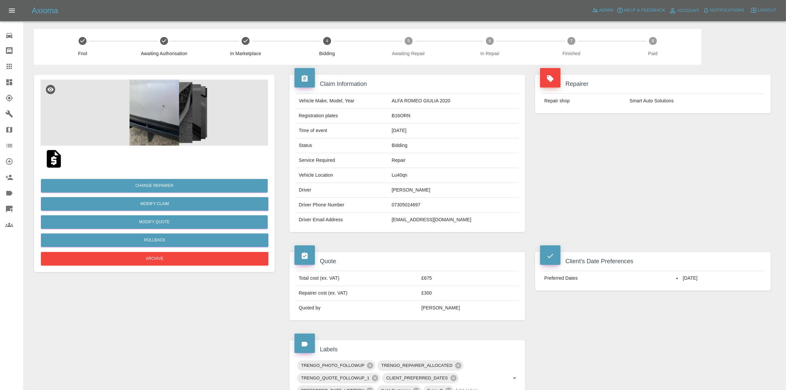
click at [656, 130] on div "Repairer Repair shop Smart Auto Solutions" at bounding box center [653, 153] width 246 height 177
click at [147, 224] on button "Modify Quote" at bounding box center [154, 222] width 227 height 14
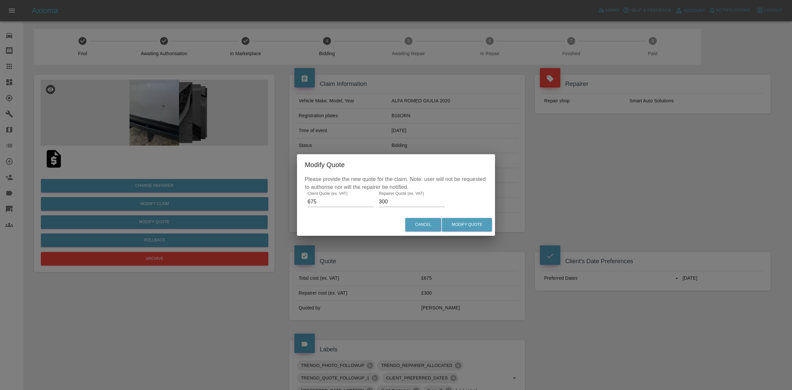
click at [385, 203] on input "300" at bounding box center [412, 201] width 66 height 11
type input "310"
click at [469, 222] on button "Modify Quote" at bounding box center [467, 225] width 50 height 14
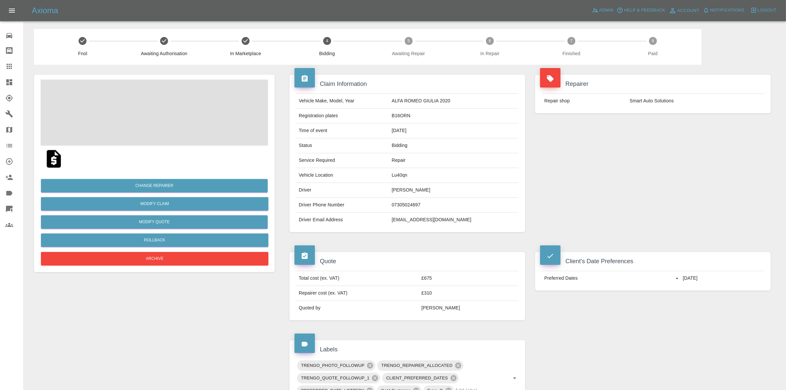
drag, startPoint x: 648, startPoint y: 159, endPoint x: 514, endPoint y: 120, distance: 139.7
click at [648, 159] on div "Repairer Repair shop Smart Auto Solutions" at bounding box center [653, 153] width 246 height 177
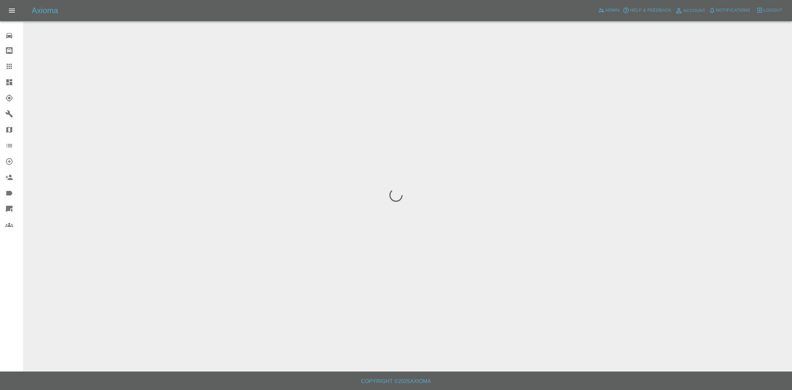
click at [740, 7] on span "Notifications" at bounding box center [733, 11] width 34 height 8
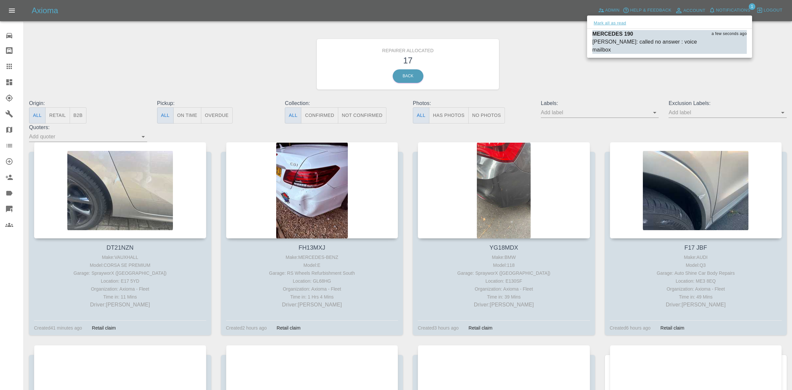
click at [599, 22] on button "Mark all as read" at bounding box center [610, 23] width 35 height 8
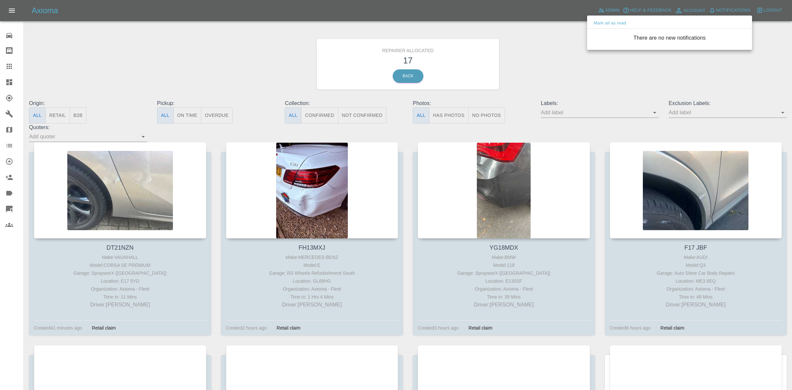
click at [552, 72] on div at bounding box center [396, 195] width 792 height 390
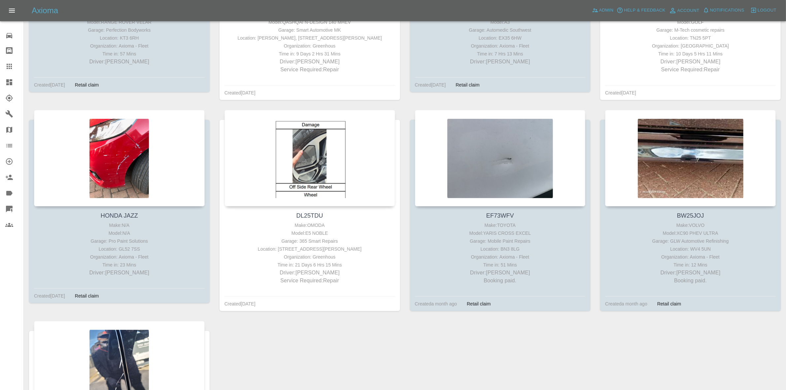
scroll to position [628, 0]
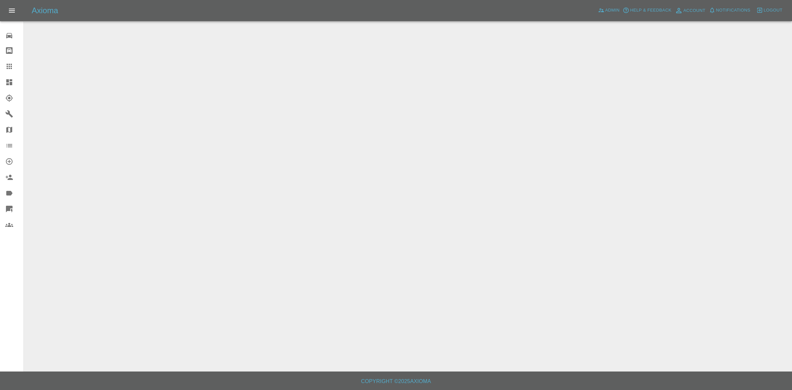
drag, startPoint x: 0, startPoint y: 76, endPoint x: 11, endPoint y: 48, distance: 30.3
click at [0, 76] on link "Dashboard" at bounding box center [11, 82] width 23 height 16
